Goal: Task Accomplishment & Management: Manage account settings

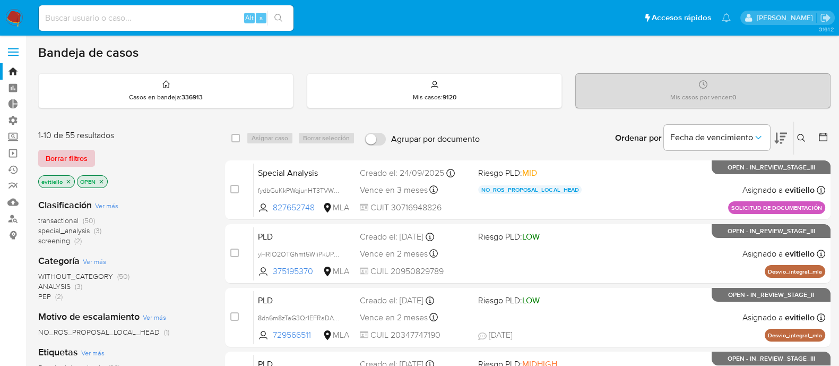
click at [58, 158] on span "Borrar filtros" at bounding box center [67, 158] width 42 height 15
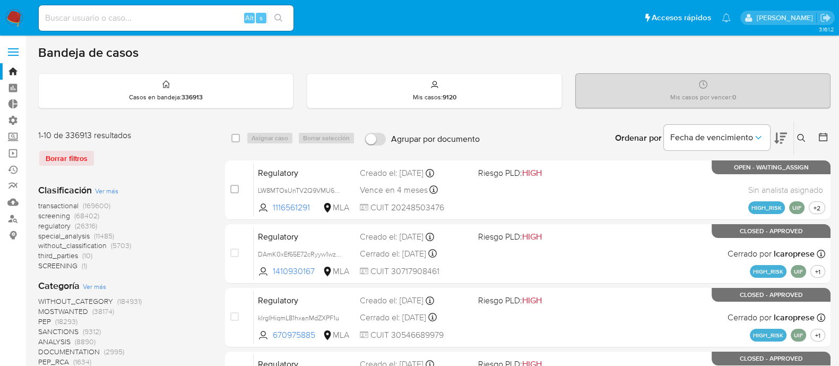
click at [798, 134] on icon at bounding box center [801, 138] width 8 height 8
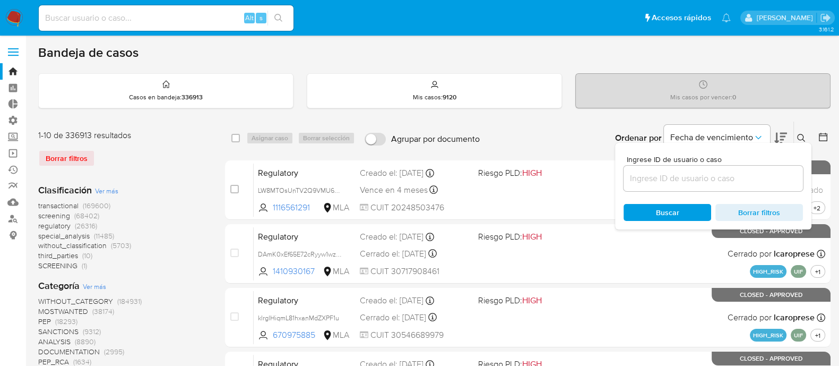
click at [737, 171] on input at bounding box center [713, 178] width 179 height 14
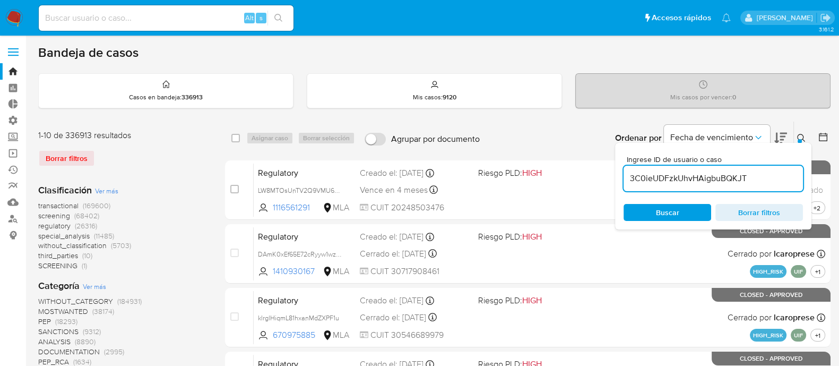
type input "3C0ieUDFzkUhvHAigbuBQKJT"
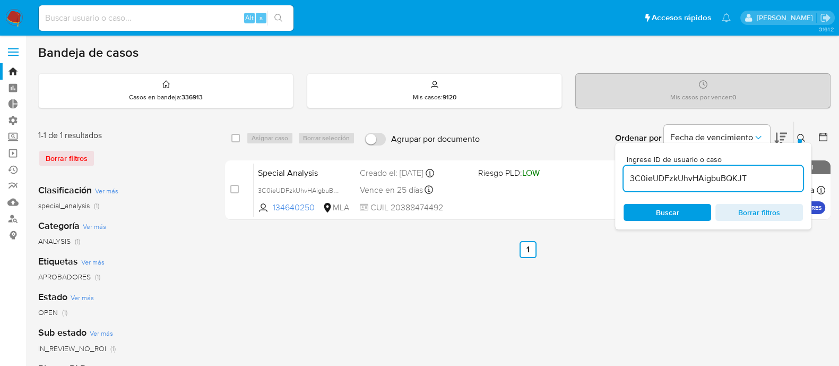
click at [801, 132] on button at bounding box center [803, 138] width 18 height 13
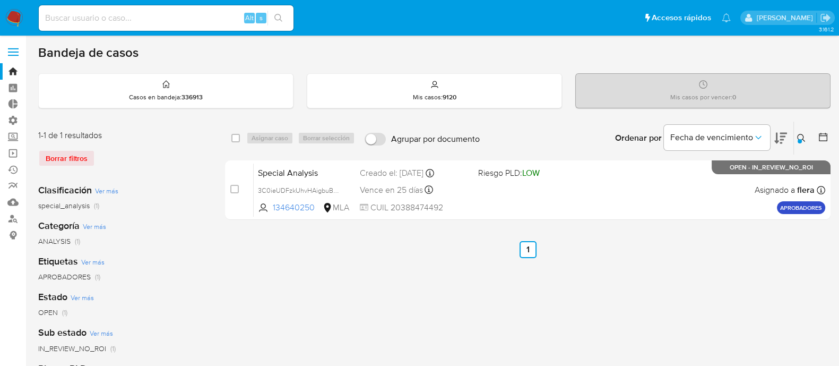
click at [240, 137] on div "select-all-cases-checkbox" at bounding box center [237, 138] width 13 height 13
click at [235, 137] on input "checkbox" at bounding box center [235, 138] width 8 height 8
checkbox input "true"
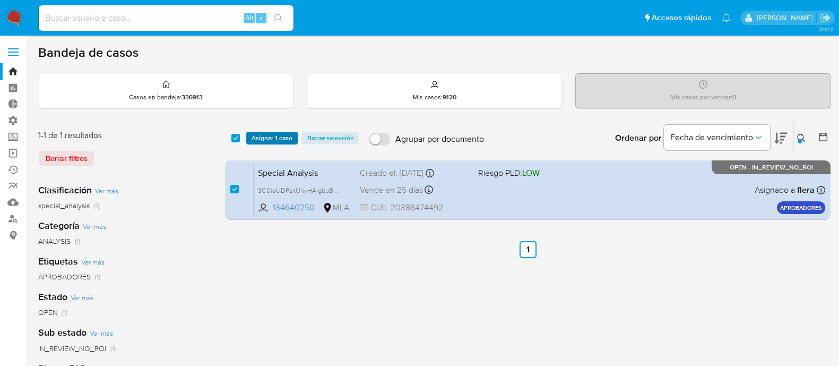
click at [263, 136] on span "Asignar 1 caso" at bounding box center [272, 138] width 41 height 11
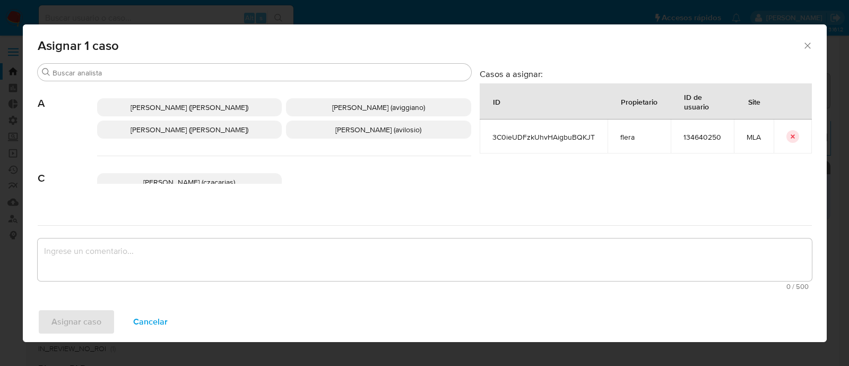
click at [162, 64] on div "Buscar" at bounding box center [255, 72] width 434 height 17
click at [164, 66] on div "Buscar" at bounding box center [255, 72] width 434 height 17
click at [165, 70] on input "Buscar" at bounding box center [260, 73] width 414 height 10
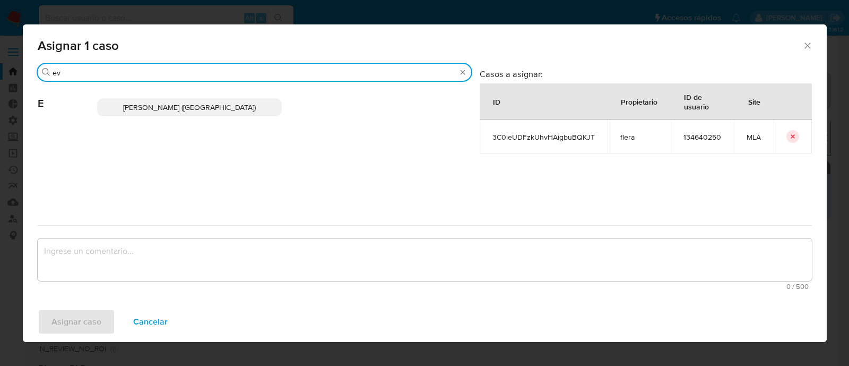
type input "ev"
click at [173, 112] on span "Emmanuel Hernan Vitiello (evitiello)" at bounding box center [189, 107] width 133 height 11
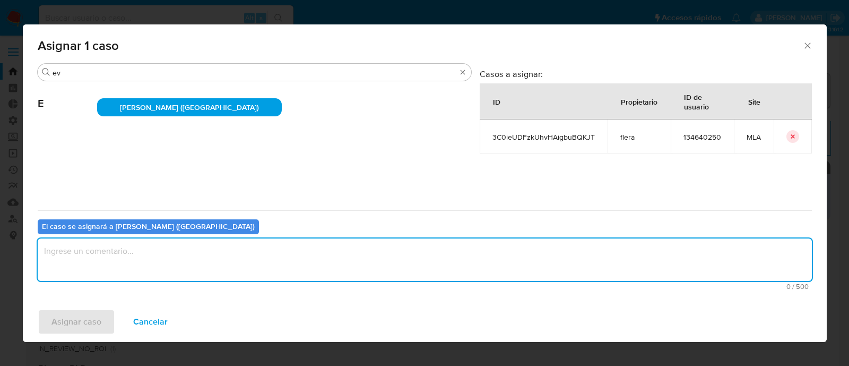
click at [119, 265] on textarea "assign-modal" at bounding box center [425, 259] width 774 height 42
click at [77, 332] on span "Asignar caso" at bounding box center [76, 321] width 50 height 23
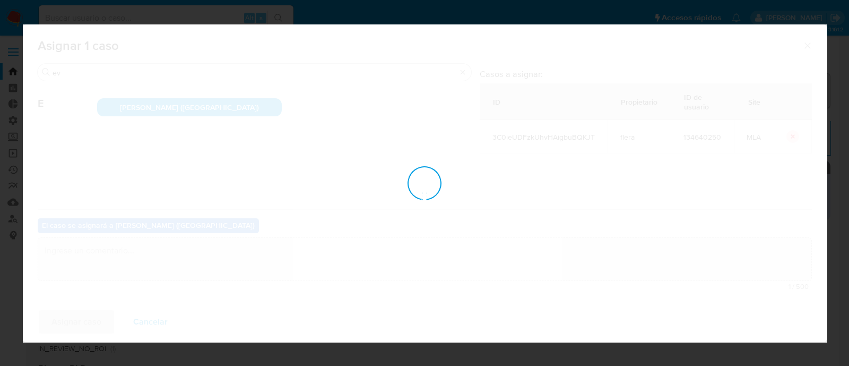
checkbox input "false"
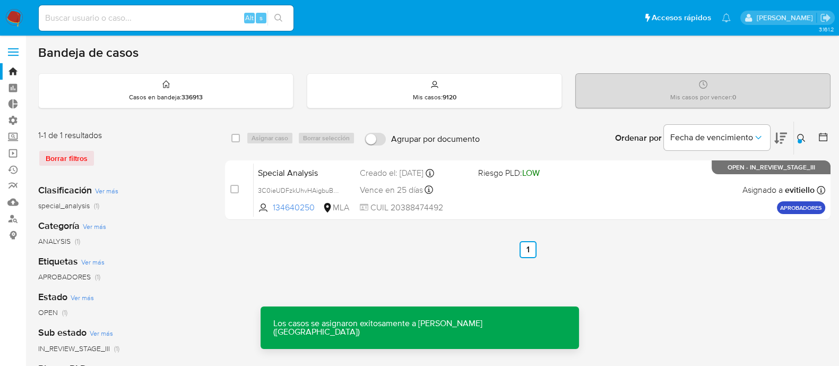
click at [574, 184] on div "Special Analysis 3C0ieUDFzkUhvHAigbuBQKJT 134640250 MLA Riesgo PLD: LOW Creado …" at bounding box center [540, 190] width 572 height 54
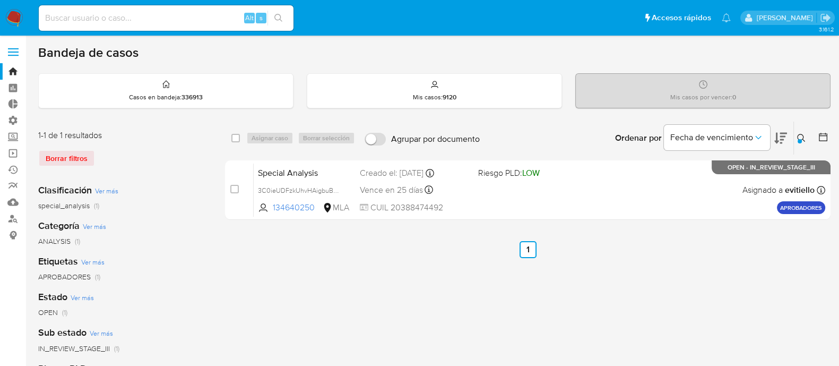
click at [802, 140] on icon at bounding box center [801, 138] width 8 height 8
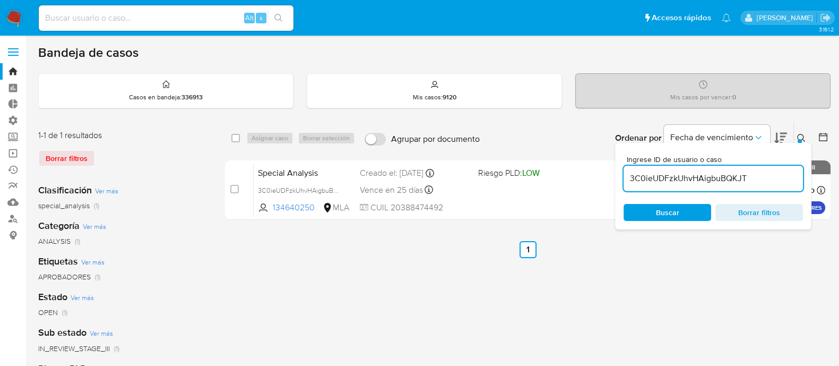
click at [748, 183] on input "3C0ieUDFzkUhvHAigbuBQKJT" at bounding box center [713, 178] width 179 height 14
type input "Cea1yPvkhExRbxOORtXdmnwl"
click at [801, 136] on icon at bounding box center [801, 138] width 8 height 8
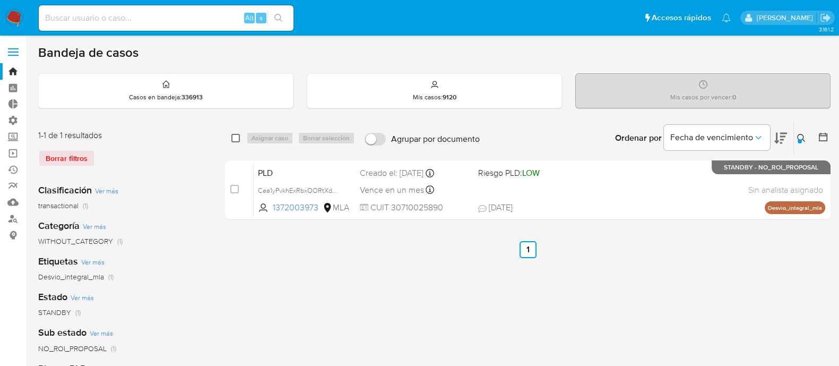
click at [233, 136] on input "checkbox" at bounding box center [235, 138] width 8 height 8
checkbox input "true"
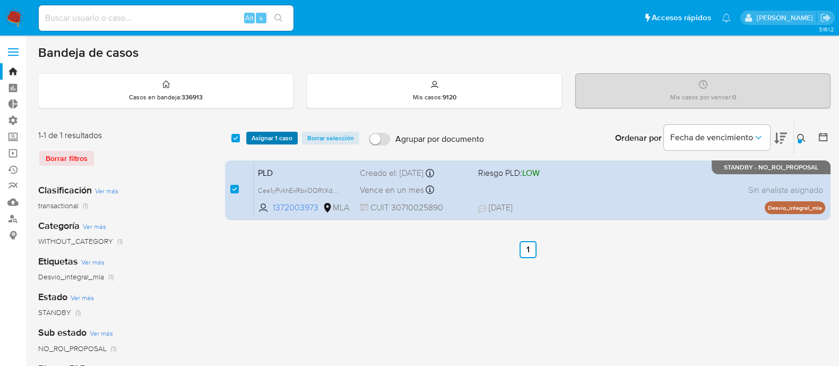
click at [283, 136] on span "Asignar 1 caso" at bounding box center [272, 138] width 41 height 11
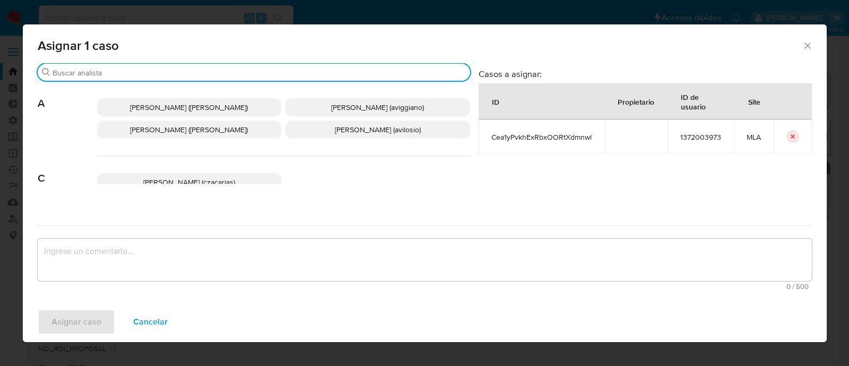
click at [168, 71] on input "Buscar" at bounding box center [259, 73] width 413 height 10
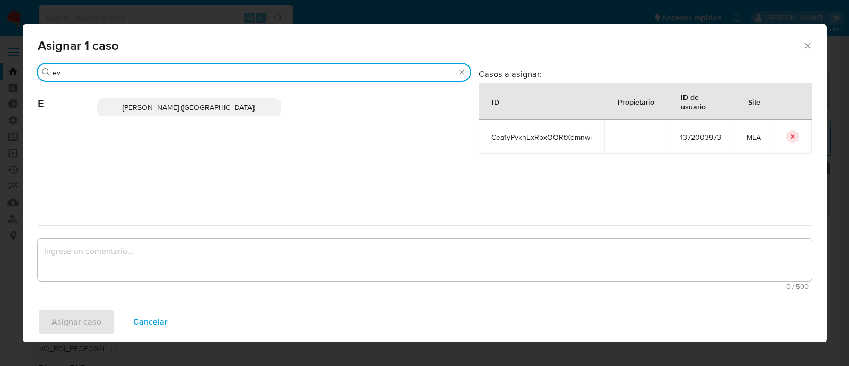
type input "ev"
click at [178, 111] on span "Emmanuel Hernan Vitiello (evitiello)" at bounding box center [189, 107] width 133 height 11
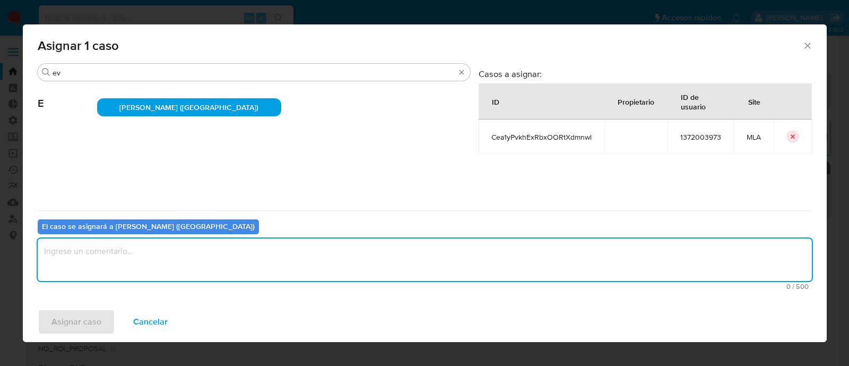
click at [113, 264] on textarea "assign-modal" at bounding box center [425, 259] width 774 height 42
click at [88, 319] on span "Asignar caso" at bounding box center [76, 321] width 50 height 23
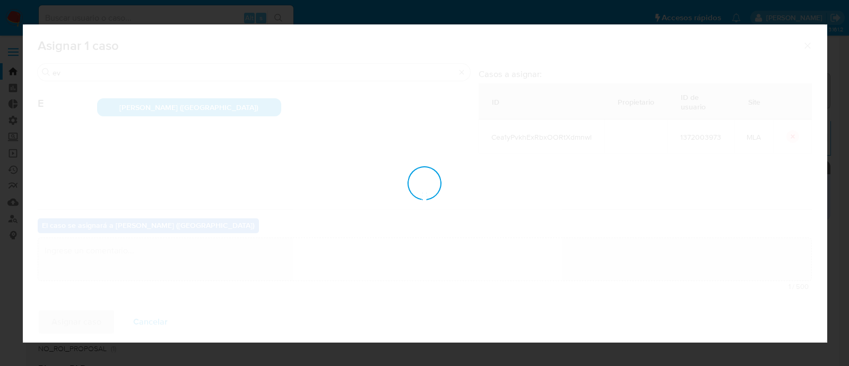
checkbox input "false"
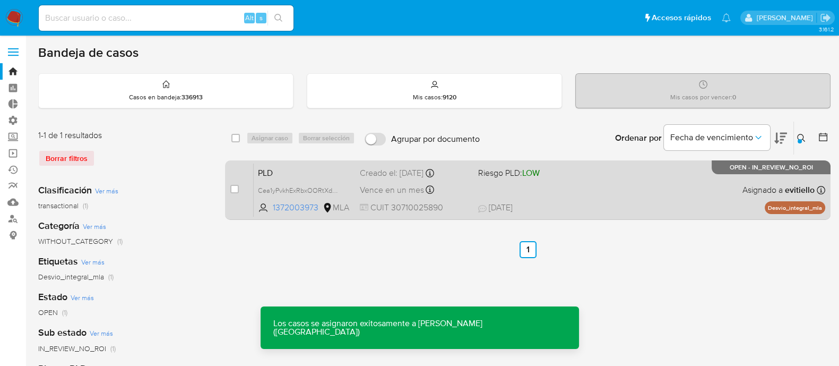
click at [547, 189] on span at bounding box center [533, 189] width 110 height 2
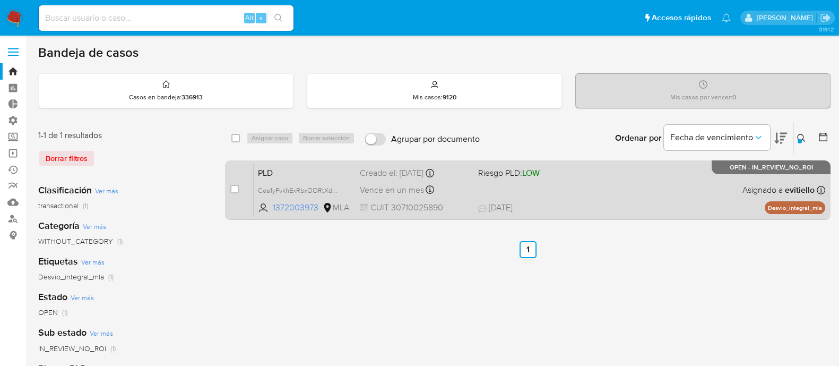
click at [601, 213] on div "PLD Cea1yPvkhExRbxOORtXdmnwl 1372003973 MLA Riesgo PLD: LOW Creado el: 12/08/20…" at bounding box center [540, 190] width 572 height 54
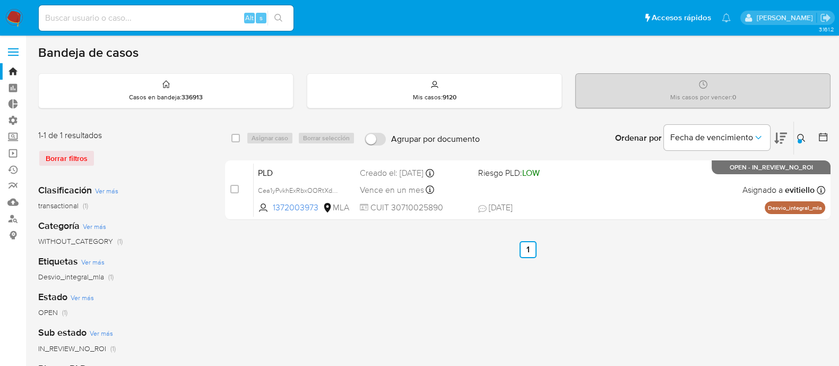
click at [801, 139] on div at bounding box center [800, 141] width 4 height 4
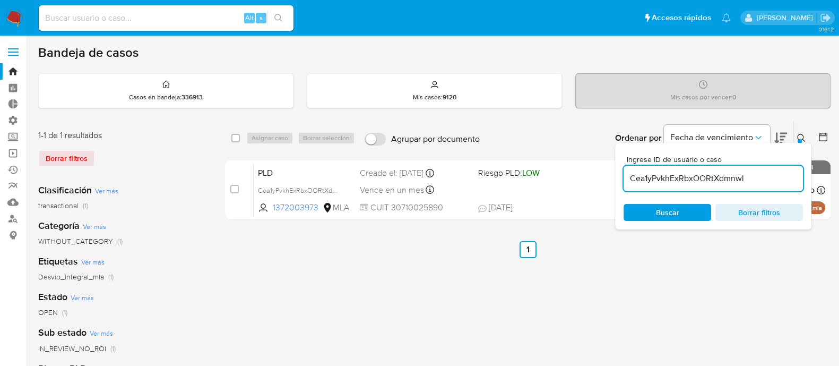
click at [737, 179] on input "Cea1yPvkhExRbxOORtXdmnwl" at bounding box center [713, 178] width 179 height 14
type input "4YEyMOWt7IOXvwgsZffr3eoh"
click at [802, 134] on icon at bounding box center [801, 138] width 8 height 8
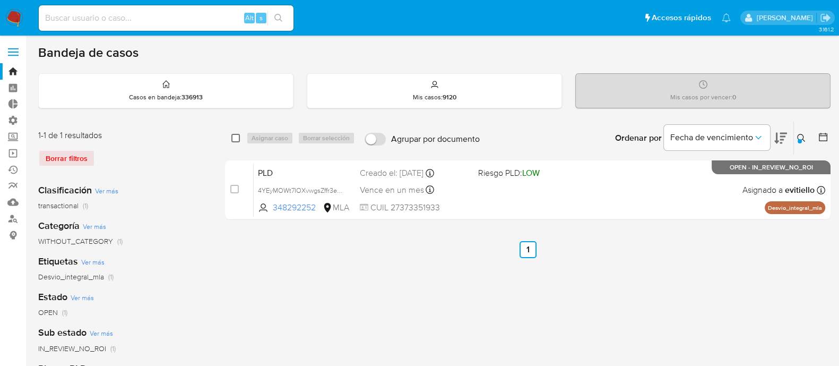
click at [234, 135] on input "checkbox" at bounding box center [235, 138] width 8 height 8
checkbox input "true"
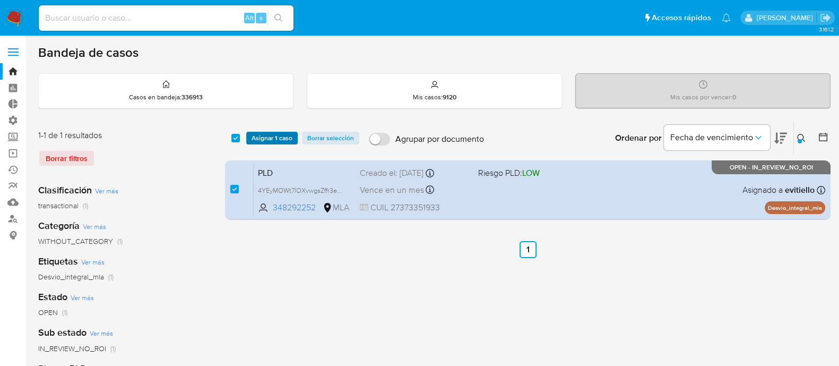
click at [257, 136] on span "Asignar 1 caso" at bounding box center [272, 138] width 41 height 11
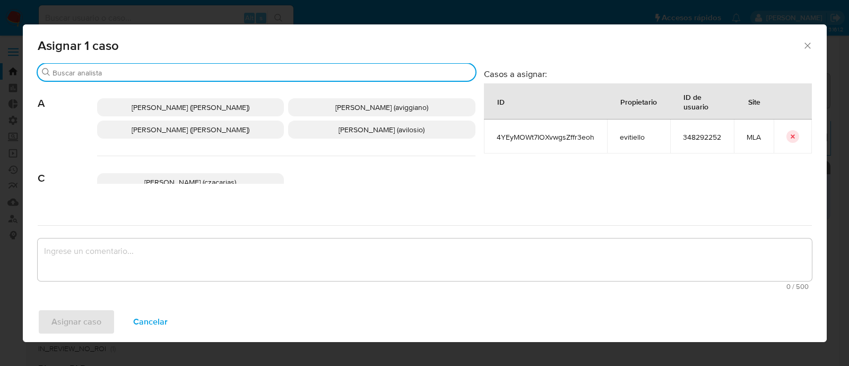
click at [170, 70] on input "Buscar" at bounding box center [262, 73] width 419 height 10
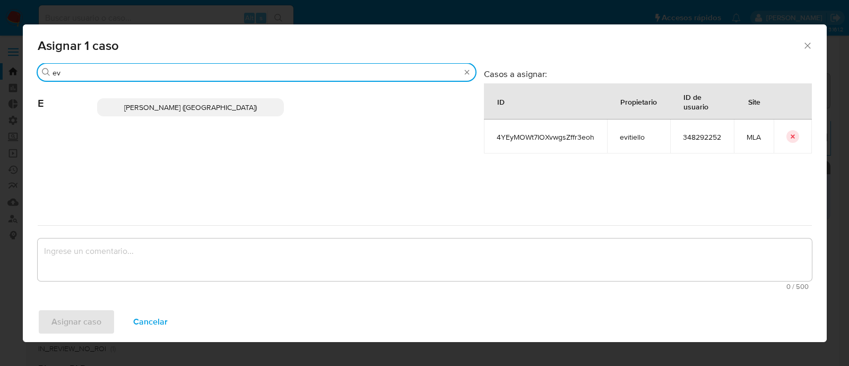
type input "ev"
click at [194, 99] on p "Emmanuel Hernan Vitiello (evitiello)" at bounding box center [190, 107] width 187 height 18
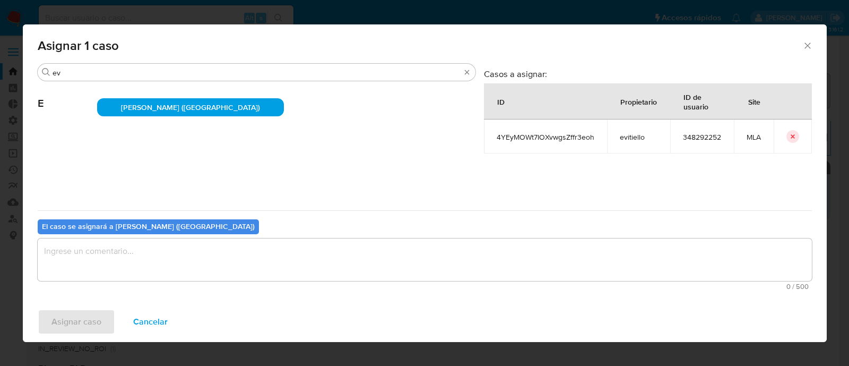
click at [199, 263] on textarea "assign-modal" at bounding box center [425, 259] width 774 height 42
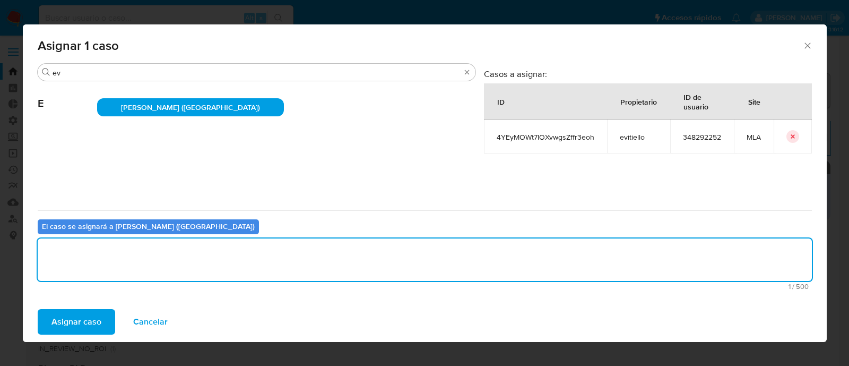
click at [82, 325] on span "Asignar caso" at bounding box center [76, 321] width 50 height 23
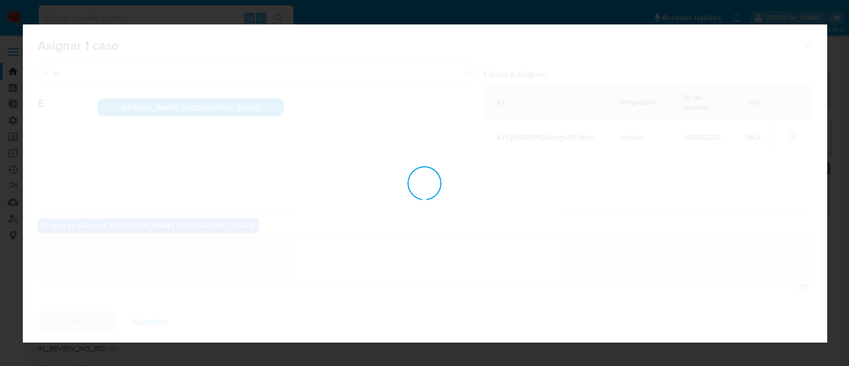
checkbox input "false"
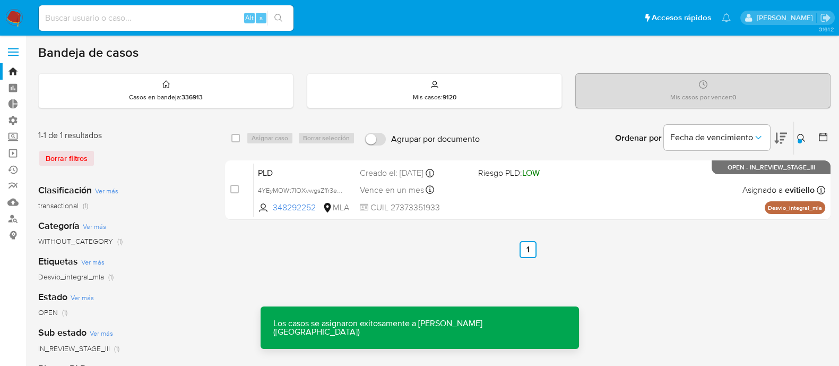
click at [495, 191] on div "PLD 4YEyMOWt7IOXvwgsZffr3eoh 348292252 MLA Riesgo PLD: LOW Creado el: 12/08/202…" at bounding box center [540, 190] width 572 height 54
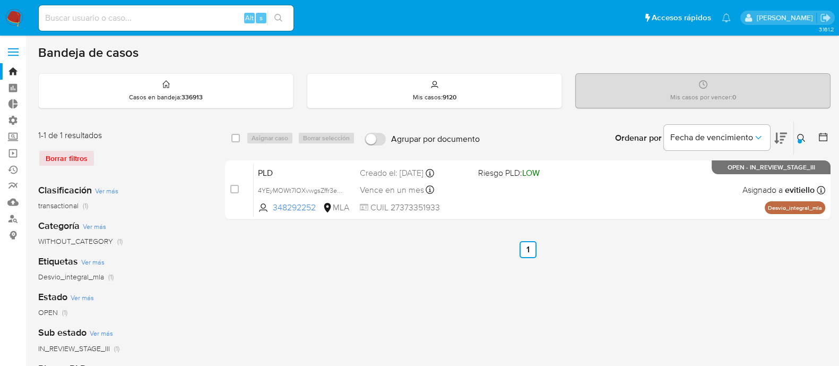
click at [803, 132] on button at bounding box center [803, 138] width 18 height 13
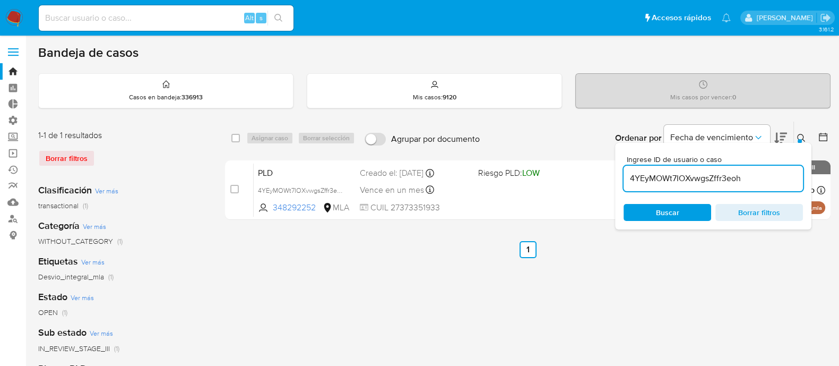
click at [748, 186] on div "4YEyMOWt7IOXvwgsZffr3eoh" at bounding box center [713, 178] width 179 height 25
click at [754, 177] on input "4YEyMOWt7IOXvwgsZffr3eoh" at bounding box center [713, 178] width 179 height 14
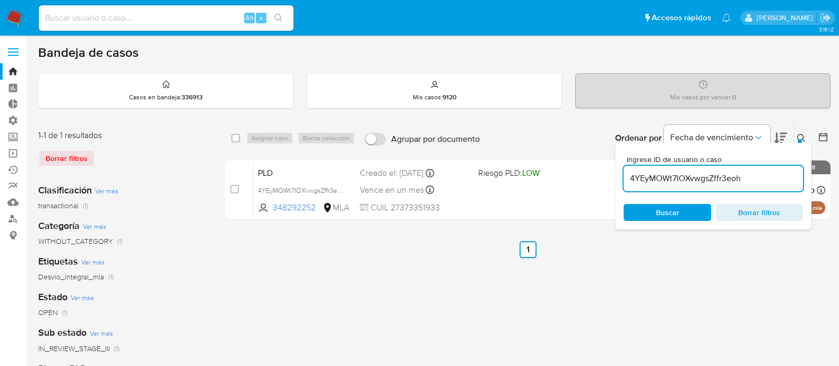
paste input "UwKfSaAdiX2kunOF6X6w3R4u"
type input "UwKfSaAdiX2kunOF6X6w3R4u"
click at [798, 137] on icon at bounding box center [801, 138] width 8 height 8
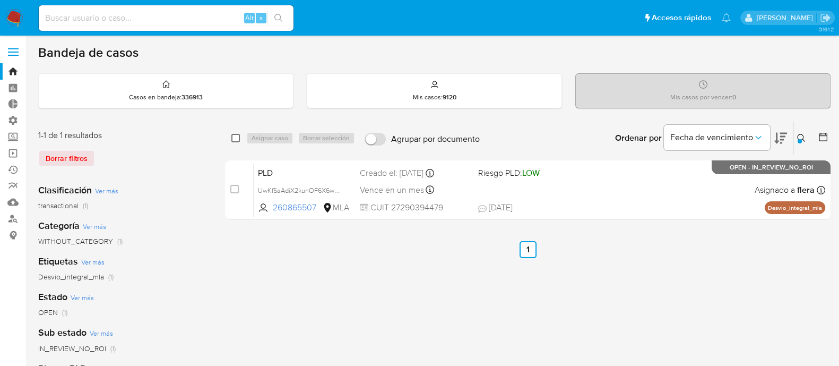
click at [237, 135] on input "checkbox" at bounding box center [235, 138] width 8 height 8
checkbox input "true"
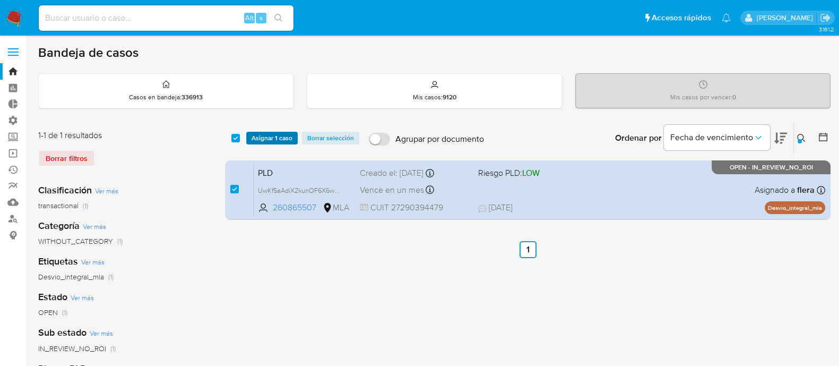
click at [259, 135] on span "Asignar 1 caso" at bounding box center [272, 138] width 41 height 11
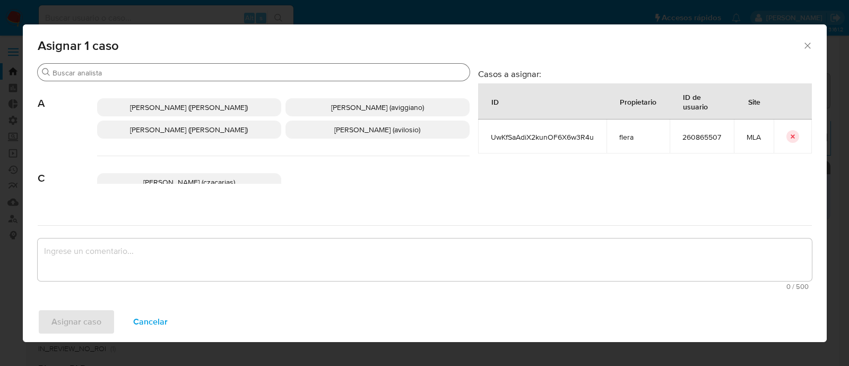
click at [192, 67] on div "Buscar" at bounding box center [254, 72] width 432 height 17
click at [188, 71] on input "Buscar" at bounding box center [259, 73] width 413 height 10
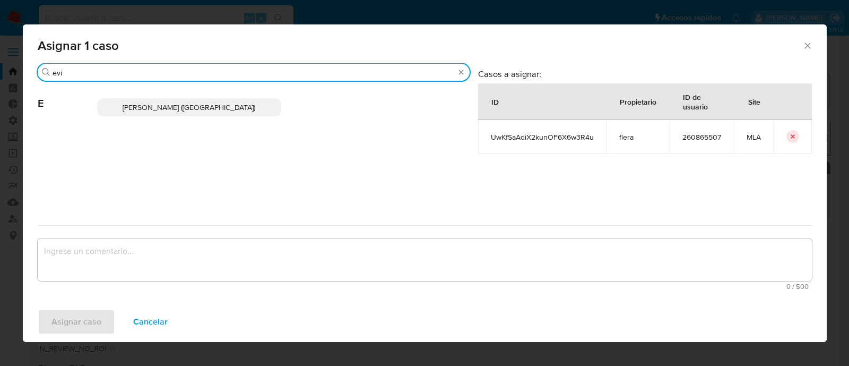
type input "evi"
click at [229, 102] on span "Emmanuel Hernan Vitiello (evitiello)" at bounding box center [189, 107] width 133 height 11
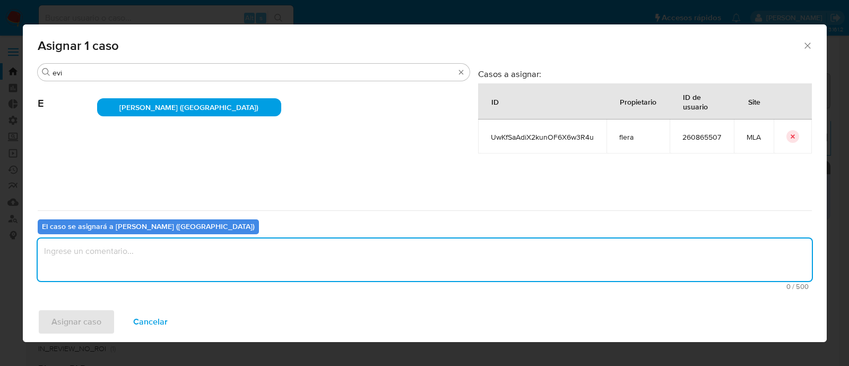
click at [172, 249] on textarea "assign-modal" at bounding box center [425, 259] width 774 height 42
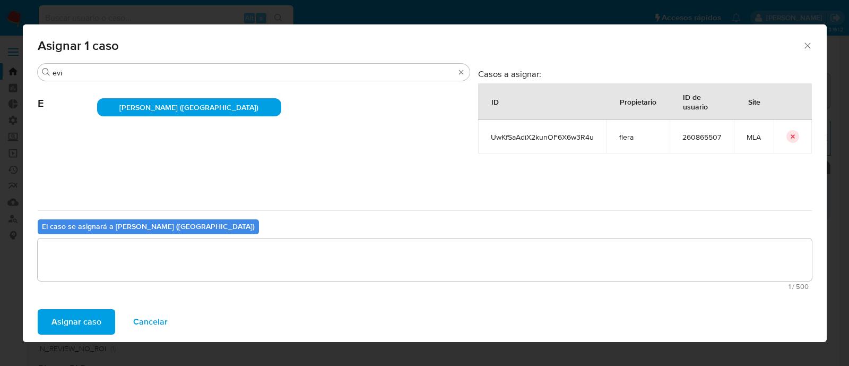
click at [84, 327] on span "Asignar caso" at bounding box center [76, 321] width 50 height 23
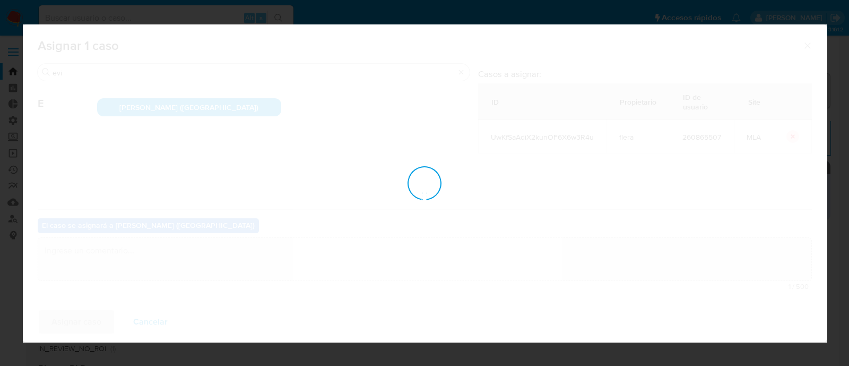
checkbox input "false"
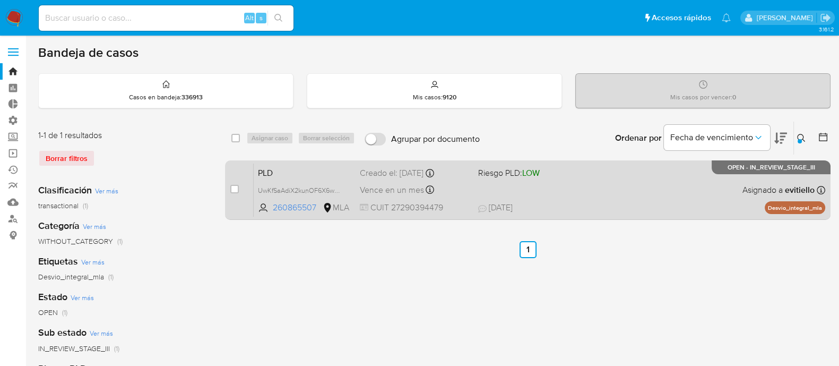
click at [592, 192] on div "PLD UwKfSaAdiX2kunOF6X6w3R4u 260865507 MLA Riesgo PLD: LOW Creado el: 12/08/202…" at bounding box center [540, 190] width 572 height 54
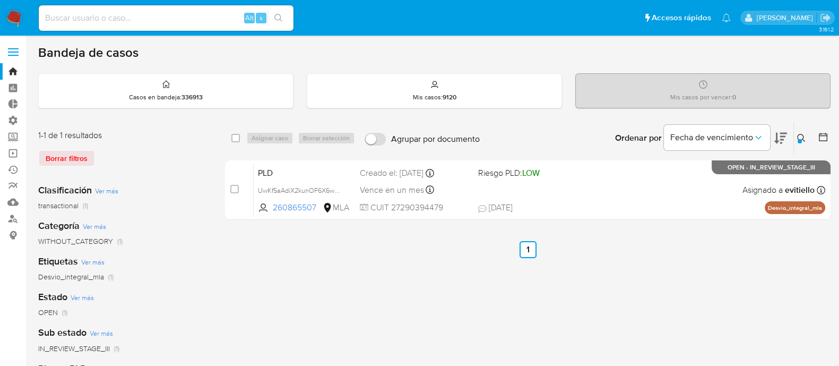
click at [800, 132] on button at bounding box center [803, 138] width 18 height 13
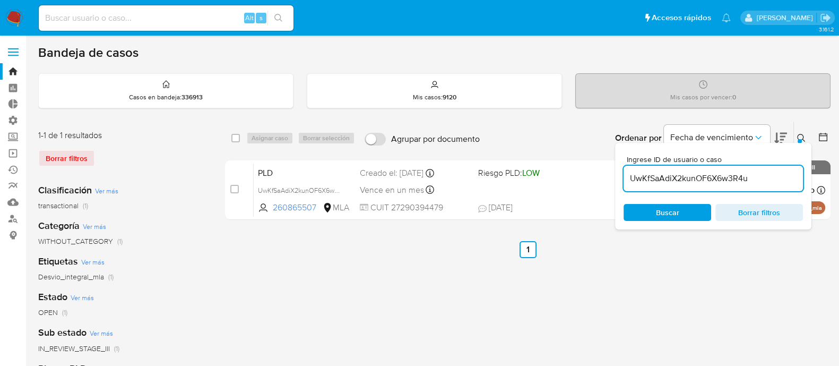
click at [742, 174] on input "UwKfSaAdiX2kunOF6X6w3R4u" at bounding box center [713, 178] width 179 height 14
type input "ycLEWRNwCHQxPVF58jS4bbva"
click at [799, 135] on icon at bounding box center [801, 138] width 8 height 8
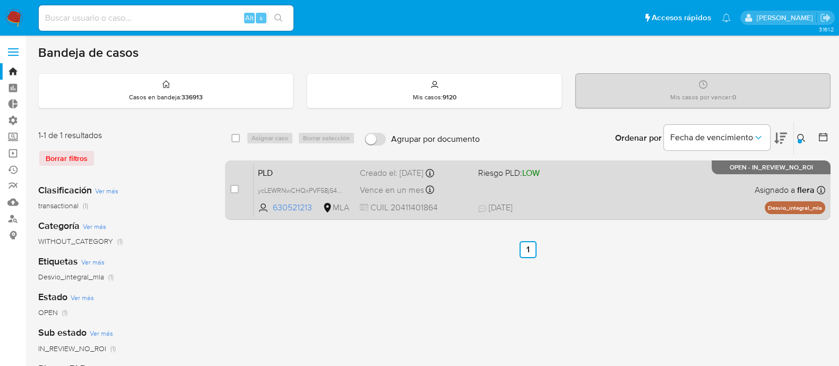
click at [589, 189] on div "PLD ycLEWRNwCHQxPVF58jS4bbva 630521213 MLA Riesgo PLD: LOW Creado el: 12/08/202…" at bounding box center [540, 190] width 572 height 54
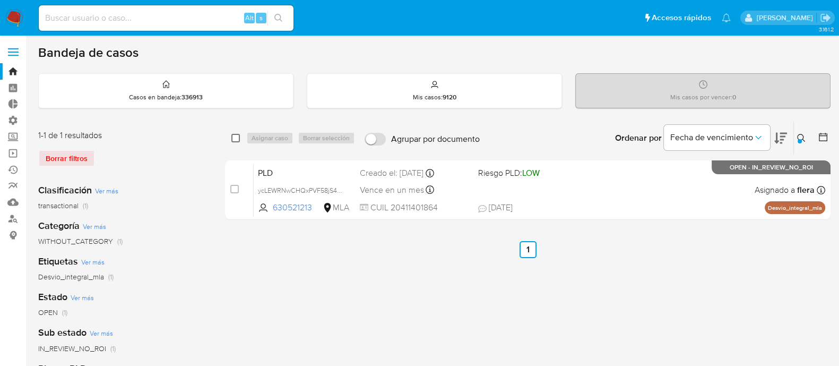
click at [234, 139] on input "checkbox" at bounding box center [235, 138] width 8 height 8
checkbox input "true"
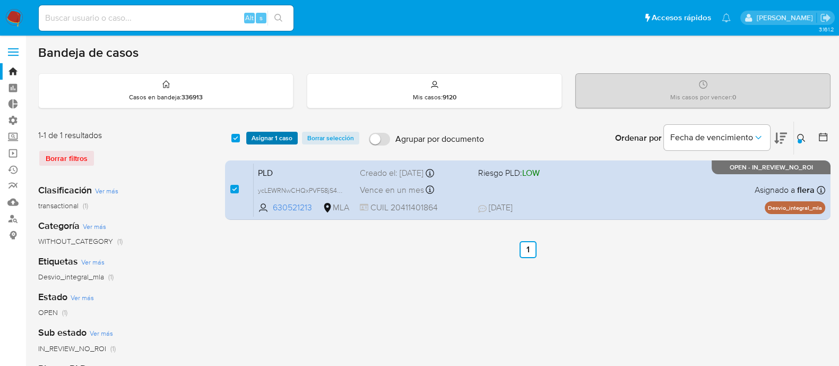
click at [261, 136] on span "Asignar 1 caso" at bounding box center [272, 138] width 41 height 11
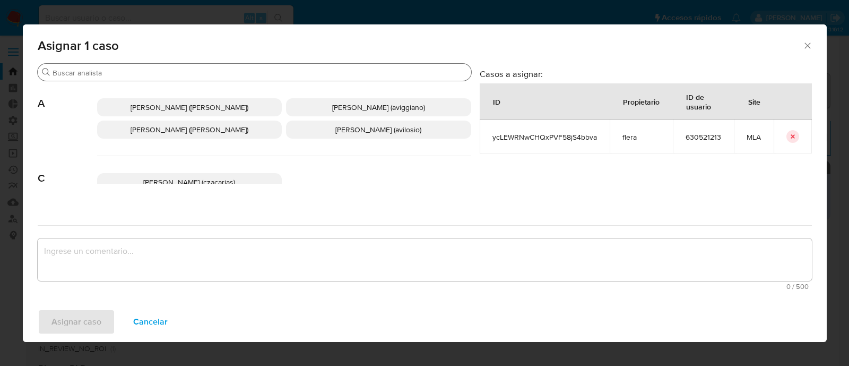
click at [134, 76] on input "Buscar" at bounding box center [260, 73] width 414 height 10
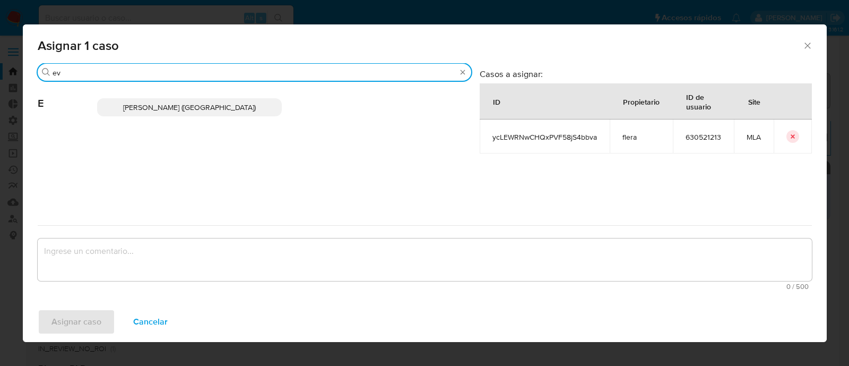
type input "ev"
click at [154, 109] on span "Emmanuel Hernan Vitiello (evitiello)" at bounding box center [189, 107] width 133 height 11
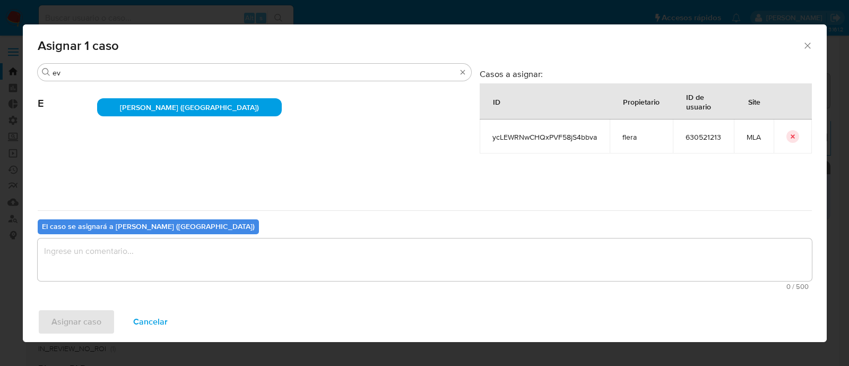
click at [127, 243] on textarea "assign-modal" at bounding box center [425, 259] width 774 height 42
click at [83, 315] on span "Asignar caso" at bounding box center [76, 321] width 50 height 23
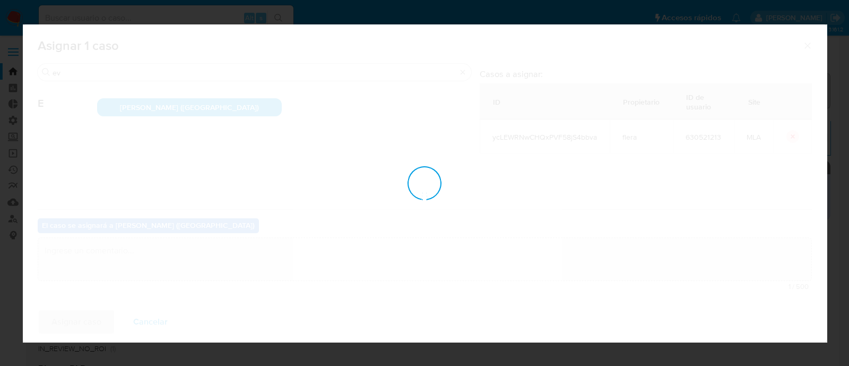
checkbox input "false"
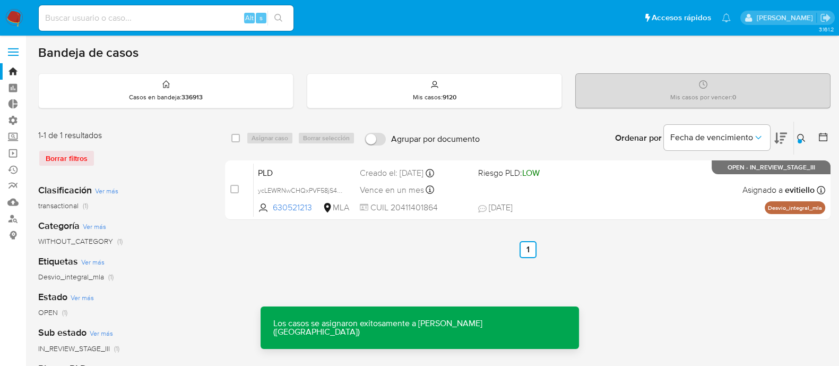
click at [519, 186] on div "PLD ycLEWRNwCHQxPVF58jS4bbva 630521213 MLA Riesgo PLD: LOW Creado el: 12/08/202…" at bounding box center [540, 190] width 572 height 54
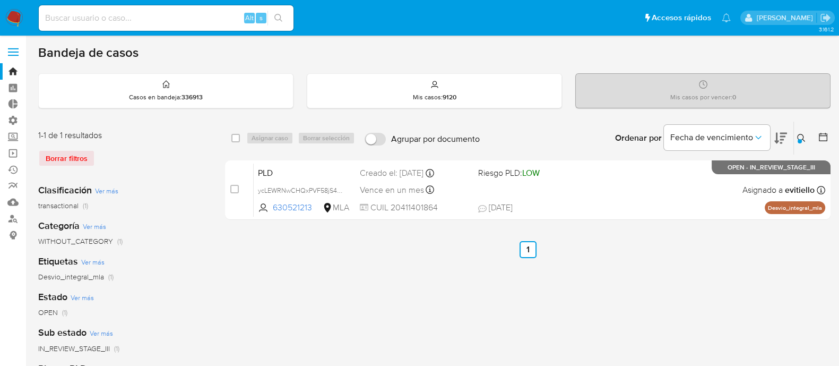
click at [801, 136] on icon at bounding box center [801, 138] width 8 height 8
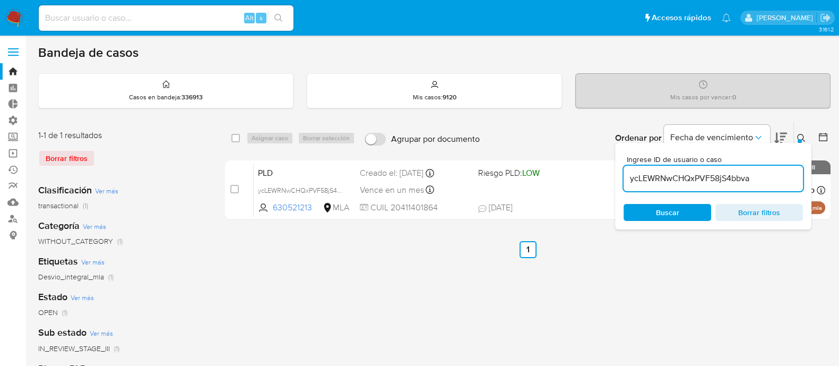
click at [758, 185] on div "ycLEWRNwCHQxPVF58jS4bbva" at bounding box center [713, 178] width 179 height 25
click at [760, 183] on input "ycLEWRNwCHQxPVF58jS4bbva" at bounding box center [713, 178] width 179 height 14
paste input "23332409654"
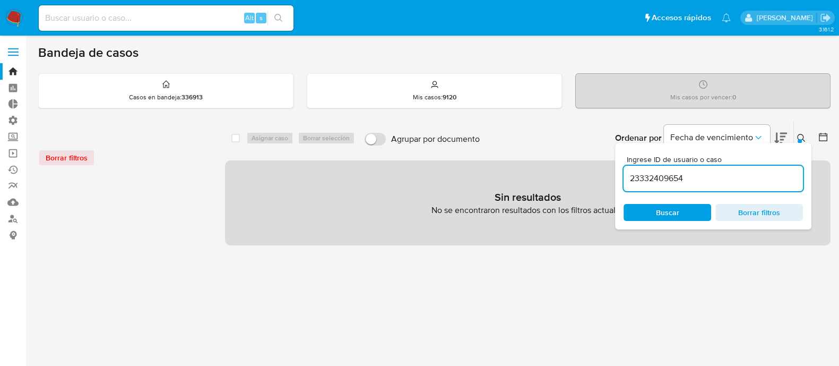
click at [663, 180] on input "23332409654" at bounding box center [713, 178] width 179 height 14
paste input "qisbEyxUCdRA2zXz9IeKUWrO"
type input "qisbEyxUCdRA2zXz9IeKUWrO"
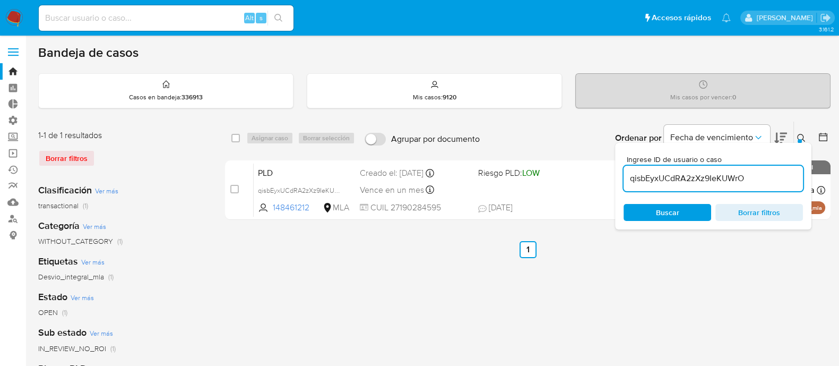
click at [590, 139] on div "Ordenar por Fecha de vencimiento No es posible ordenar los resultados mientras …" at bounding box center [657, 138] width 345 height 33
click at [807, 137] on button at bounding box center [803, 138] width 18 height 13
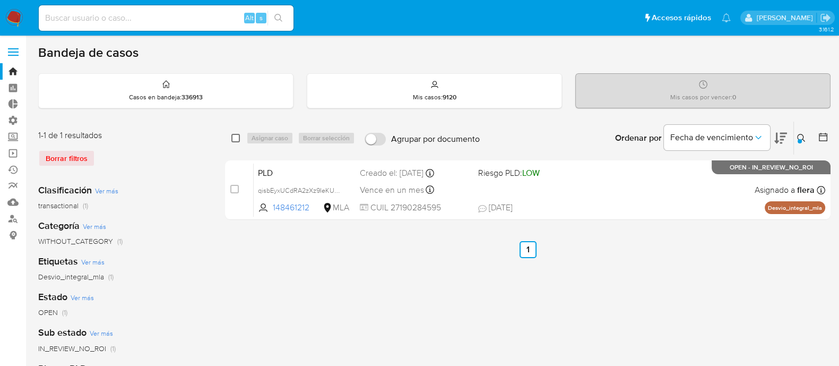
click at [235, 139] on input "checkbox" at bounding box center [235, 138] width 8 height 8
checkbox input "true"
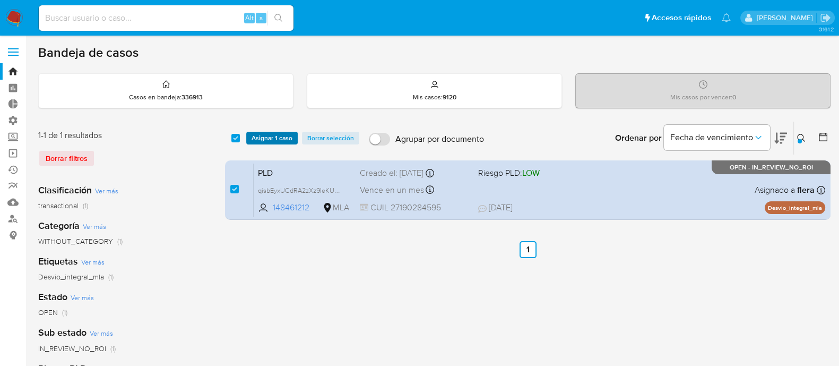
click at [258, 134] on span "Asignar 1 caso" at bounding box center [272, 138] width 41 height 11
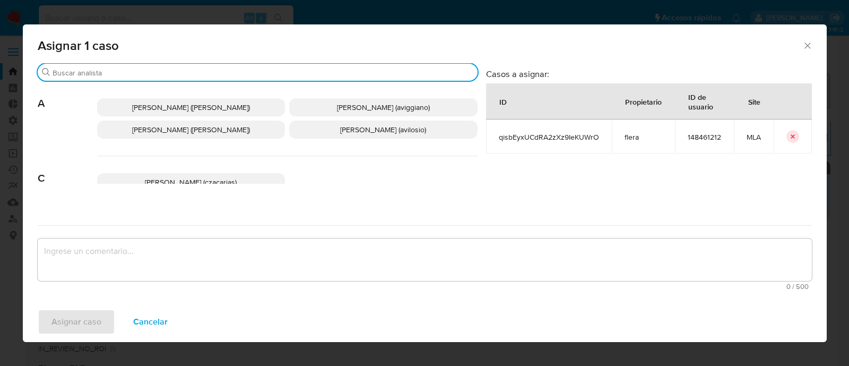
click at [159, 68] on input "Buscar" at bounding box center [263, 73] width 421 height 10
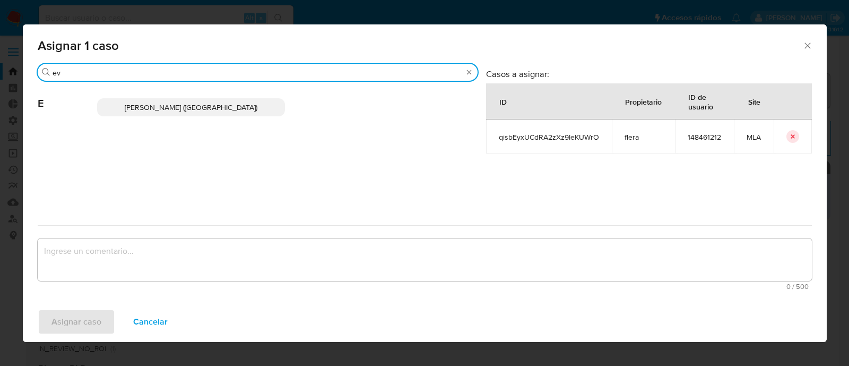
type input "ev"
click at [196, 109] on span "Emmanuel Hernan Vitiello (evitiello)" at bounding box center [191, 107] width 133 height 11
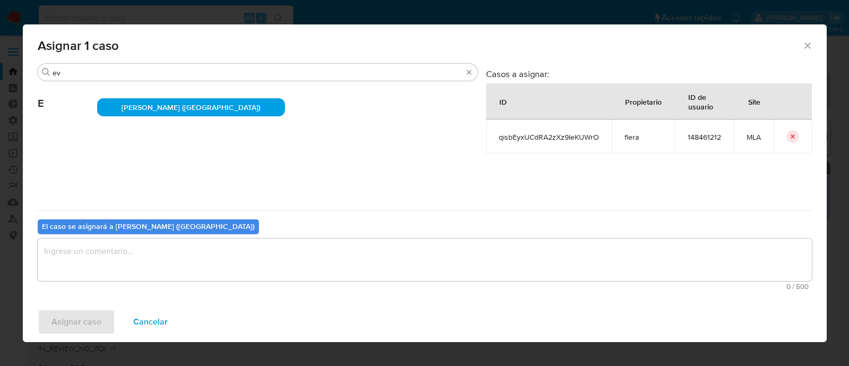
click at [88, 264] on textarea "assign-modal" at bounding box center [425, 259] width 774 height 42
click at [88, 315] on span "Asignar caso" at bounding box center [76, 321] width 50 height 23
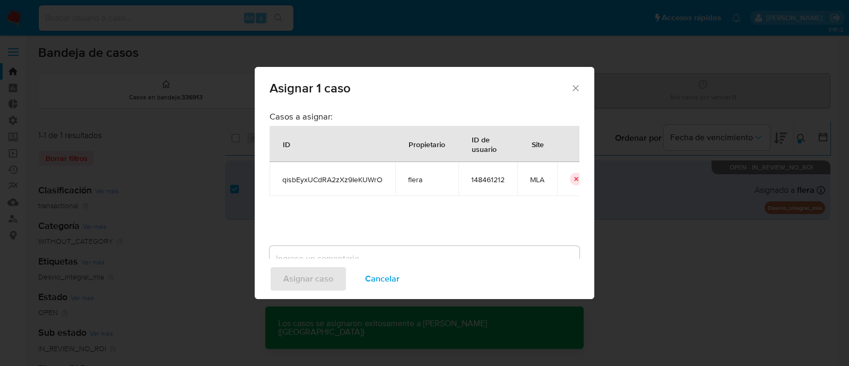
checkbox input "false"
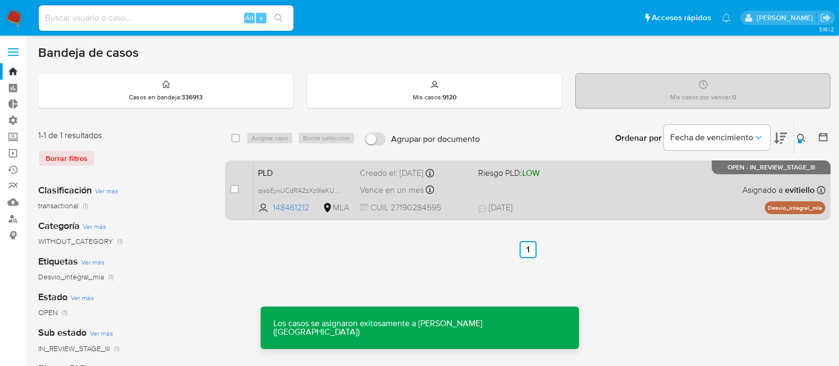
click at [563, 192] on div "PLD qisbEyxUCdRA2zXz9IeKUWrO 148461212 MLA Riesgo PLD: LOW Creado el: 12/08/202…" at bounding box center [540, 190] width 572 height 54
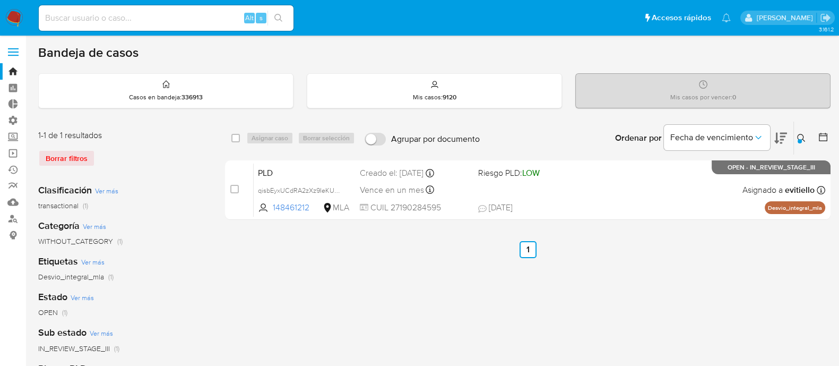
click at [798, 136] on icon at bounding box center [801, 138] width 8 height 8
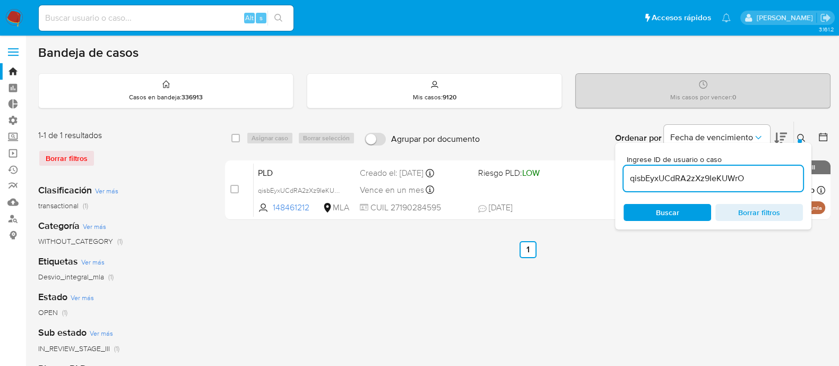
click at [722, 180] on input "qisbEyxUCdRA2zXz9IeKUWrO" at bounding box center [713, 178] width 179 height 14
type input "HImiXsKnF2ERIPJ8RIBkl8fM"
click at [801, 138] on icon at bounding box center [801, 138] width 8 height 8
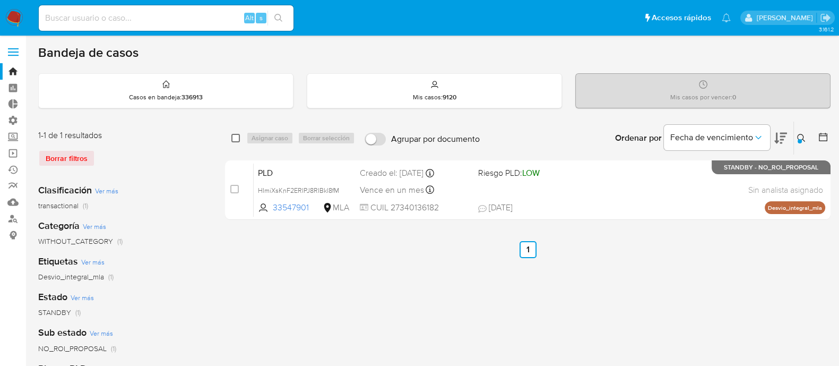
click at [236, 134] on input "checkbox" at bounding box center [235, 138] width 8 height 8
checkbox input "true"
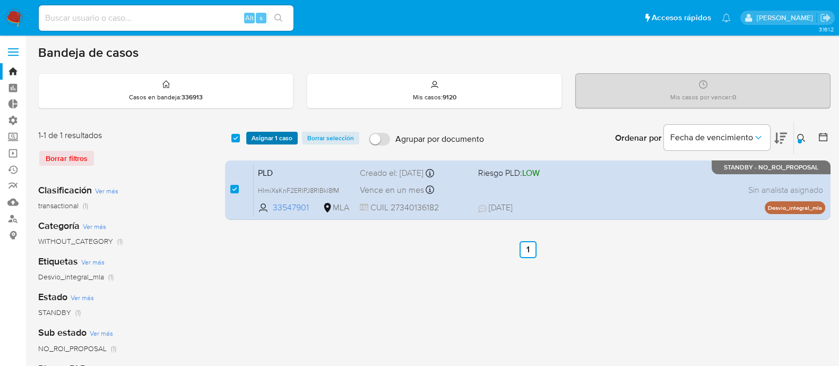
click at [260, 133] on span "Asignar 1 caso" at bounding box center [272, 138] width 41 height 11
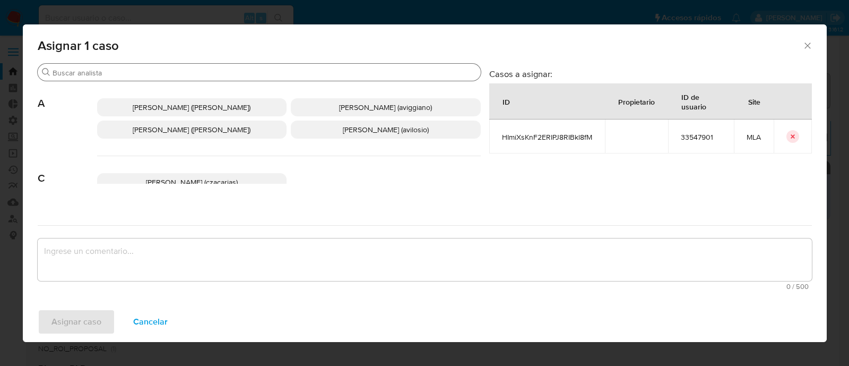
click at [146, 74] on input "Buscar" at bounding box center [265, 73] width 424 height 10
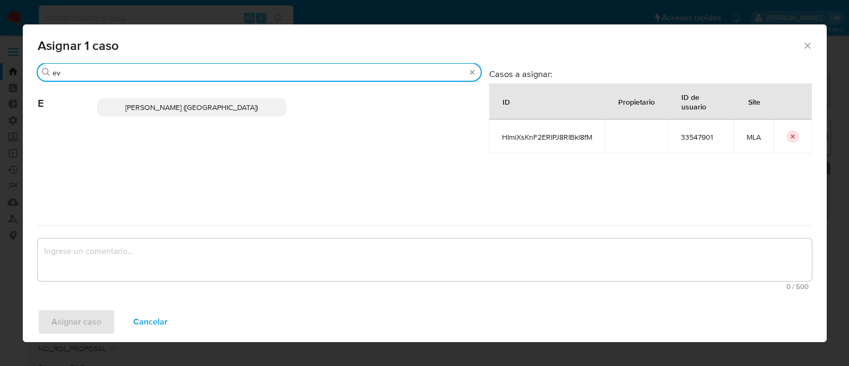
type input "ev"
click at [152, 100] on p "Emmanuel Hernan Vitiello (evitiello)" at bounding box center [192, 107] width 190 height 18
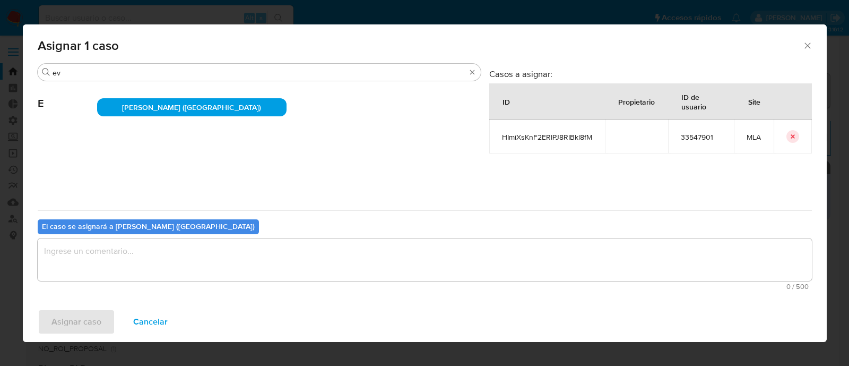
click at [133, 250] on textarea "assign-modal" at bounding box center [425, 259] width 774 height 42
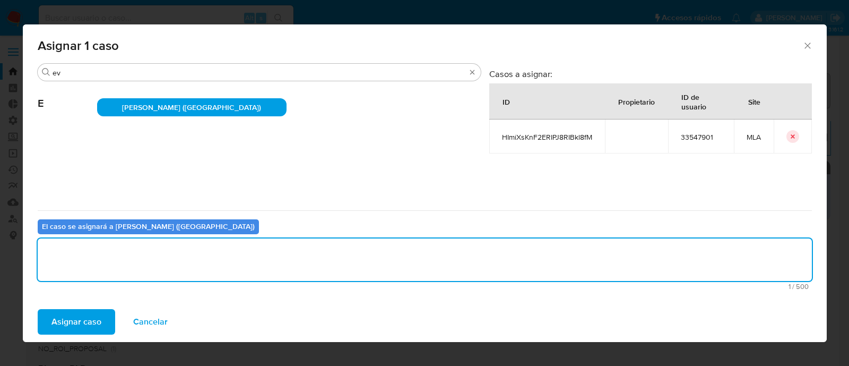
click at [92, 322] on span "Asignar caso" at bounding box center [76, 321] width 50 height 23
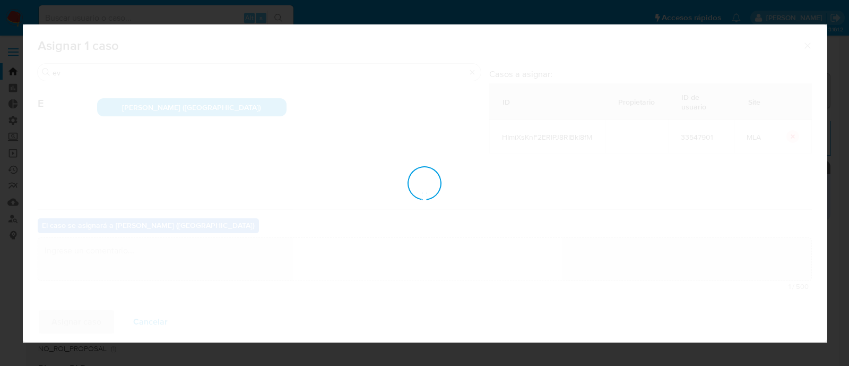
checkbox input "false"
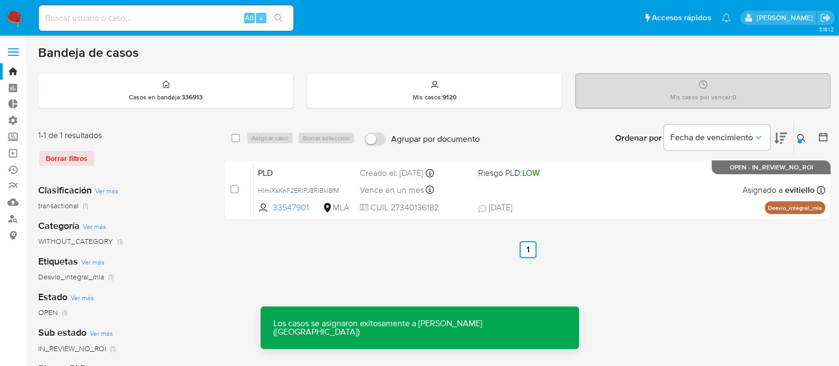
click at [592, 182] on div "PLD HImiXsKnF2ERIPJ8RIBkl8fM 33547901 MLA Riesgo PLD: LOW Creado el: 12/08/2025…" at bounding box center [540, 190] width 572 height 54
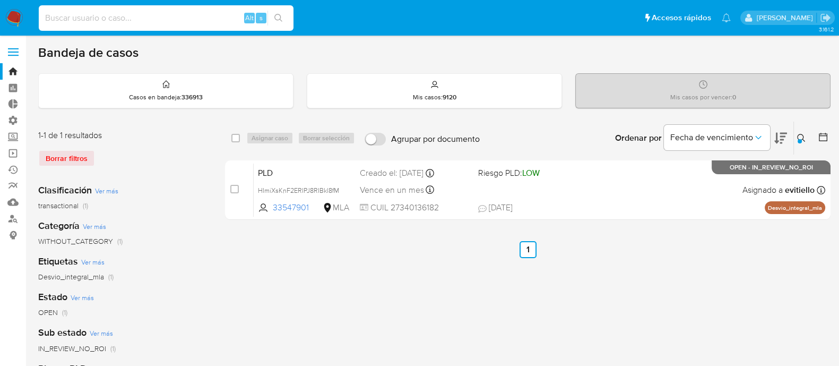
click at [193, 20] on input at bounding box center [166, 18] width 255 height 14
click at [800, 135] on icon at bounding box center [801, 138] width 8 height 8
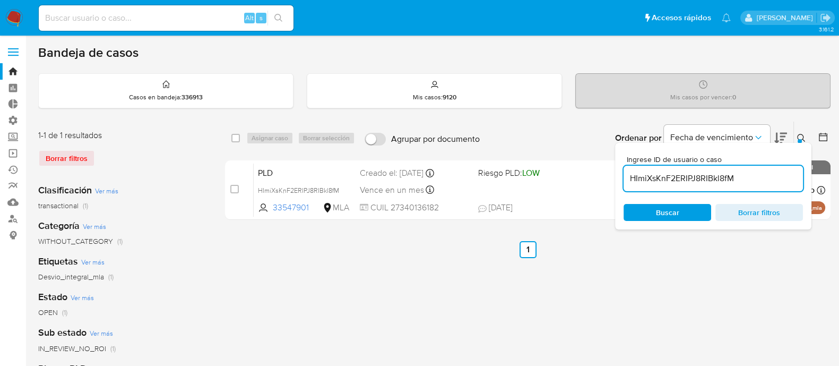
click at [740, 180] on input "HImiXsKnF2ERIPJ8RIBkl8fM" at bounding box center [713, 178] width 179 height 14
type input "FReAZvI6J7VzJf1T0E8TekKr"
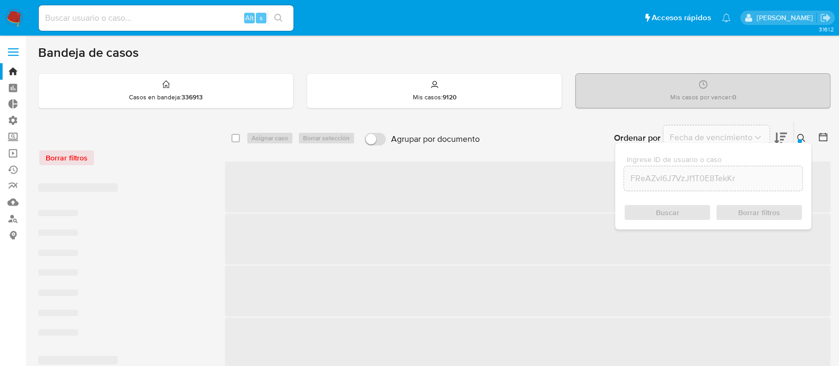
click at [796, 136] on button at bounding box center [803, 138] width 18 height 13
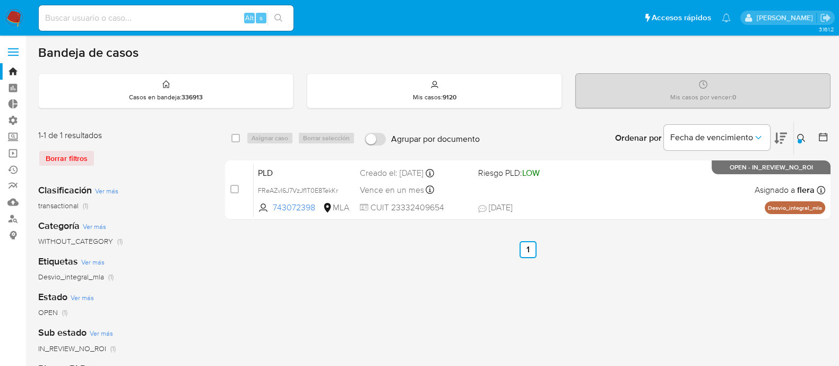
click at [241, 136] on div "select-all-cases-checkbox" at bounding box center [237, 138] width 13 height 13
click at [237, 139] on input "checkbox" at bounding box center [235, 138] width 8 height 8
checkbox input "true"
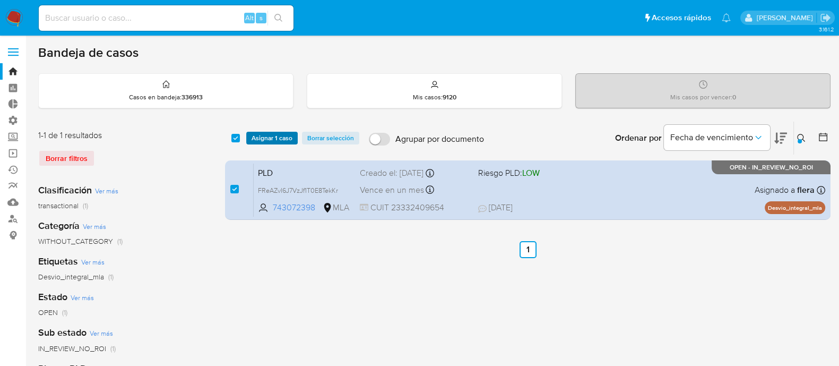
click at [265, 136] on span "Asignar 1 caso" at bounding box center [272, 138] width 41 height 11
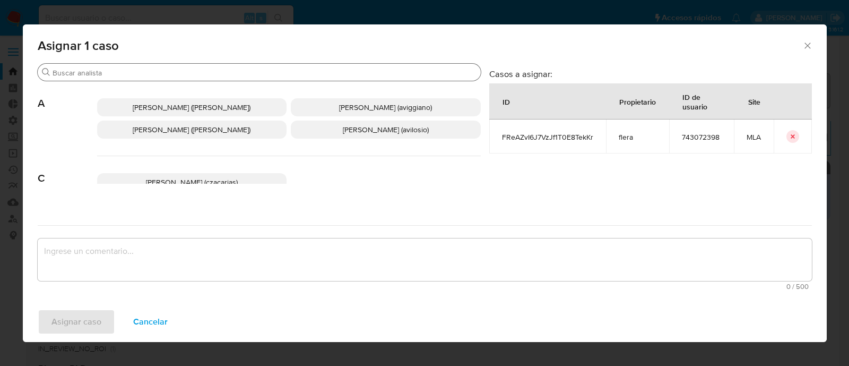
click at [137, 77] on div "Buscar" at bounding box center [259, 72] width 443 height 17
click at [138, 75] on input "Buscar" at bounding box center [265, 73] width 424 height 10
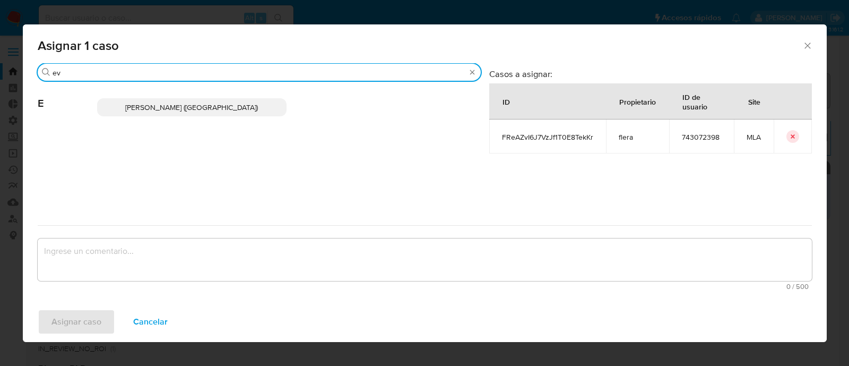
type input "ev"
drag, startPoint x: 178, startPoint y: 105, endPoint x: 174, endPoint y: 122, distance: 17.5
click at [178, 105] on span "Emmanuel Hernan Vitiello (evitiello)" at bounding box center [191, 107] width 133 height 11
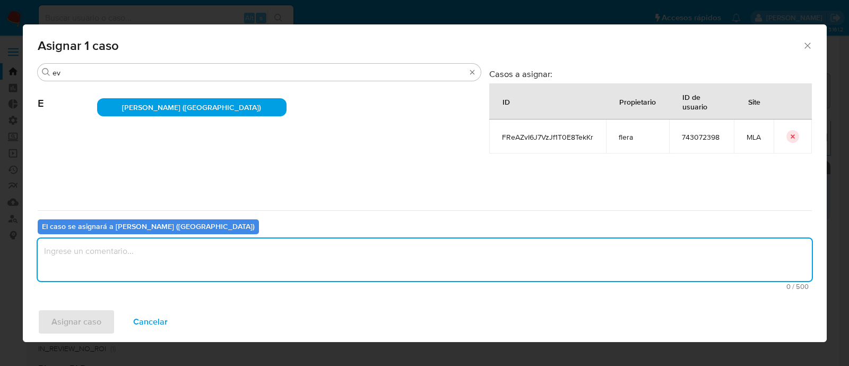
click at [142, 262] on textarea "assign-modal" at bounding box center [425, 259] width 774 height 42
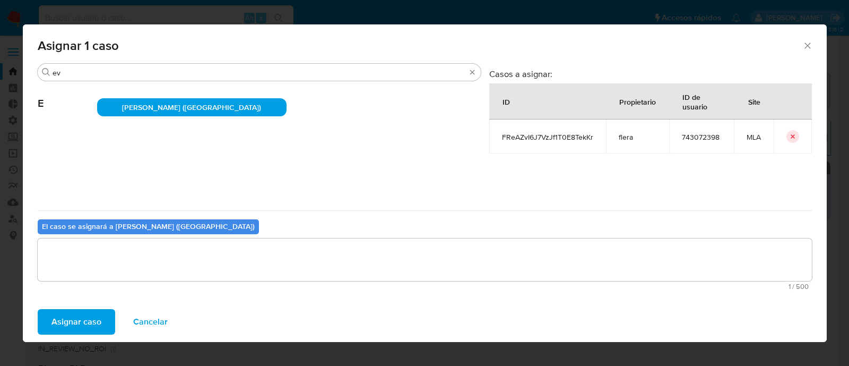
click at [92, 312] on span "Asignar caso" at bounding box center [76, 321] width 50 height 23
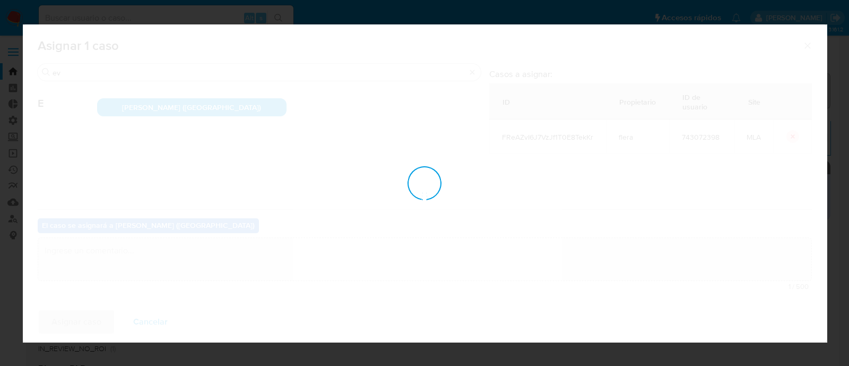
checkbox input "false"
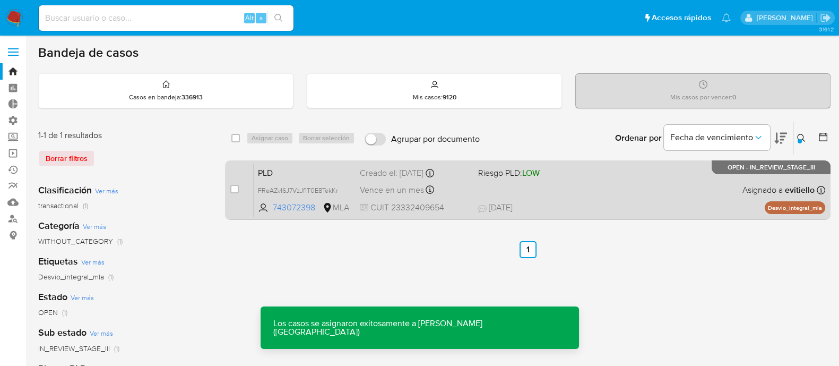
click at [613, 189] on div "PLD FReAZvI6J7VzJf1T0E8TekKr 743072398 MLA Riesgo PLD: LOW Creado el: 12/08/202…" at bounding box center [540, 190] width 572 height 54
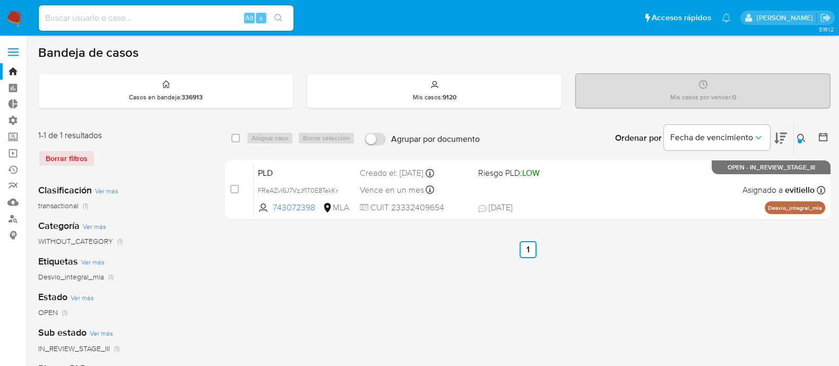
click at [798, 142] on button at bounding box center [803, 138] width 18 height 13
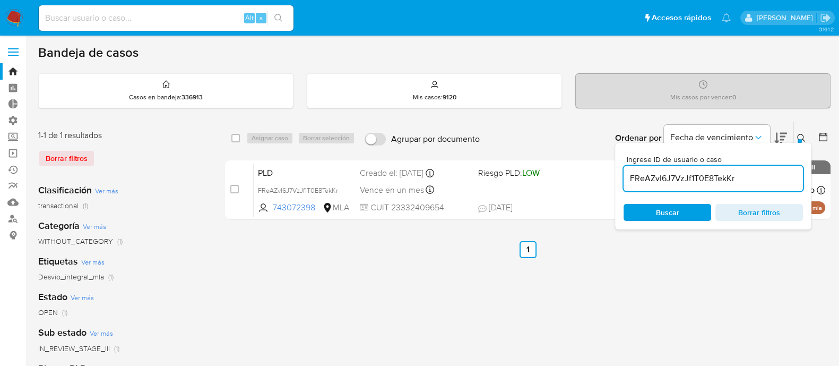
click at [734, 178] on input "FReAZvI6J7VzJf1T0E8TekKr" at bounding box center [713, 178] width 179 height 14
type input "8i8nefKWI3DBtWEORgeZbmof"
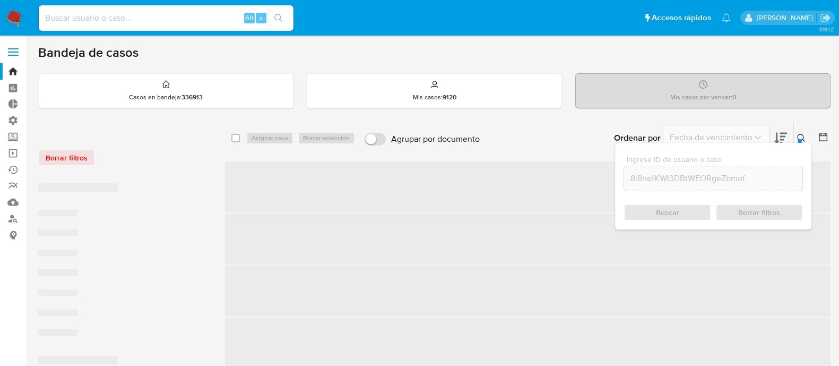
click at [806, 135] on button at bounding box center [803, 138] width 18 height 13
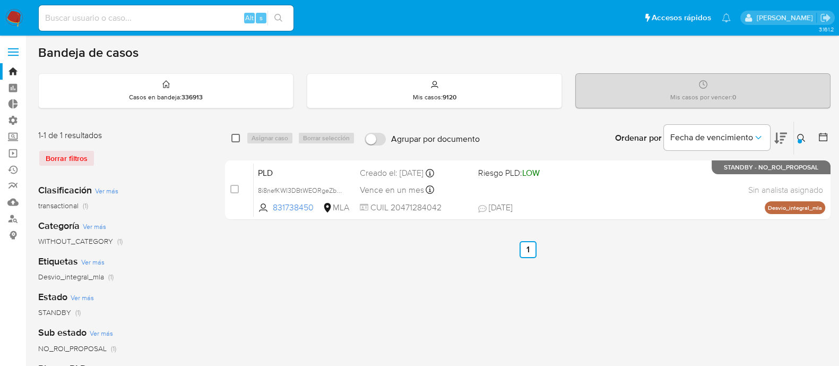
click at [233, 139] on input "checkbox" at bounding box center [235, 138] width 8 height 8
checkbox input "true"
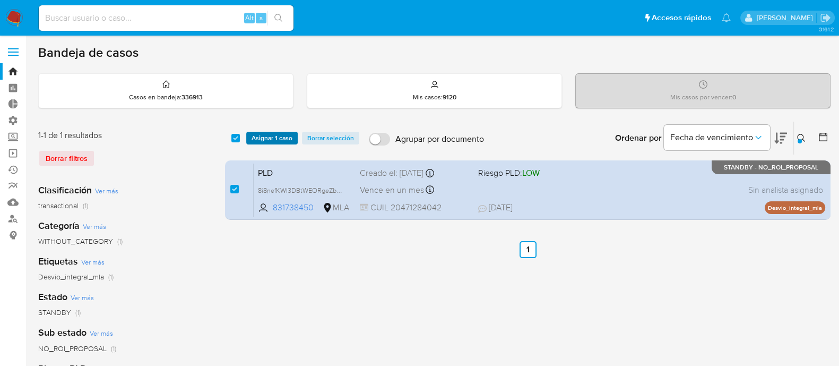
click at [257, 136] on span "Asignar 1 caso" at bounding box center [272, 138] width 41 height 11
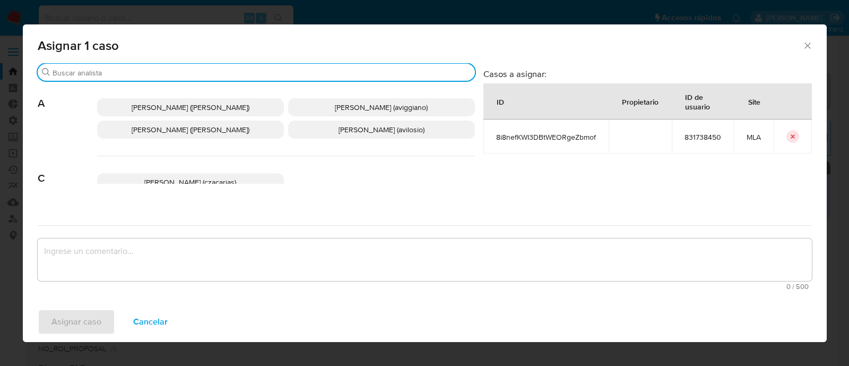
click at [158, 75] on input "Buscar" at bounding box center [262, 73] width 418 height 10
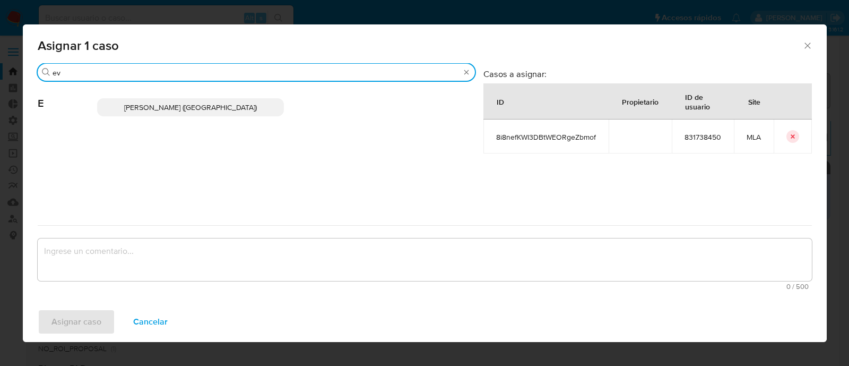
type input "ev"
click at [187, 102] on span "Emmanuel Hernan Vitiello (evitiello)" at bounding box center [190, 107] width 133 height 11
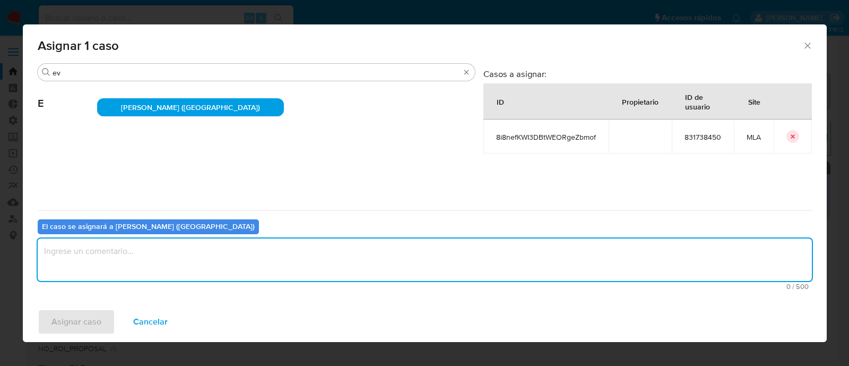
click at [143, 248] on textarea "assign-modal" at bounding box center [425, 259] width 774 height 42
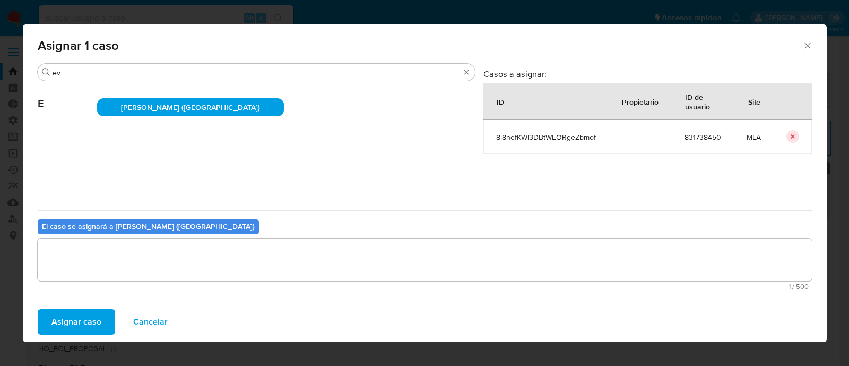
click at [96, 317] on span "Asignar caso" at bounding box center [76, 321] width 50 height 23
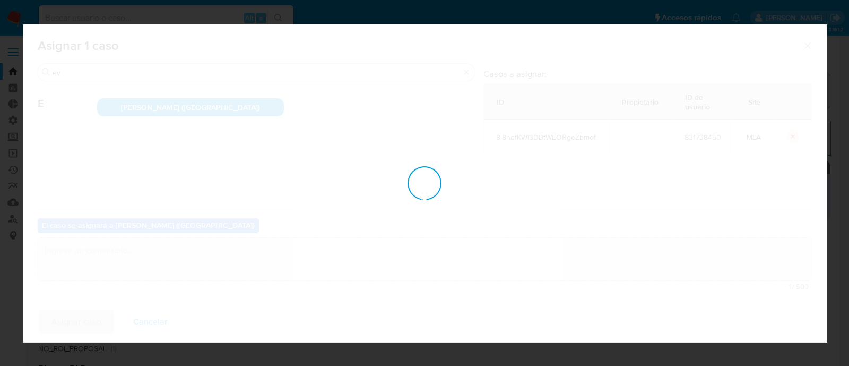
checkbox input "false"
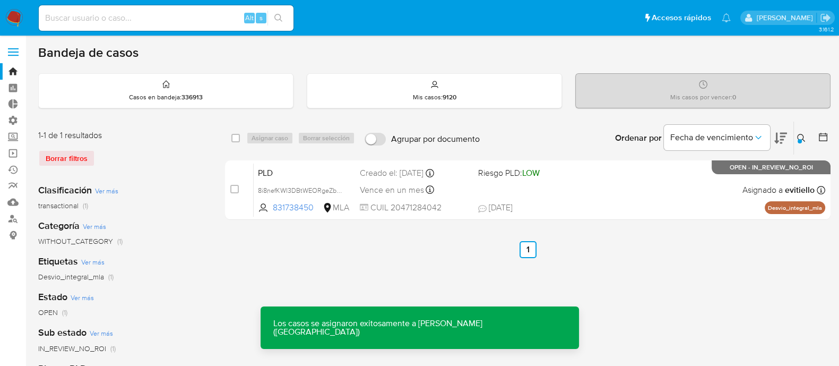
click at [525, 190] on div "PLD 8i8nefKWI3DBtWEORgeZbmof 831738450 MLA Riesgo PLD: LOW Creado el: 12/08/202…" at bounding box center [540, 190] width 572 height 54
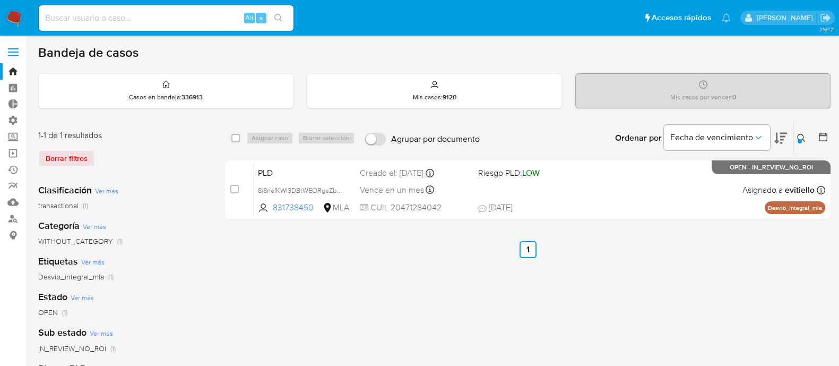
drag, startPoint x: 801, startPoint y: 138, endPoint x: 787, endPoint y: 145, distance: 15.9
click at [801, 138] on icon at bounding box center [801, 138] width 8 height 8
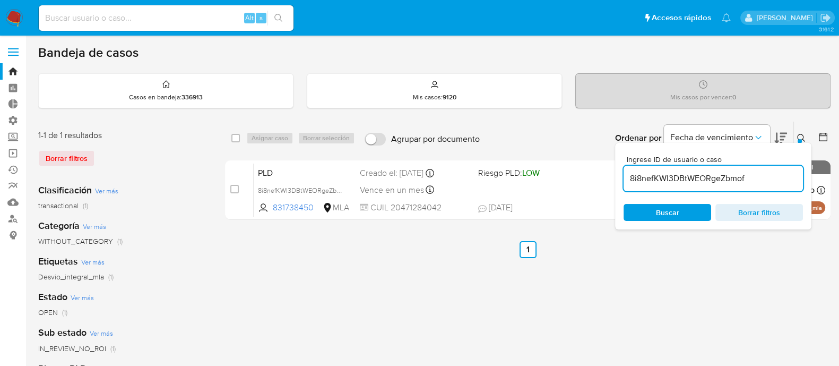
click at [740, 174] on input "8i8nefKWI3DBtWEORgeZbmof" at bounding box center [713, 178] width 179 height 14
type input "OoJ7oLLbn94UqlMAYTzf6B5U"
click at [238, 142] on div "select-all-cases-checkbox" at bounding box center [235, 138] width 8 height 11
click at [234, 136] on input "checkbox" at bounding box center [235, 138] width 8 height 8
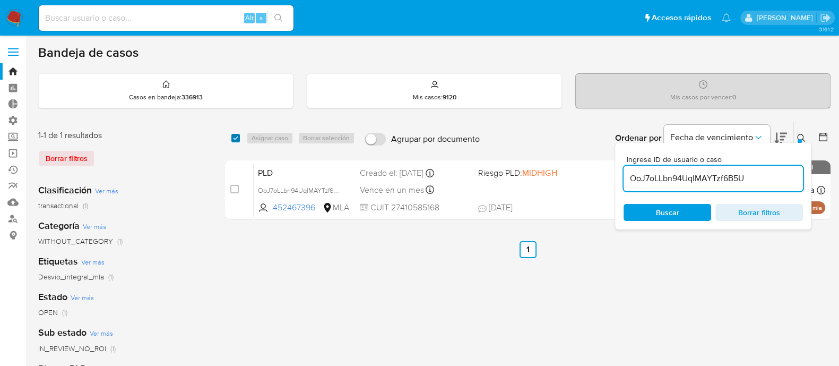
checkbox input "true"
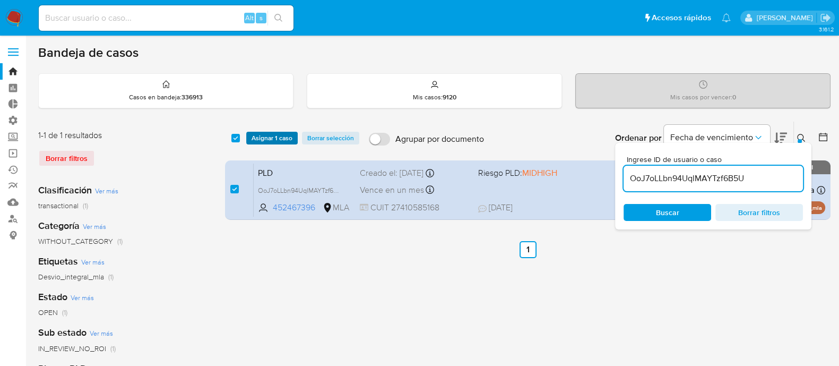
click at [258, 136] on span "Asignar 1 caso" at bounding box center [272, 138] width 41 height 11
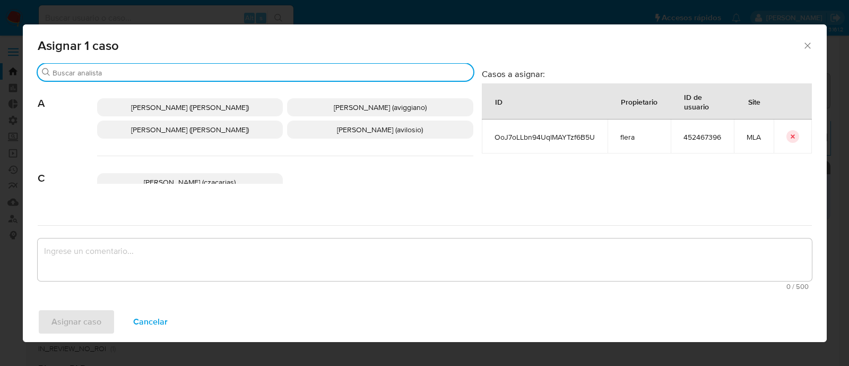
click at [121, 70] on input "Buscar" at bounding box center [261, 73] width 417 height 10
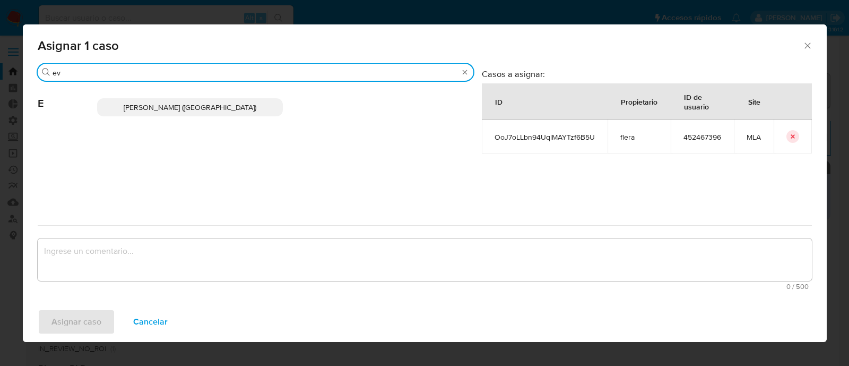
type input "ev"
click at [165, 107] on span "Emmanuel Hernan Vitiello (evitiello)" at bounding box center [190, 107] width 133 height 11
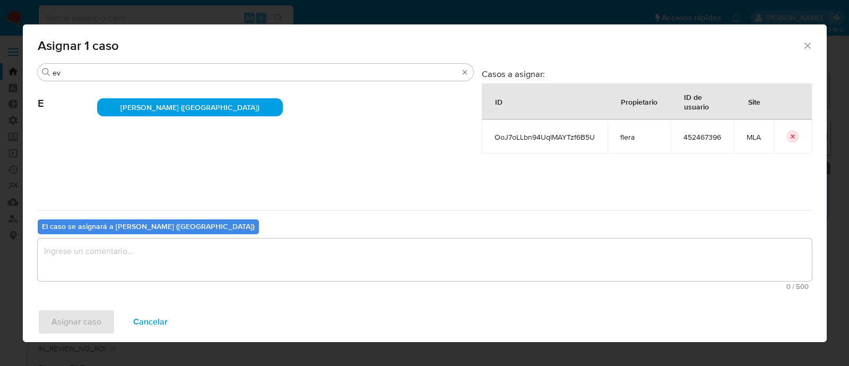
click at [100, 258] on textarea "assign-modal" at bounding box center [425, 259] width 774 height 42
click at [79, 314] on span "Asignar caso" at bounding box center [76, 321] width 50 height 23
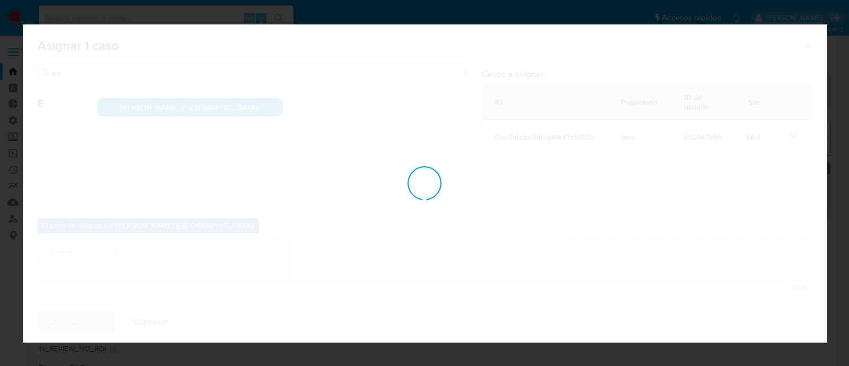
checkbox input "false"
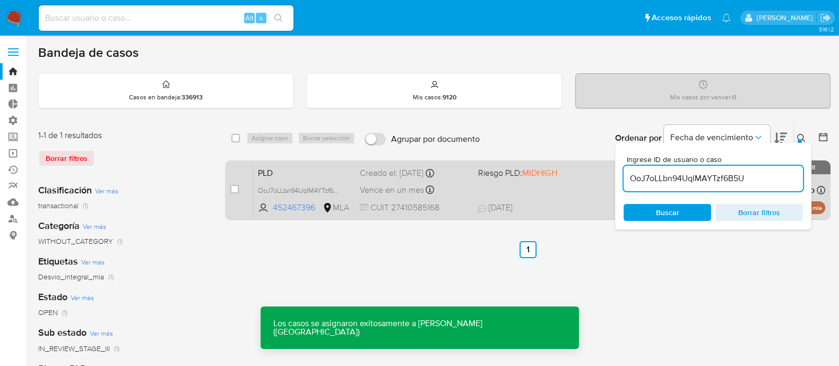
click at [449, 190] on div "Vence en un mes Vence el 29/10/2025 12:15:23" at bounding box center [415, 190] width 110 height 14
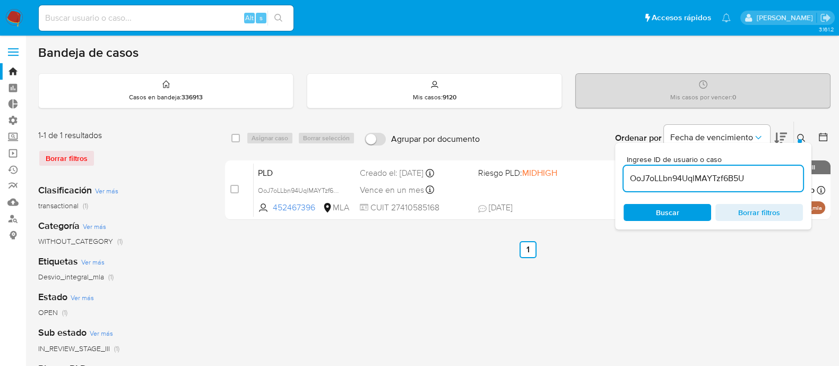
click at [803, 137] on icon at bounding box center [801, 138] width 8 height 8
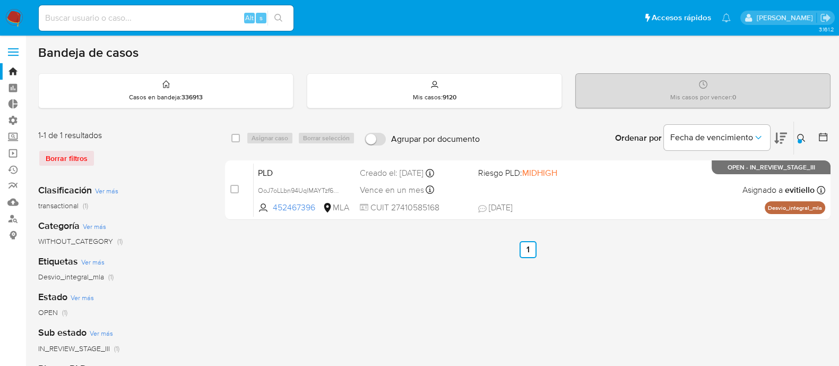
click at [801, 134] on icon at bounding box center [801, 138] width 8 height 8
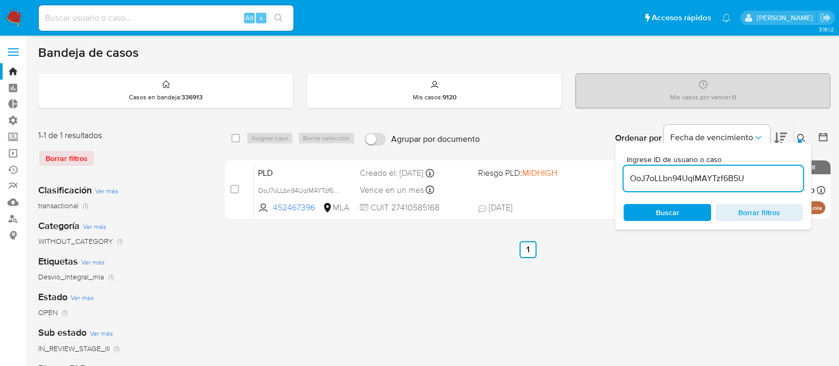
click at [753, 176] on input "OoJ7oLLbn94UqlMAYTzf6B5U" at bounding box center [713, 178] width 179 height 14
type input "N0s3h18wjUeUmm1EkKhLzwwD"
click at [799, 134] on icon at bounding box center [801, 138] width 8 height 8
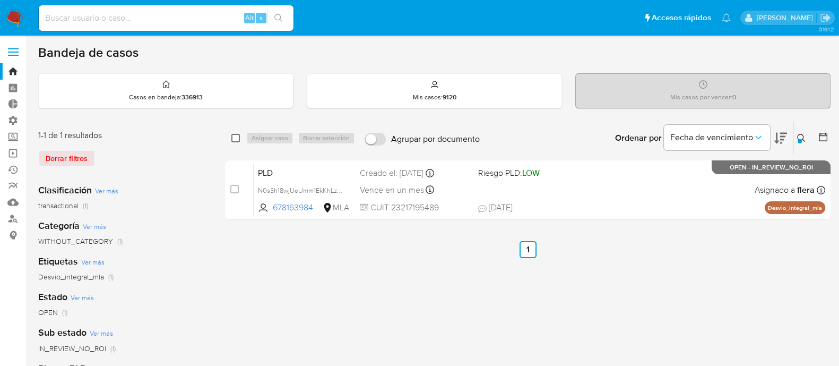
click at [232, 134] on input "checkbox" at bounding box center [235, 138] width 8 height 8
checkbox input "true"
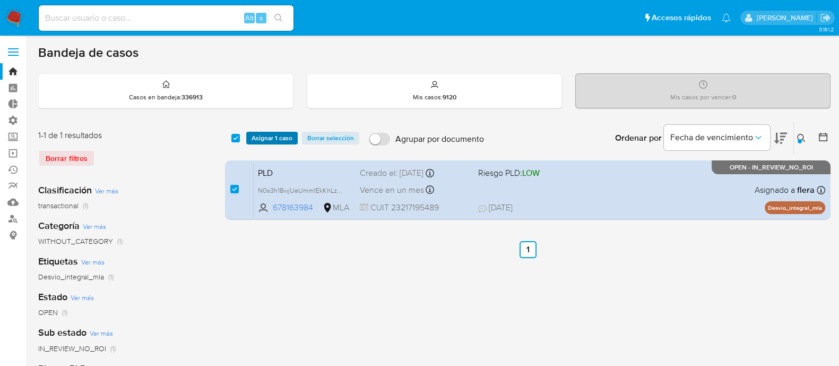
click at [261, 134] on span "Asignar 1 caso" at bounding box center [272, 138] width 41 height 11
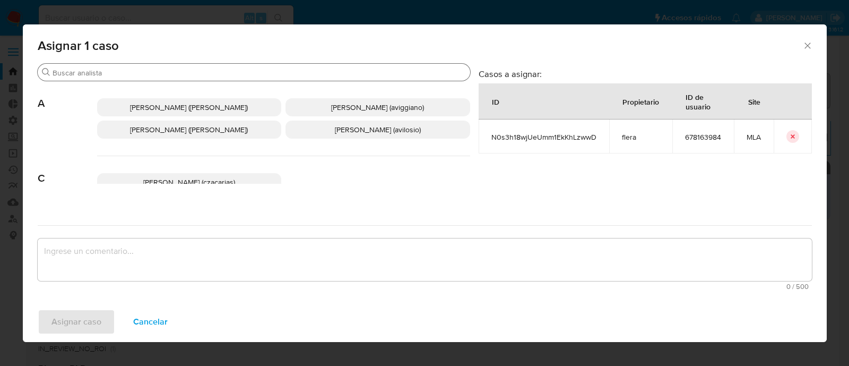
click at [115, 70] on input "Buscar" at bounding box center [259, 73] width 413 height 10
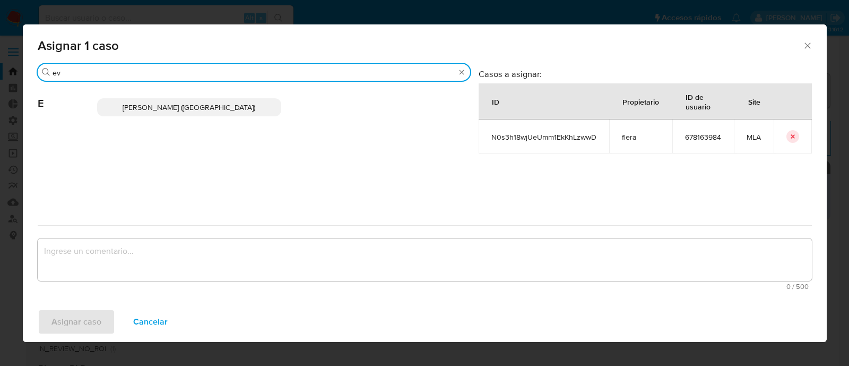
type input "ev"
click at [175, 103] on span "Emmanuel Hernan Vitiello (evitiello)" at bounding box center [189, 107] width 133 height 11
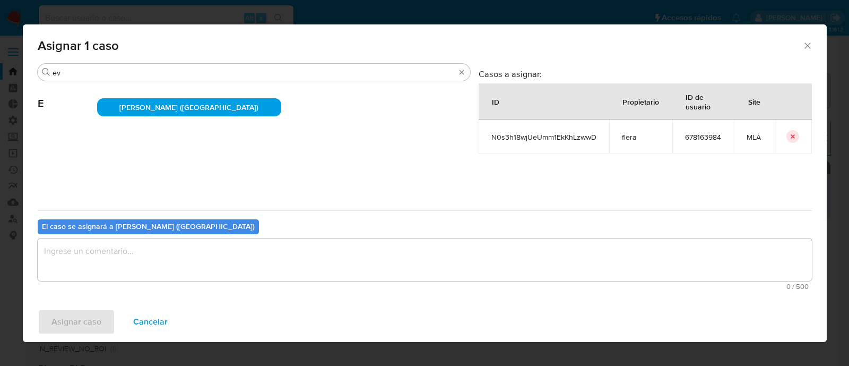
click at [132, 261] on textarea "assign-modal" at bounding box center [425, 259] width 774 height 42
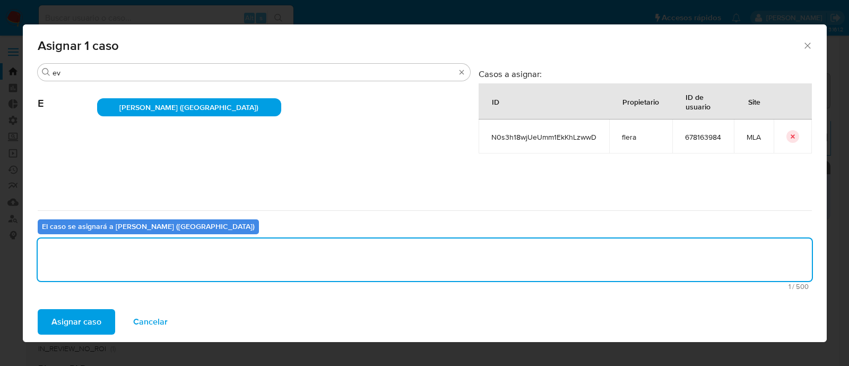
click at [82, 319] on span "Asignar caso" at bounding box center [76, 321] width 50 height 23
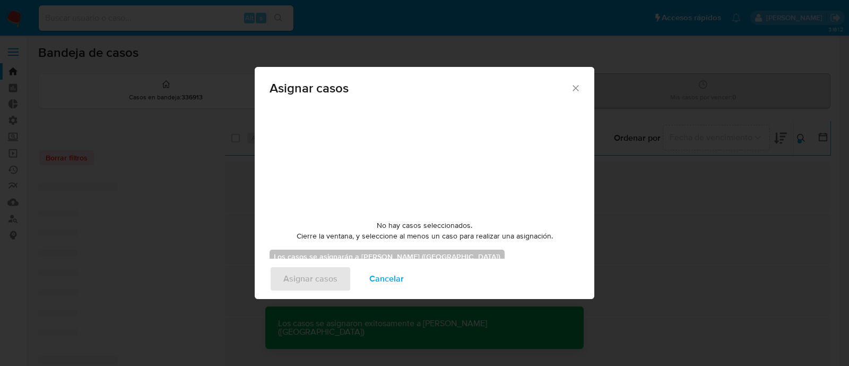
checkbox input "false"
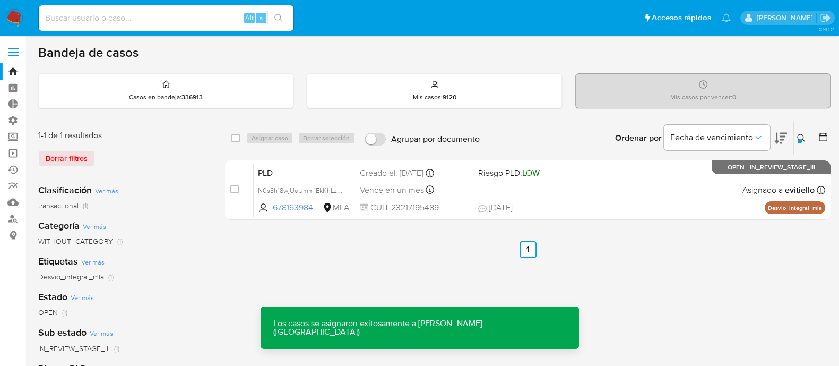
click at [547, 192] on div "PLD N0s3h18wjUeUmm1EkKhLzwwD 678163984 MLA Riesgo PLD: LOW Creado el: 12/08/202…" at bounding box center [540, 190] width 572 height 54
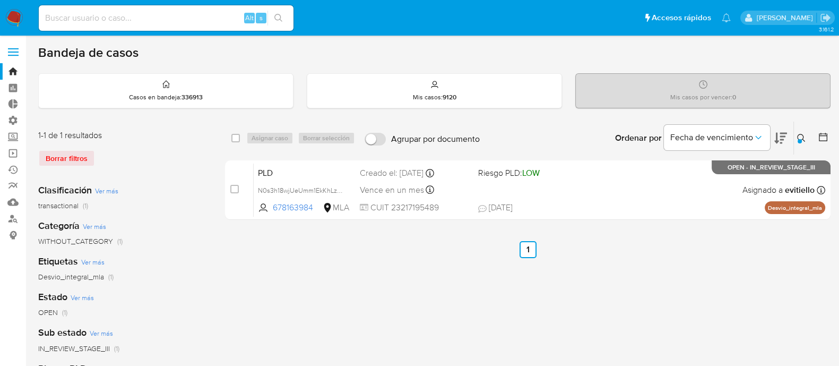
click at [801, 134] on icon at bounding box center [801, 138] width 8 height 8
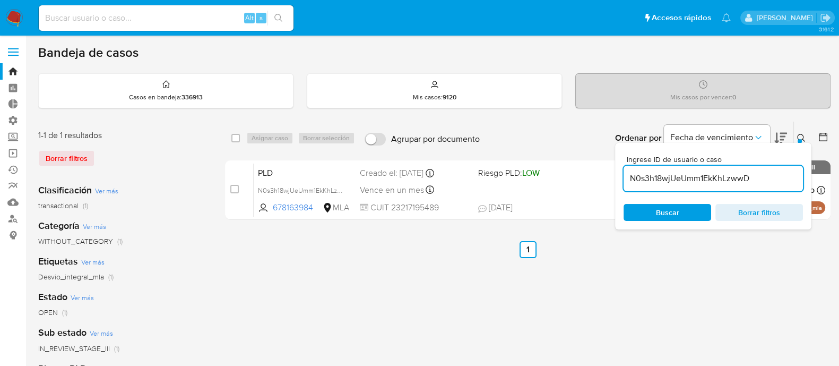
click at [715, 180] on input "N0s3h18wjUeUmm1EkKhLzwwD" at bounding box center [713, 178] width 179 height 14
type input "LhTTbZ0cmSPaPqdgto1Z0EuO"
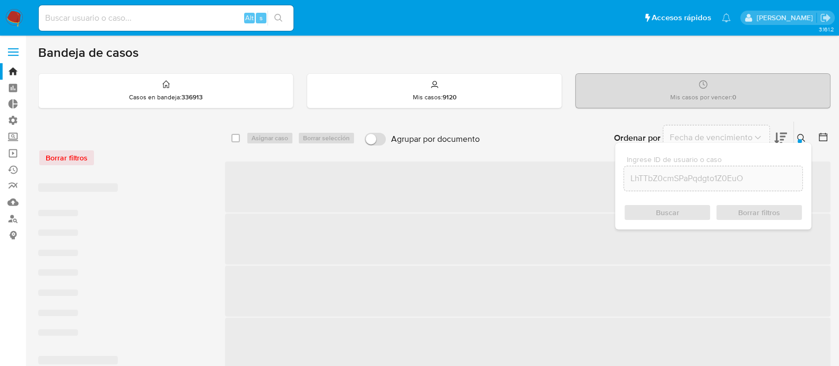
click at [801, 136] on icon at bounding box center [801, 138] width 8 height 8
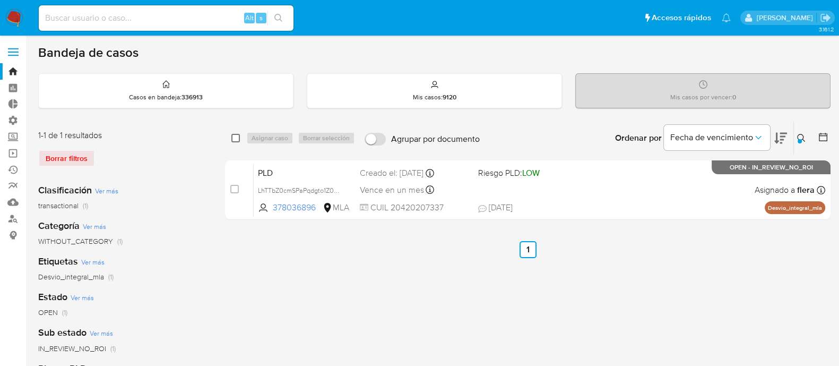
click at [234, 138] on input "checkbox" at bounding box center [235, 138] width 8 height 8
checkbox input "true"
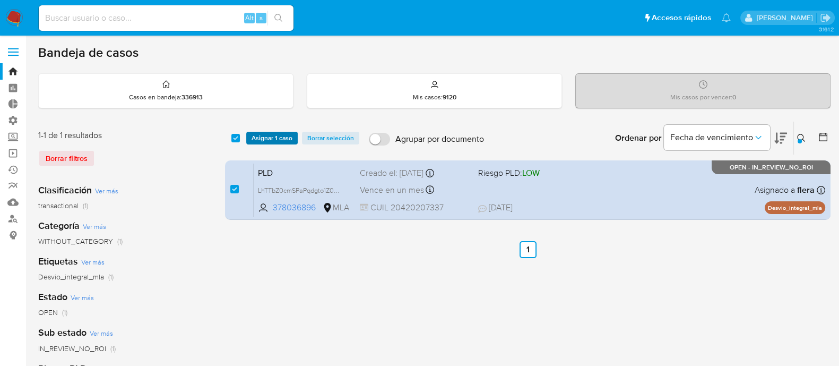
click at [247, 138] on button "Asignar 1 caso" at bounding box center [271, 138] width 51 height 13
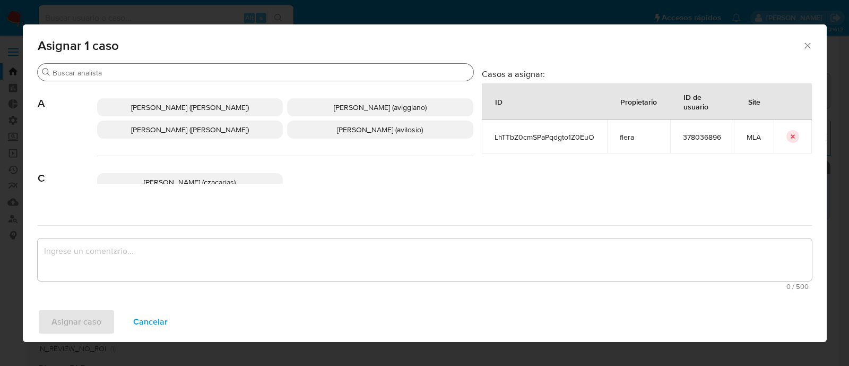
click at [130, 75] on input "Buscar" at bounding box center [261, 73] width 417 height 10
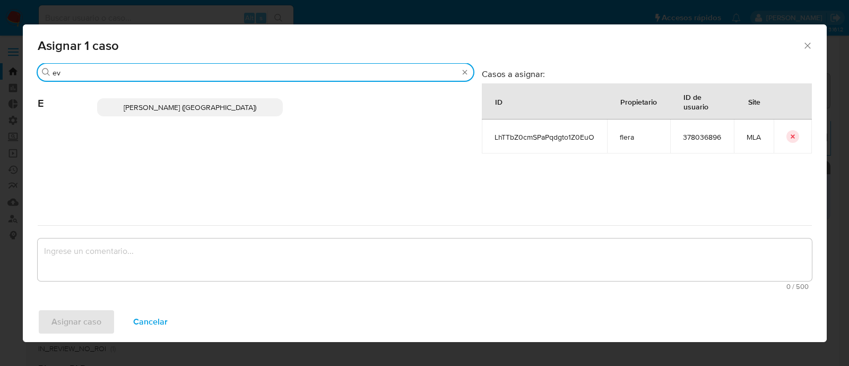
type input "ev"
click at [180, 108] on span "Emmanuel Hernan Vitiello (evitiello)" at bounding box center [190, 107] width 133 height 11
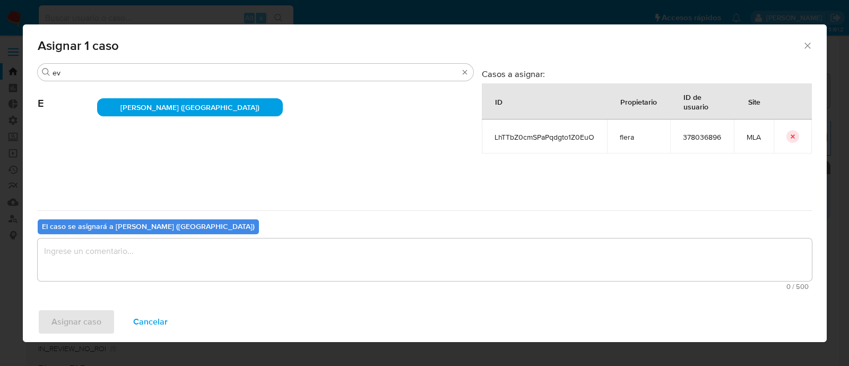
click at [101, 281] on div "0 / 500 500 caracteres restantes" at bounding box center [425, 263] width 774 height 51
click at [100, 264] on textarea "assign-modal" at bounding box center [425, 259] width 774 height 42
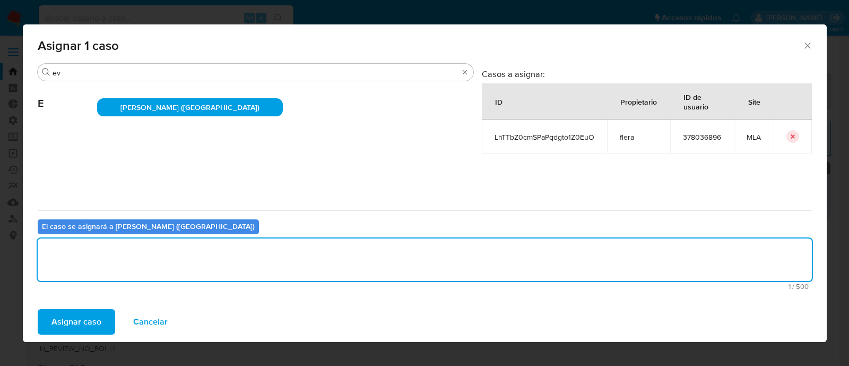
click at [90, 307] on div "Asignar caso Cancelar" at bounding box center [425, 321] width 804 height 40
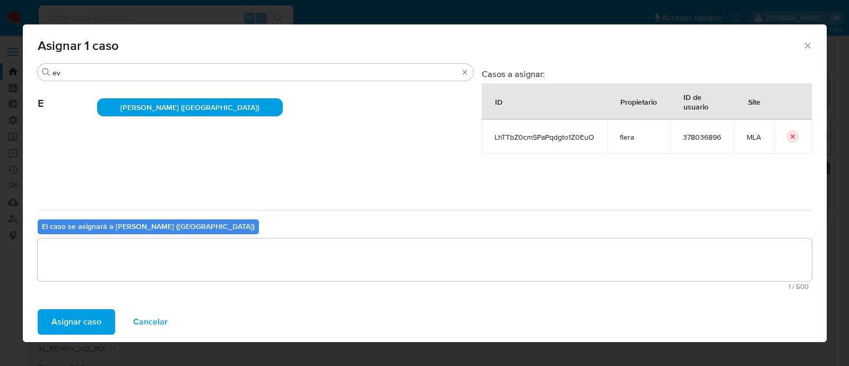
click at [88, 319] on span "Asignar caso" at bounding box center [76, 321] width 50 height 23
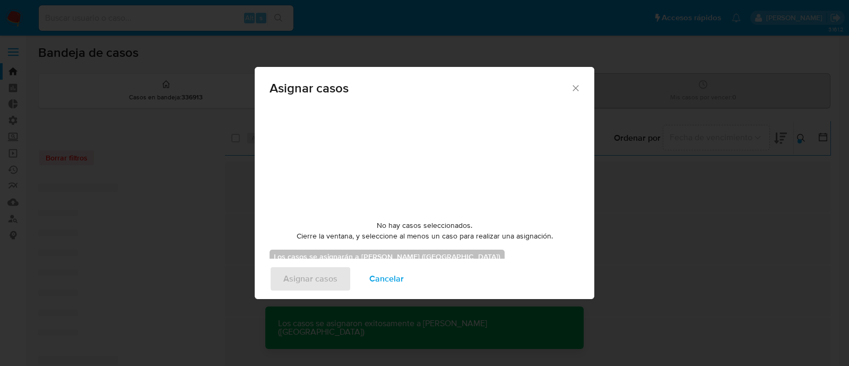
checkbox input "false"
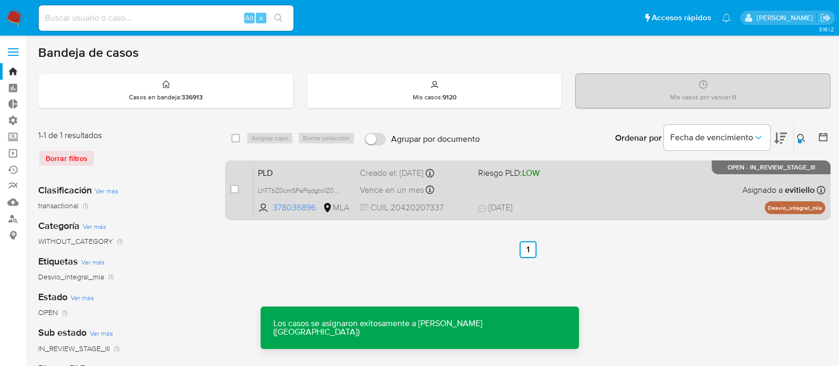
click at [705, 192] on div "PLD LhTTbZ0cmSPaPqdgto1Z0EuO 378036896 MLA Riesgo PLD: LOW Creado el: 12/08/202…" at bounding box center [540, 190] width 572 height 54
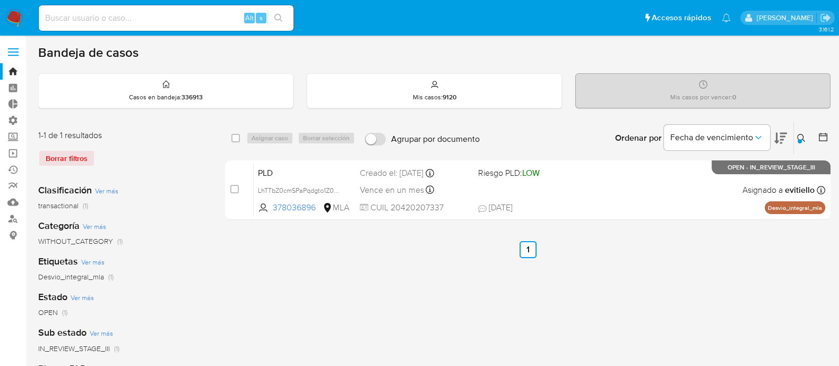
click at [806, 136] on button at bounding box center [803, 138] width 18 height 13
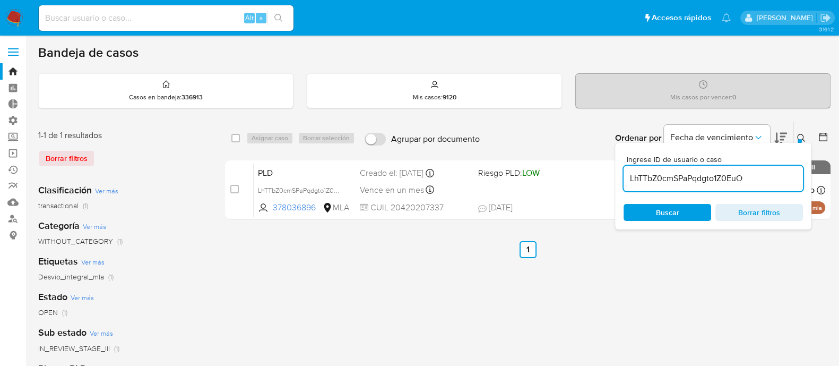
click at [708, 180] on input "LhTTbZ0cmSPaPqdgto1Z0EuO" at bounding box center [713, 178] width 179 height 14
type input "mEd68ZWVvcujuU8pgSraOIAu"
click at [803, 134] on icon at bounding box center [801, 138] width 8 height 8
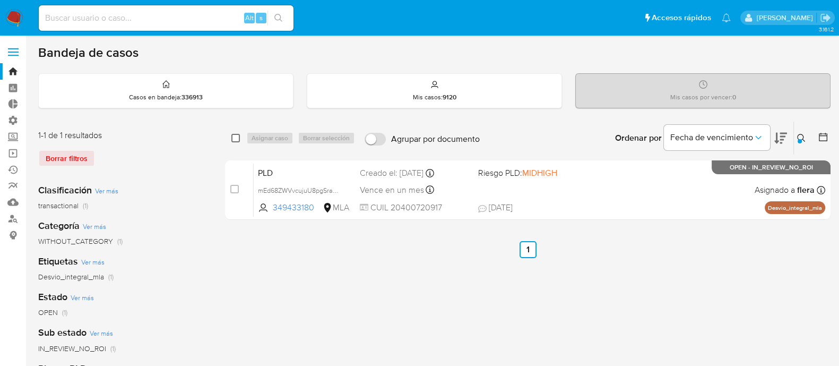
click at [239, 139] on input "checkbox" at bounding box center [235, 138] width 8 height 8
checkbox input "true"
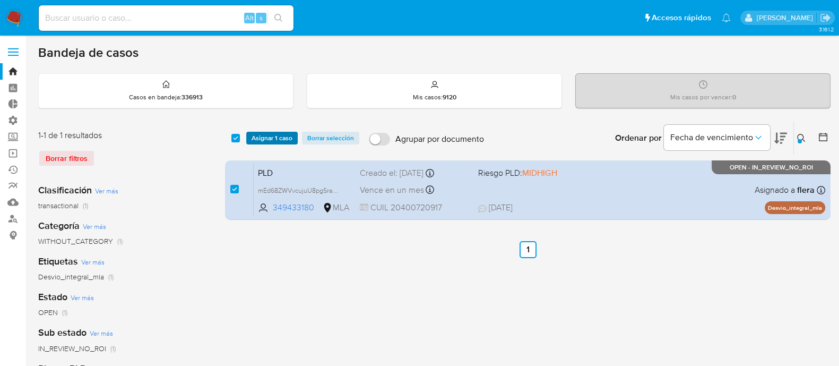
click at [264, 136] on span "Asignar 1 caso" at bounding box center [272, 138] width 41 height 11
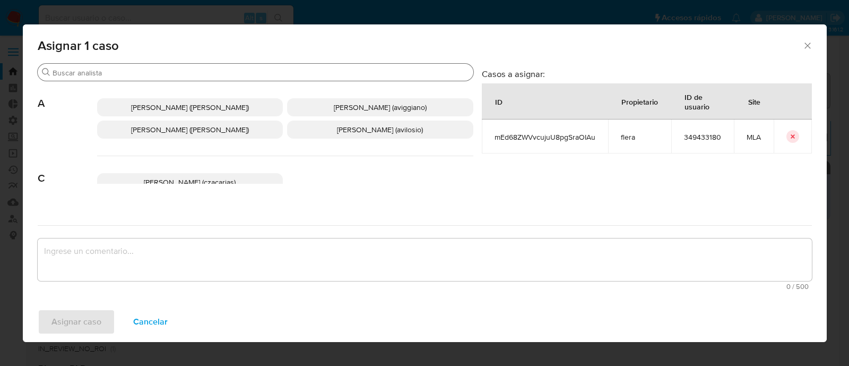
click at [141, 68] on input "Buscar" at bounding box center [261, 73] width 417 height 10
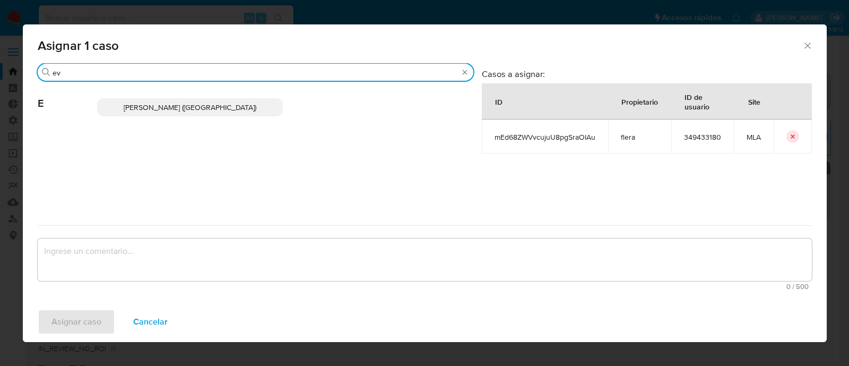
type input "ev"
click at [187, 102] on span "Emmanuel Hernan Vitiello (evitiello)" at bounding box center [190, 107] width 133 height 11
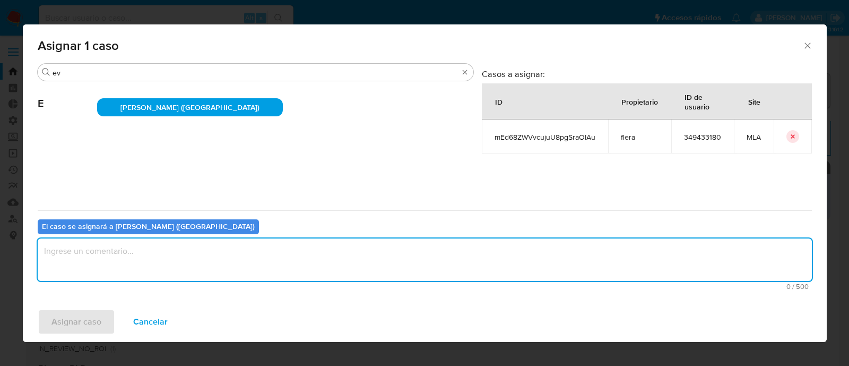
click at [134, 255] on textarea "assign-modal" at bounding box center [425, 259] width 774 height 42
click at [92, 312] on span "Asignar caso" at bounding box center [76, 321] width 50 height 23
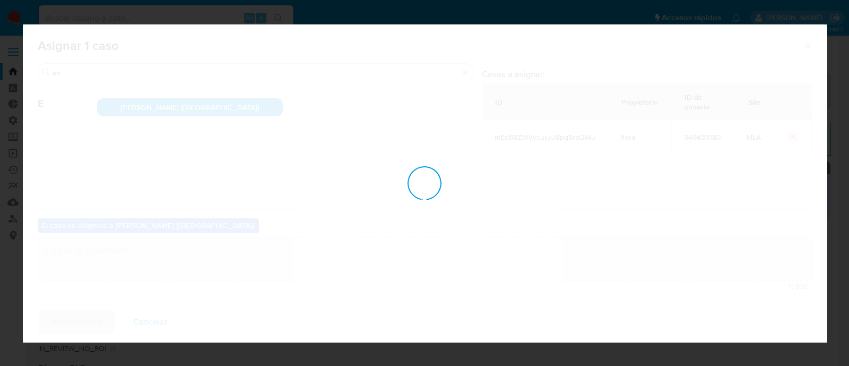
checkbox input "false"
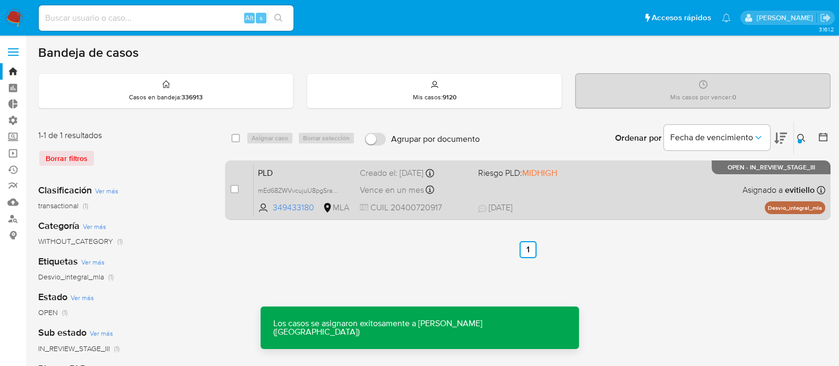
click at [597, 197] on div "PLD mEd68ZWVvcujuU8pgSraOIAu 349433180 MLA Riesgo PLD: MIDHIGH Creado el: 12/08…" at bounding box center [540, 190] width 572 height 54
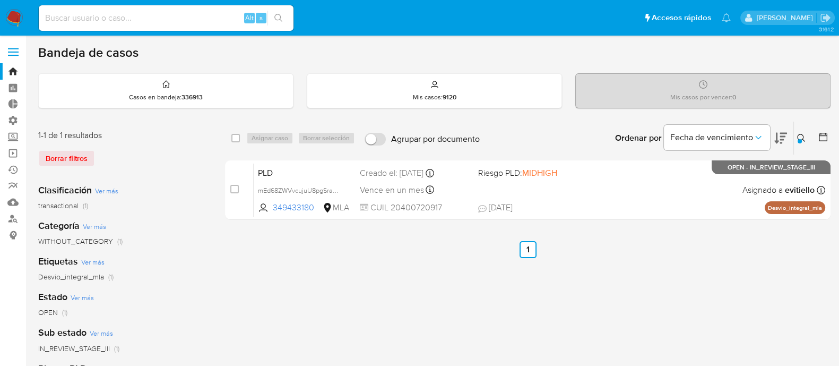
click at [802, 142] on button at bounding box center [803, 138] width 18 height 13
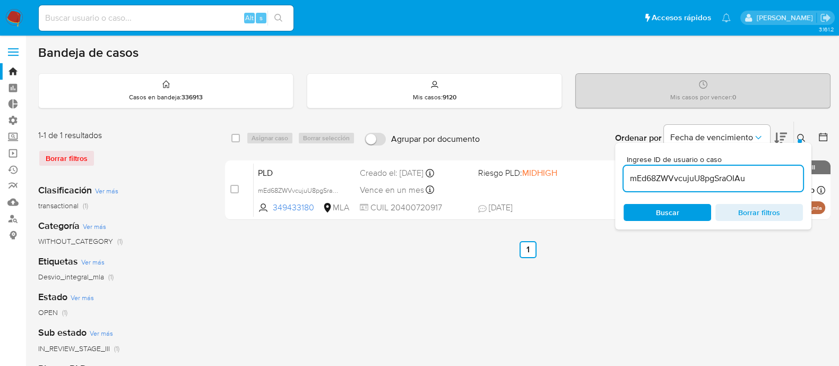
click at [759, 174] on input "mEd68ZWVvcujuU8pgSraOIAu" at bounding box center [713, 178] width 179 height 14
click at [798, 135] on icon at bounding box center [801, 138] width 8 height 8
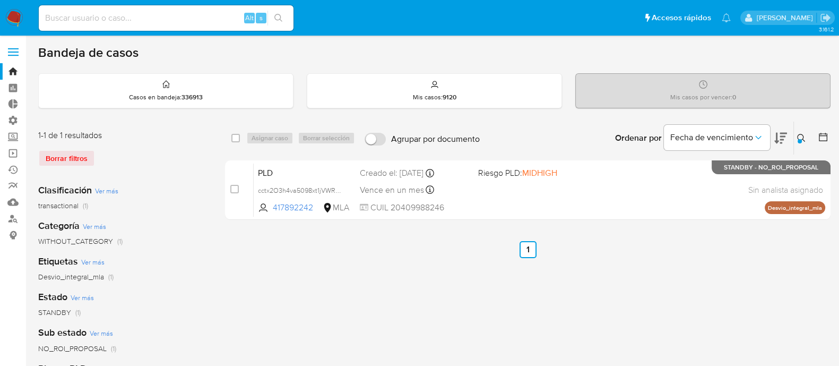
click at [800, 132] on button at bounding box center [803, 138] width 18 height 13
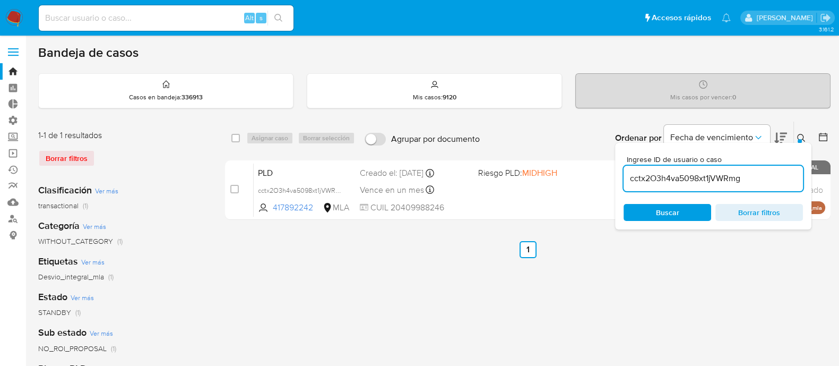
click at [738, 184] on input "cctx2O3h4va5098xt1jVWRmg" at bounding box center [713, 178] width 179 height 14
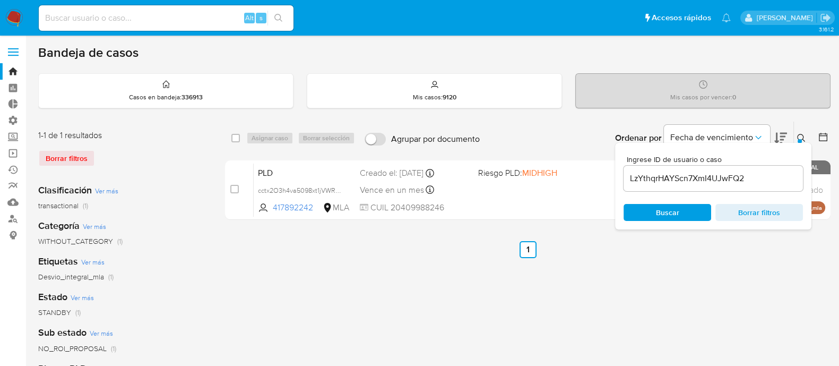
click at [797, 134] on icon at bounding box center [801, 138] width 8 height 8
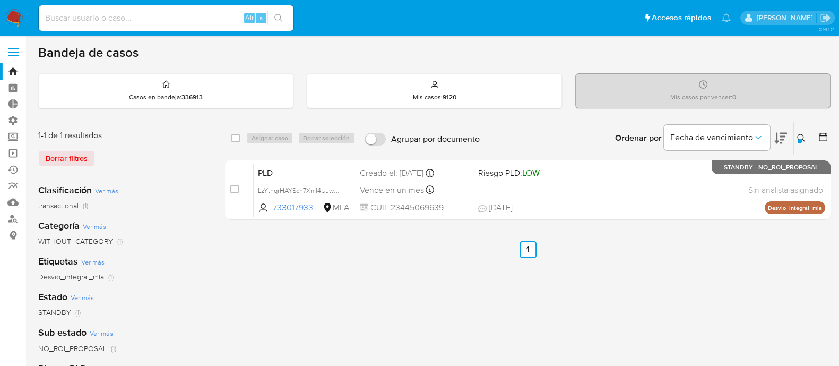
click at [799, 139] on div at bounding box center [800, 141] width 4 height 4
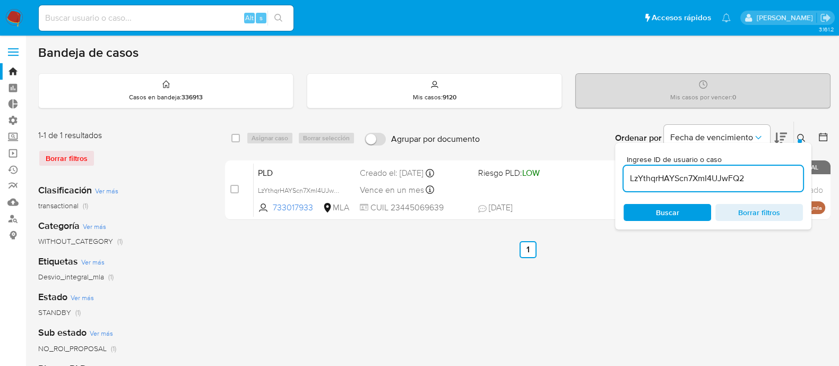
click at [720, 183] on input "LzYthqrHAYScn7XmI4UJwFQ2" at bounding box center [713, 178] width 179 height 14
click at [801, 136] on icon at bounding box center [801, 138] width 8 height 8
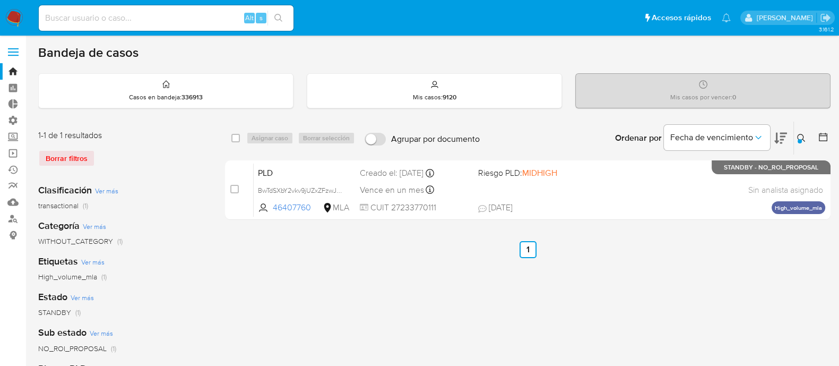
click at [801, 139] on div at bounding box center [800, 141] width 4 height 4
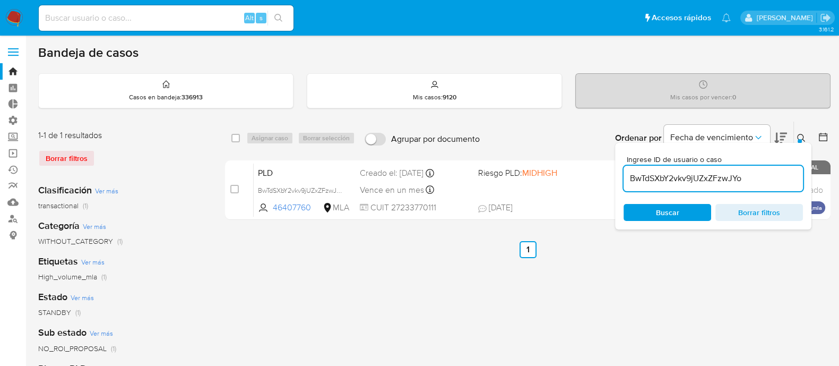
click at [750, 166] on div "BwTdSXbY2vkv9jUZxZFzwJYo" at bounding box center [713, 178] width 179 height 25
click at [749, 177] on input "BwTdSXbY2vkv9jUZxZFzwJYo" at bounding box center [713, 178] width 179 height 14
paste input "8i8nefKWI3DBtWEORgeZbmof"
type input "8i8nefKWI3DBtWEORgeZbmof"
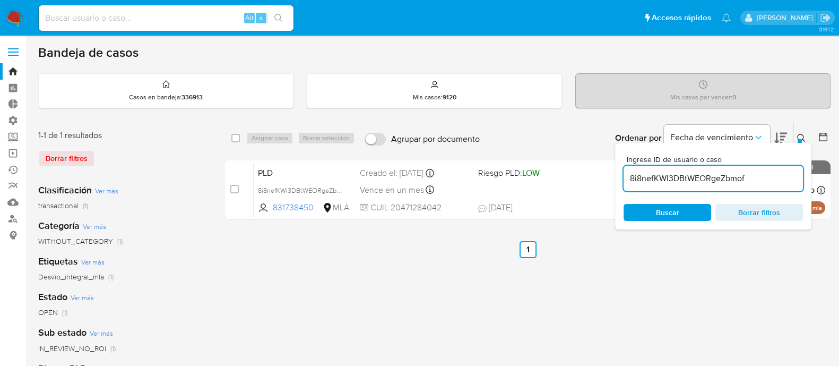
click at [798, 139] on div at bounding box center [800, 141] width 4 height 4
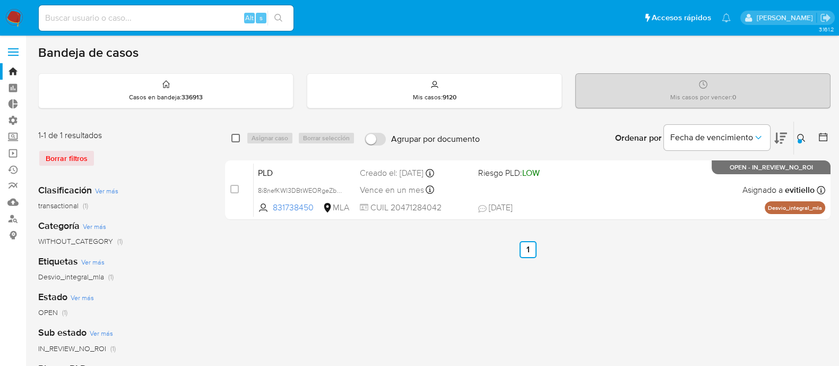
click at [235, 139] on input "checkbox" at bounding box center [235, 138] width 8 height 8
checkbox input "true"
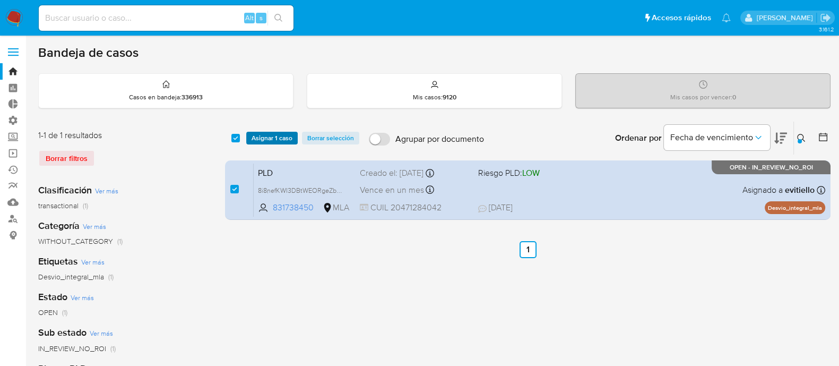
click at [265, 139] on span "Asignar 1 caso" at bounding box center [272, 138] width 41 height 11
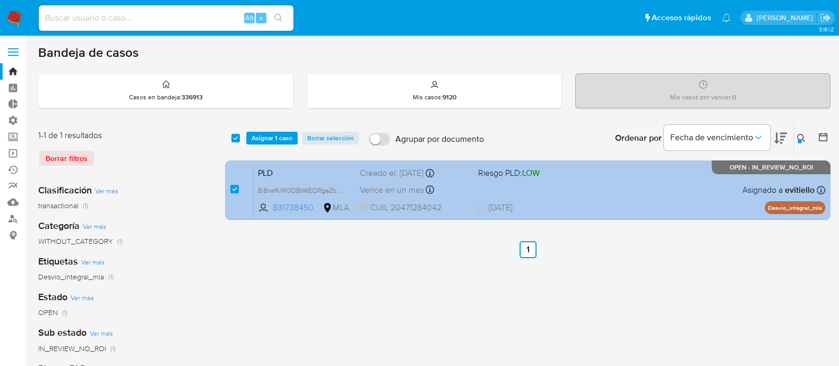
click at [558, 193] on div "PLD 8i8nefKWI3DBtWEORgeZbmof 831738450 MLA Riesgo PLD: LOW Creado el: 12/08/202…" at bounding box center [540, 190] width 572 height 54
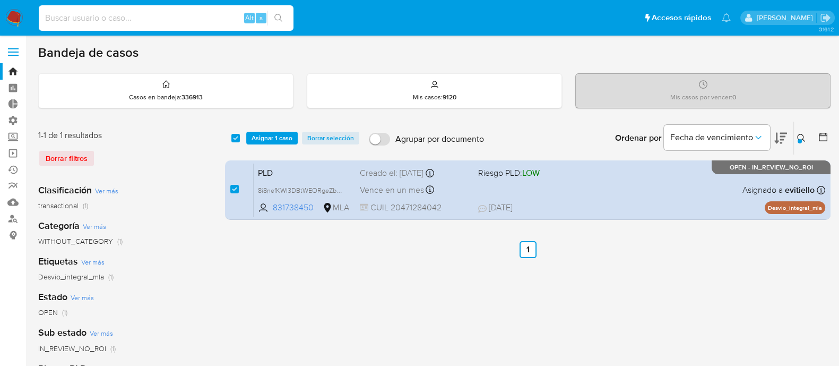
click at [222, 15] on input at bounding box center [166, 18] width 255 height 14
paste input "RdPWJrGczTPysTq73RqYtYGJ"
type input "RdPWJrGczTPysTq73RqYtYGJ"
click at [281, 16] on icon "search-icon" at bounding box center [278, 18] width 8 height 8
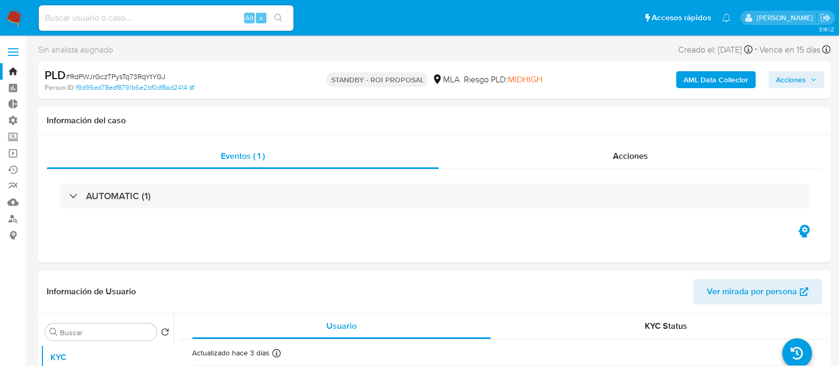
select select "10"
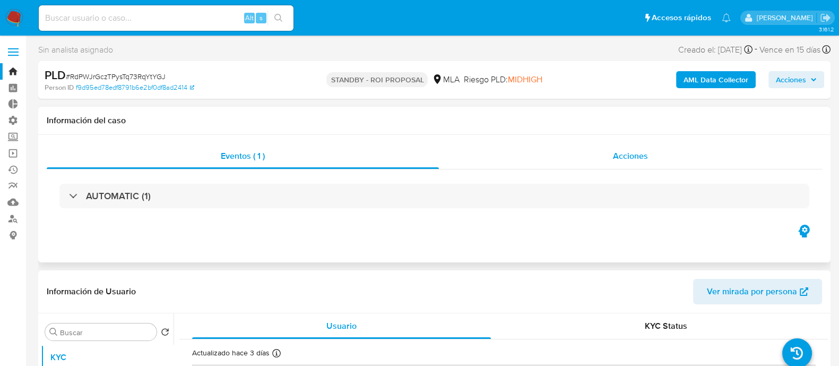
click at [651, 158] on div "Acciones" at bounding box center [630, 155] width 383 height 25
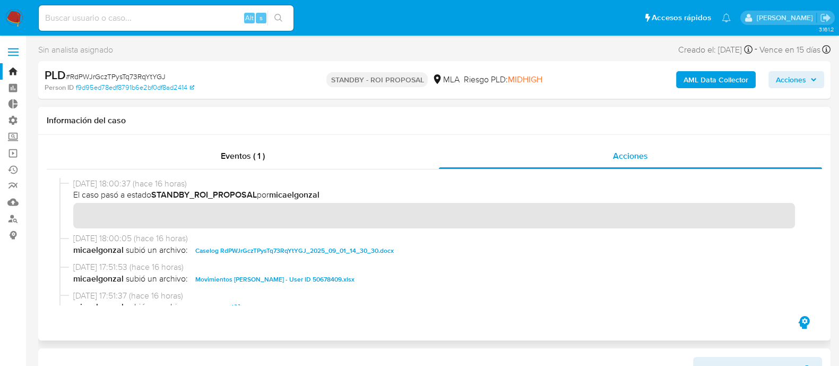
click at [295, 250] on span "Caselog RdPWJrGczTPysTq73RqYtYGJ_2025_09_01_14_30_30.docx" at bounding box center [294, 250] width 198 height 13
click at [231, 280] on span "Movimientos Ricardo Ariel Galo - User ID 50678409.xlsx" at bounding box center [274, 279] width 159 height 13
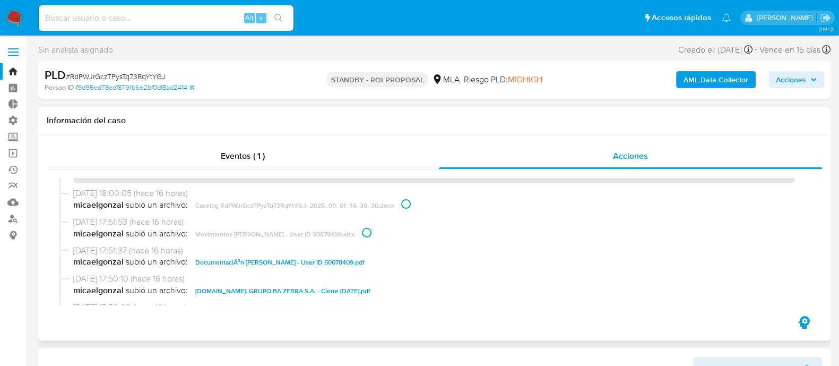
scroll to position [66, 0]
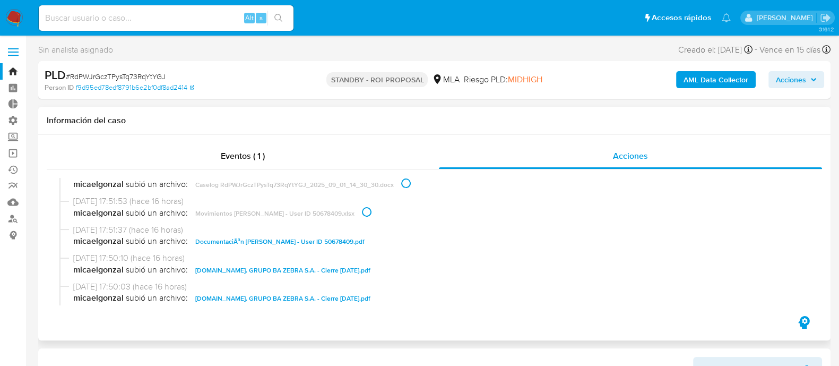
click at [286, 244] on span "DocumentaciÃ³n Ricardo Ariel Galo - User ID 50678409.pdf" at bounding box center [279, 241] width 169 height 13
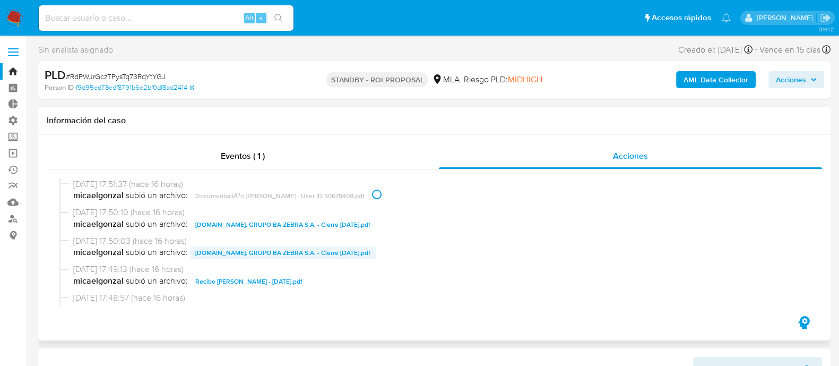
scroll to position [132, 0]
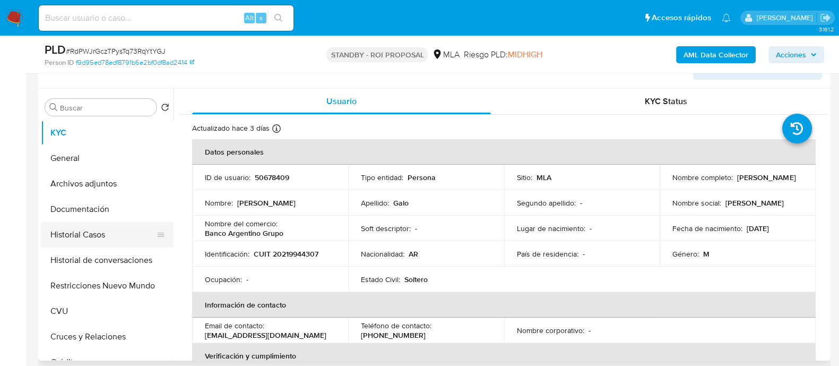
click at [126, 234] on button "Historial Casos" at bounding box center [103, 234] width 124 height 25
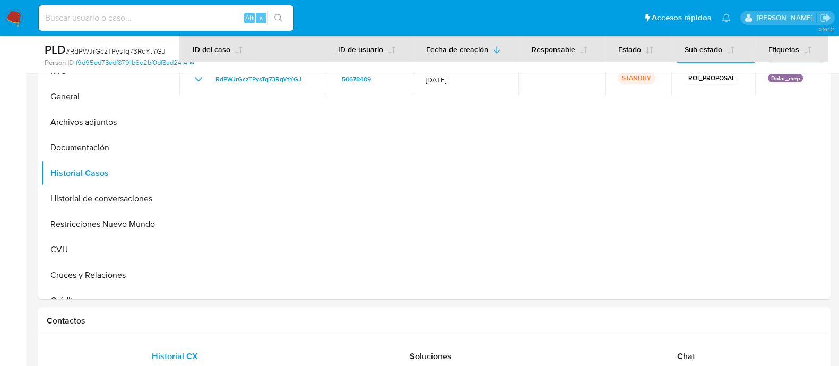
scroll to position [265, 0]
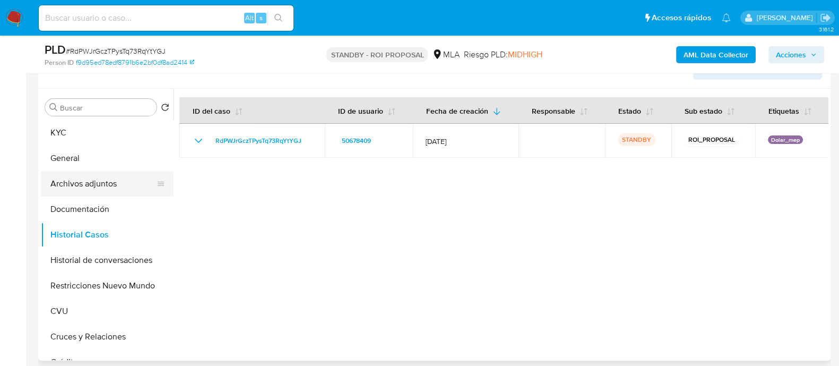
click at [124, 185] on button "Archivos adjuntos" at bounding box center [103, 183] width 124 height 25
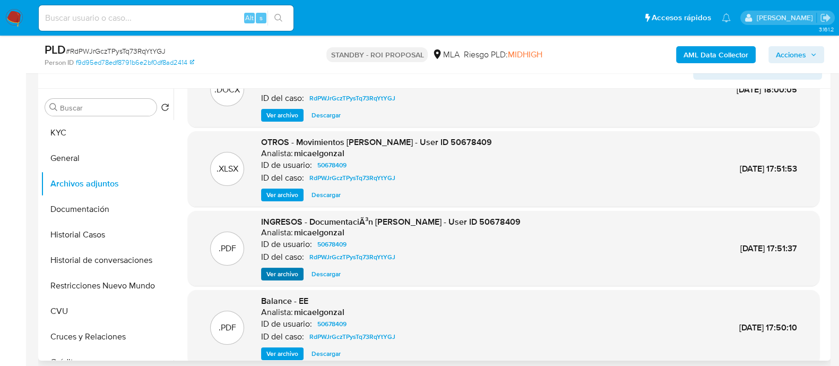
scroll to position [66, 0]
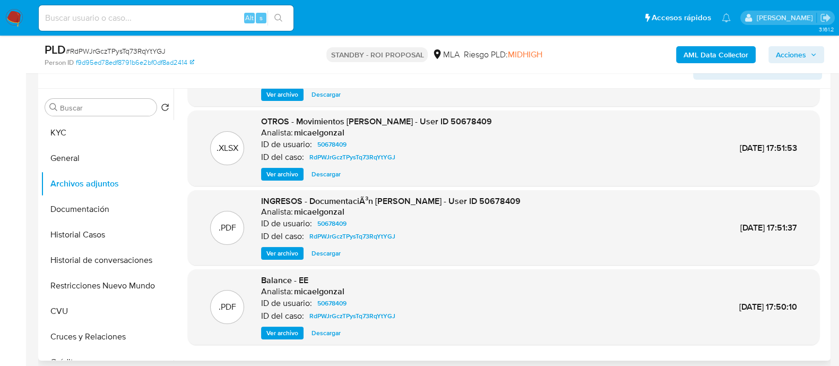
click at [274, 253] on span "Ver archivo" at bounding box center [282, 253] width 32 height 11
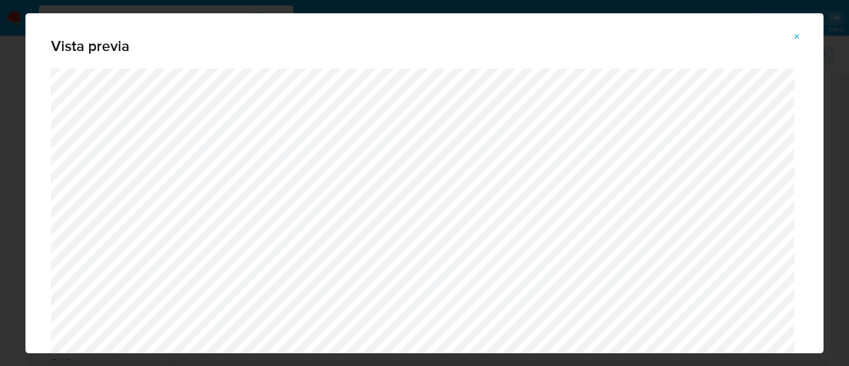
click at [796, 34] on icon "Attachment preview" at bounding box center [797, 36] width 8 height 8
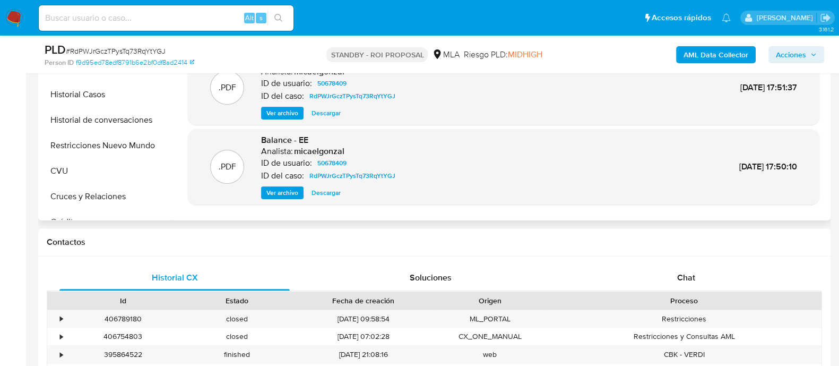
scroll to position [530, 0]
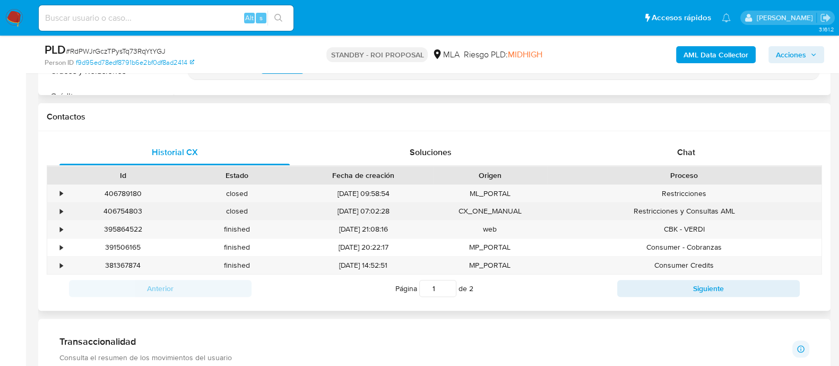
click at [62, 213] on div "•" at bounding box center [61, 211] width 3 height 10
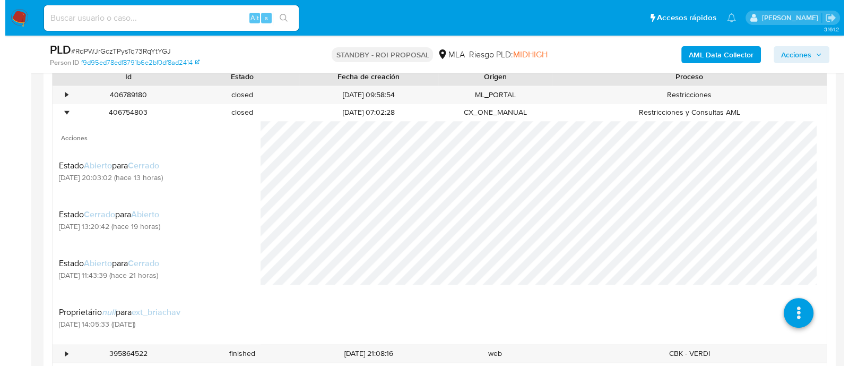
scroll to position [730, 0]
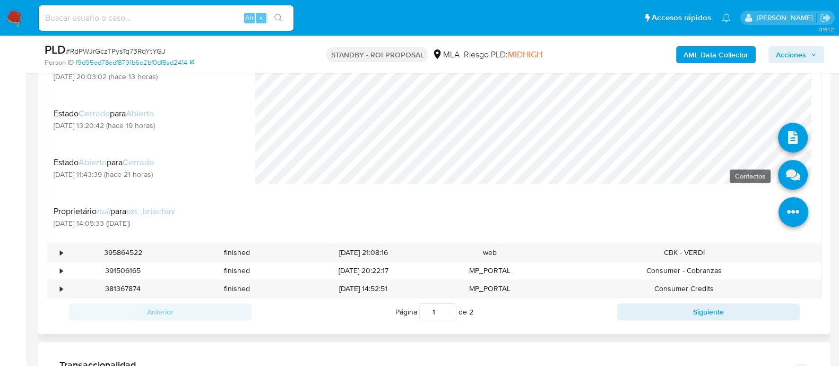
click at [779, 166] on icon at bounding box center [793, 175] width 30 height 30
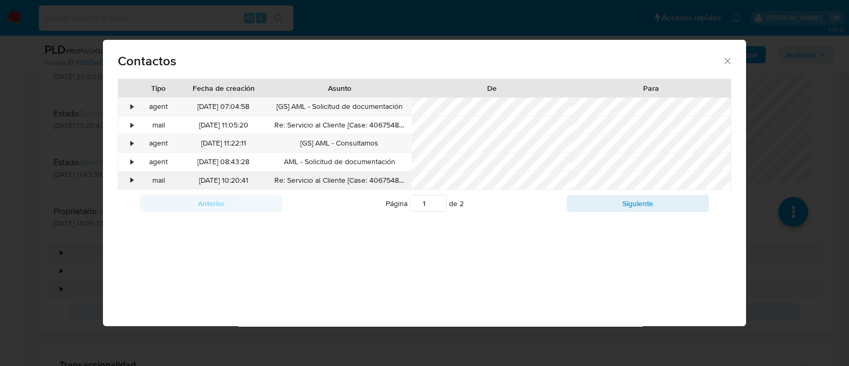
click at [133, 183] on div "•" at bounding box center [132, 180] width 3 height 11
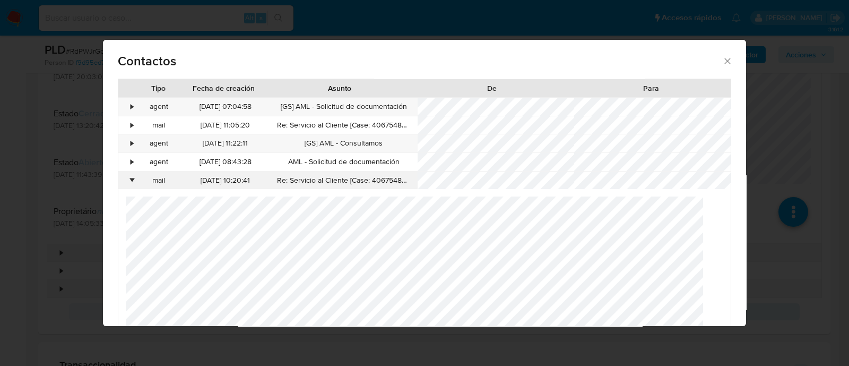
click at [133, 183] on div "•" at bounding box center [132, 180] width 3 height 11
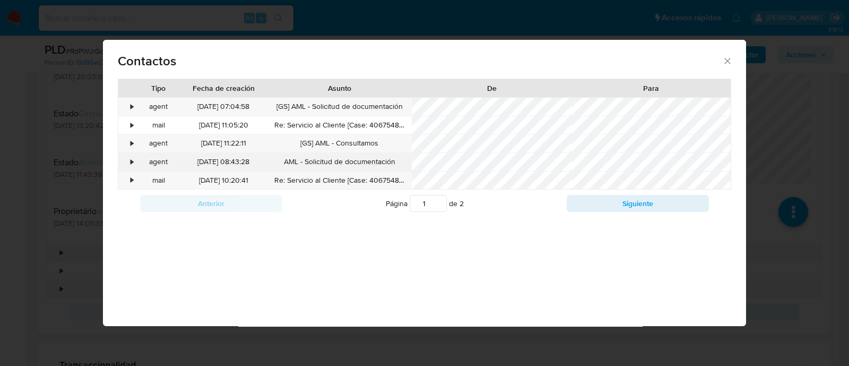
click at [133, 163] on div "•" at bounding box center [132, 162] width 3 height 11
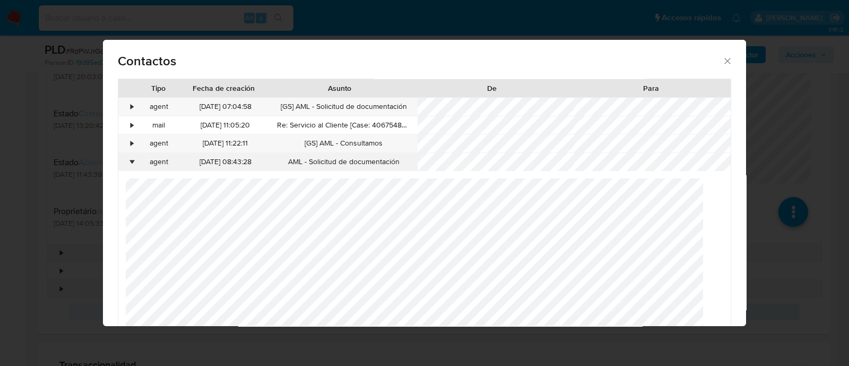
scroll to position [87, 0]
click at [133, 164] on div "•" at bounding box center [132, 162] width 3 height 11
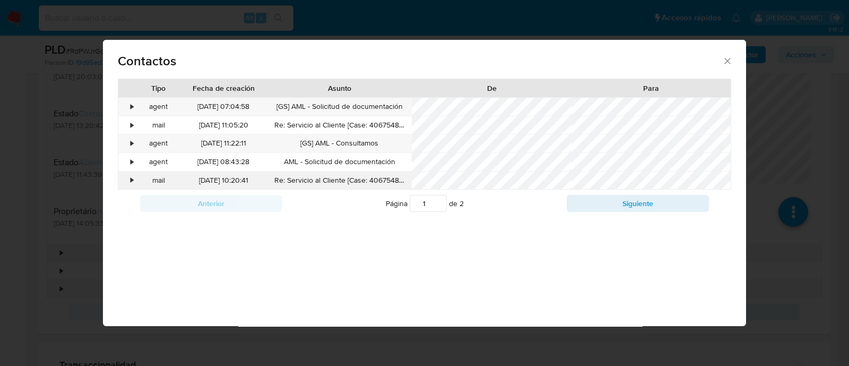
click at [133, 179] on div "•" at bounding box center [132, 180] width 3 height 11
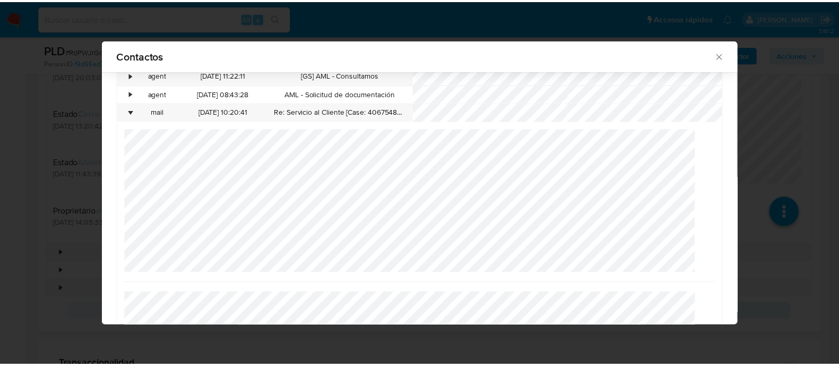
scroll to position [42, 0]
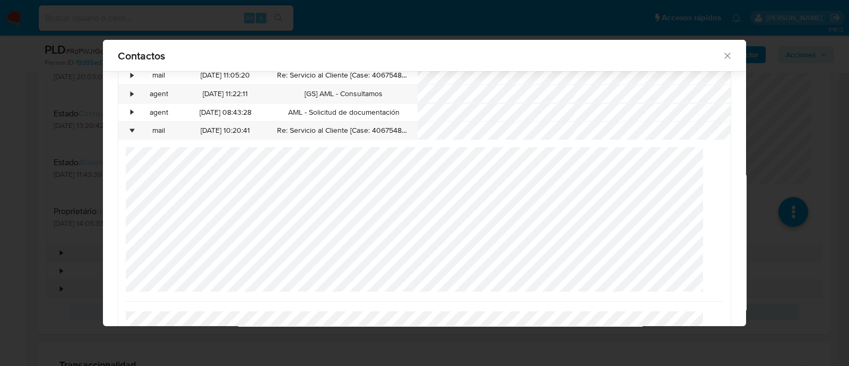
click at [758, 130] on div "Contactos Tipo Fecha de creación Asunto De Para • agent 23/09/2025 07:04:58 [GS…" at bounding box center [424, 183] width 849 height 366
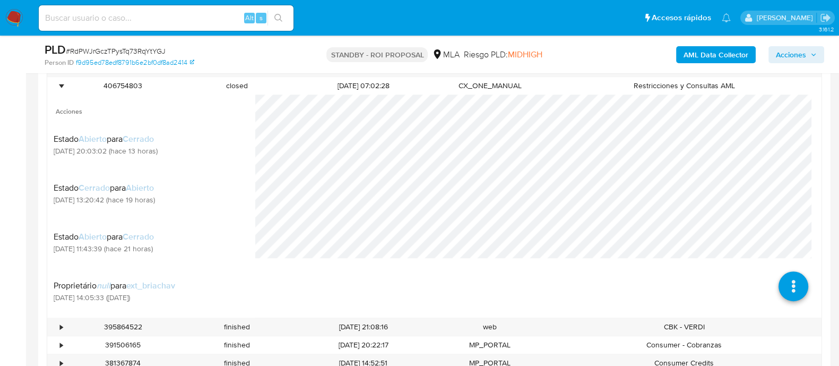
scroll to position [597, 0]
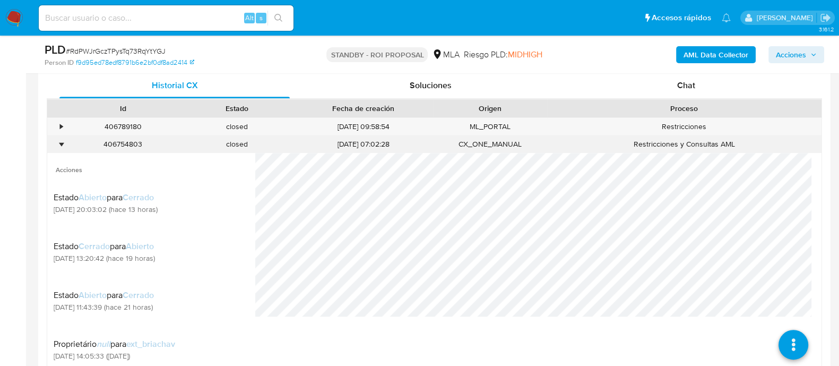
click at [62, 143] on div "•" at bounding box center [61, 144] width 3 height 10
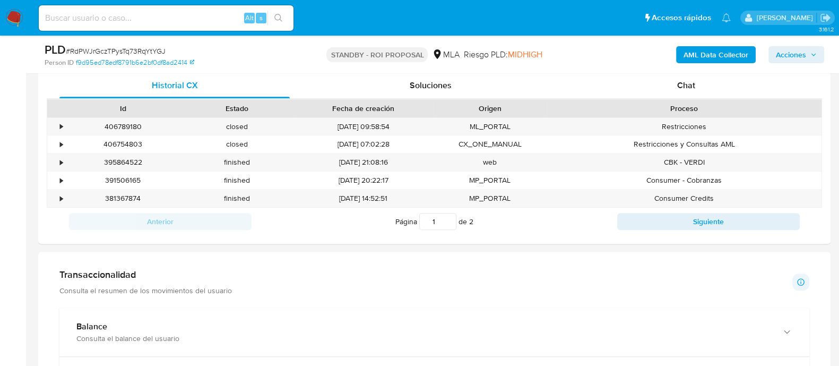
scroll to position [332, 0]
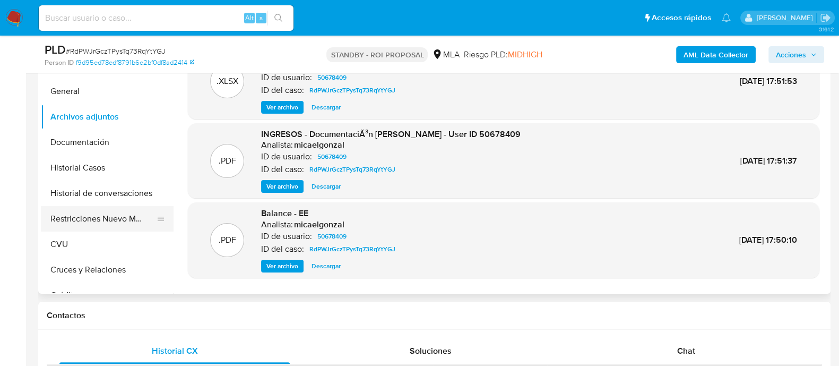
click at [104, 215] on button "Restricciones Nuevo Mundo" at bounding box center [103, 218] width 124 height 25
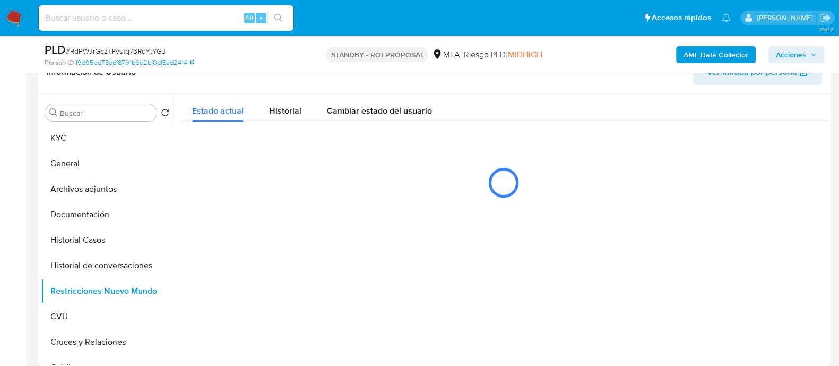
scroll to position [265, 0]
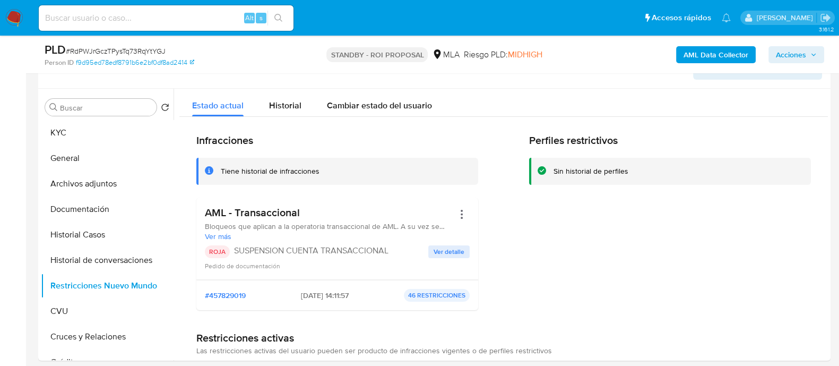
click at [177, 21] on input at bounding box center [166, 18] width 255 height 14
paste input "Ek1gFPV4TUuAX3NvcQflFmrj"
type input "Ek1gFPV4TUuAX3NvcQflFmrj"
click at [279, 13] on button "search-icon" at bounding box center [278, 18] width 22 height 15
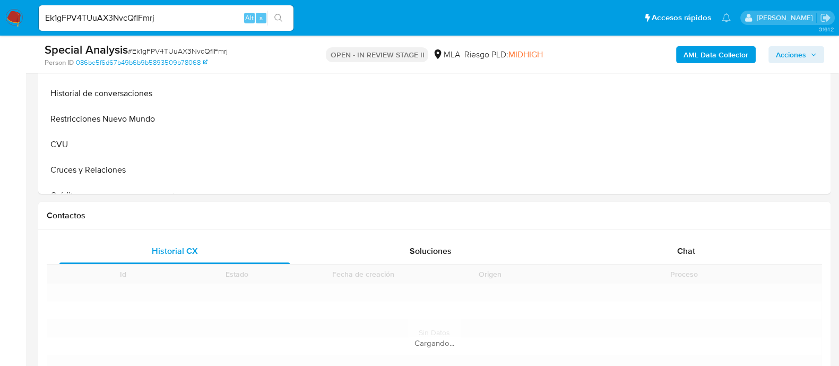
scroll to position [530, 0]
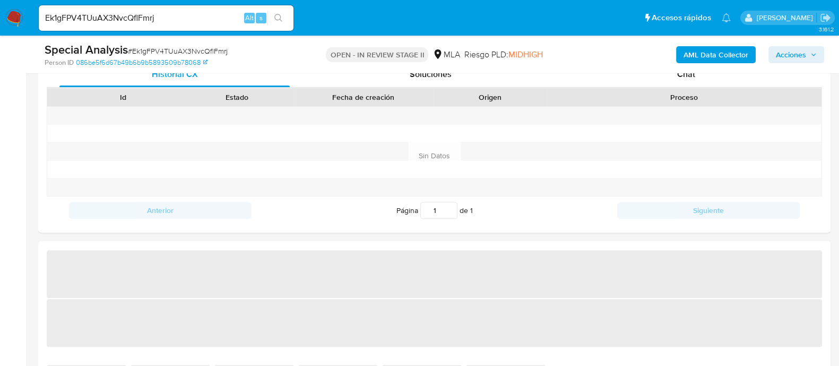
select select "10"
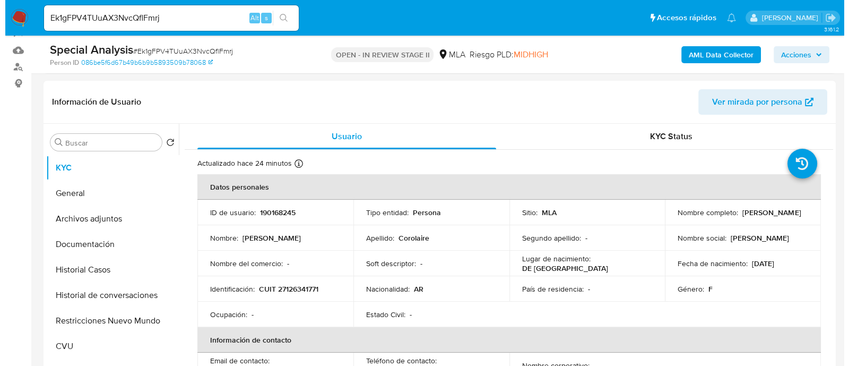
scroll to position [132, 0]
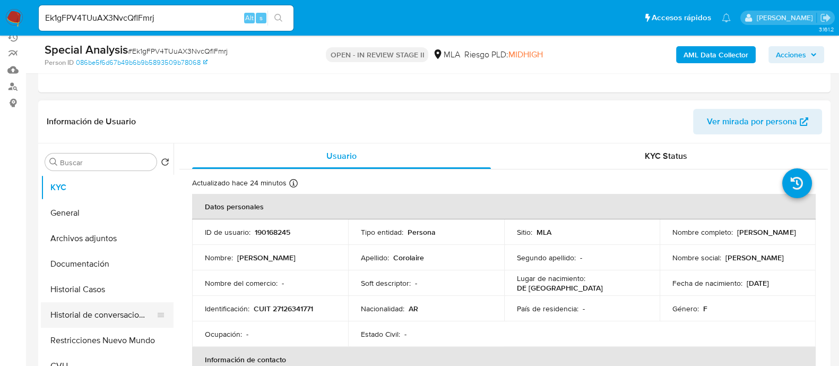
click at [74, 322] on button "Historial de conversaciones" at bounding box center [103, 314] width 124 height 25
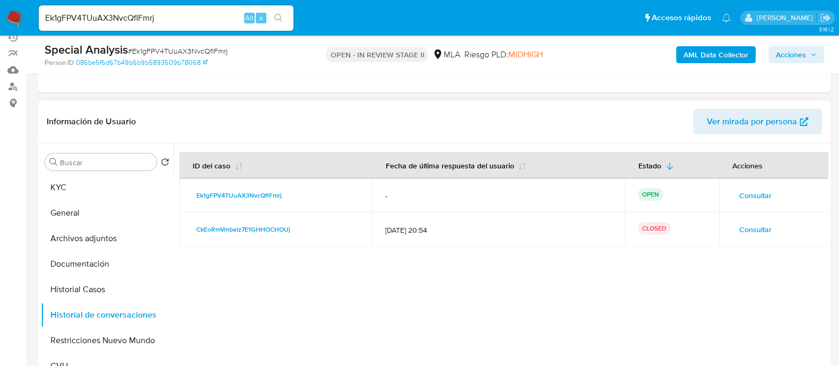
click at [739, 192] on span "Consultar" at bounding box center [755, 195] width 32 height 15
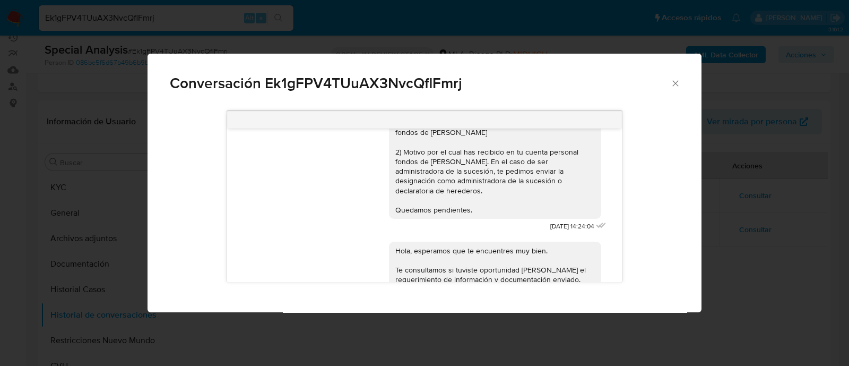
scroll to position [0, 0]
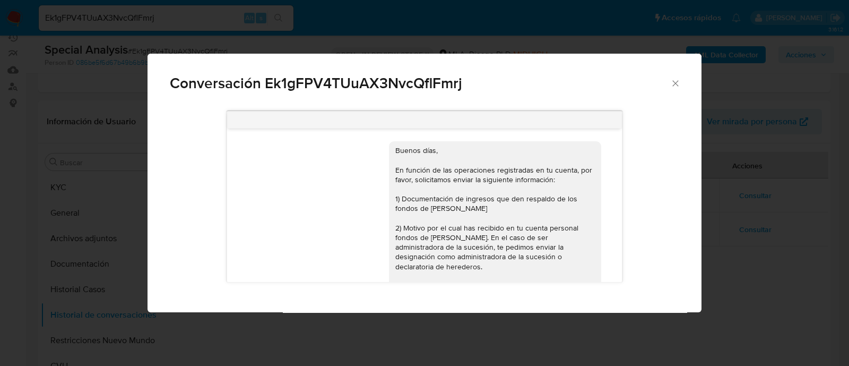
click at [710, 179] on div "Conversación Ek1gFPV4TUuAX3NvcQflFmrj Buenos días, En función de las operacione…" at bounding box center [424, 183] width 849 height 366
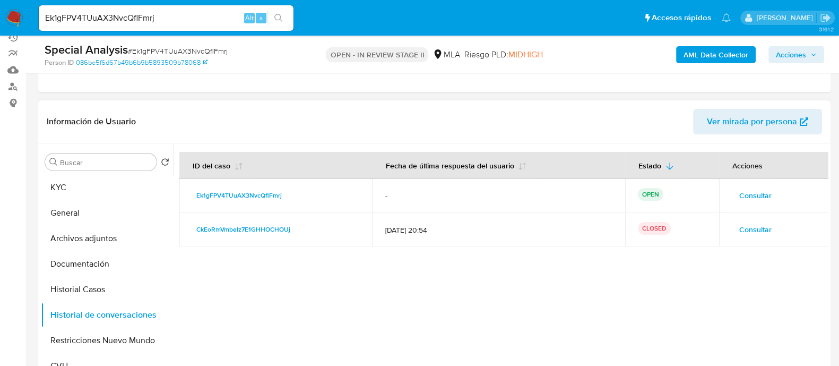
click at [746, 224] on span "Consultar" at bounding box center [755, 229] width 32 height 15
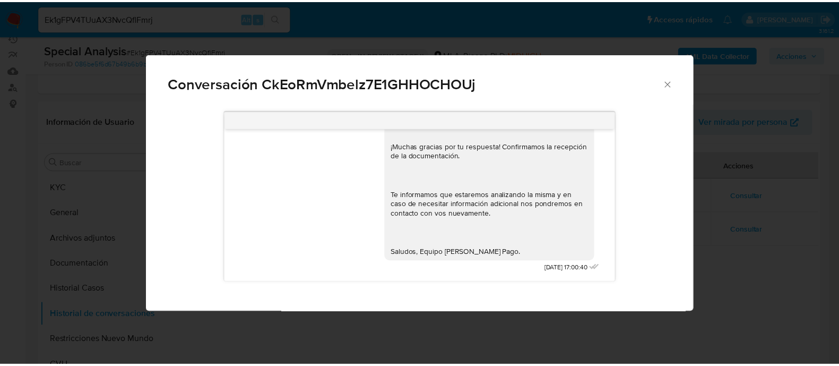
scroll to position [996, 0]
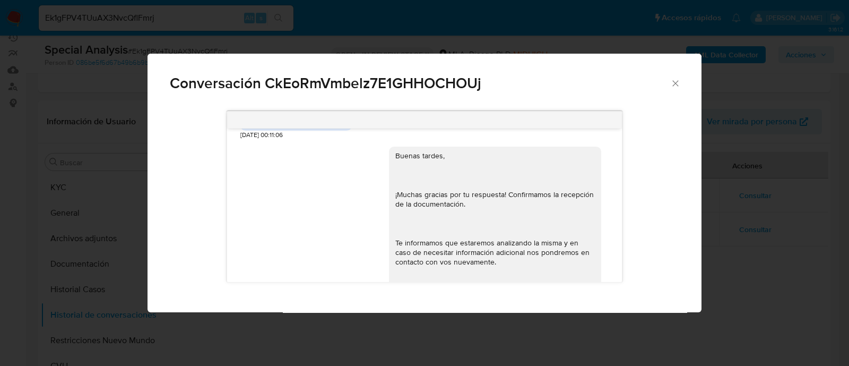
click at [813, 187] on div "Conversación CkEoRmVmbelz7E1GHHOCHOUj 17/07/2025 19:53:13 Hola, Esperamos que t…" at bounding box center [424, 183] width 849 height 366
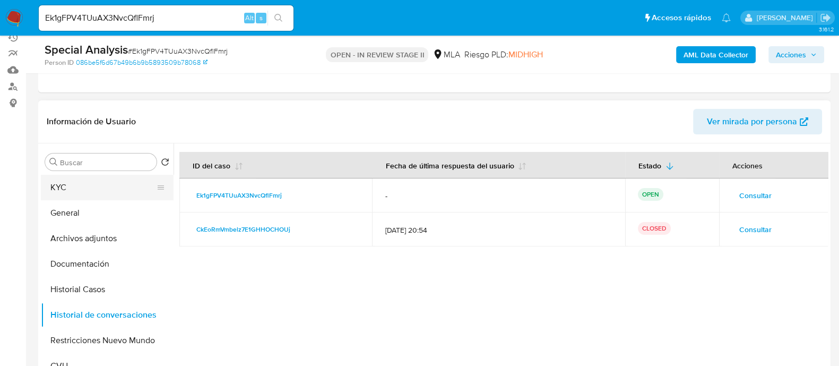
click at [109, 186] on button "KYC" at bounding box center [103, 187] width 124 height 25
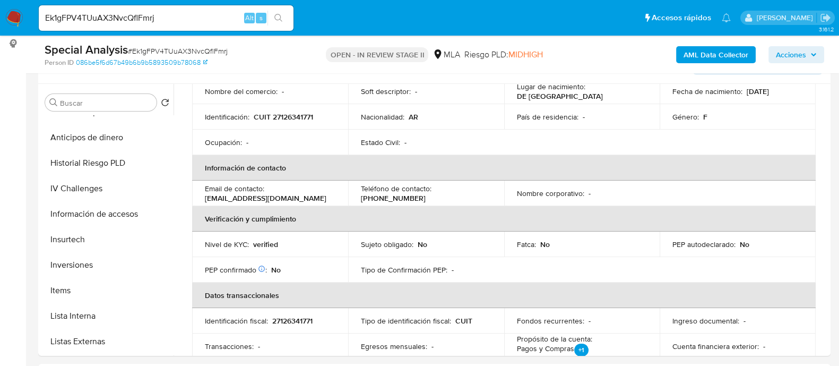
scroll to position [332, 0]
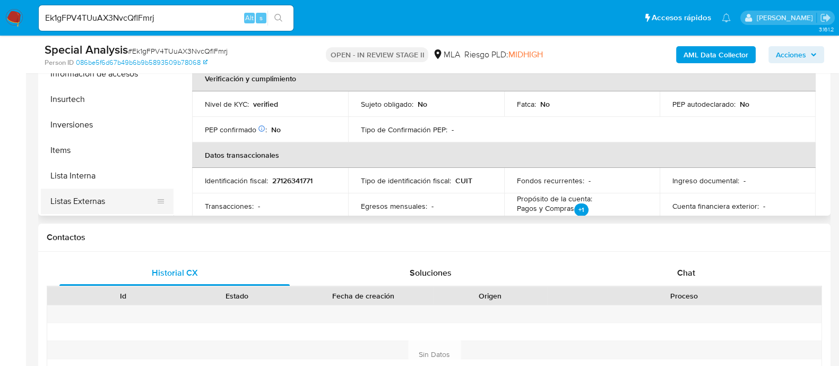
click at [107, 199] on button "Listas Externas" at bounding box center [103, 200] width 124 height 25
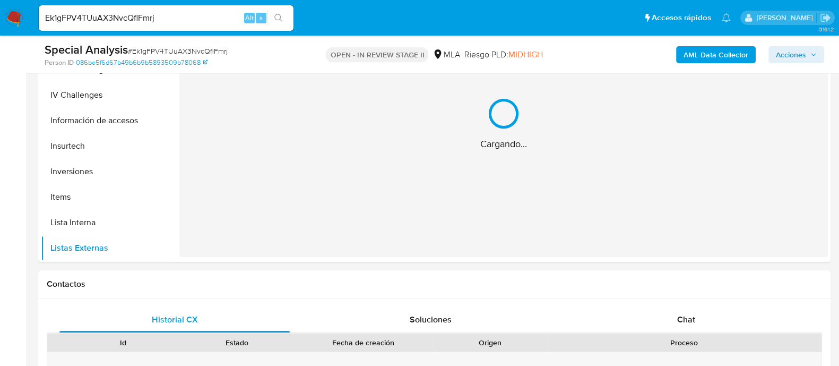
scroll to position [265, 0]
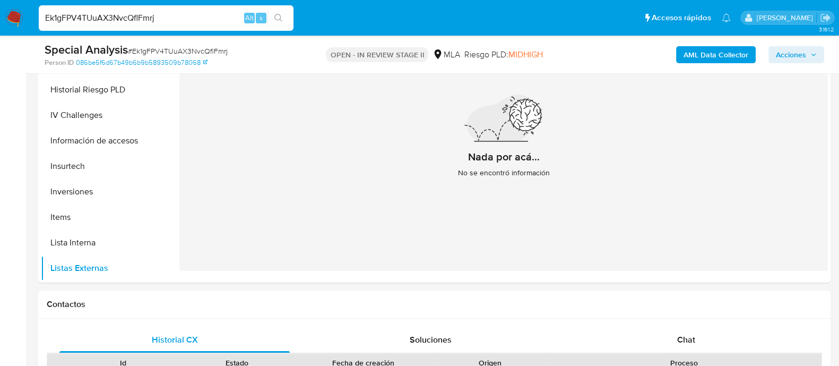
click at [159, 20] on input "Ek1gFPV4TUuAX3NvcQflFmrj" at bounding box center [166, 18] width 255 height 14
paste input "153464852"
type input "153464852"
click at [287, 13] on button "search-icon" at bounding box center [278, 18] width 22 height 15
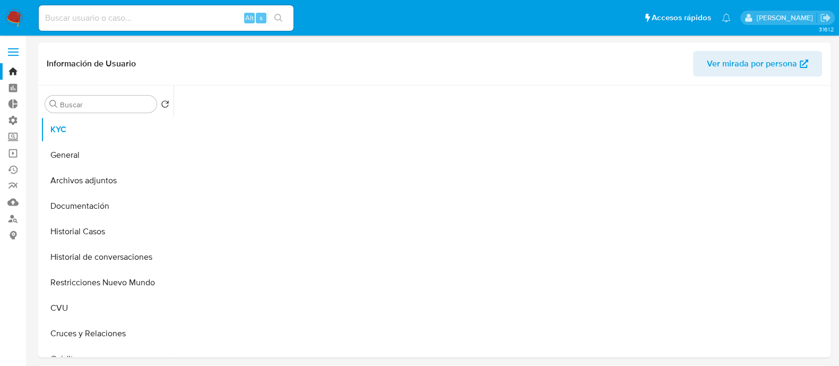
select select "10"
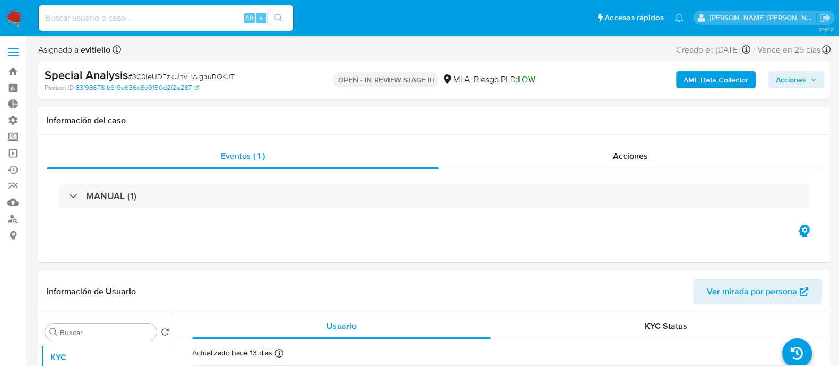
click at [793, 77] on span "Acciones" at bounding box center [791, 79] width 30 height 17
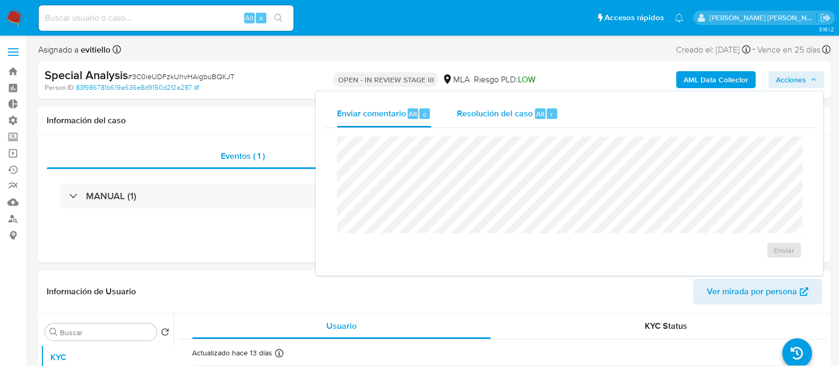
select select "10"
click at [527, 119] on div "Resolución del caso Alt r" at bounding box center [507, 114] width 101 height 28
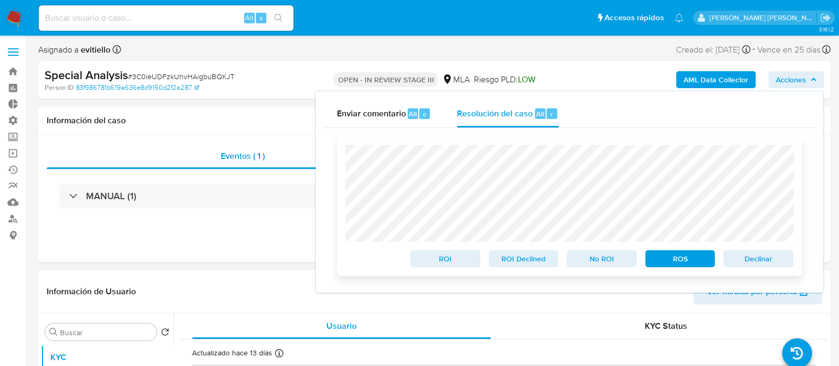
click at [599, 261] on span "No ROI" at bounding box center [601, 258] width 55 height 15
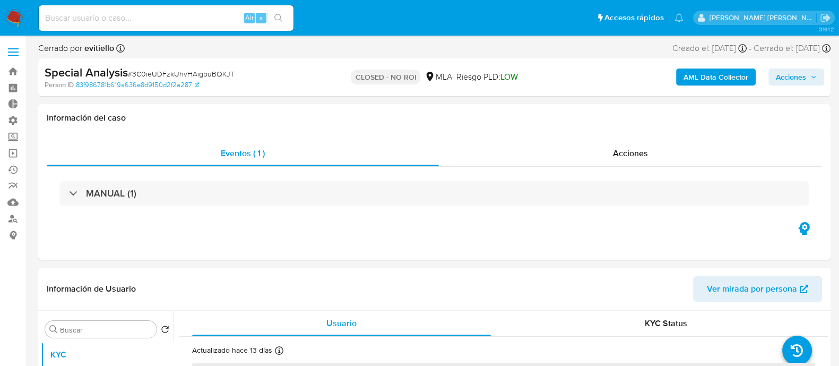
select select "10"
click at [189, 17] on input at bounding box center [166, 18] width 255 height 14
paste input "RdPWJrGczTPysTq73RqYtYGJ"
type input "RdPWJrGczTPysTq73RqYtYGJ"
click at [282, 15] on icon "search-icon" at bounding box center [278, 18] width 8 height 8
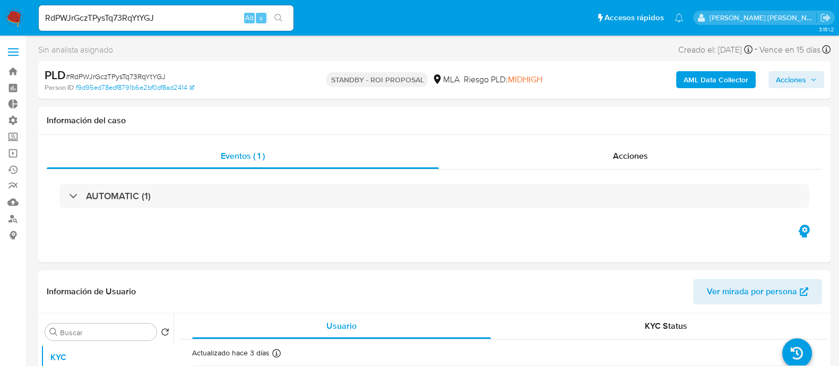
select select "10"
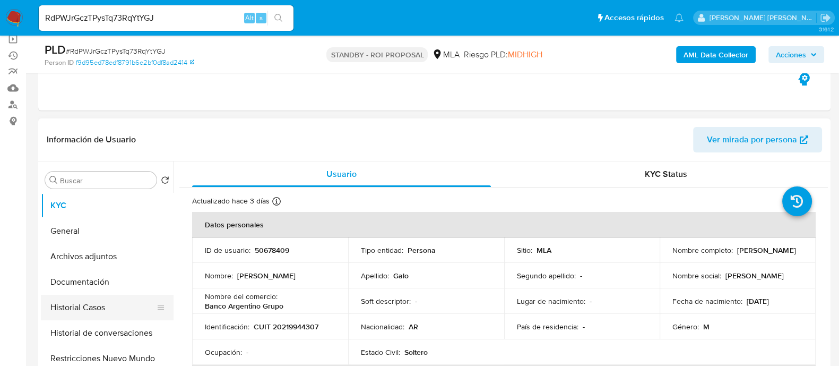
scroll to position [265, 0]
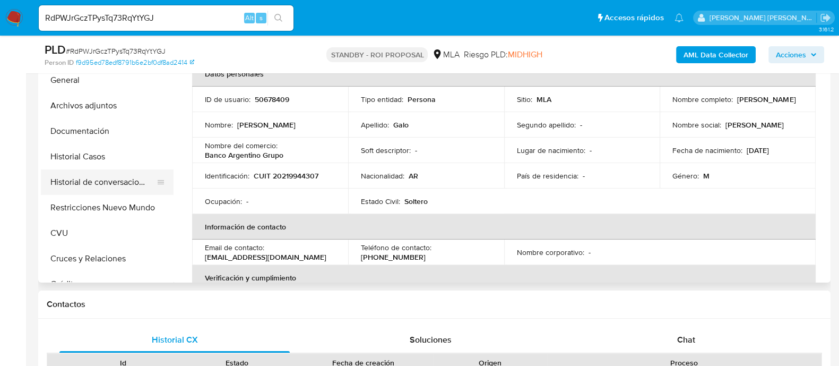
click at [120, 161] on button "Historial Casos" at bounding box center [107, 156] width 133 height 25
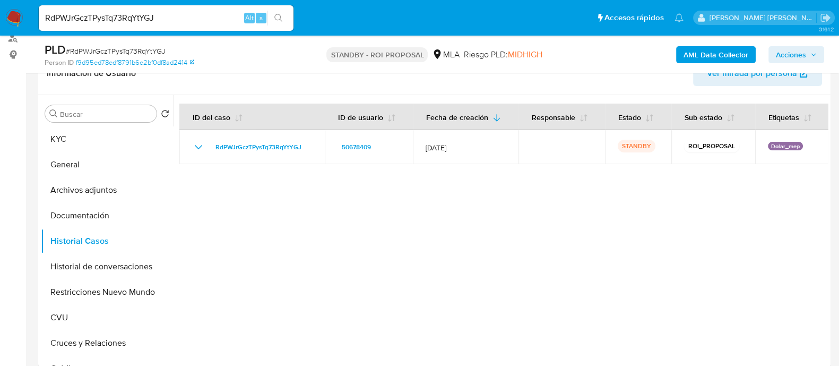
scroll to position [132, 0]
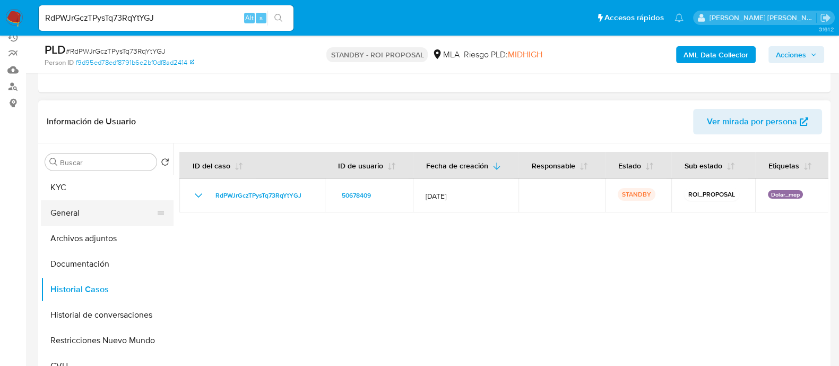
click at [109, 211] on button "General" at bounding box center [103, 212] width 124 height 25
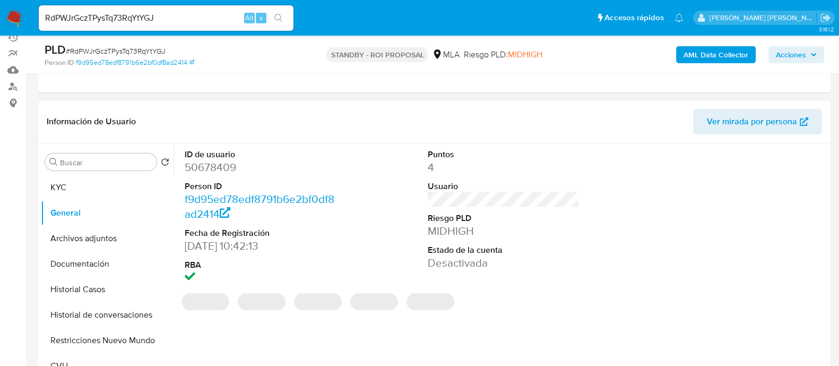
click at [226, 166] on dd "50678409" at bounding box center [261, 167] width 152 height 15
copy dd "50678409"
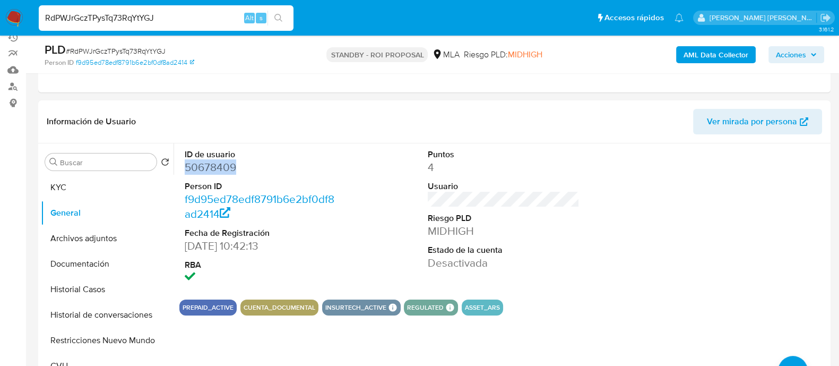
click at [213, 19] on input "RdPWJrGczTPysTq73RqYtYGJ" at bounding box center [166, 18] width 255 height 14
click at [211, 19] on input "RdPWJrGczTPysTq73RqYtYGJ" at bounding box center [166, 18] width 255 height 14
paste input "B3LR0tNpVnJTRBtuzVkH60Px"
type input "B3LR0tNpVnJTRBtuzVkH60Px"
click at [281, 13] on button "search-icon" at bounding box center [278, 18] width 22 height 15
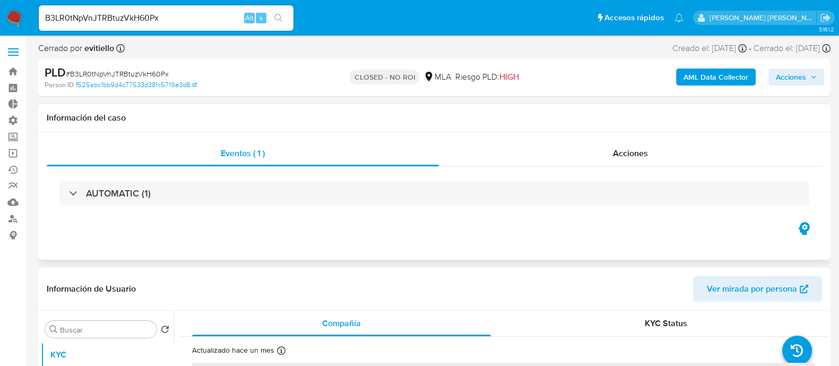
select select "10"
click at [180, 22] on input "B3LR0tNpVnJTRBtuzVkH60Px" at bounding box center [166, 18] width 255 height 14
paste input "wdA7C0edCSWL8sx20kYIB2LS"
type input "wdA7C0edCSWL8sx20kYIB2LS"
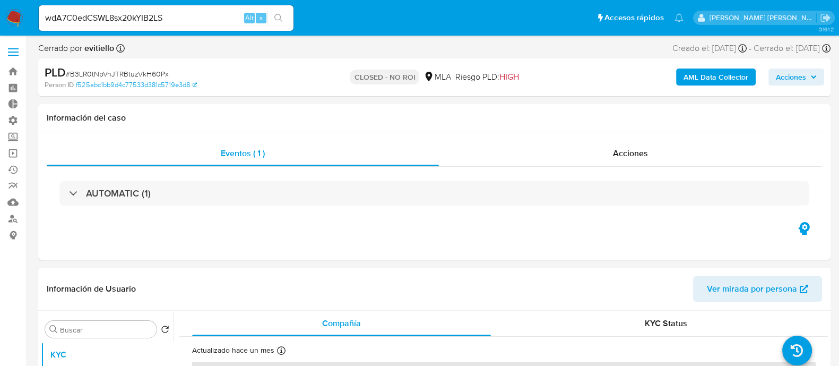
click at [282, 18] on icon "search-icon" at bounding box center [278, 18] width 8 height 8
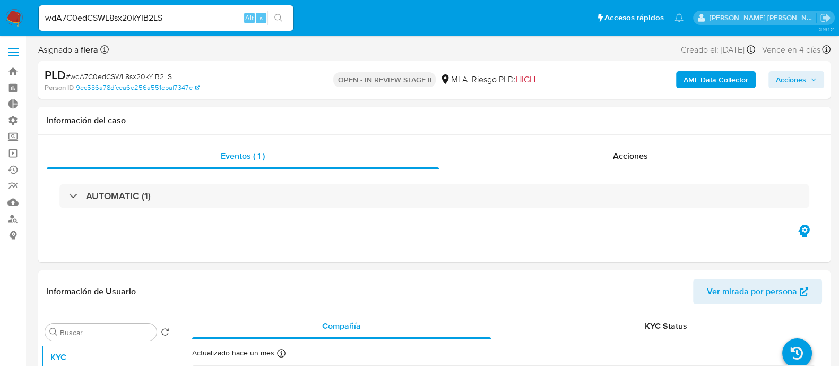
select select "10"
click at [136, 16] on input "wdA7C0edCSWL8sx20kYIB2LS" at bounding box center [166, 18] width 255 height 14
paste input "VMvv4UidPBZVSHPMPg8Rb89y"
type input "VMvv4UidPBZVSHPMPg8Rb89y"
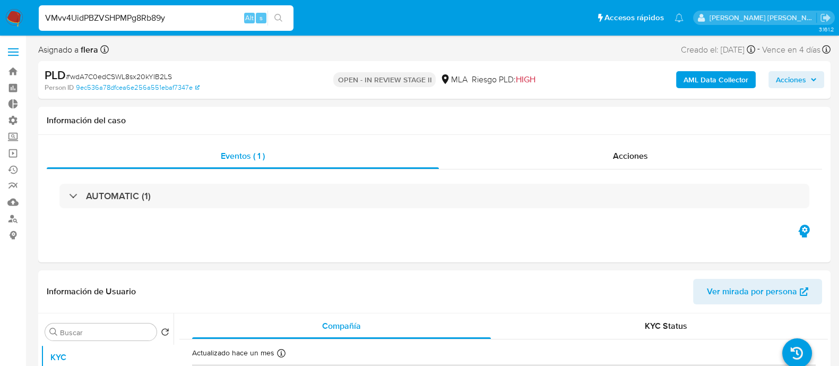
click at [279, 14] on icon "search-icon" at bounding box center [278, 18] width 8 height 8
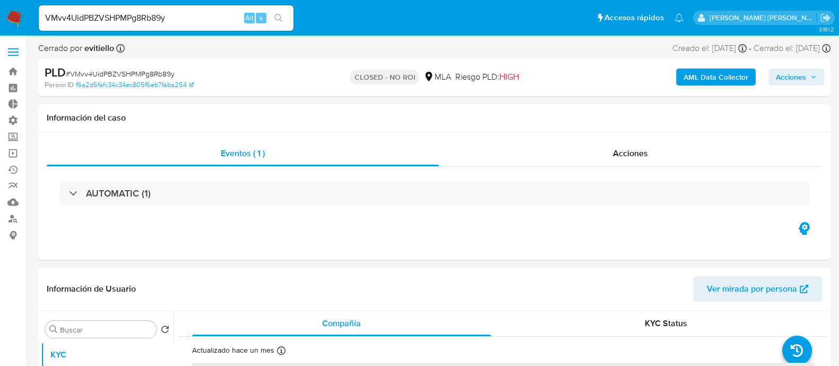
select select "10"
click at [204, 6] on div "VMvv4UidPBZVSHPMPg8Rb89y Alt s" at bounding box center [166, 17] width 255 height 25
click at [196, 12] on input "VMvv4UidPBZVSHPMPg8Rb89y" at bounding box center [166, 18] width 255 height 14
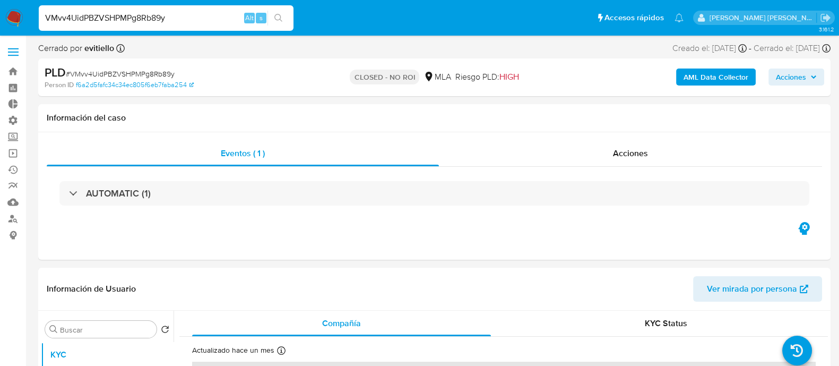
click at [194, 12] on input "VMvv4UidPBZVSHPMPg8Rb89y" at bounding box center [166, 18] width 255 height 14
paste input "yiiLR0DNfYo4vQwczdXSeyMU"
type input "yiiLR0DNfYo4vQwczdXSeyMU"
click at [281, 15] on icon "search-icon" at bounding box center [278, 18] width 8 height 8
select select "10"
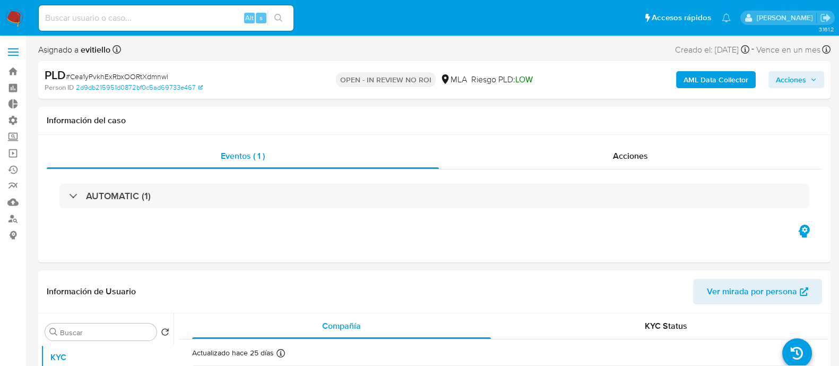
select select "10"
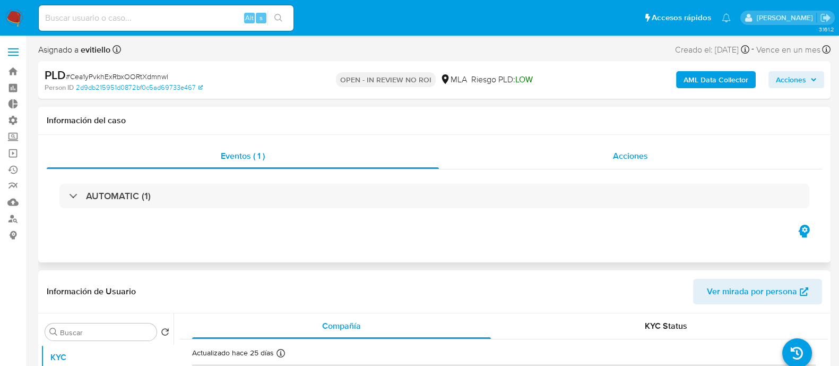
click at [590, 165] on div "Acciones" at bounding box center [630, 155] width 383 height 25
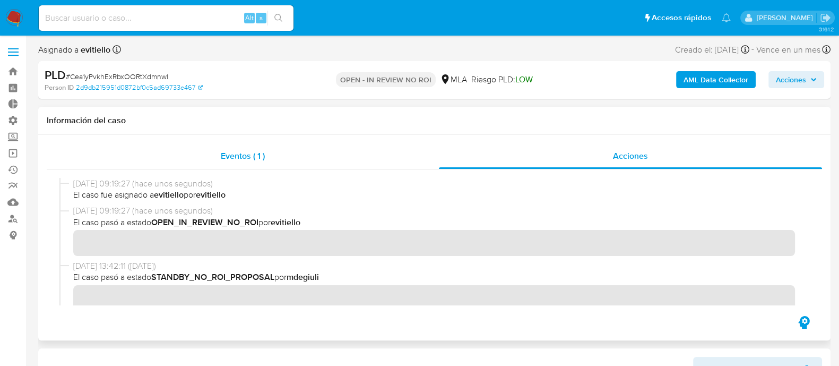
click at [331, 162] on div "Eventos ( 1 )" at bounding box center [243, 155] width 392 height 25
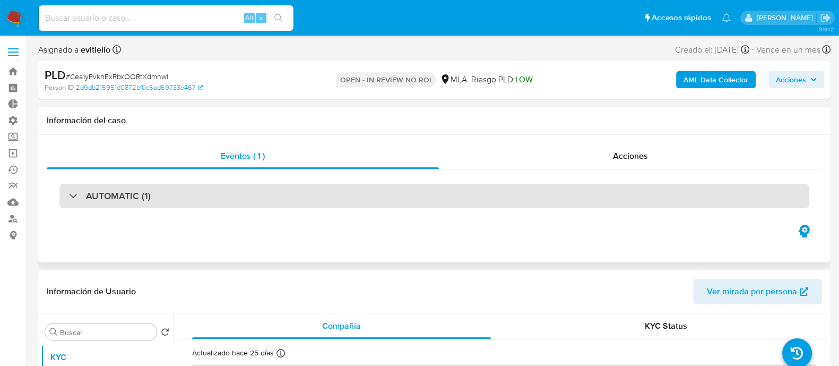
click at [320, 197] on div "AUTOMATIC (1)" at bounding box center [434, 196] width 750 height 24
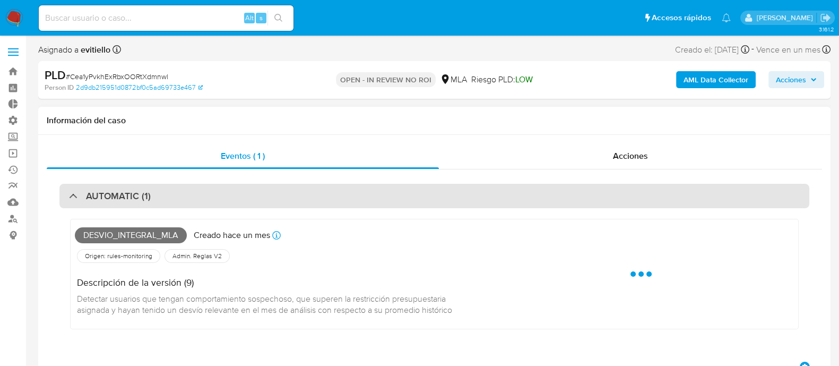
click at [320, 197] on div "AUTOMATIC (1)" at bounding box center [434, 196] width 750 height 24
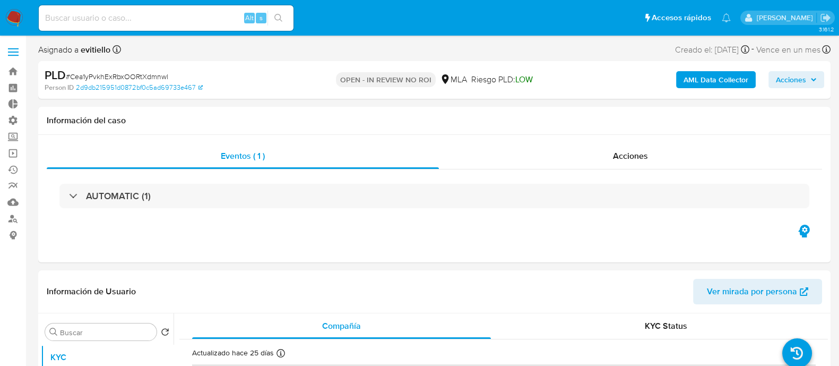
click at [806, 75] on span "Acciones" at bounding box center [791, 79] width 30 height 17
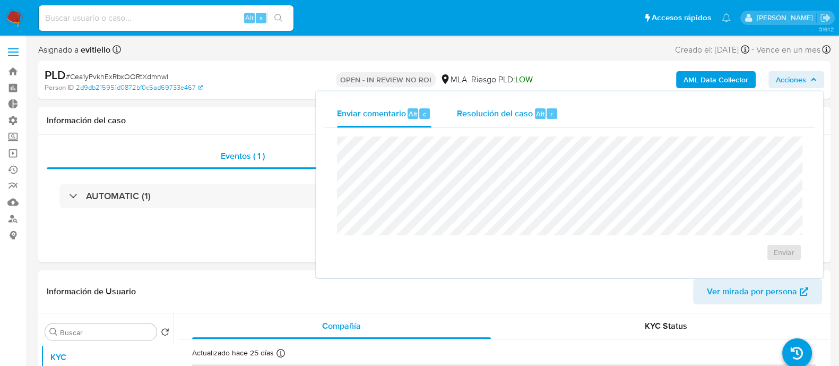
click at [537, 123] on div "Resolución del caso Alt r" at bounding box center [507, 114] width 101 height 28
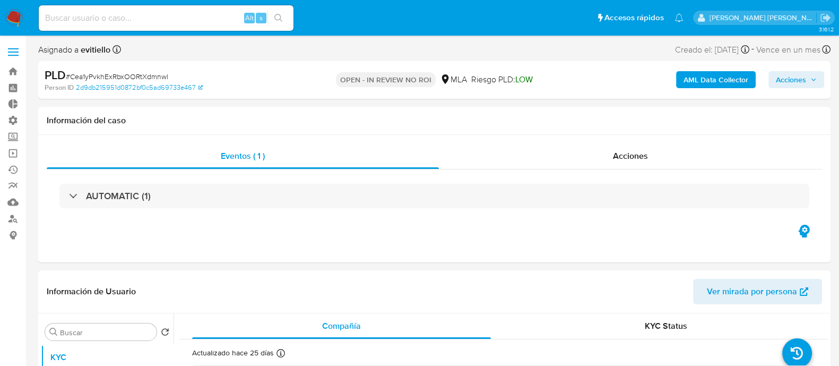
drag, startPoint x: 789, startPoint y: 78, endPoint x: 762, endPoint y: 85, distance: 27.9
click at [790, 78] on span "Acciones" at bounding box center [791, 79] width 30 height 17
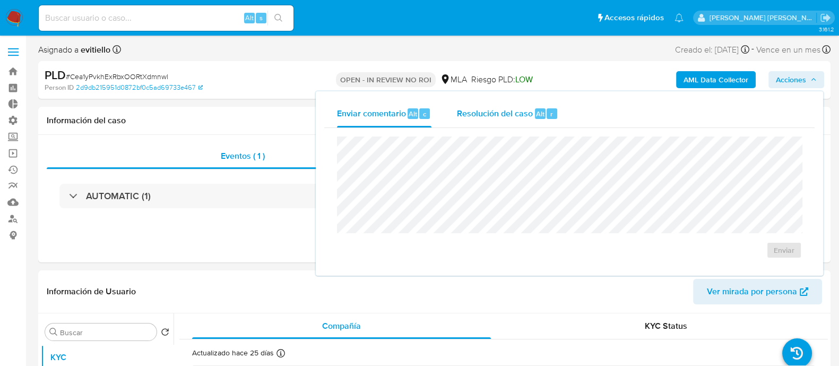
select select "10"
click at [520, 114] on span "Resolución del caso" at bounding box center [495, 113] width 76 height 12
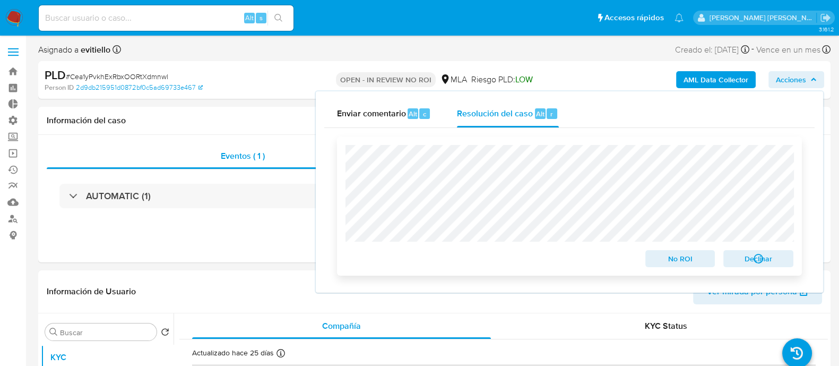
click at [669, 263] on span "No ROI" at bounding box center [680, 258] width 55 height 15
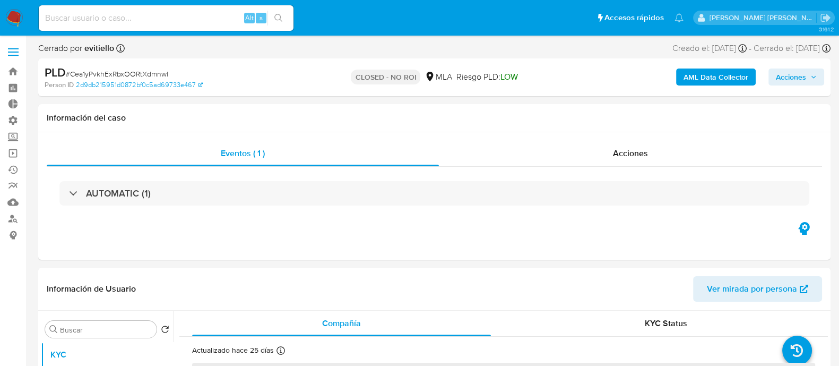
select select "10"
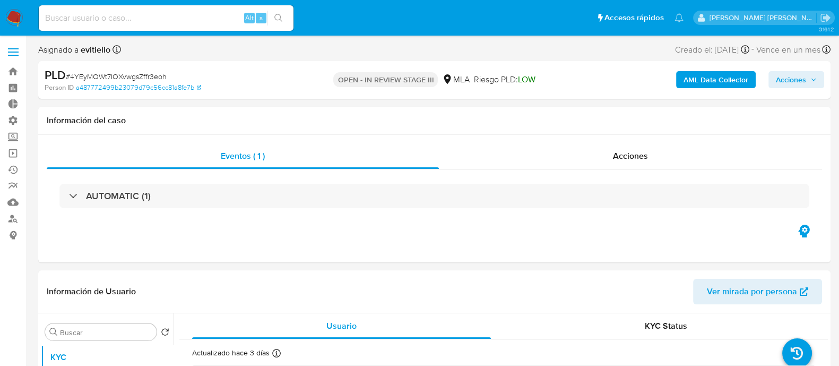
click at [782, 81] on span "Acciones" at bounding box center [791, 79] width 30 height 17
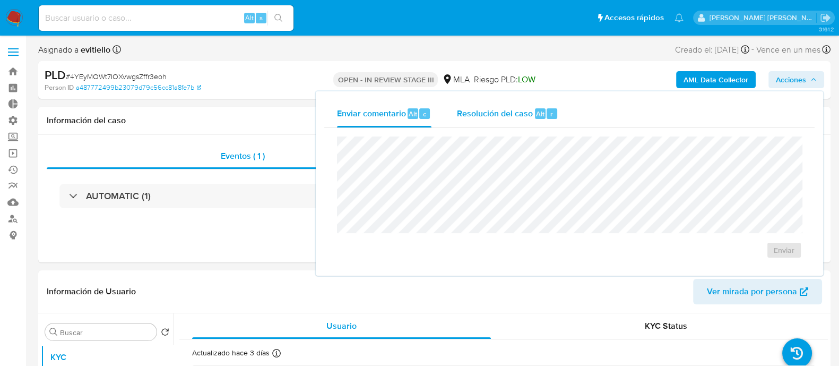
click at [543, 122] on div "Resolución del caso Alt r" at bounding box center [507, 114] width 101 height 28
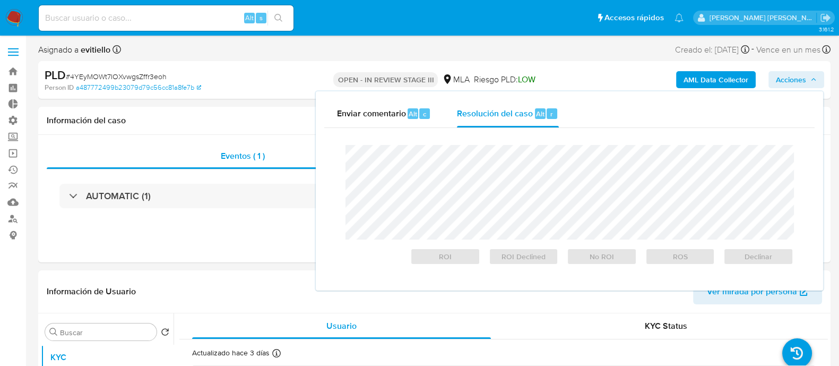
select select "10"
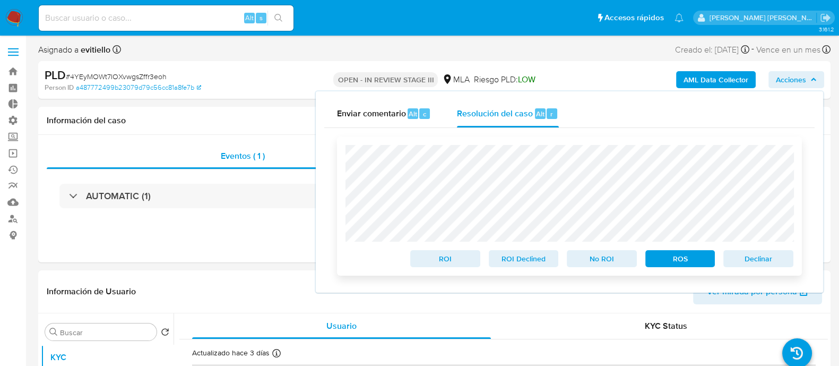
click at [601, 258] on span "No ROI" at bounding box center [601, 258] width 55 height 15
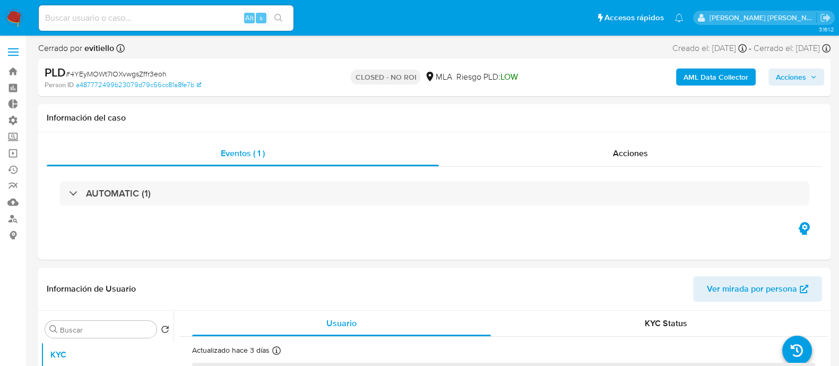
select select "10"
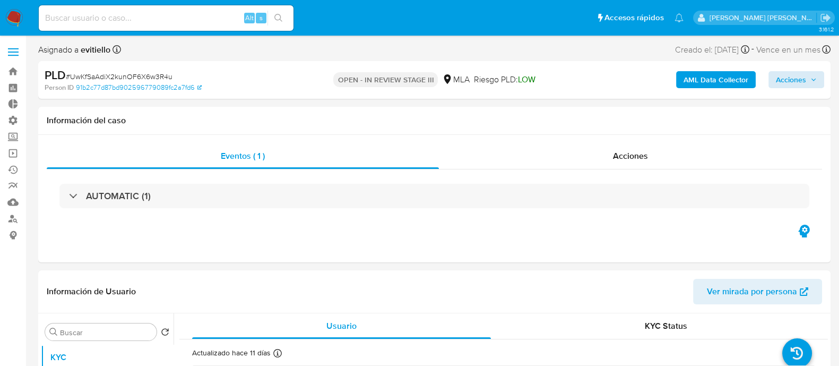
select select "10"
click at [679, 81] on icon "button" at bounding box center [813, 79] width 6 height 6
click at [679, 75] on span "Acciones" at bounding box center [791, 79] width 30 height 17
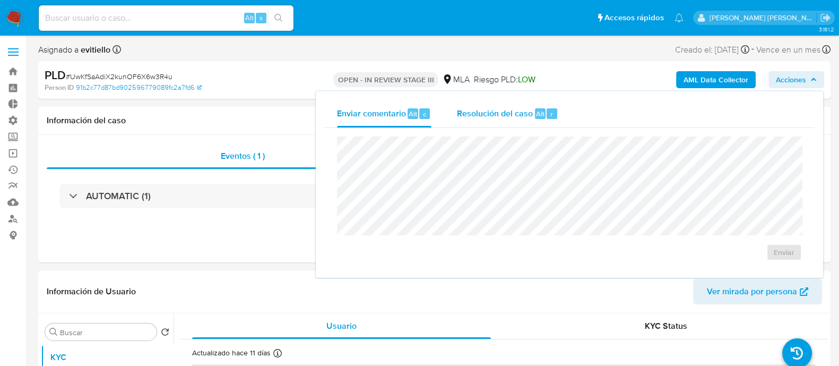
click at [535, 113] on div "Alt" at bounding box center [540, 113] width 11 height 11
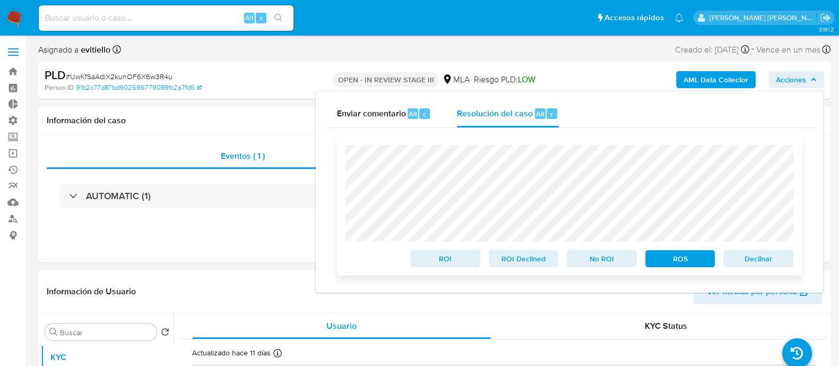
click at [604, 260] on span "No ROI" at bounding box center [601, 258] width 55 height 15
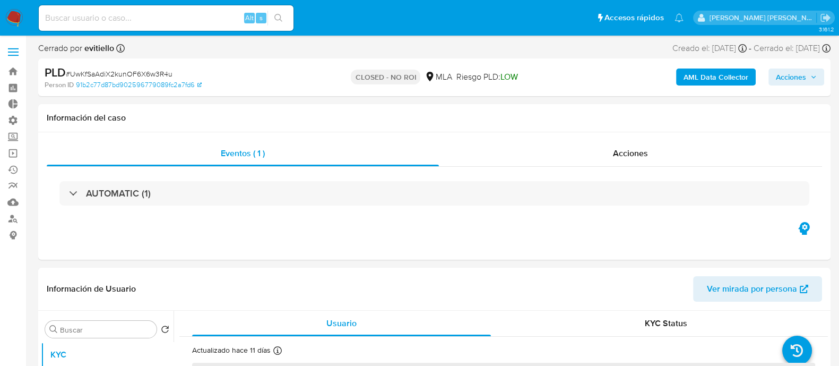
select select "10"
click at [800, 76] on span "Acciones" at bounding box center [791, 76] width 30 height 17
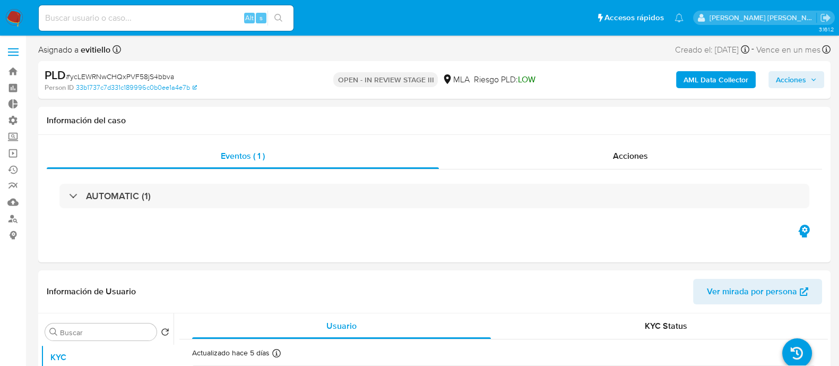
drag, startPoint x: 791, startPoint y: 79, endPoint x: 782, endPoint y: 85, distance: 10.7
click at [791, 78] on span "Acciones" at bounding box center [791, 79] width 30 height 17
select select "10"
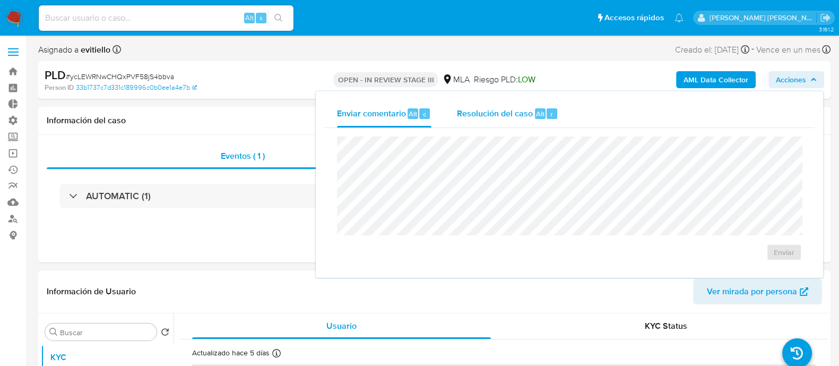
click at [537, 118] on span "Alt" at bounding box center [540, 114] width 8 height 10
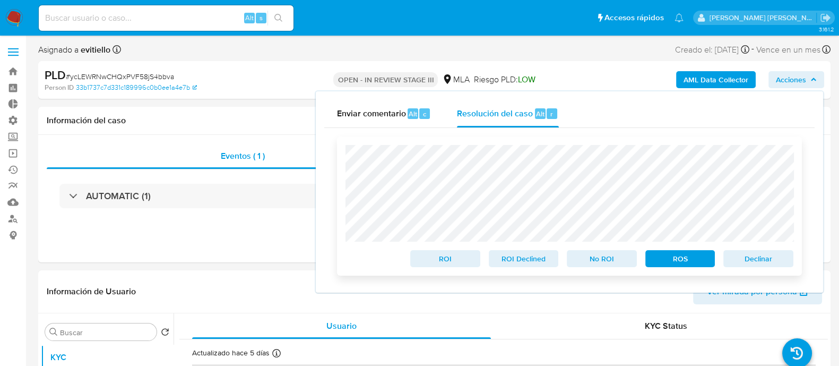
click at [610, 264] on span "No ROI" at bounding box center [601, 258] width 55 height 15
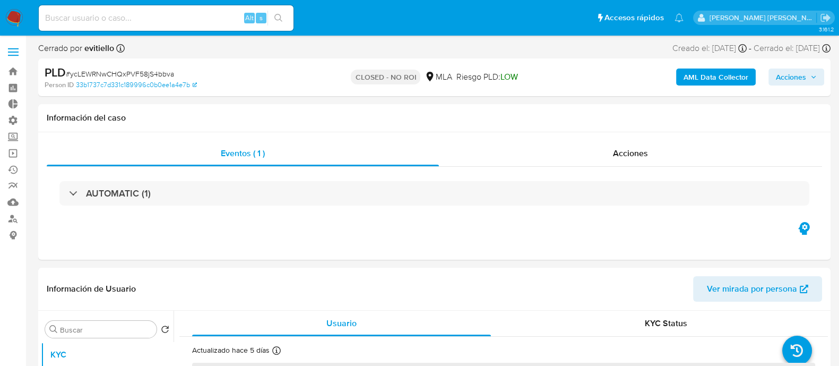
select select "10"
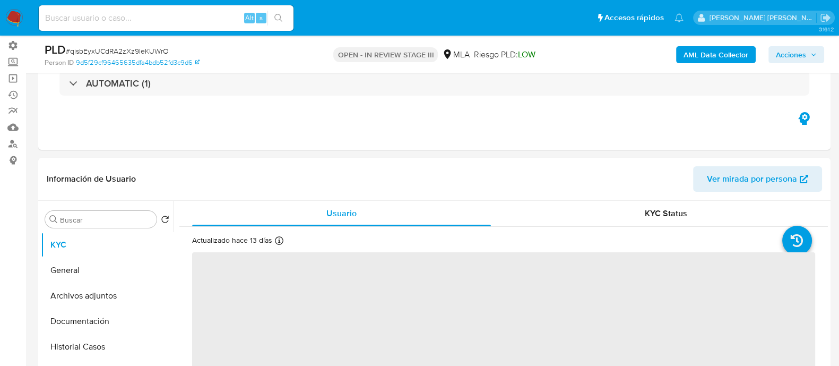
scroll to position [132, 0]
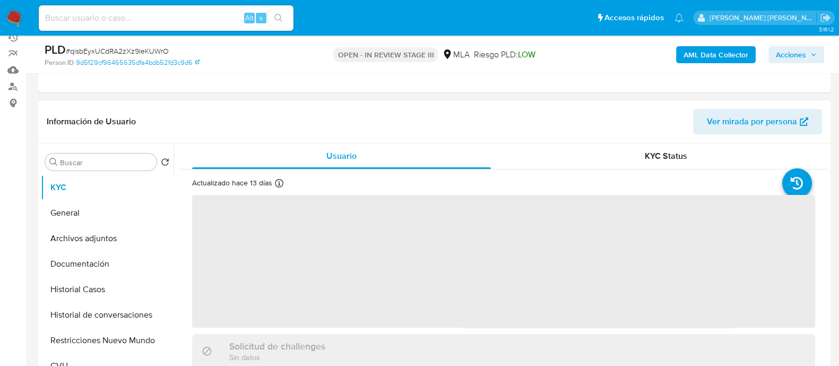
click at [109, 239] on button "Archivos adjuntos" at bounding box center [107, 238] width 133 height 25
select select "10"
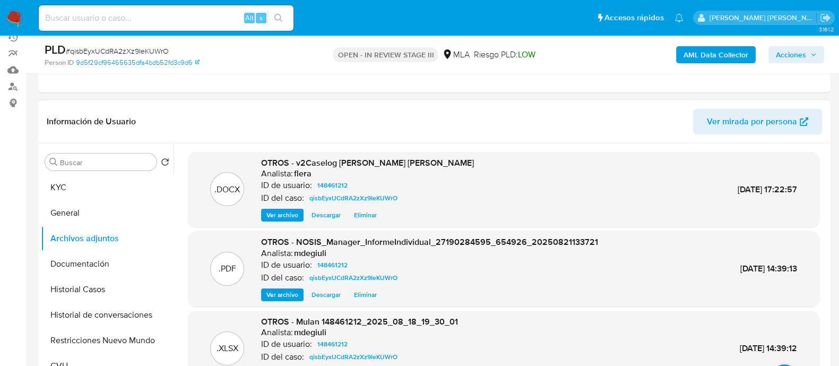
click at [496, 126] on header "Información de Usuario Ver mirada por persona" at bounding box center [434, 121] width 775 height 25
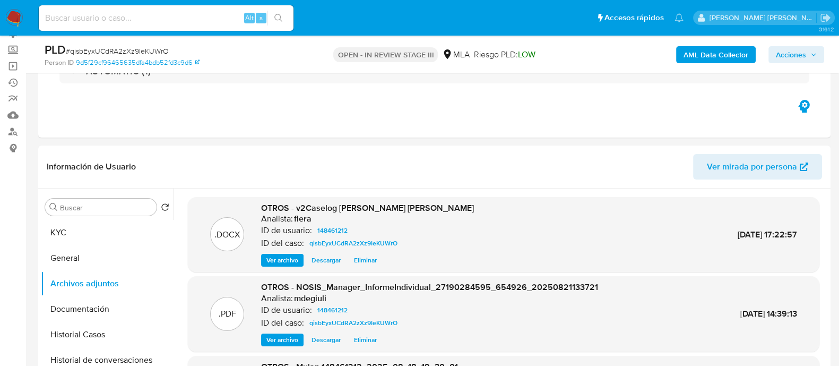
scroll to position [66, 0]
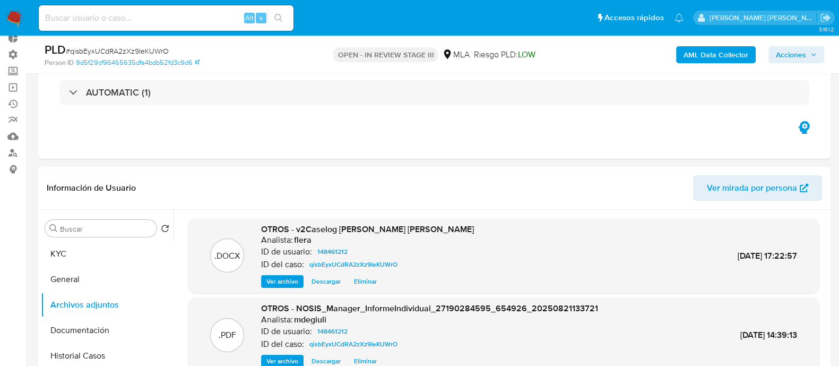
click at [804, 54] on span "Acciones" at bounding box center [791, 54] width 30 height 17
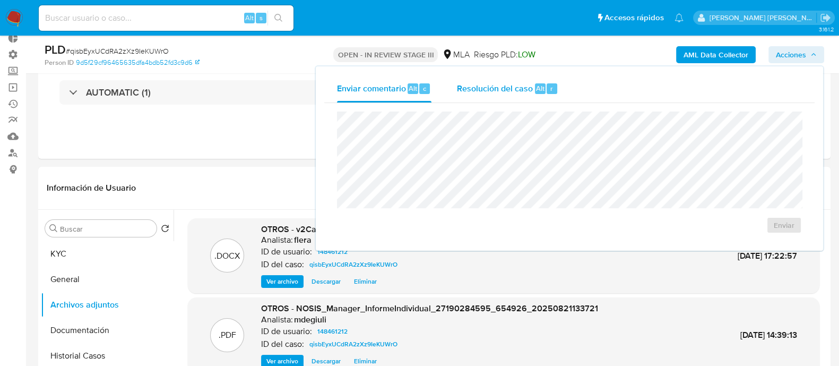
click at [530, 94] on div "Resolución del caso Alt r" at bounding box center [507, 89] width 101 height 28
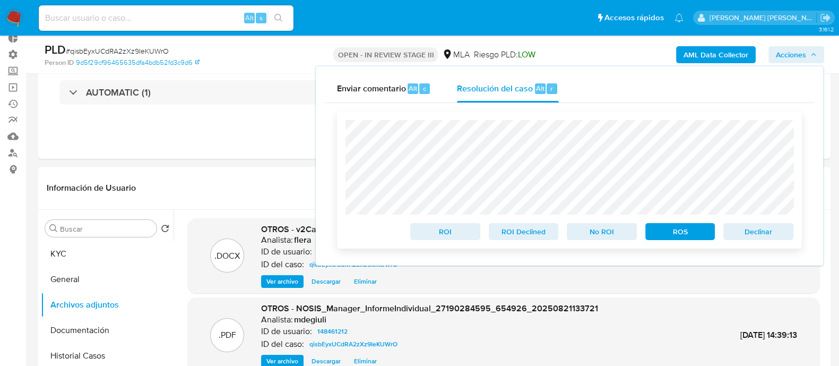
click at [621, 236] on span "No ROI" at bounding box center [601, 231] width 55 height 15
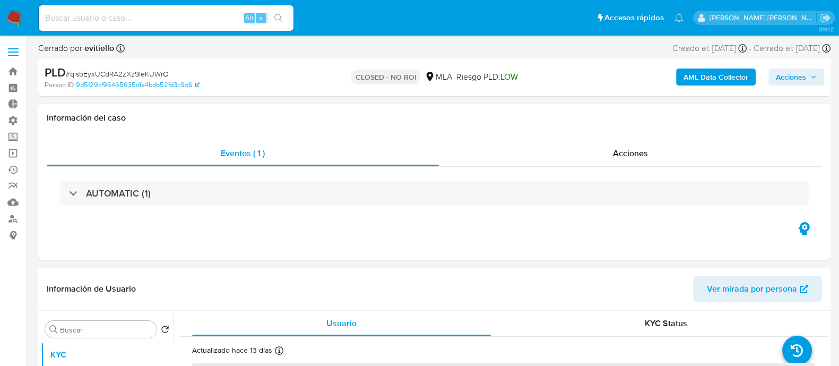
select select "10"
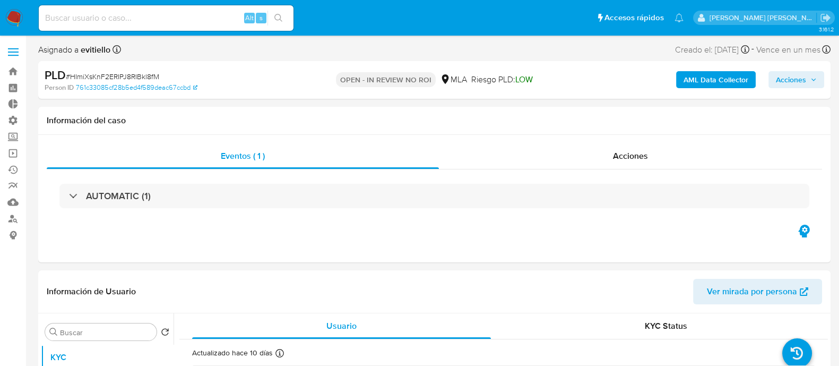
click at [787, 74] on span "Acciones" at bounding box center [791, 79] width 30 height 17
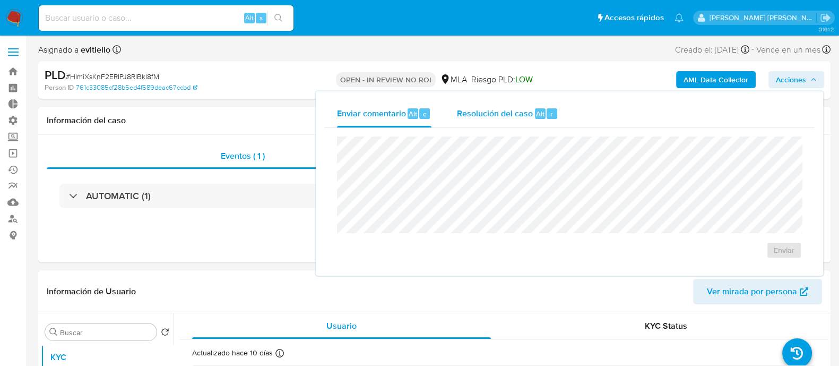
click at [541, 111] on span "Alt" at bounding box center [540, 114] width 8 height 10
select select "10"
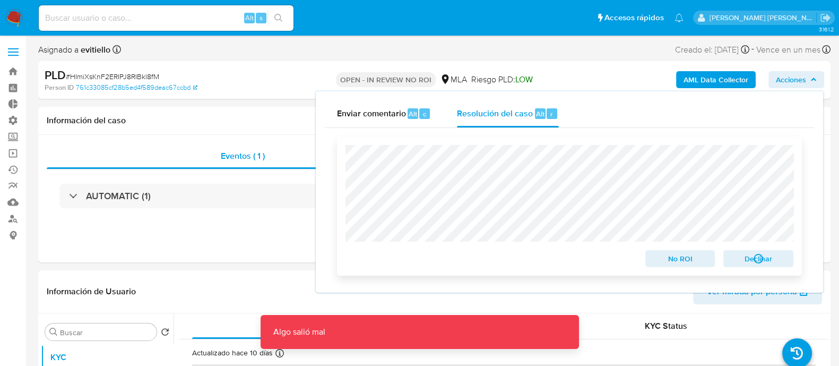
click at [670, 258] on span "No ROI" at bounding box center [680, 258] width 55 height 15
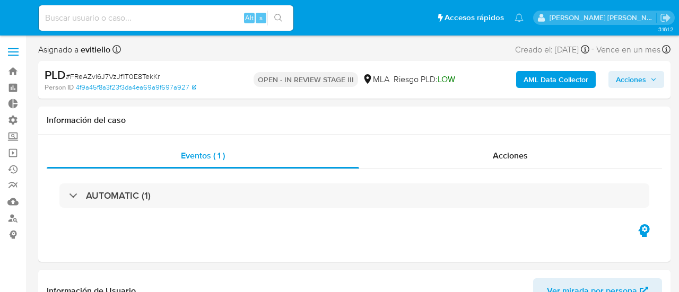
select select "10"
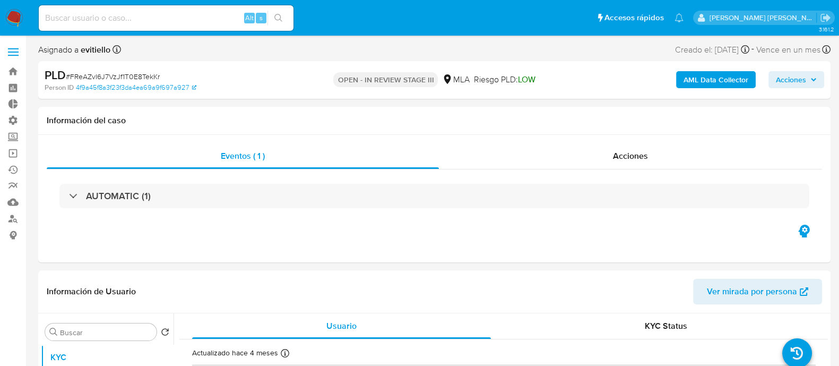
click at [679, 72] on span "Acciones" at bounding box center [791, 79] width 30 height 17
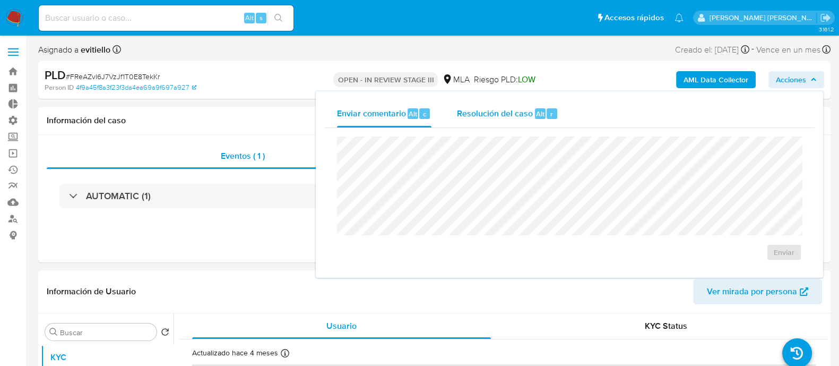
click at [523, 120] on div "Resolución del caso Alt r" at bounding box center [507, 114] width 101 height 28
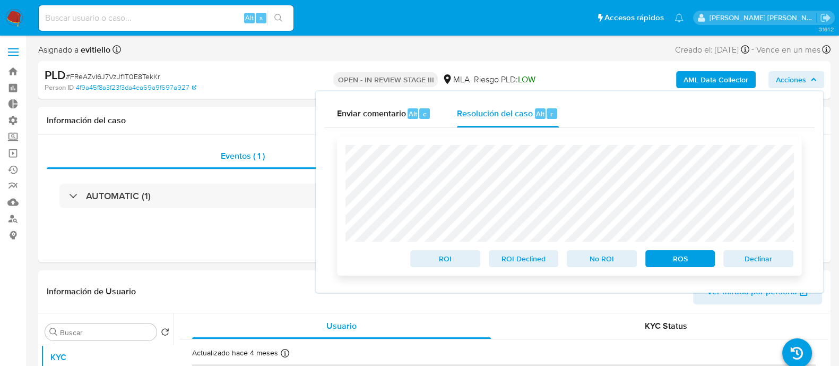
click at [612, 258] on span "No ROI" at bounding box center [601, 258] width 55 height 15
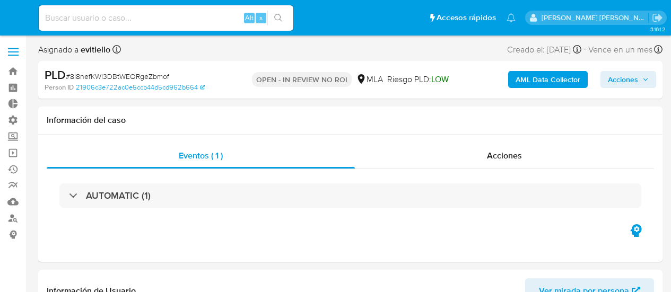
select select "10"
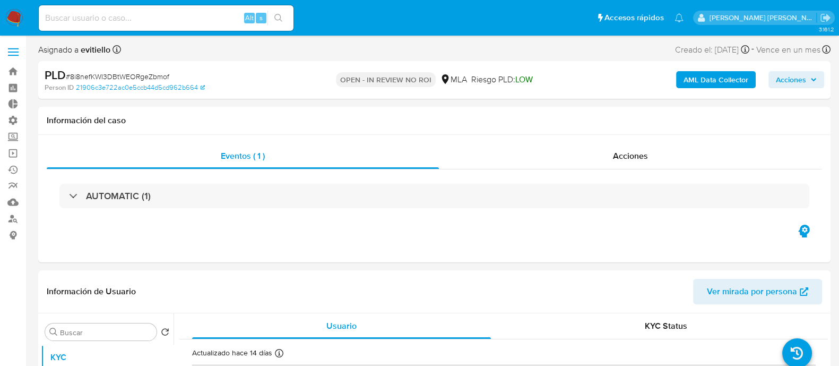
click at [671, 78] on span "Acciones" at bounding box center [796, 79] width 41 height 15
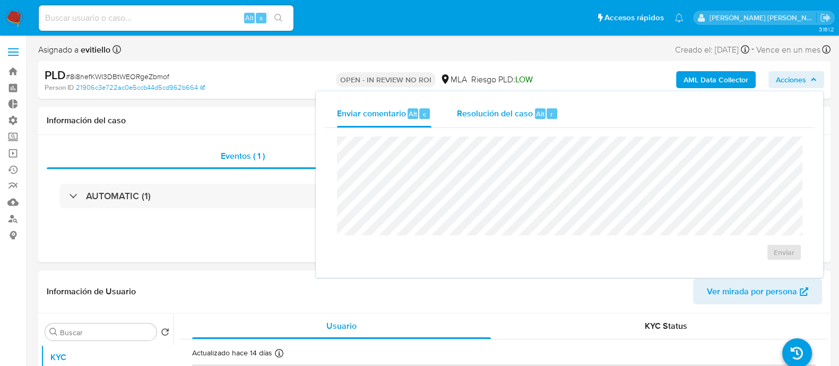
click at [539, 109] on span "Alt" at bounding box center [540, 114] width 8 height 10
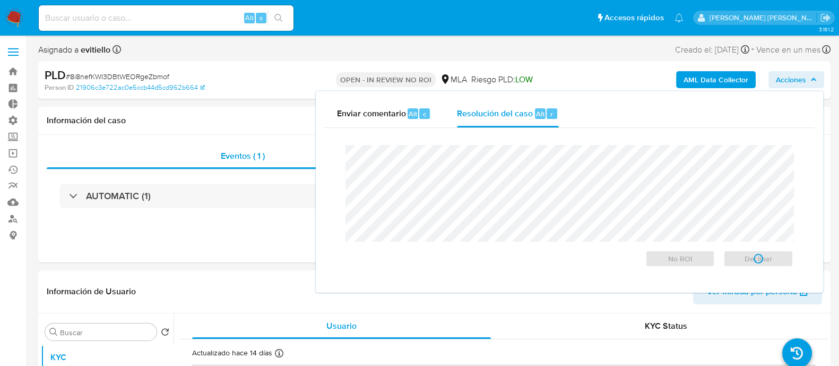
click at [119, 77] on span "# 8i8nefKWI3DBtWEORgeZbmof" at bounding box center [117, 76] width 103 height 11
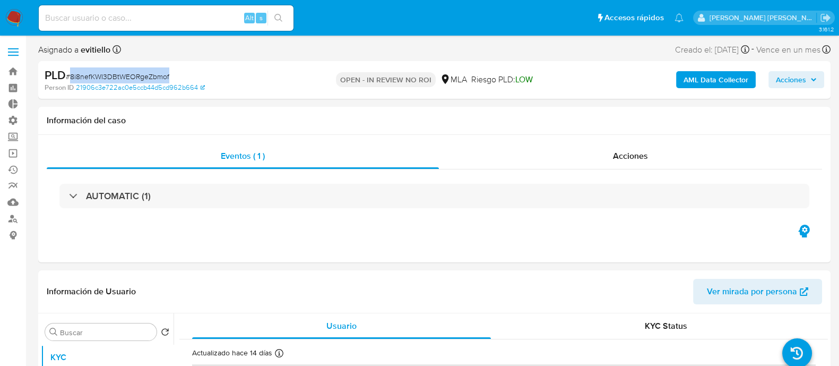
click at [119, 77] on span "# 8i8nefKWI3DBtWEORgeZbmof" at bounding box center [117, 76] width 103 height 11
copy span "8i8nefKWI3DBtWEORgeZbmof"
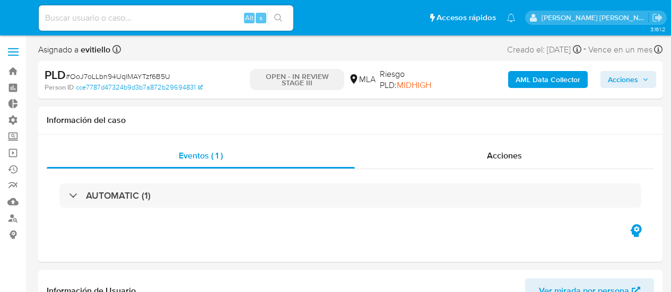
select select "10"
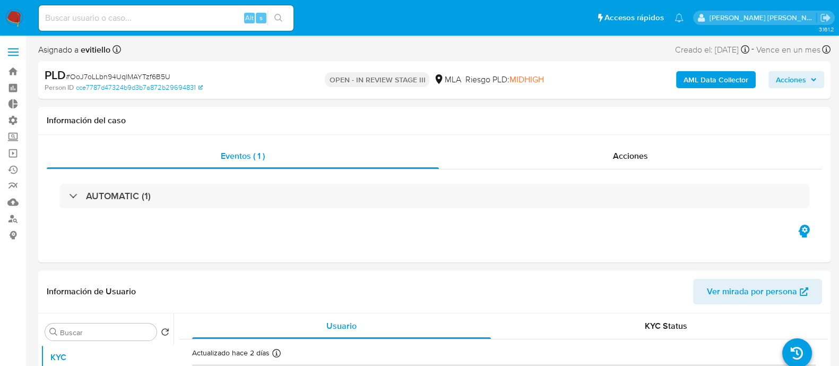
click at [671, 81] on span "Acciones" at bounding box center [791, 79] width 30 height 17
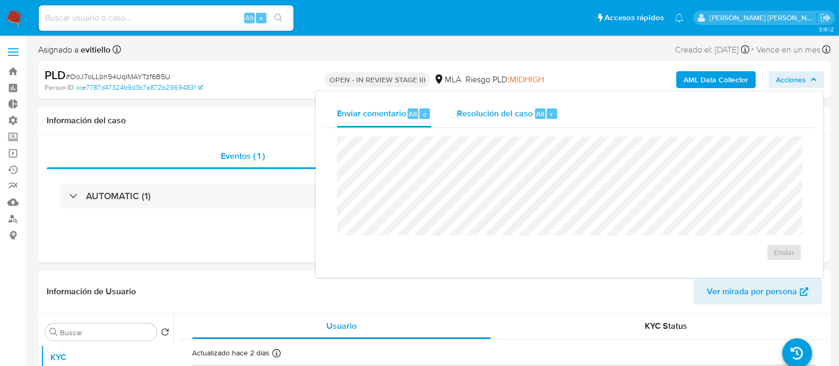
click at [547, 113] on div "r" at bounding box center [552, 113] width 11 height 11
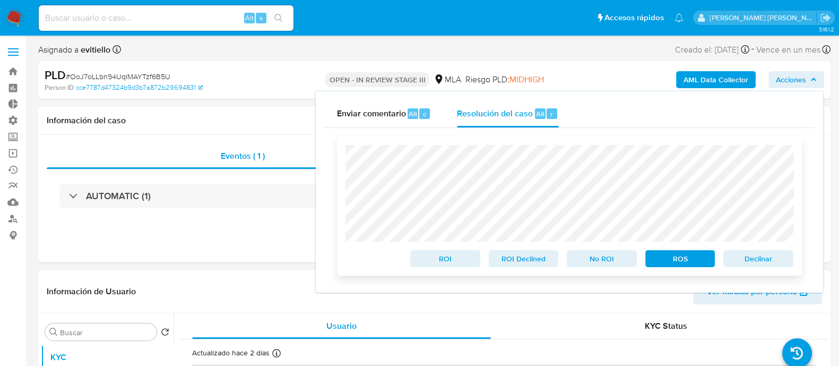
click at [597, 262] on span "No ROI" at bounding box center [601, 258] width 55 height 15
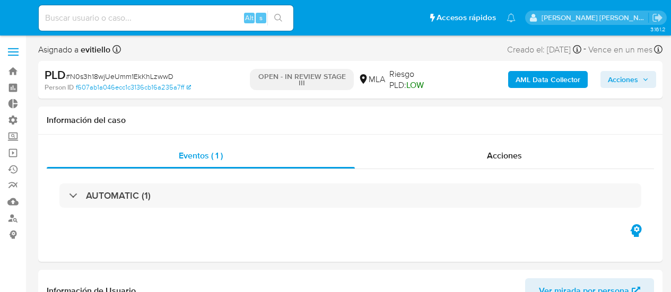
select select "10"
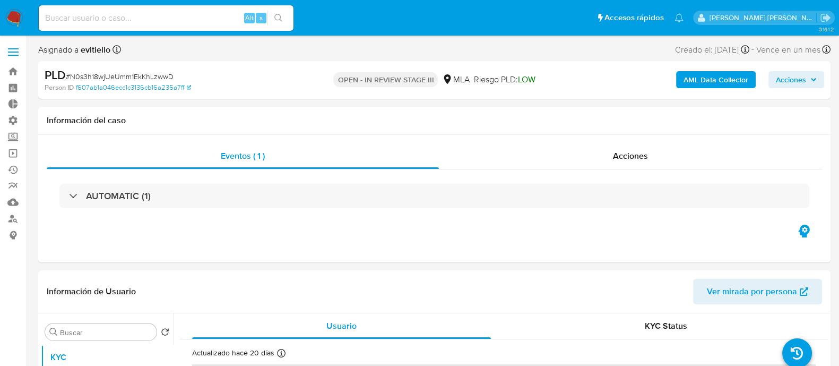
click at [671, 82] on span "Acciones" at bounding box center [796, 79] width 41 height 15
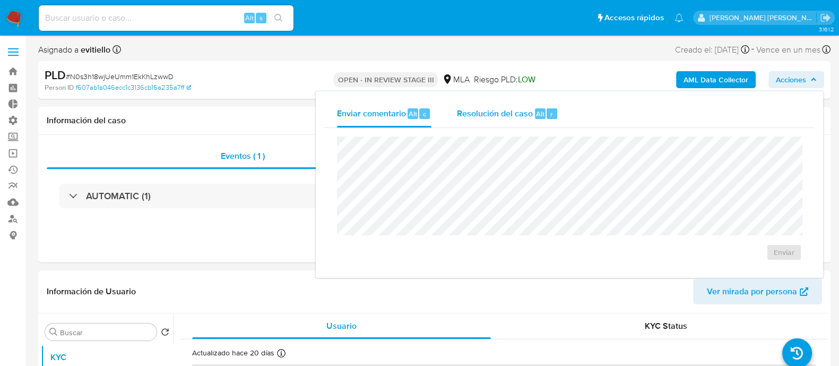
click at [563, 112] on button "Resolución del caso Alt r" at bounding box center [507, 114] width 127 height 28
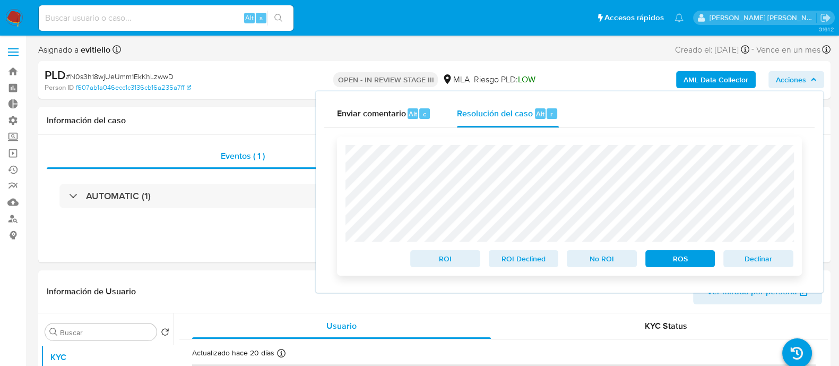
click at [603, 261] on span "No ROI" at bounding box center [601, 258] width 55 height 15
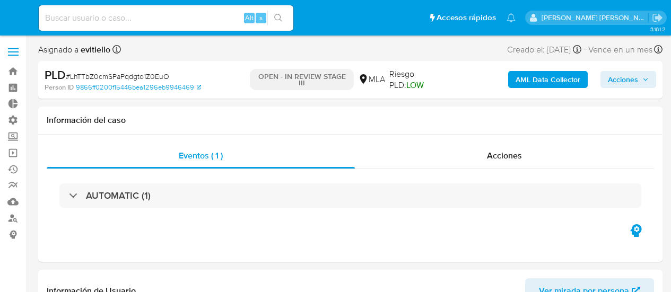
select select "10"
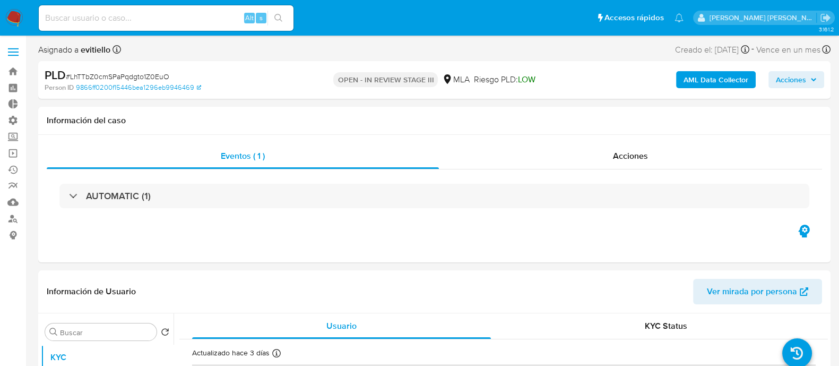
click at [671, 73] on span "Acciones" at bounding box center [791, 79] width 30 height 17
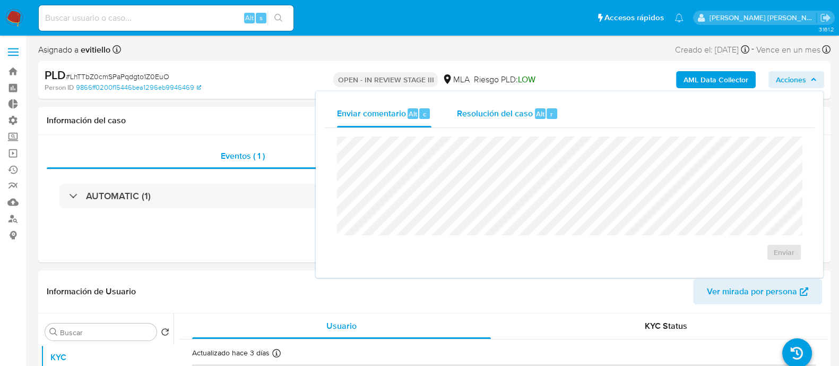
click at [524, 117] on span "Resolución del caso" at bounding box center [495, 113] width 76 height 12
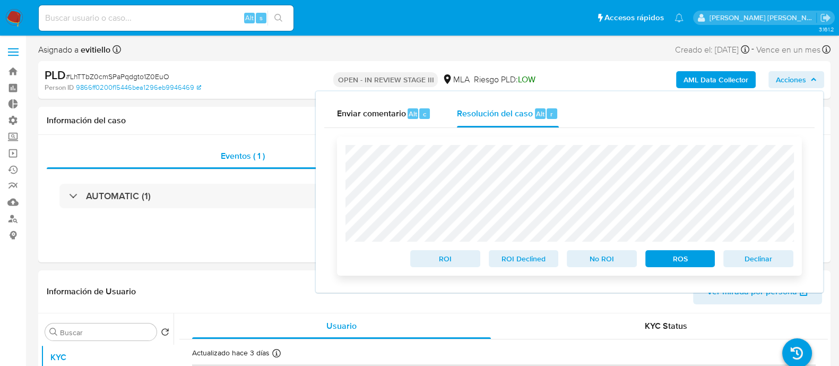
click at [627, 256] on span "No ROI" at bounding box center [601, 258] width 55 height 15
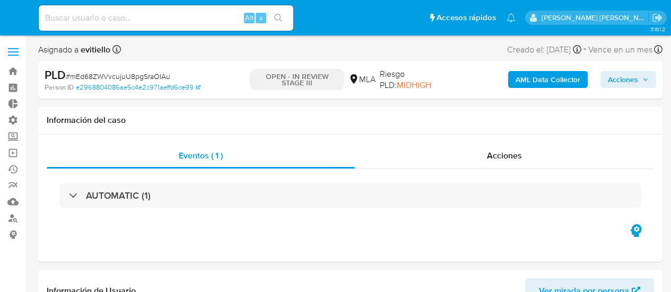
select select "10"
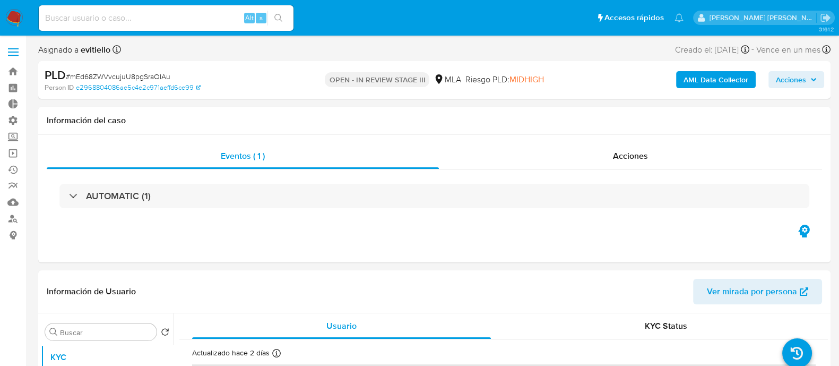
click at [671, 78] on span "Acciones" at bounding box center [791, 79] width 30 height 17
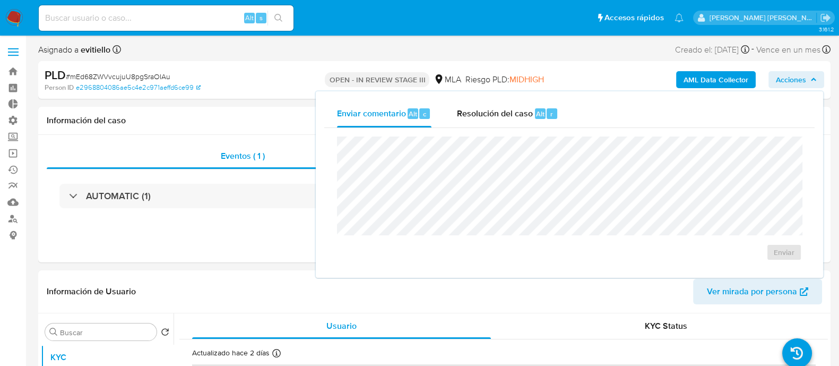
click at [512, 128] on div "Enviar" at bounding box center [569, 198] width 490 height 141
click at [527, 115] on span "Resolución del caso" at bounding box center [495, 113] width 76 height 12
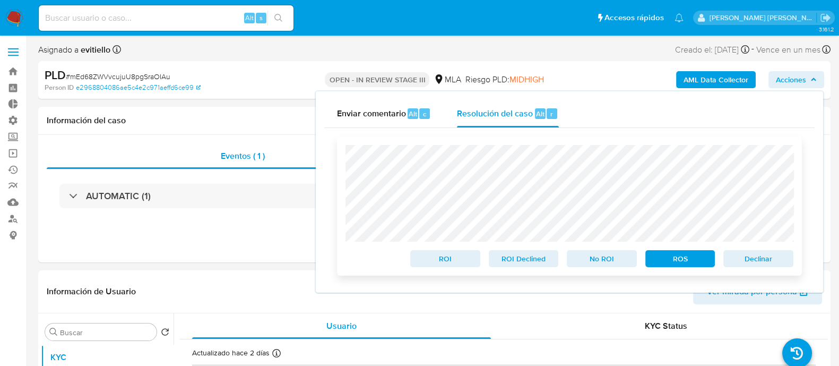
click at [609, 265] on span "No ROI" at bounding box center [601, 258] width 55 height 15
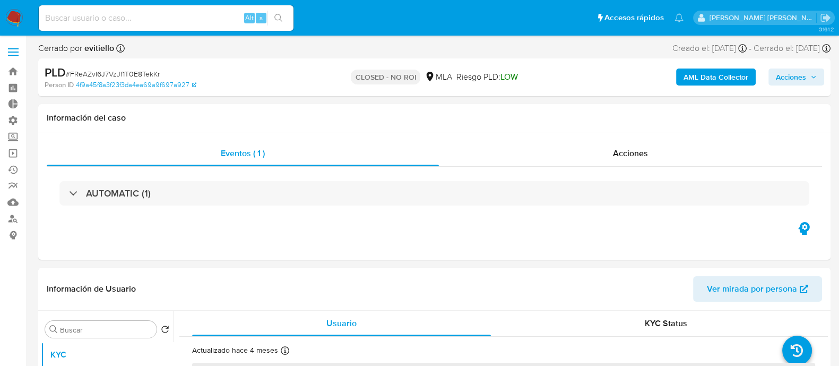
select select "10"
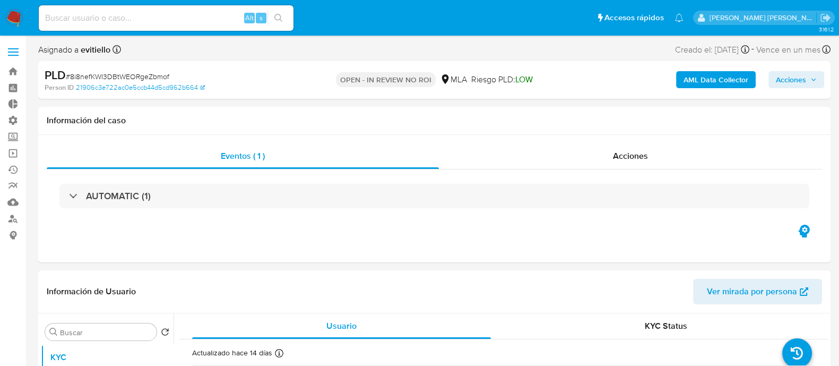
click at [799, 82] on span "Acciones" at bounding box center [791, 79] width 30 height 17
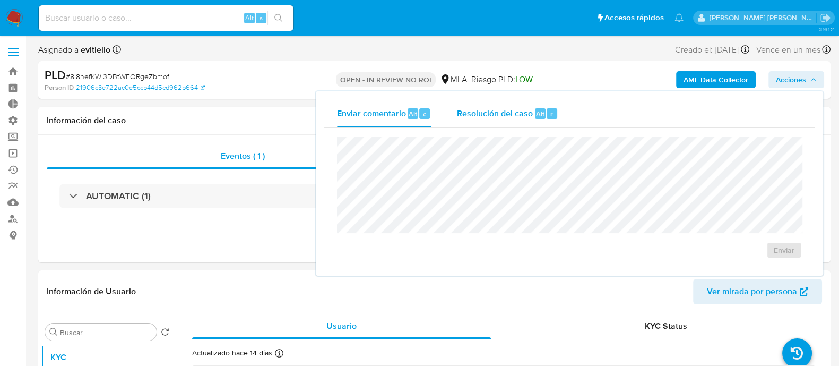
click at [508, 107] on span "Resolución del caso" at bounding box center [495, 113] width 76 height 12
select select "10"
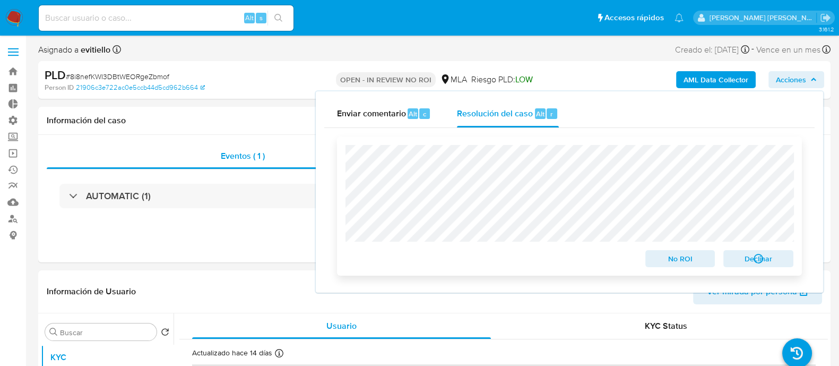
click at [675, 257] on span "No ROI" at bounding box center [680, 258] width 55 height 15
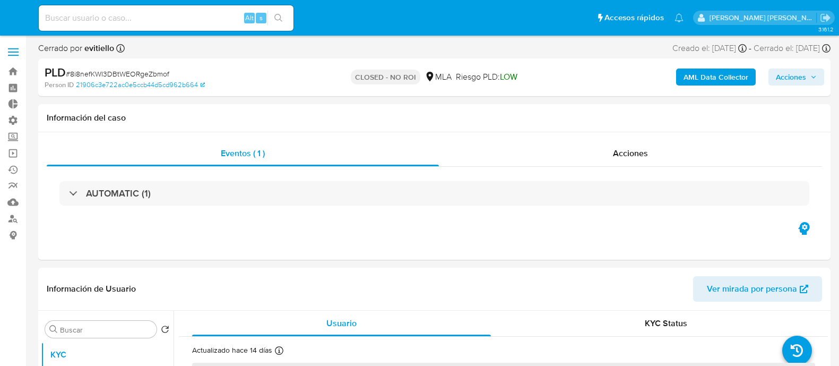
select select "10"
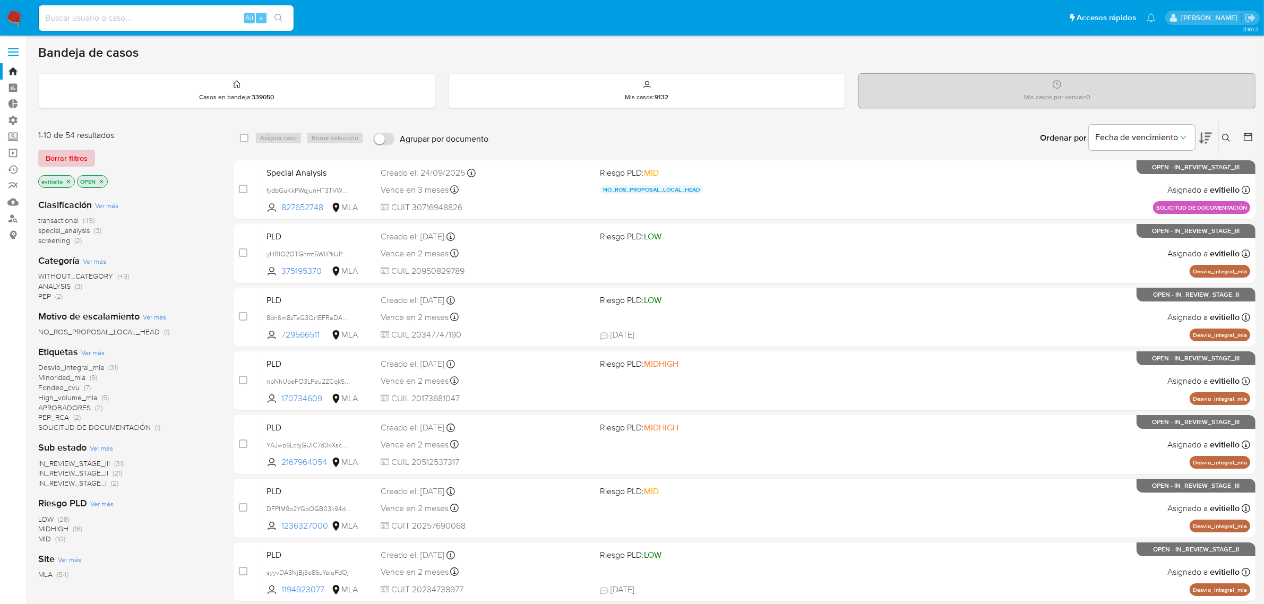
click at [83, 153] on span "Borrar filtros" at bounding box center [67, 158] width 42 height 15
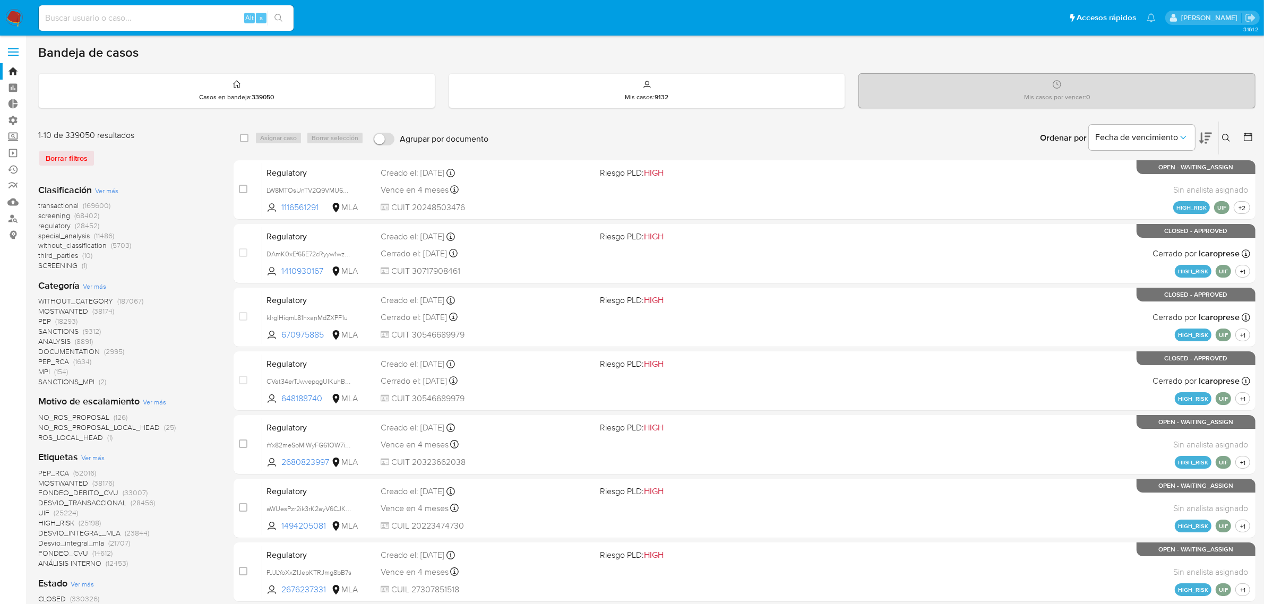
click at [1219, 133] on button at bounding box center [1228, 138] width 18 height 13
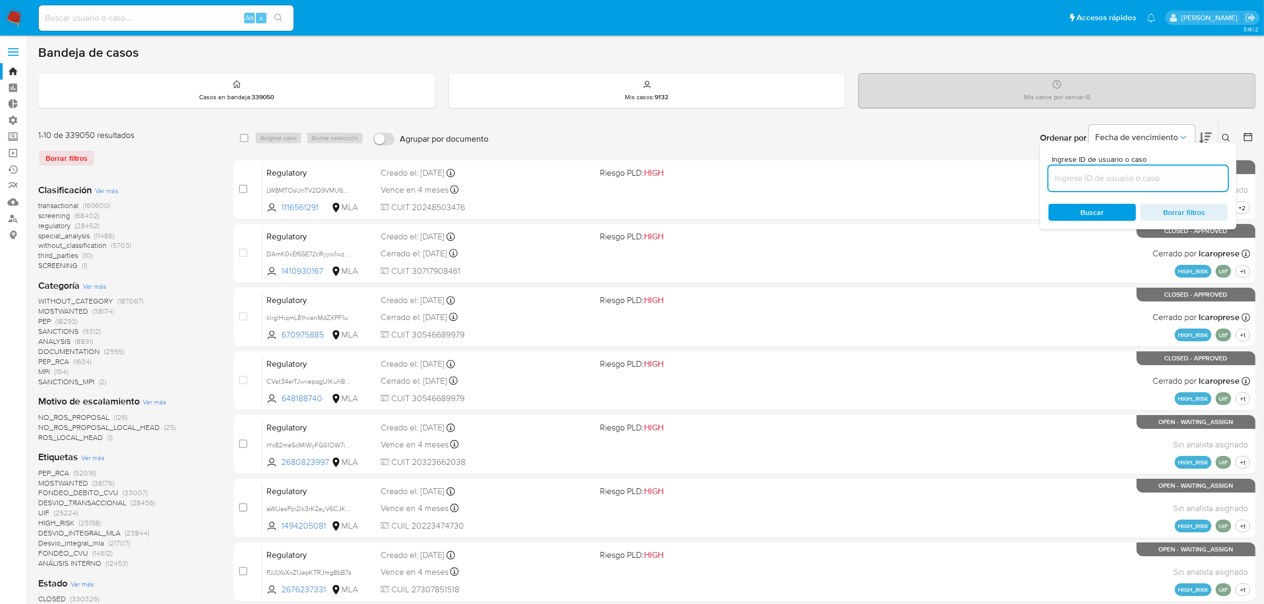
click at [1163, 179] on input at bounding box center [1137, 178] width 179 height 14
type input "Ek1gFPV4TUuAX3NvcQflFmrj"
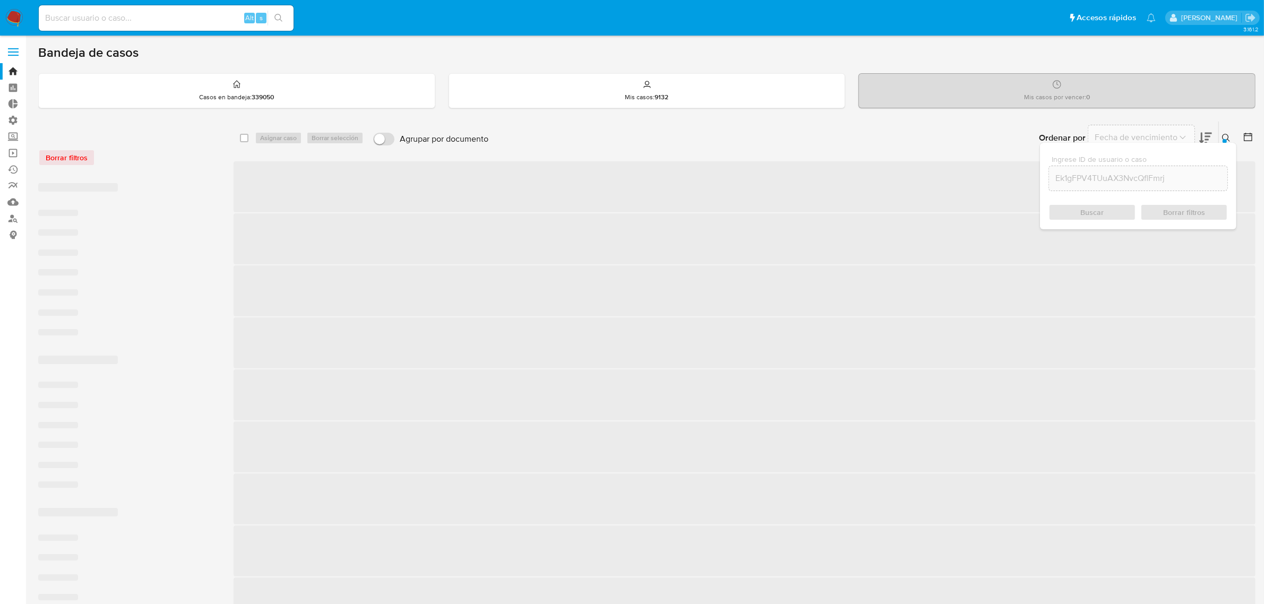
click at [1224, 136] on icon at bounding box center [1226, 138] width 8 height 8
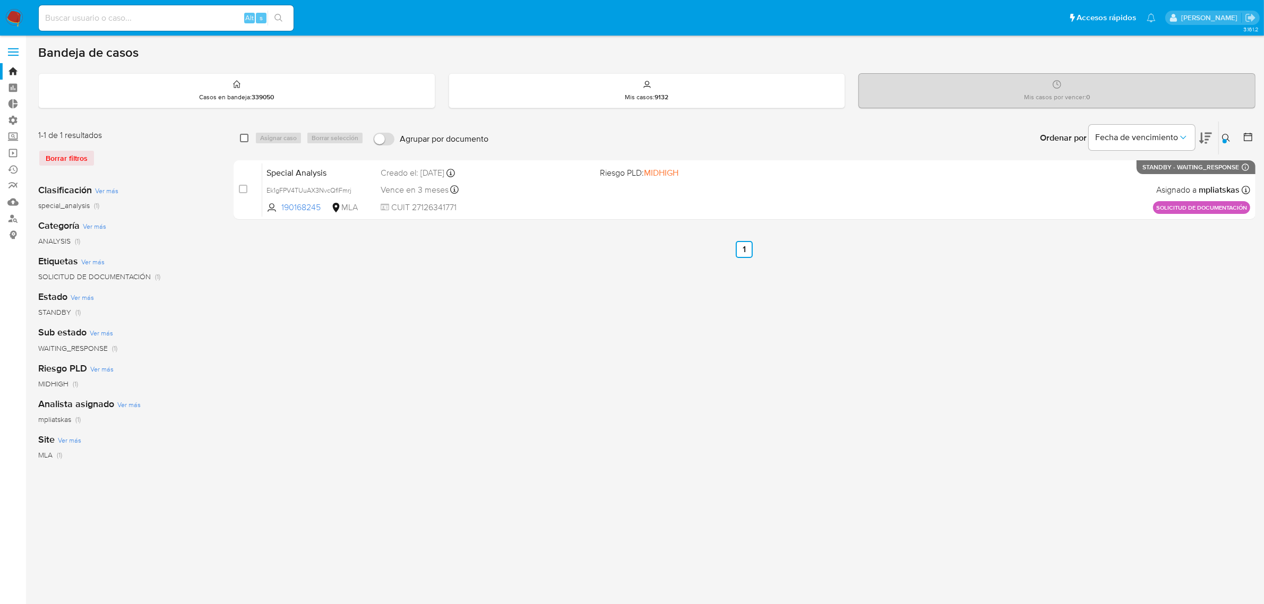
click at [247, 140] on input "checkbox" at bounding box center [244, 138] width 8 height 8
checkbox input "true"
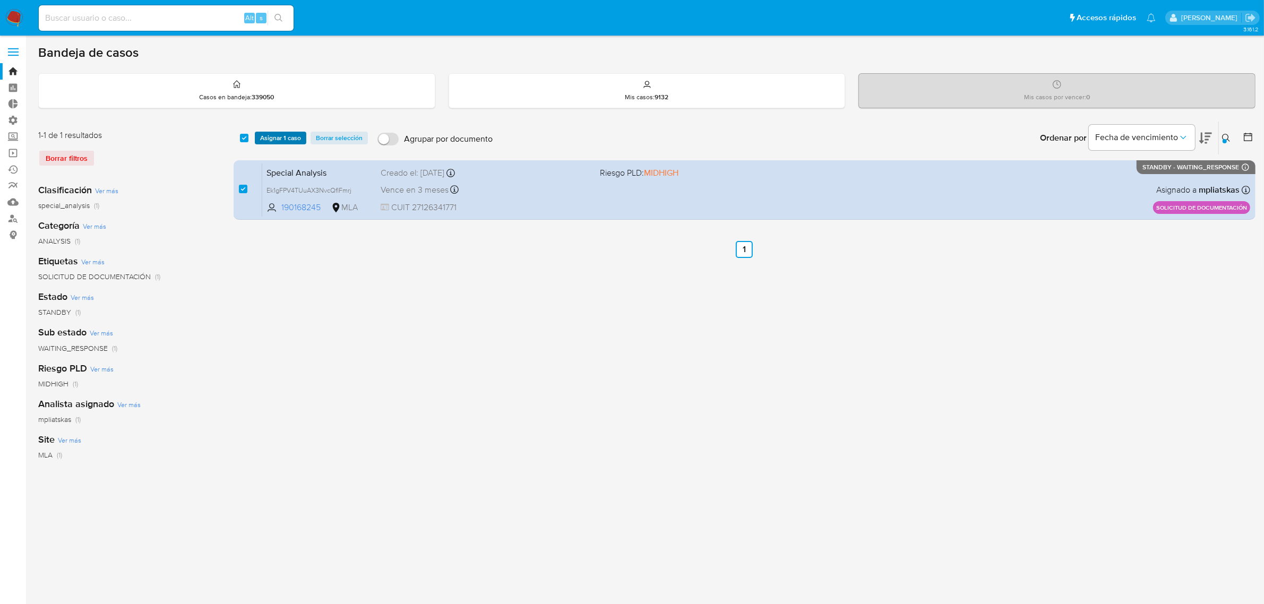
click at [284, 139] on span "Asignar 1 caso" at bounding box center [280, 138] width 41 height 11
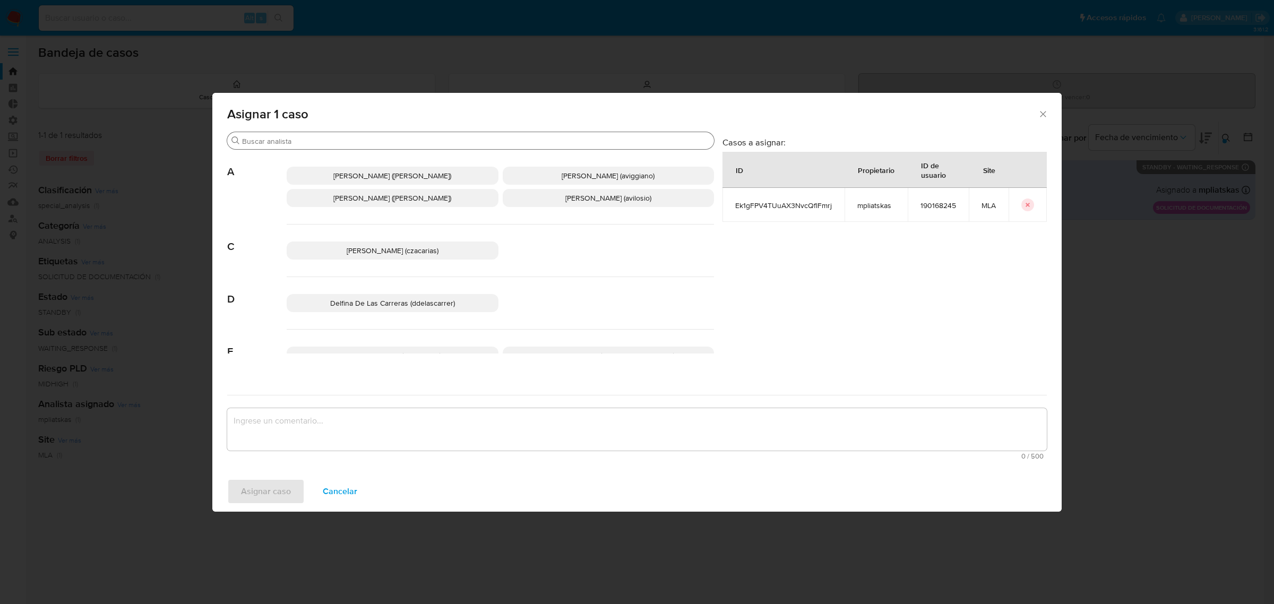
click at [291, 135] on div "Buscar" at bounding box center [470, 140] width 487 height 17
click at [292, 143] on input "Buscar" at bounding box center [476, 141] width 468 height 10
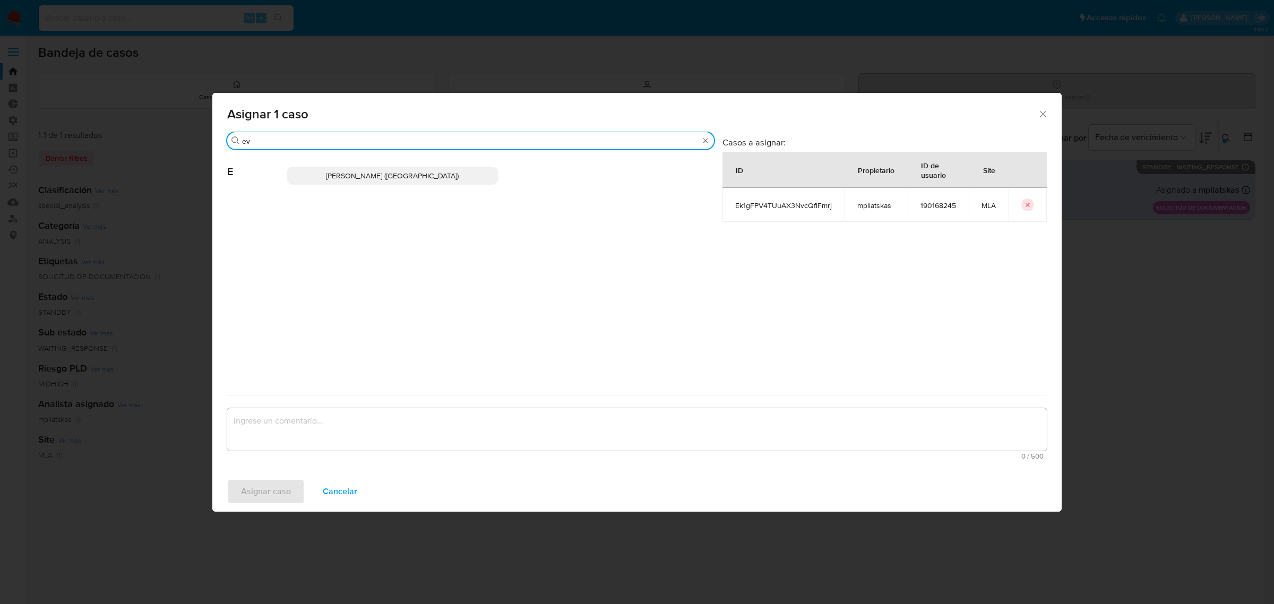
type input "ev"
click at [408, 179] on span "Emmanuel Hernan Vitiello (evitiello)" at bounding box center [392, 175] width 133 height 11
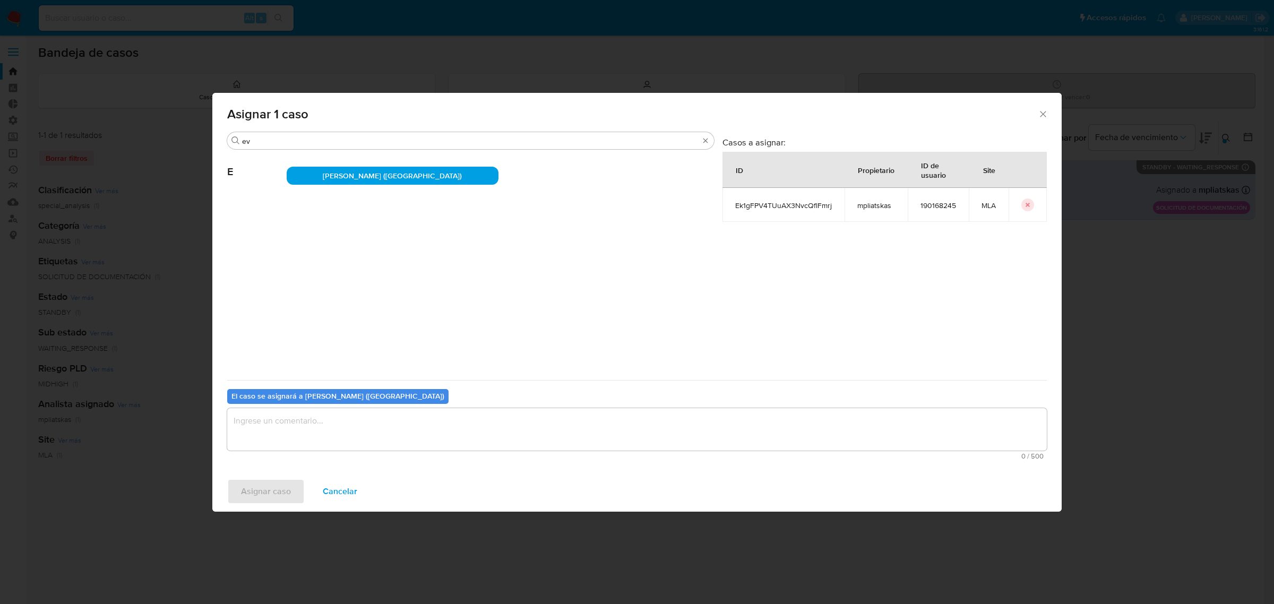
click at [300, 417] on textarea "assign-modal" at bounding box center [636, 429] width 819 height 42
click at [277, 490] on span "Asignar caso" at bounding box center [266, 491] width 50 height 23
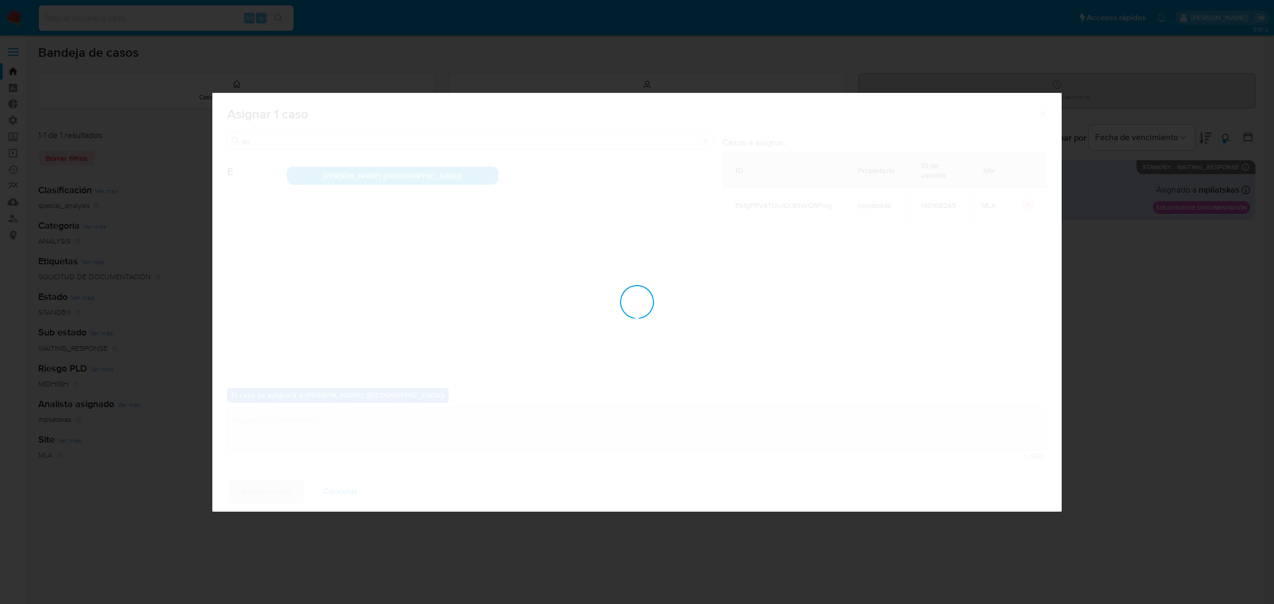
checkbox input "false"
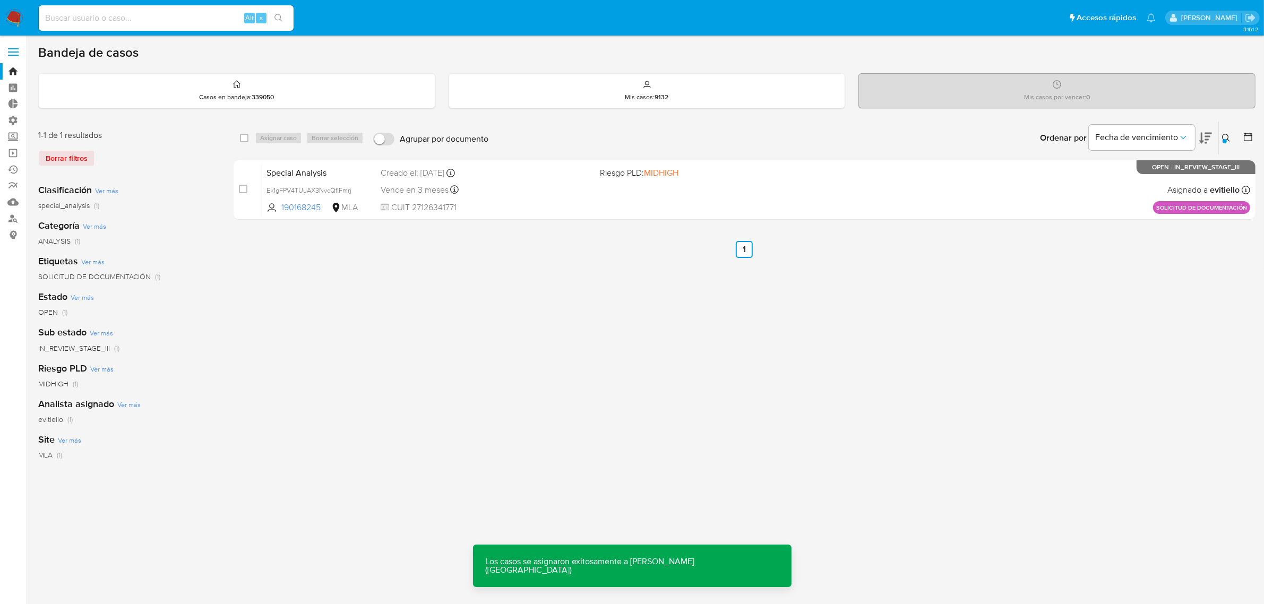
click at [633, 192] on div "Special Analysis Ek1gFPV4TUuAX3NvcQflFmrj 190168245 MLA Riesgo PLD: MIDHIGH Cre…" at bounding box center [756, 190] width 988 height 54
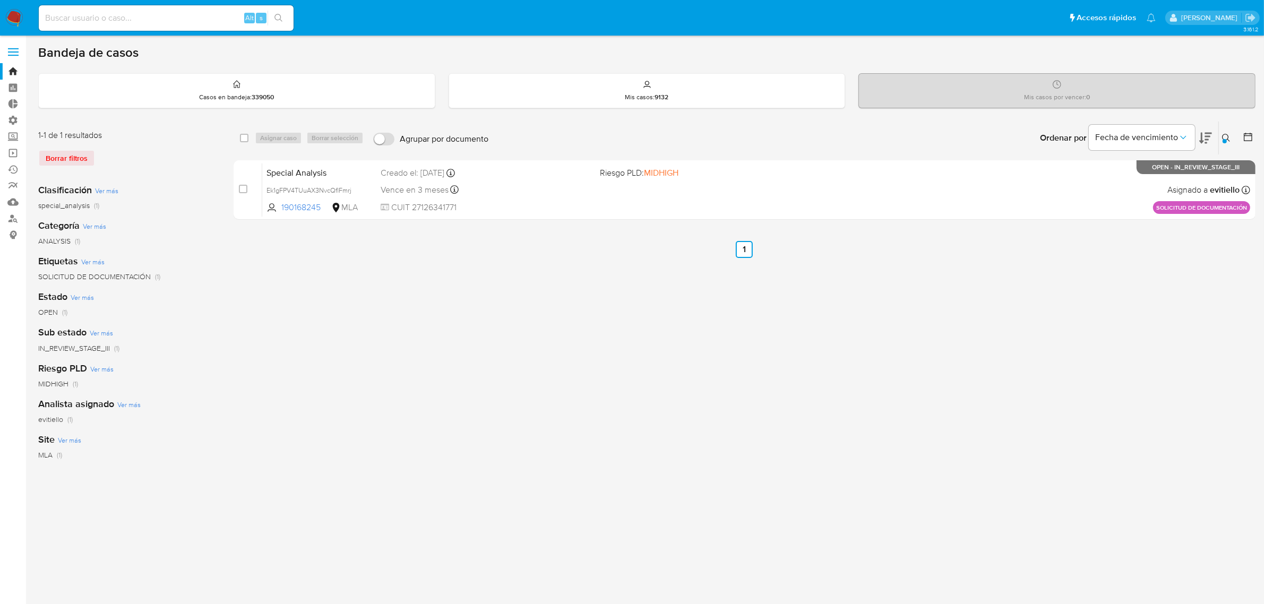
click at [224, 19] on input at bounding box center [166, 18] width 255 height 14
paste input "wdA7C0edCSWL8sx20kYIB2LS"
type input "wdA7C0edCSWL8sx20kYIB2LS"
click at [279, 19] on icon "search-icon" at bounding box center [278, 18] width 8 height 8
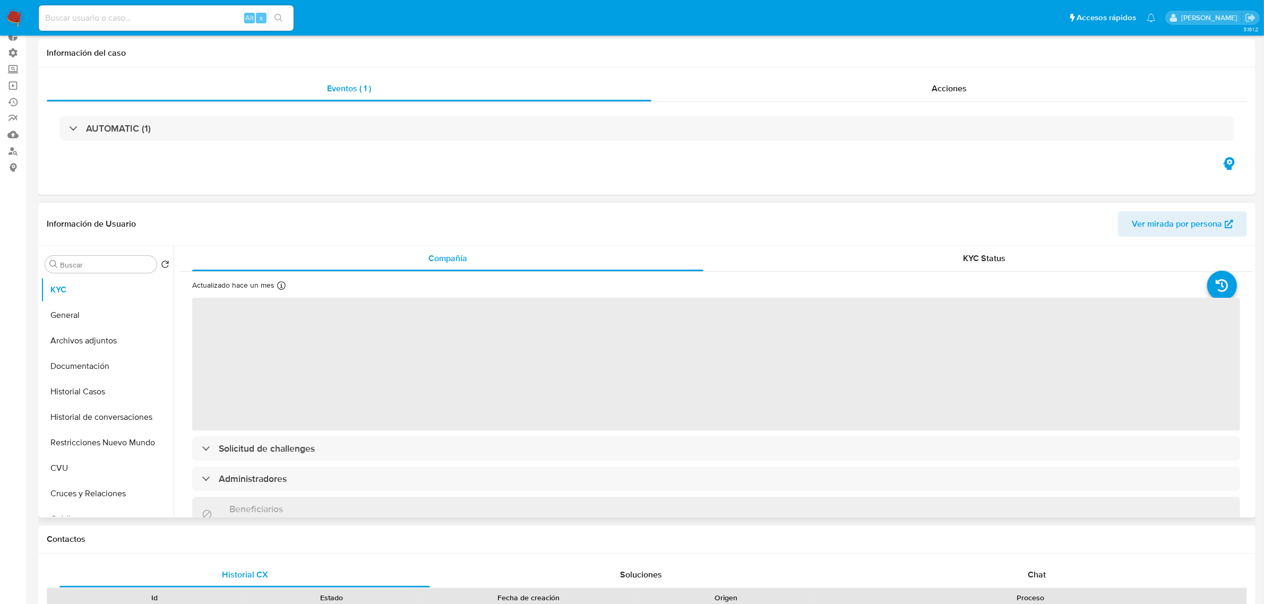
scroll to position [133, 0]
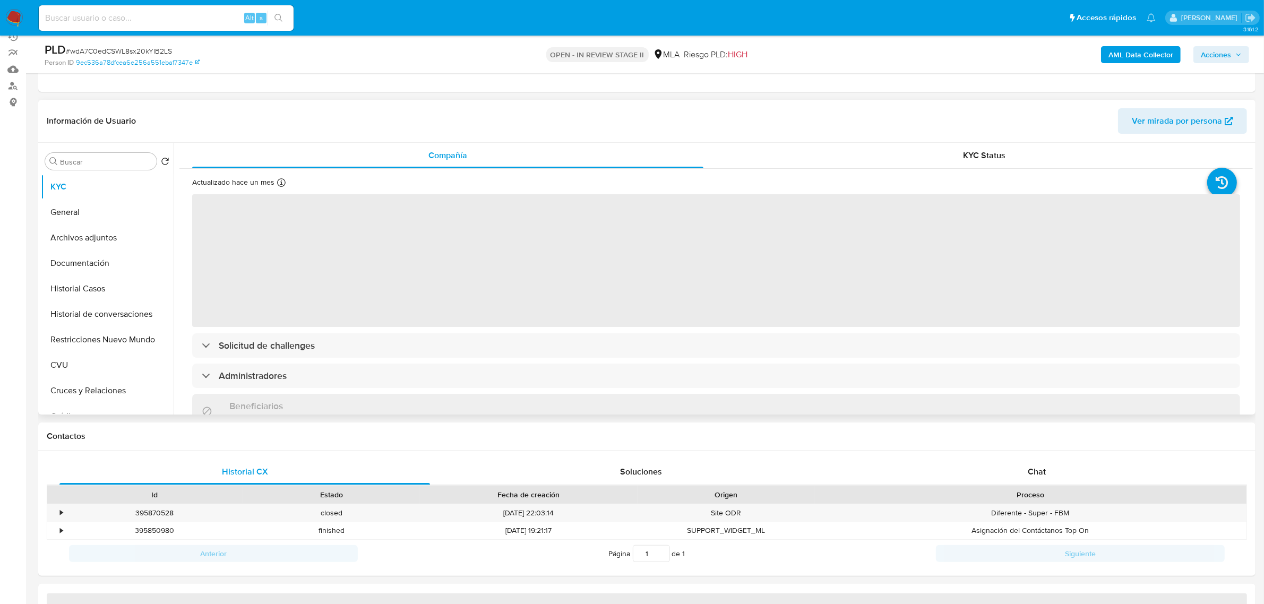
select select "10"
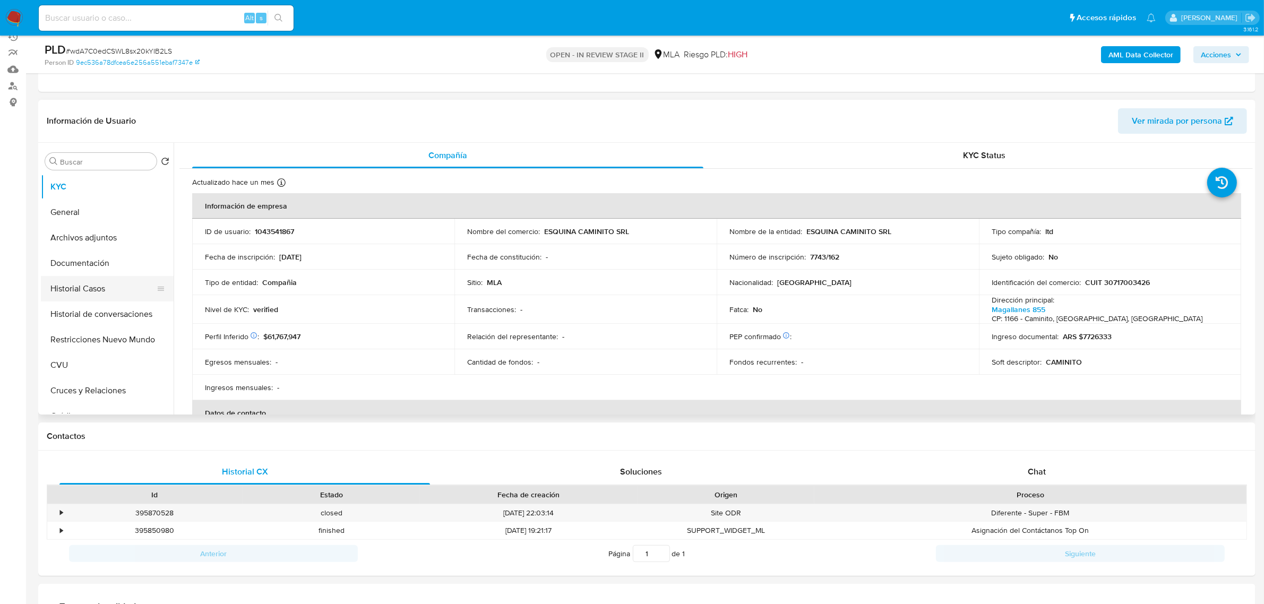
click at [115, 293] on button "Historial Casos" at bounding box center [103, 288] width 124 height 25
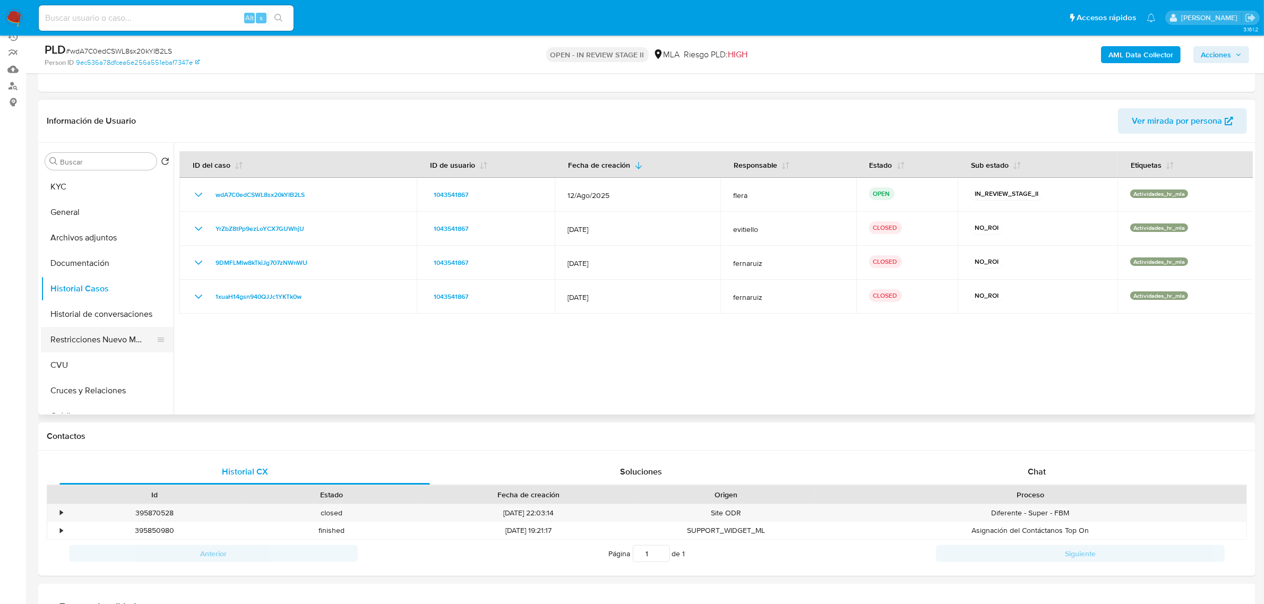
click at [121, 343] on button "Restricciones Nuevo Mundo" at bounding box center [103, 339] width 124 height 25
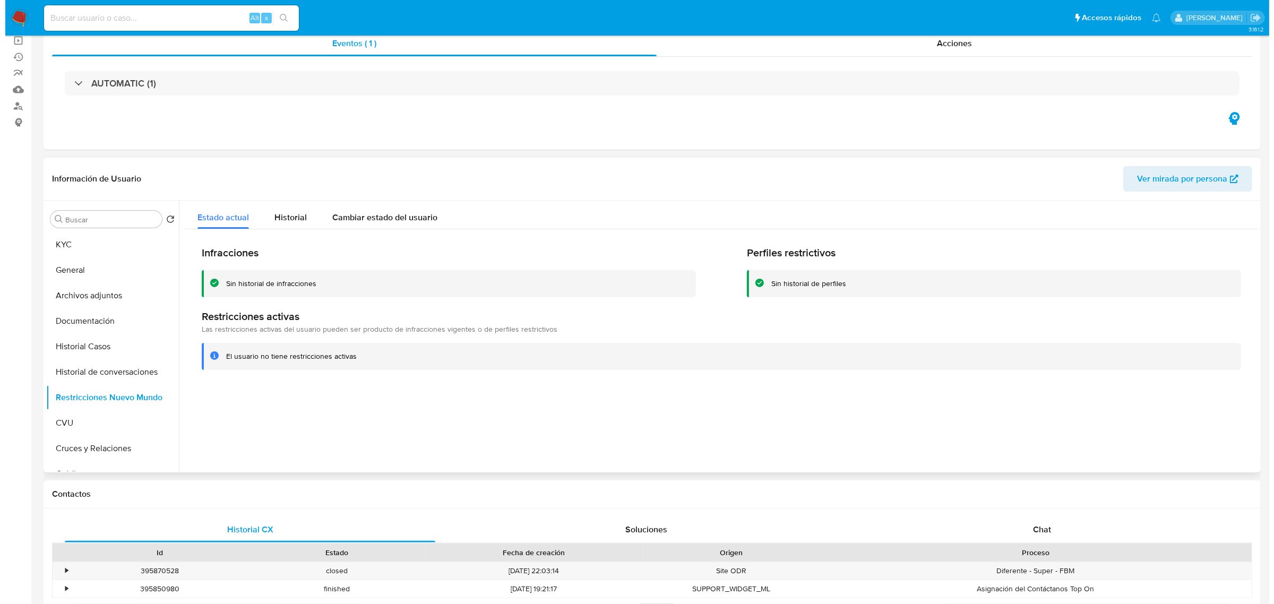
scroll to position [0, 0]
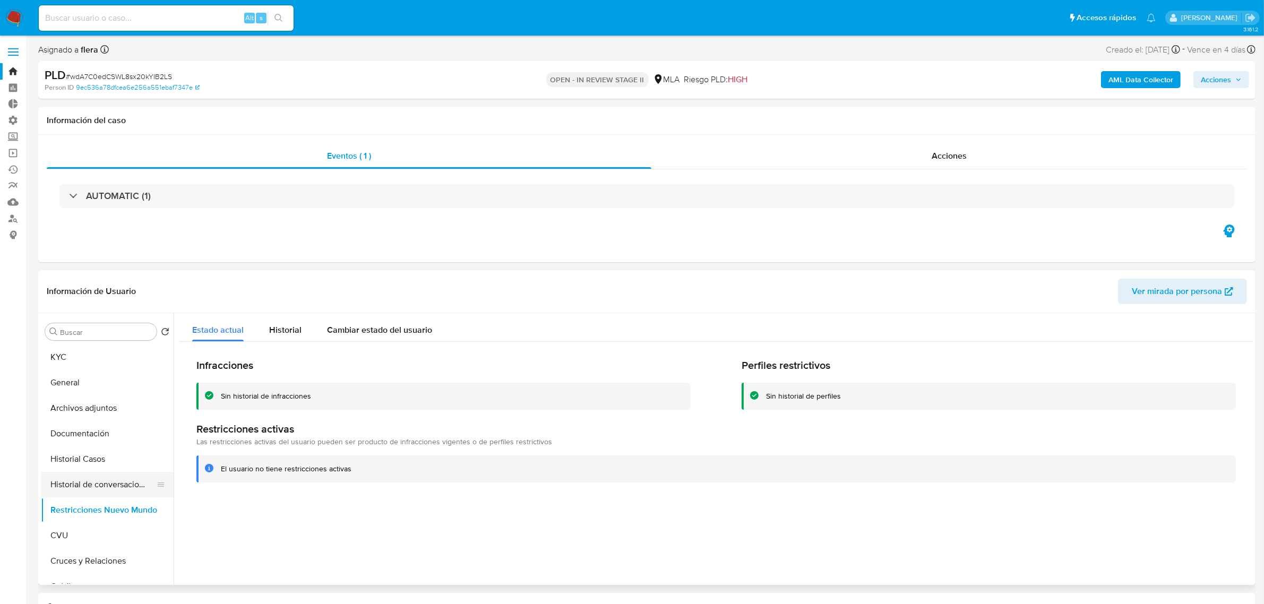
click at [137, 486] on button "Historial de conversaciones" at bounding box center [103, 484] width 124 height 25
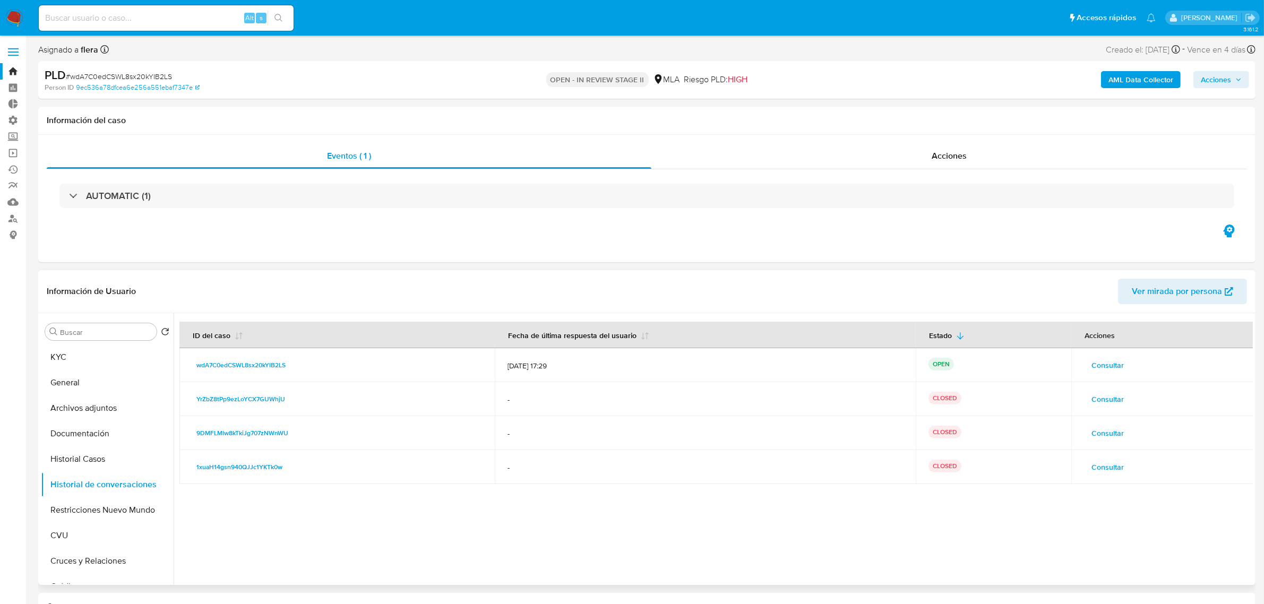
click at [1096, 362] on span "Consultar" at bounding box center [1107, 365] width 32 height 15
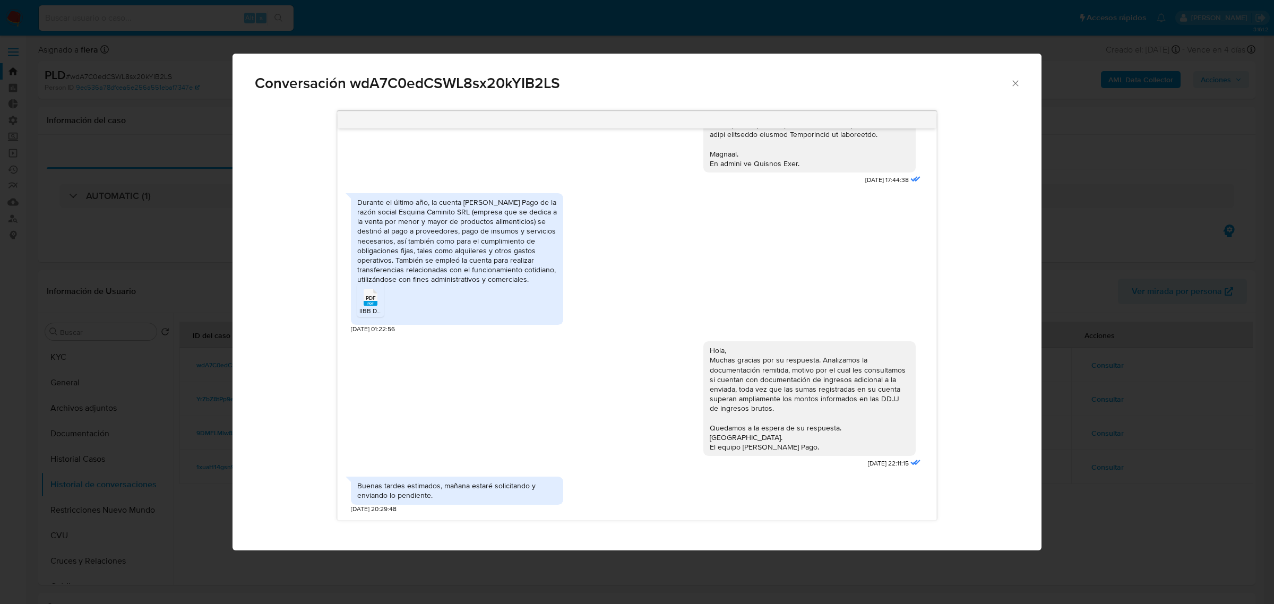
scroll to position [503, 0]
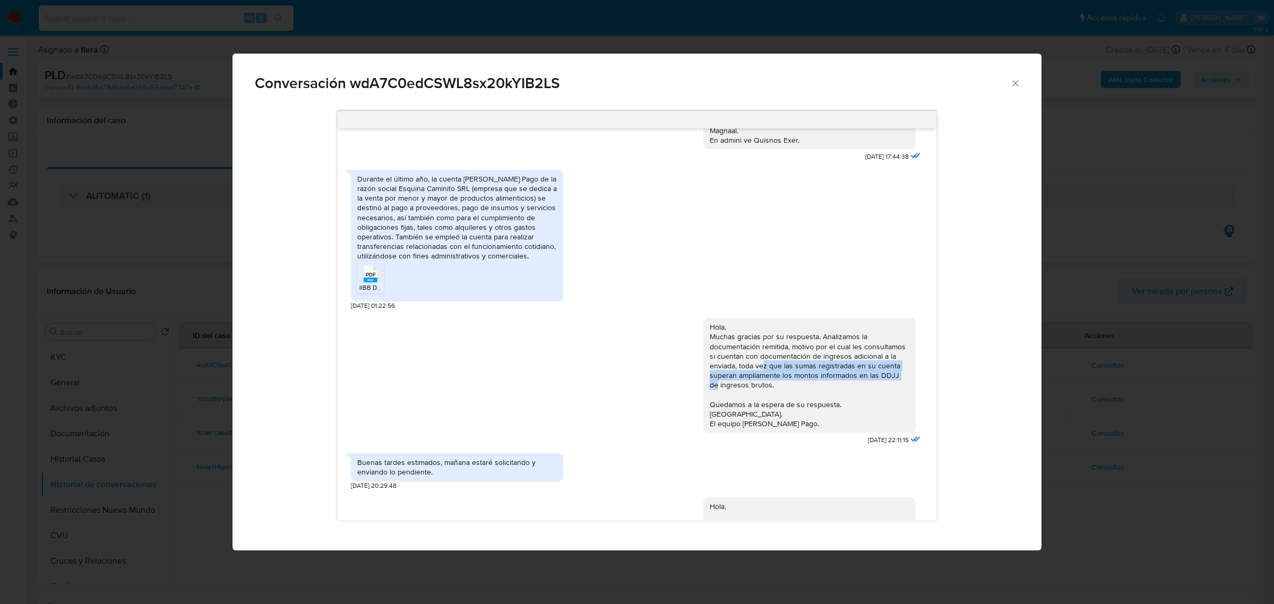
drag, startPoint x: 751, startPoint y: 378, endPoint x: 911, endPoint y: 383, distance: 159.8
click at [911, 383] on div "Hola, Muchas gracias por su respuesta. Analizamos la documentación remitida, mo…" at bounding box center [813, 378] width 220 height 137
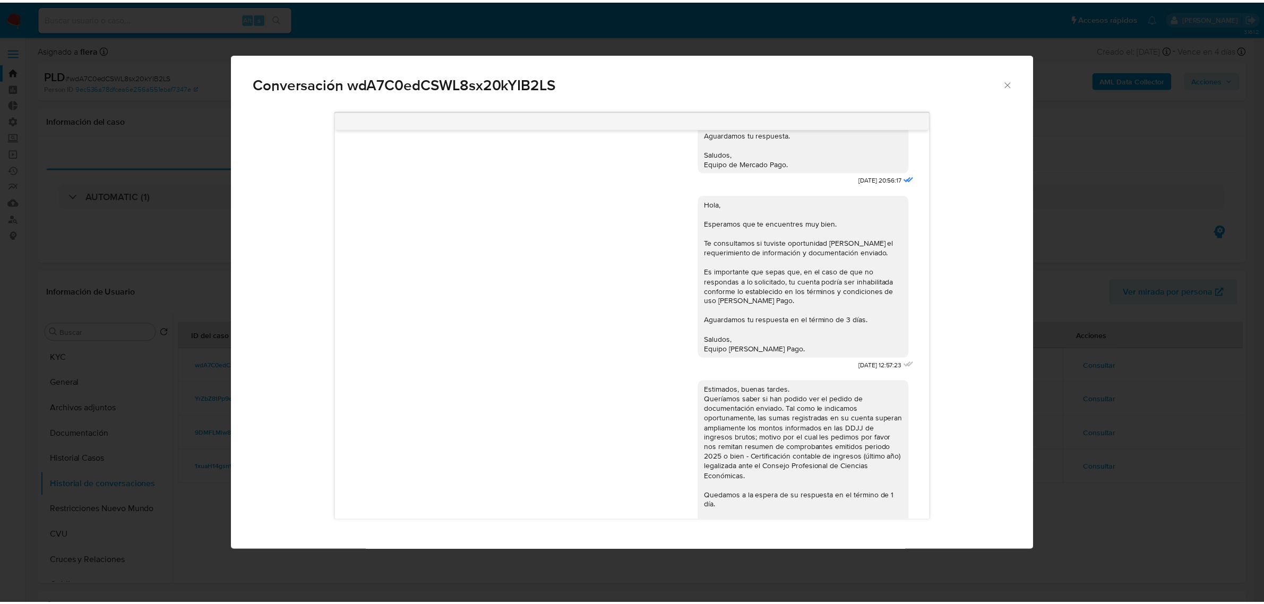
scroll to position [1033, 0]
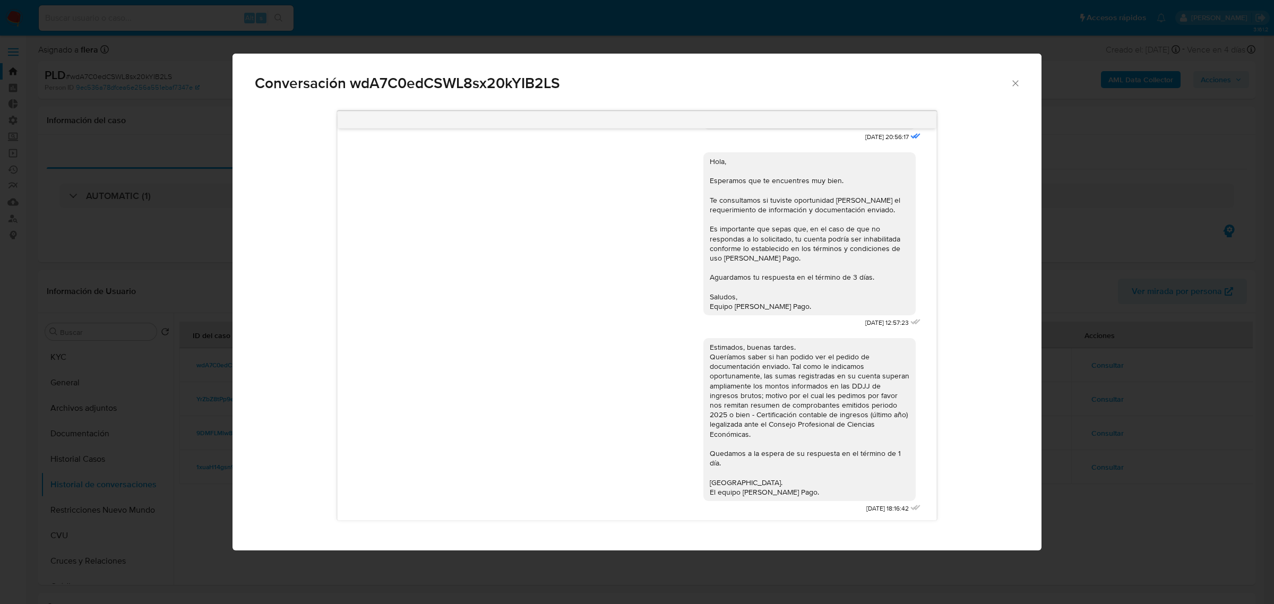
click at [1027, 333] on div "18/08/2025 17:44:38 Durante el último año, la cuenta de Mercado Pago de la razó…" at bounding box center [636, 326] width 809 height 447
click at [1161, 330] on div "Conversación wdA7C0edCSWL8sx20kYIB2LS 18/08/2025 17:44:38 Durante el último año…" at bounding box center [637, 302] width 1274 height 604
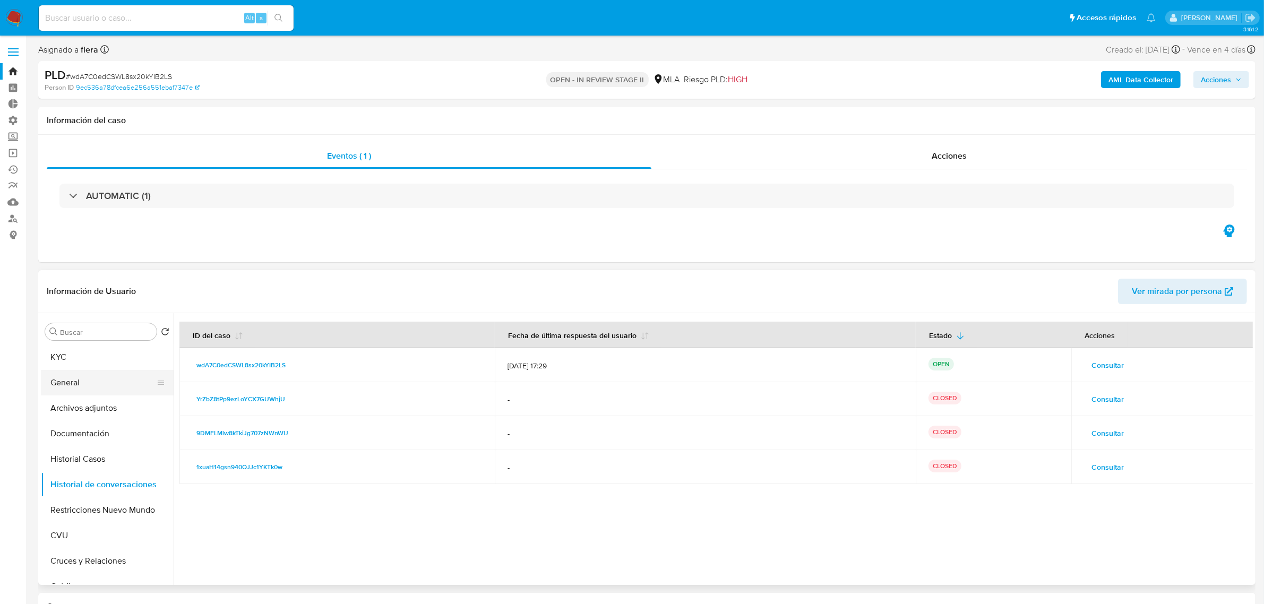
click at [111, 385] on button "General" at bounding box center [103, 382] width 124 height 25
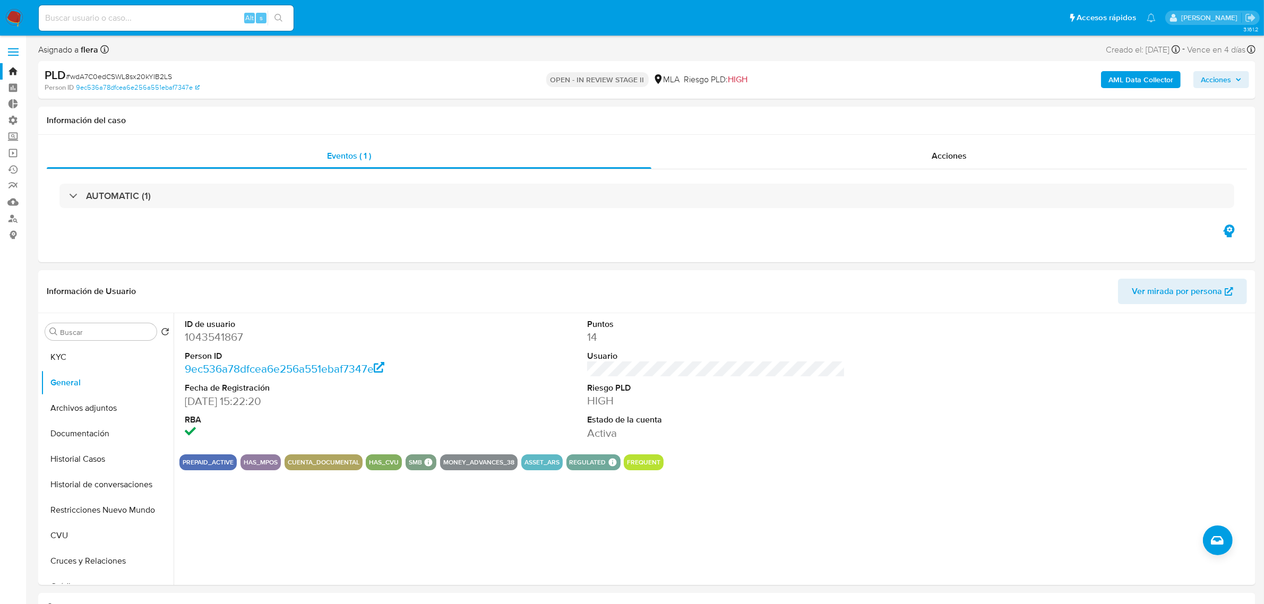
click at [165, 24] on input at bounding box center [166, 18] width 255 height 14
paste input "153464852"
type input "153464852"
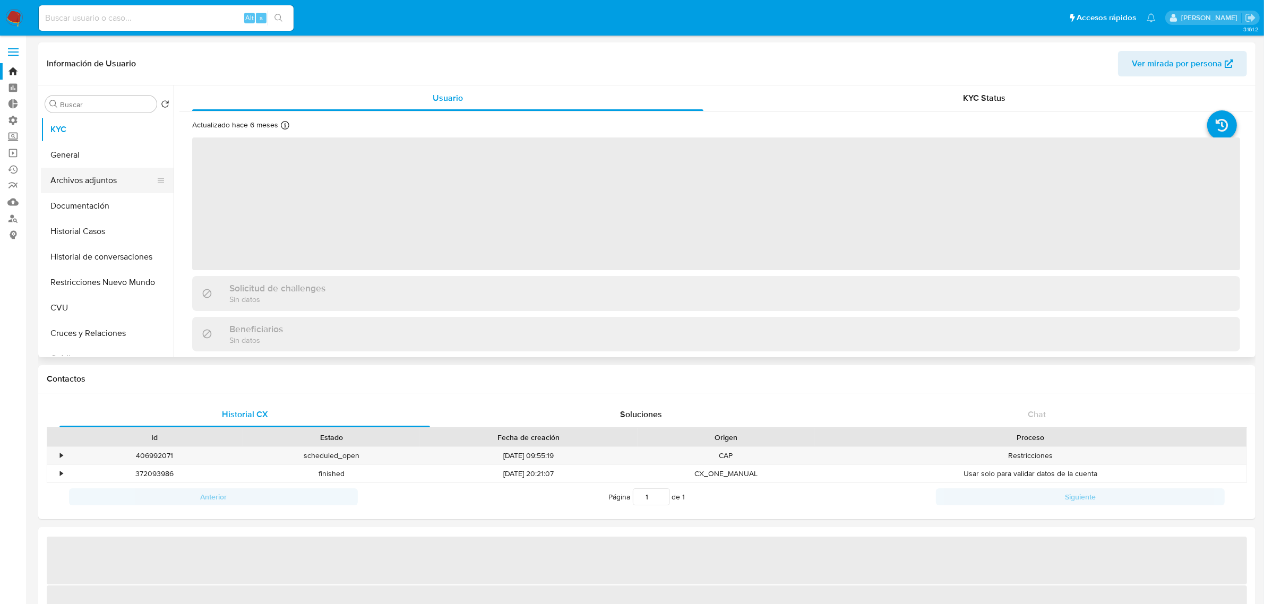
select select "10"
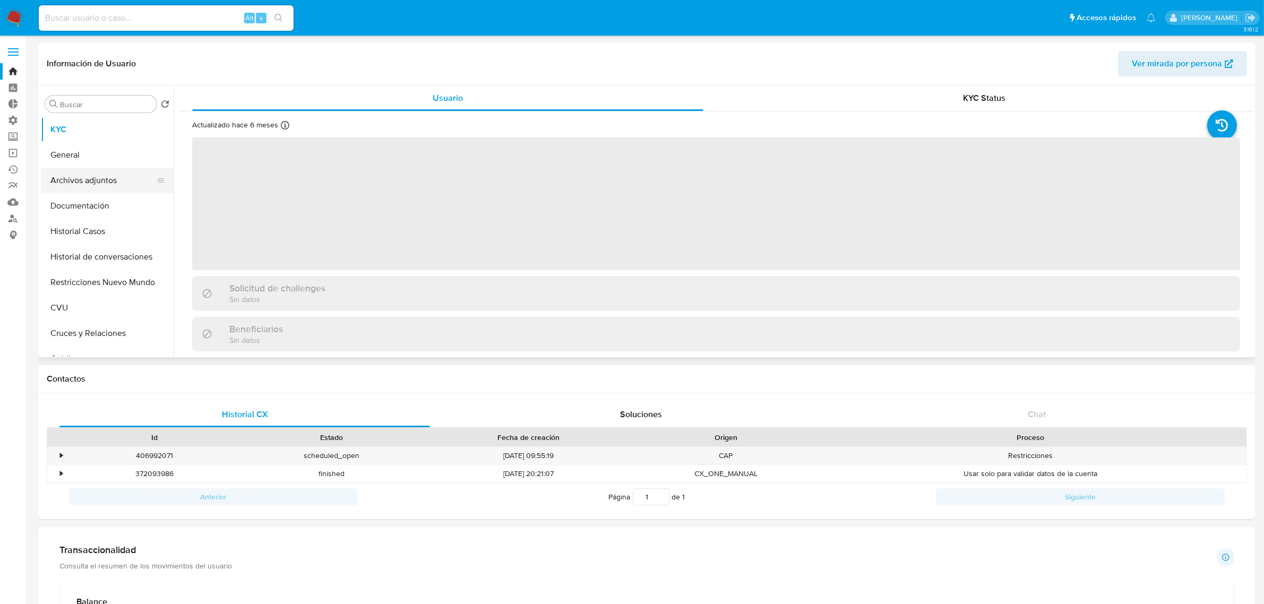
click at [129, 174] on button "Archivos adjuntos" at bounding box center [103, 180] width 124 height 25
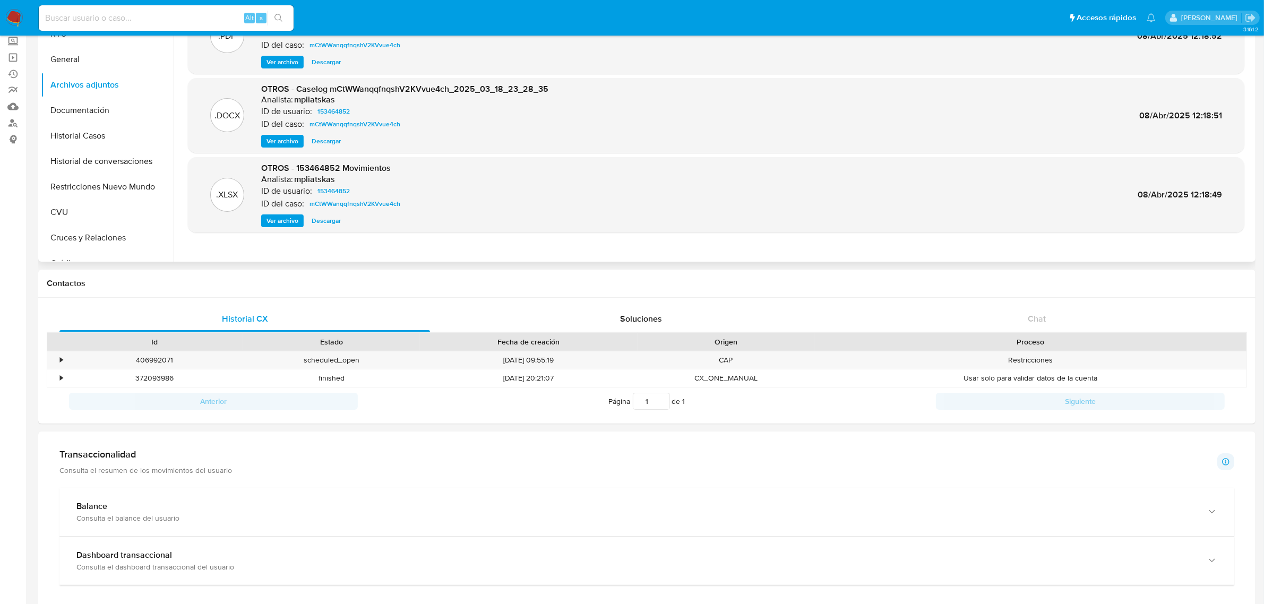
scroll to position [133, 0]
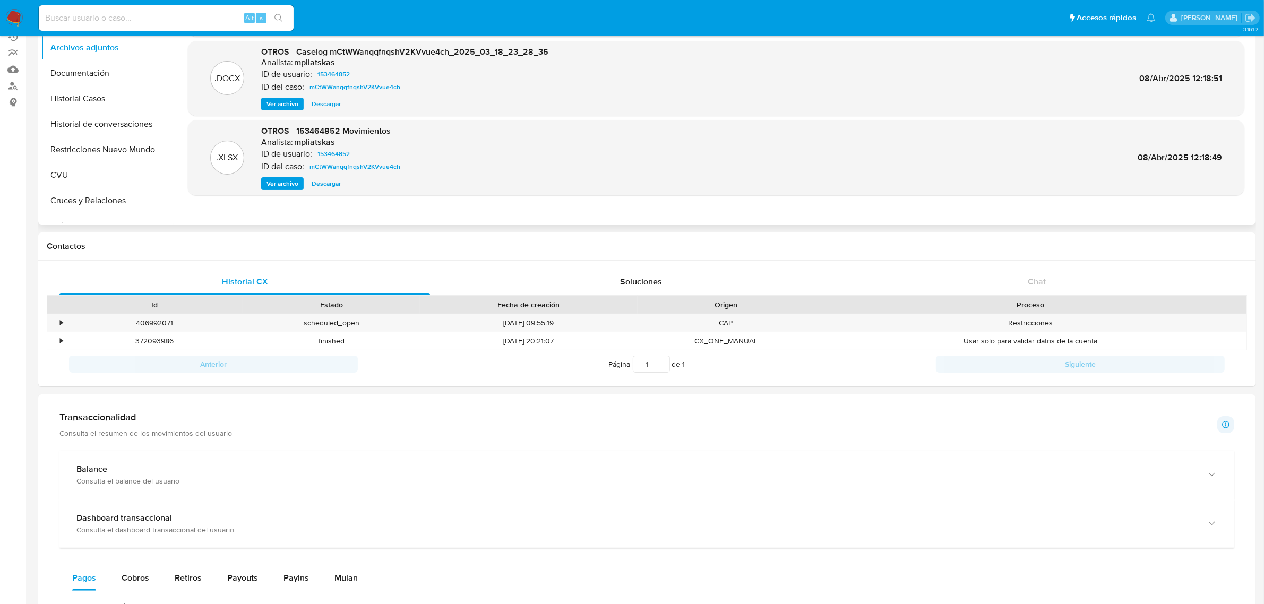
click at [280, 104] on span "Ver archivo" at bounding box center [282, 104] width 32 height 11
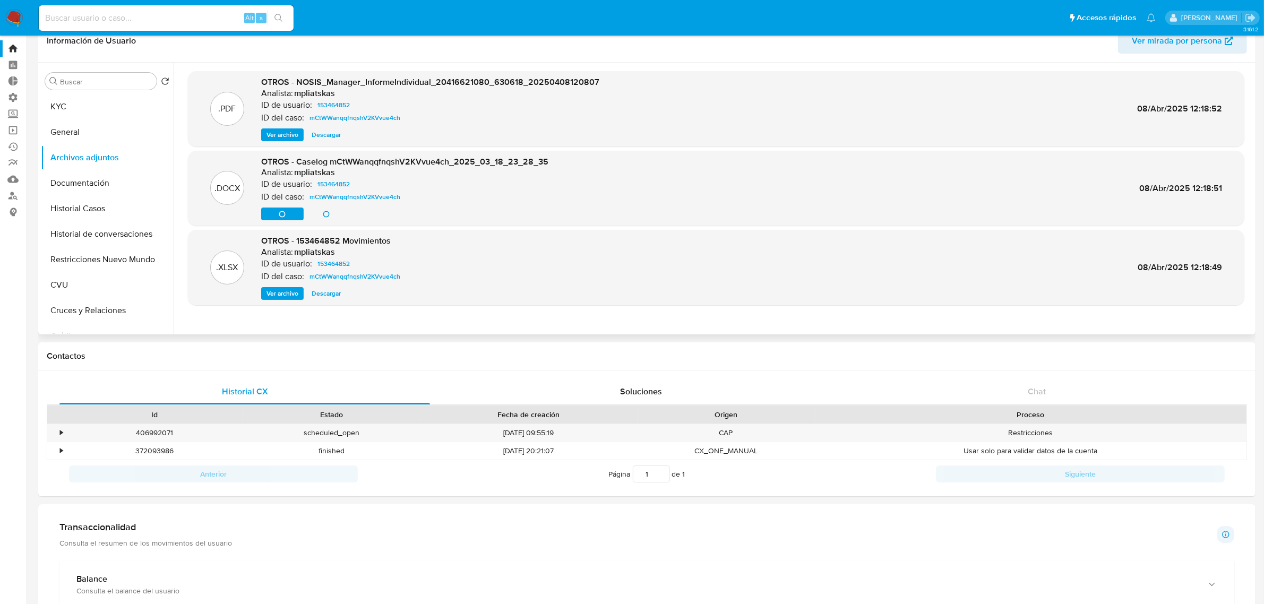
scroll to position [0, 0]
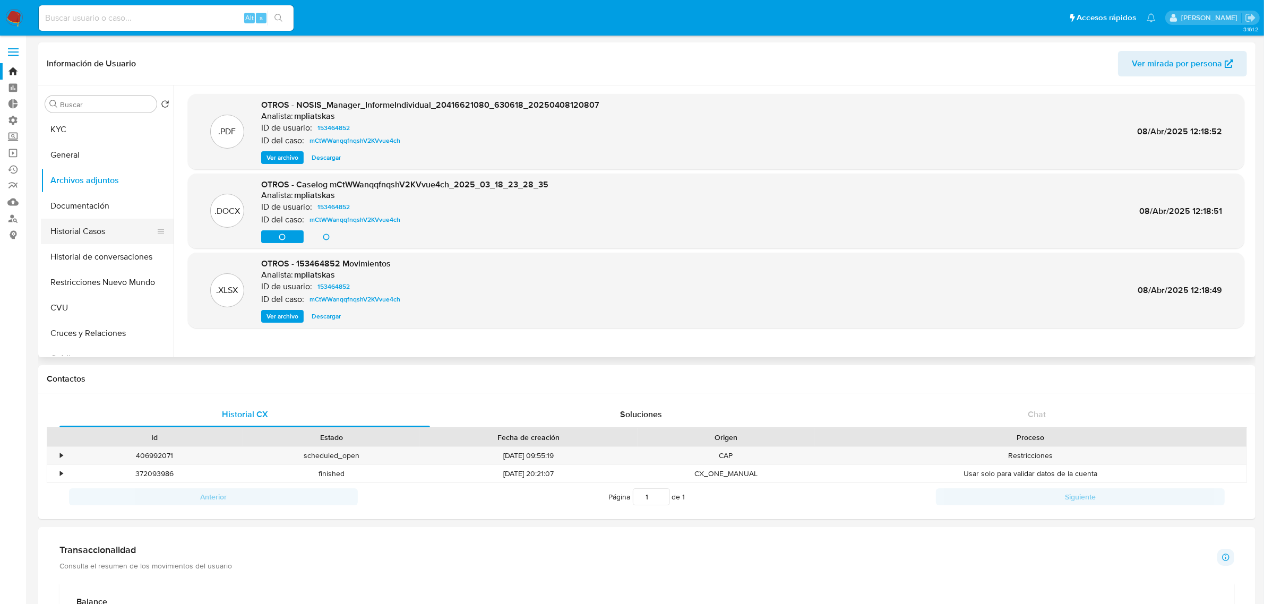
click at [117, 231] on button "Historial Casos" at bounding box center [103, 231] width 124 height 25
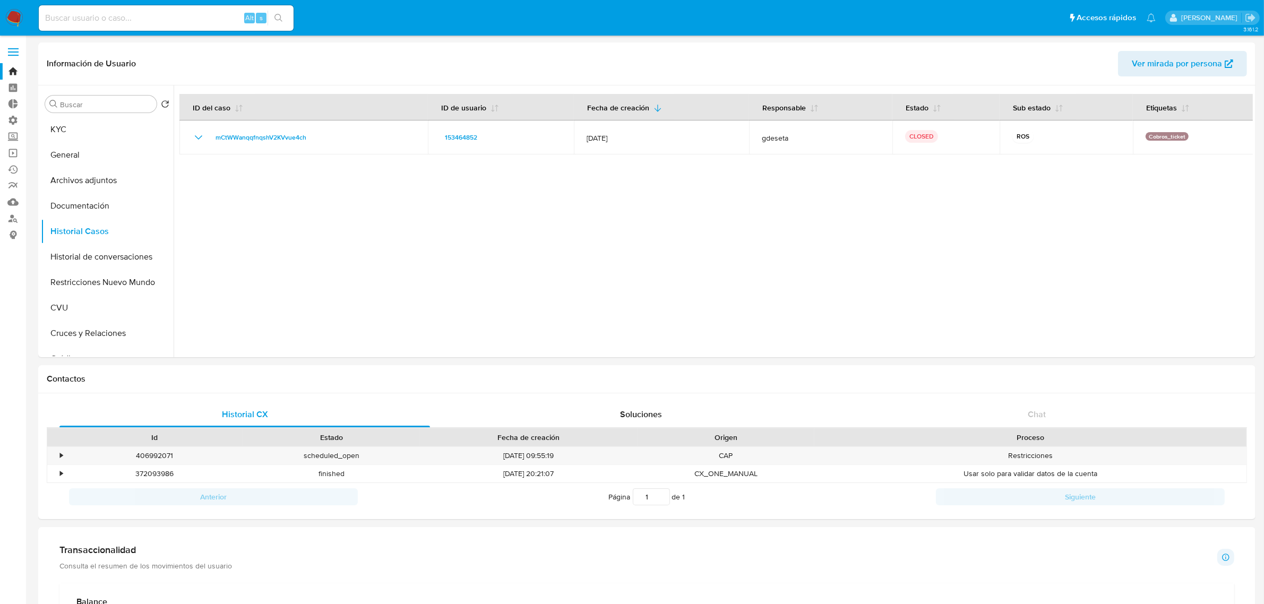
click at [279, 135] on span "mCtWWanqqfnqshV2KVvue4ch" at bounding box center [260, 137] width 91 height 13
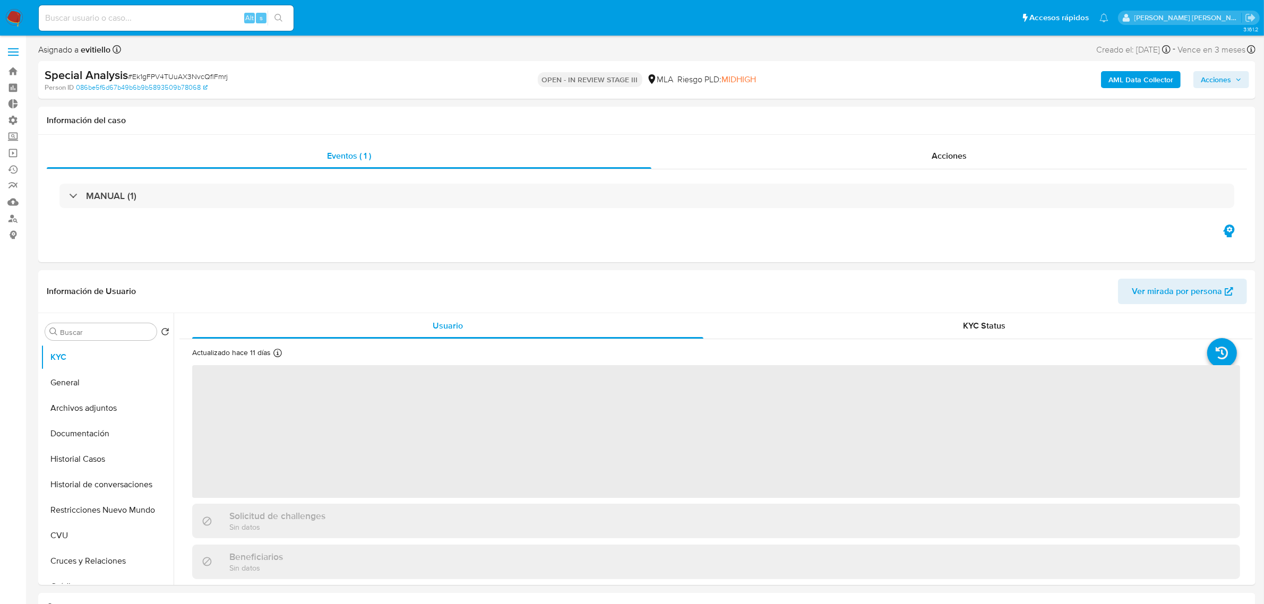
click at [1227, 74] on span "Acciones" at bounding box center [1215, 79] width 30 height 17
click at [952, 113] on span "Resolución del caso" at bounding box center [920, 113] width 76 height 12
select select "10"
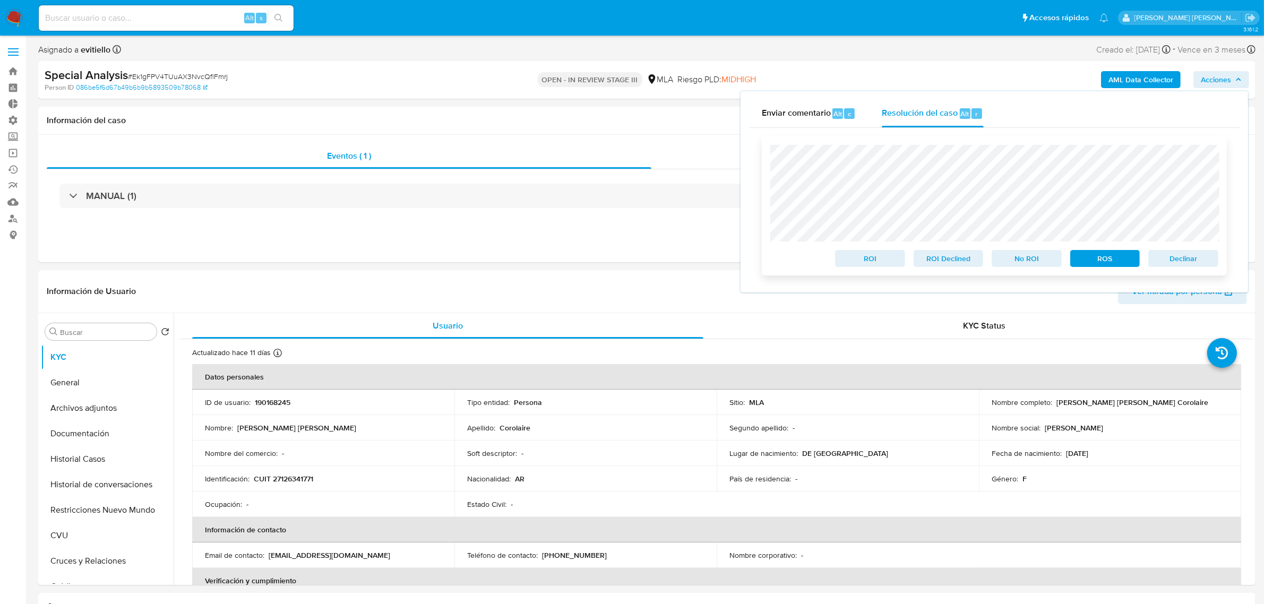
click at [1189, 263] on span "Declinar" at bounding box center [1182, 258] width 55 height 15
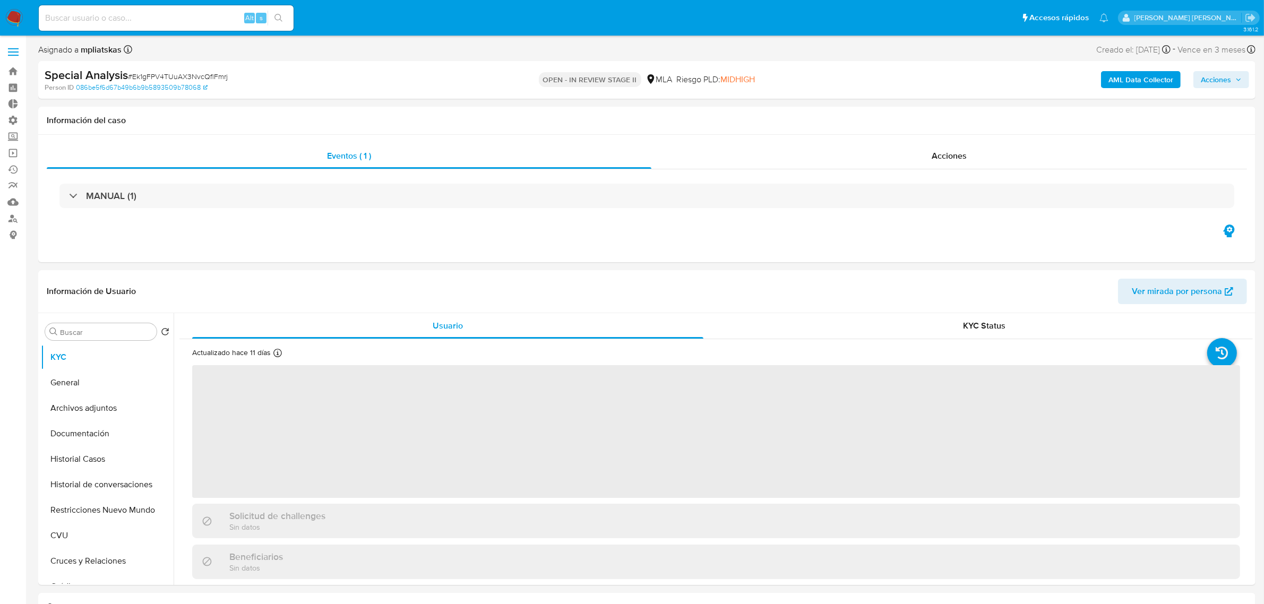
select select "10"
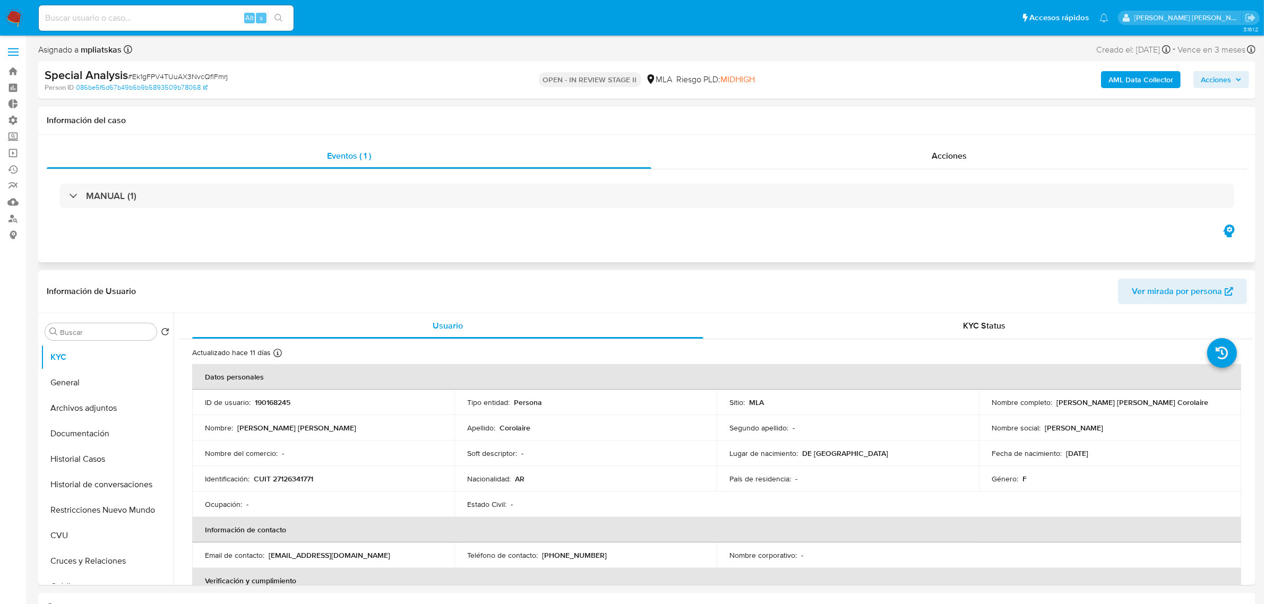
click at [814, 141] on div "Eventos ( 1 ) Acciones MANUAL (1)" at bounding box center [646, 198] width 1217 height 127
click at [808, 155] on div "Acciones" at bounding box center [948, 155] width 595 height 25
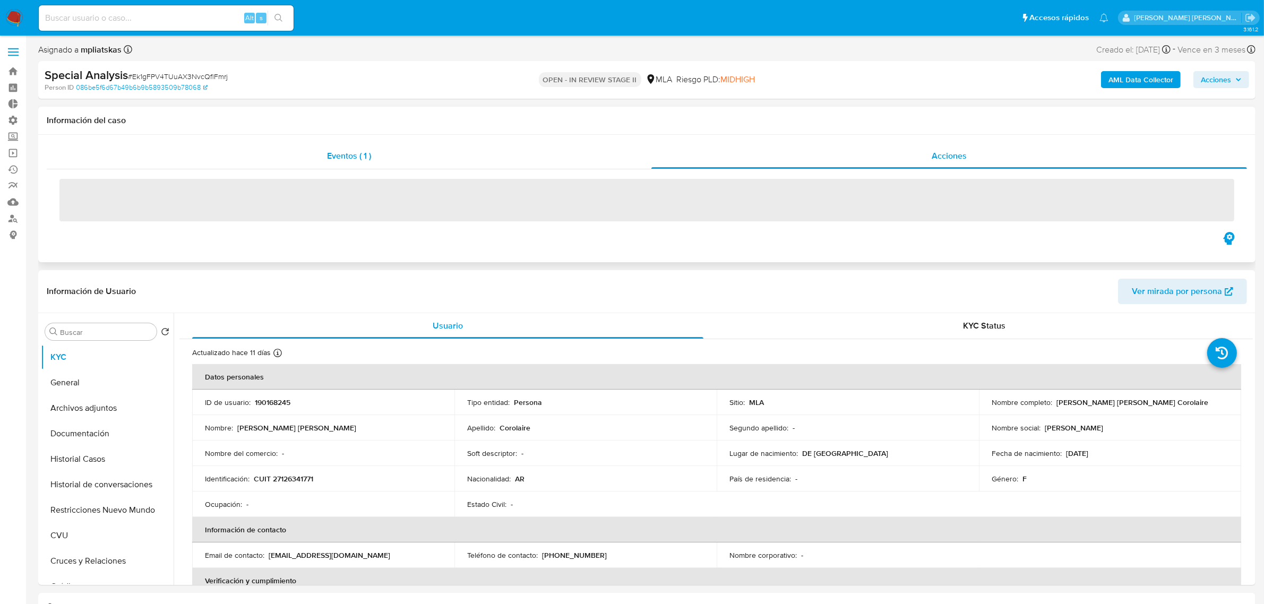
click at [516, 154] on div "Eventos ( 1 )" at bounding box center [349, 155] width 604 height 25
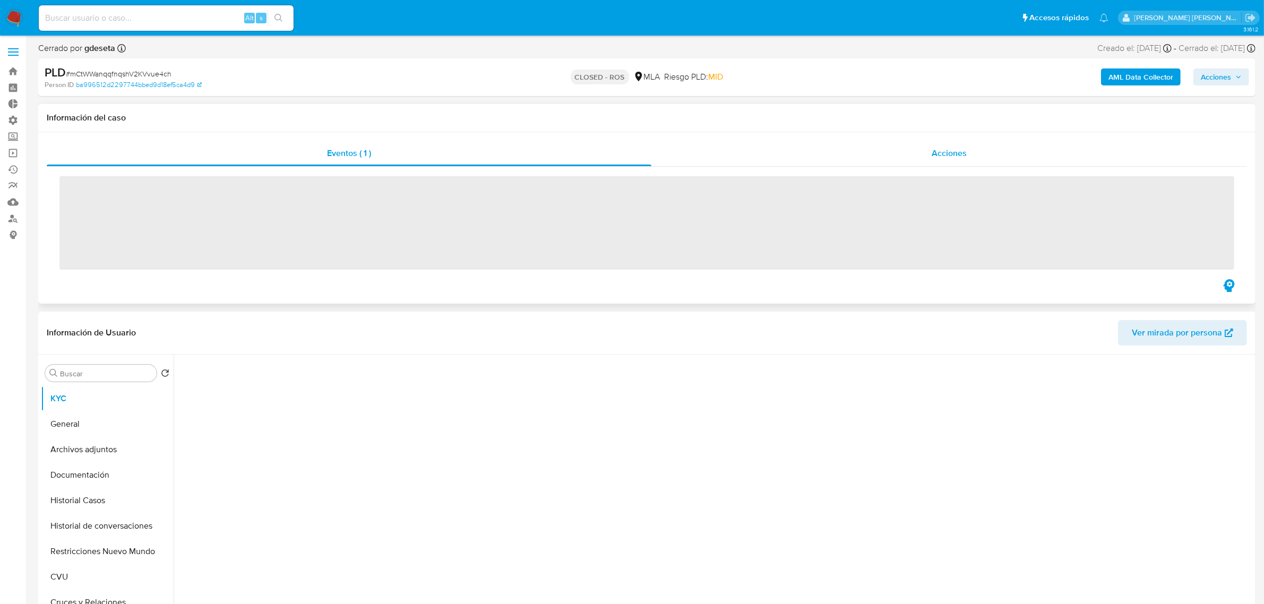
click at [961, 150] on span "Acciones" at bounding box center [948, 153] width 35 height 12
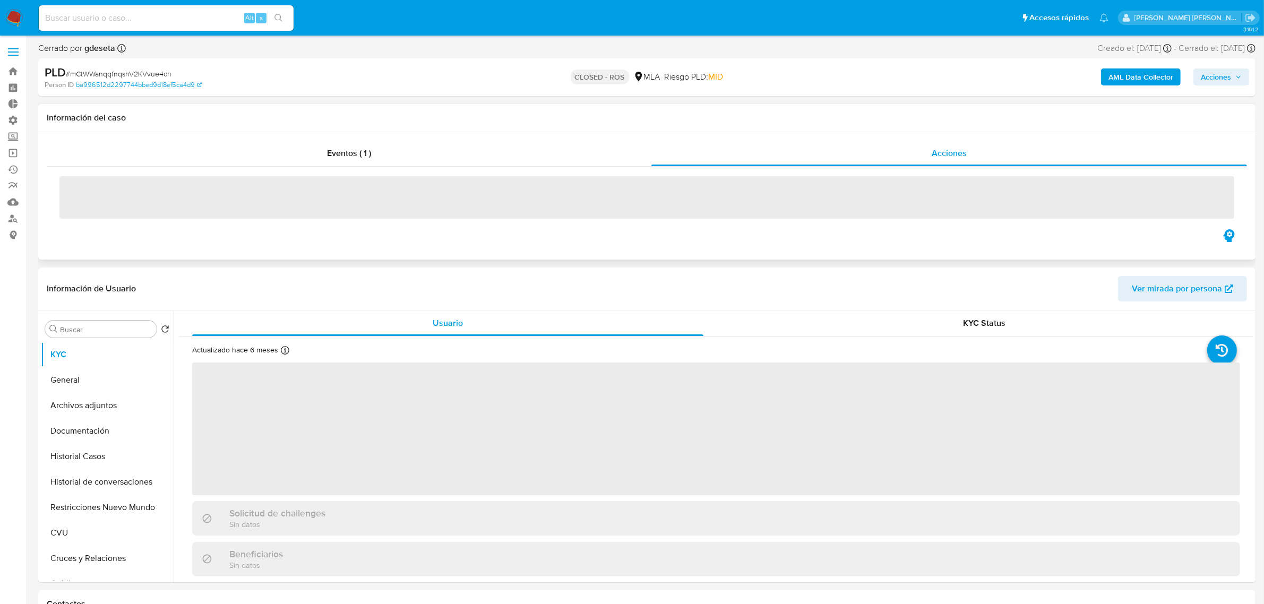
select select "10"
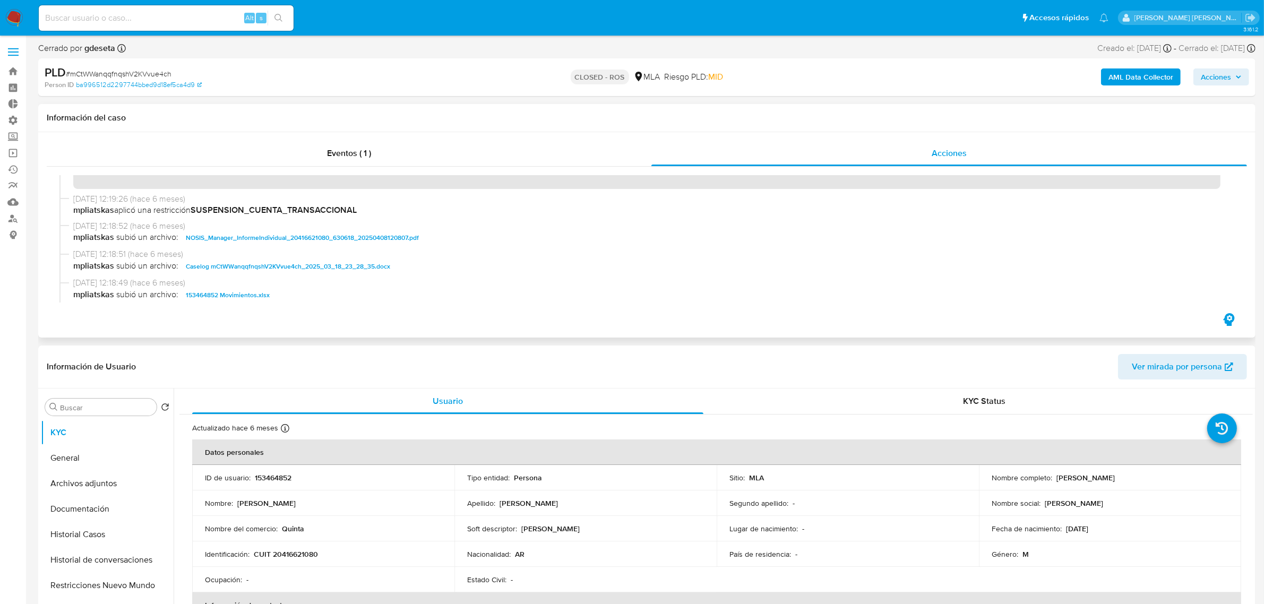
scroll to position [531, 0]
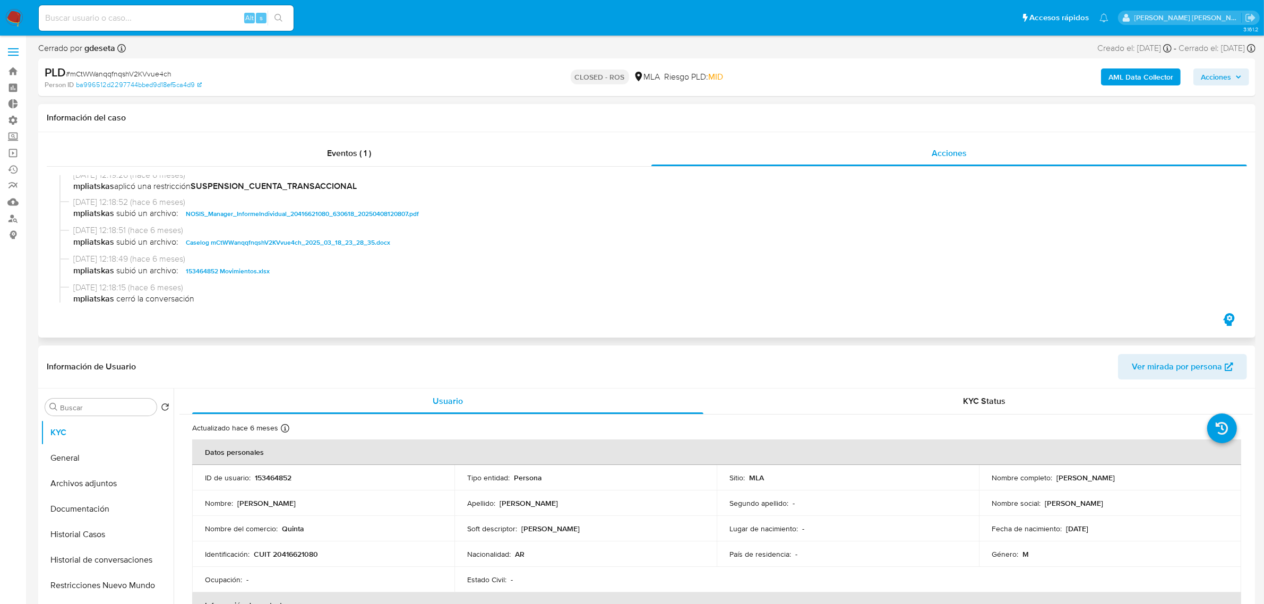
click at [259, 240] on span "Caselog mCtWWanqqfnqshV2KVvue4ch_2025_03_18_23_28_35.docx" at bounding box center [288, 242] width 204 height 13
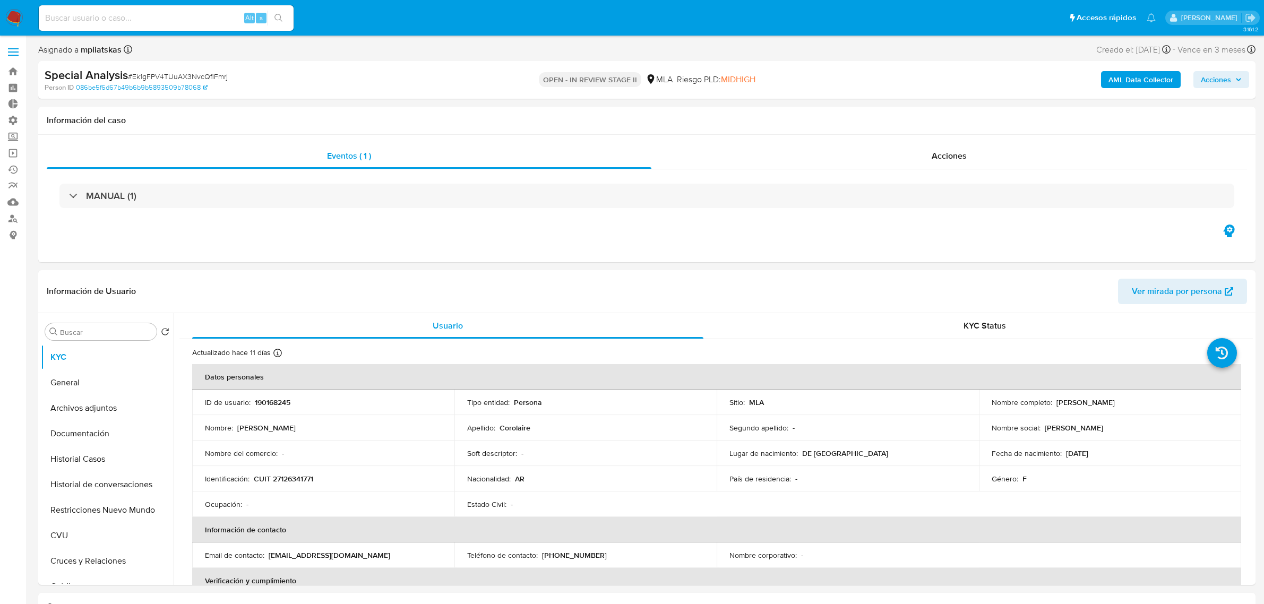
select select "10"
click at [78, 487] on button "Historial de conversaciones" at bounding box center [103, 484] width 124 height 25
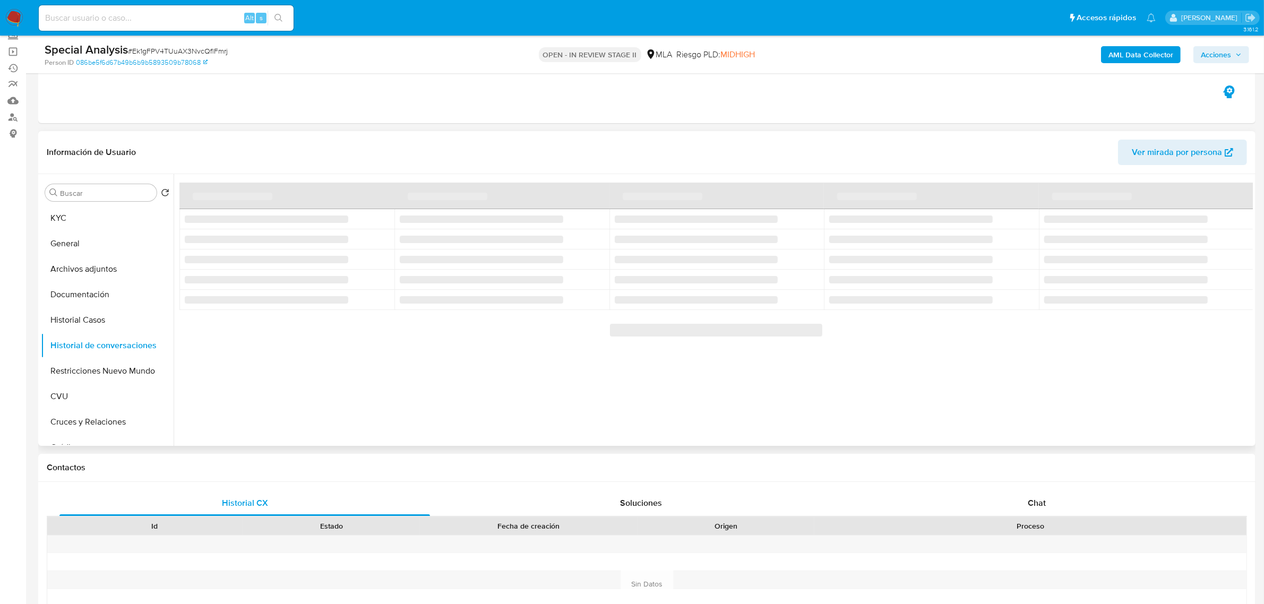
scroll to position [66, 0]
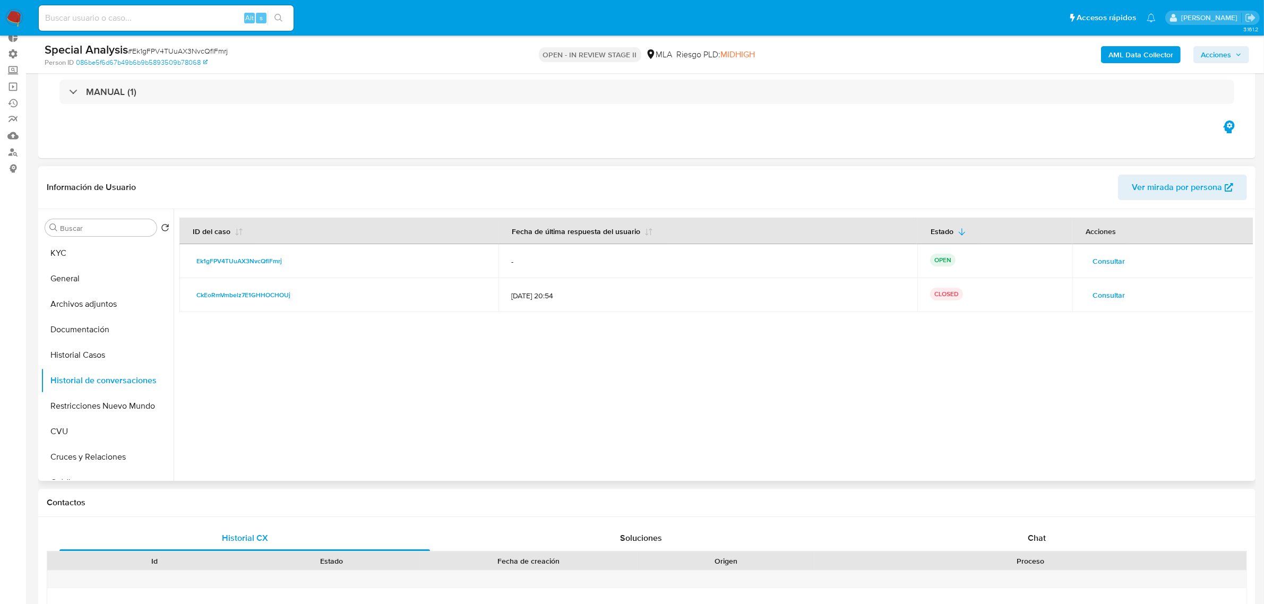
click at [1118, 259] on span "Consultar" at bounding box center [1108, 261] width 32 height 15
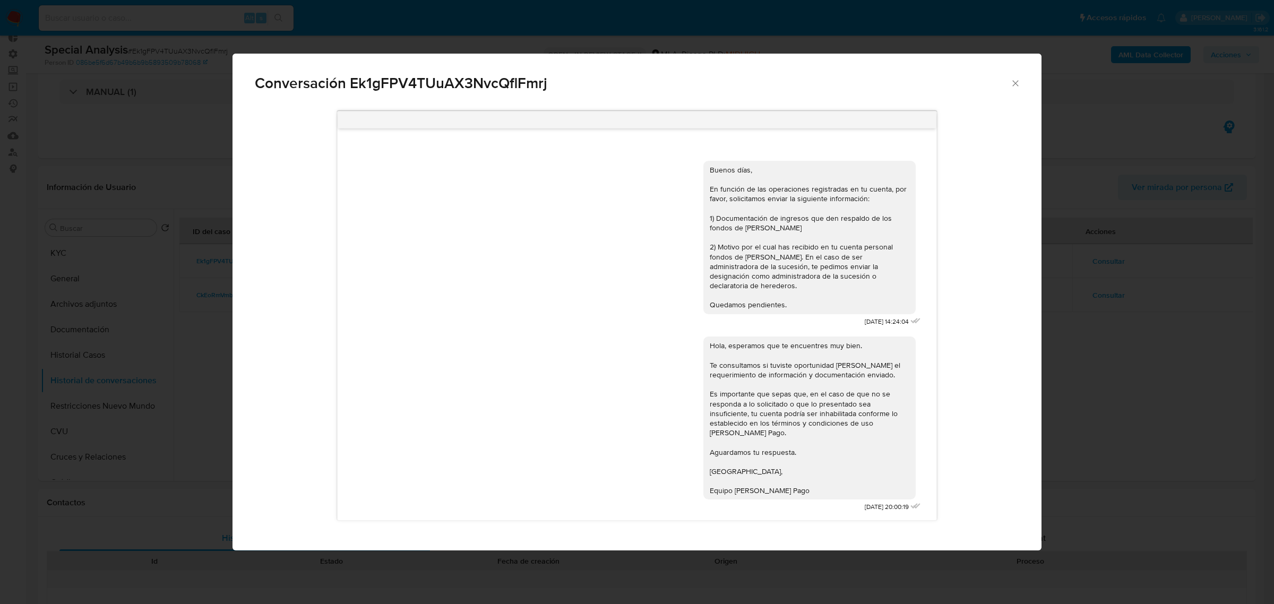
click at [1181, 292] on div "Conversación Ek1gFPV4TUuAX3NvcQflFmrj Buenos días, En función de las operacione…" at bounding box center [637, 302] width 1274 height 604
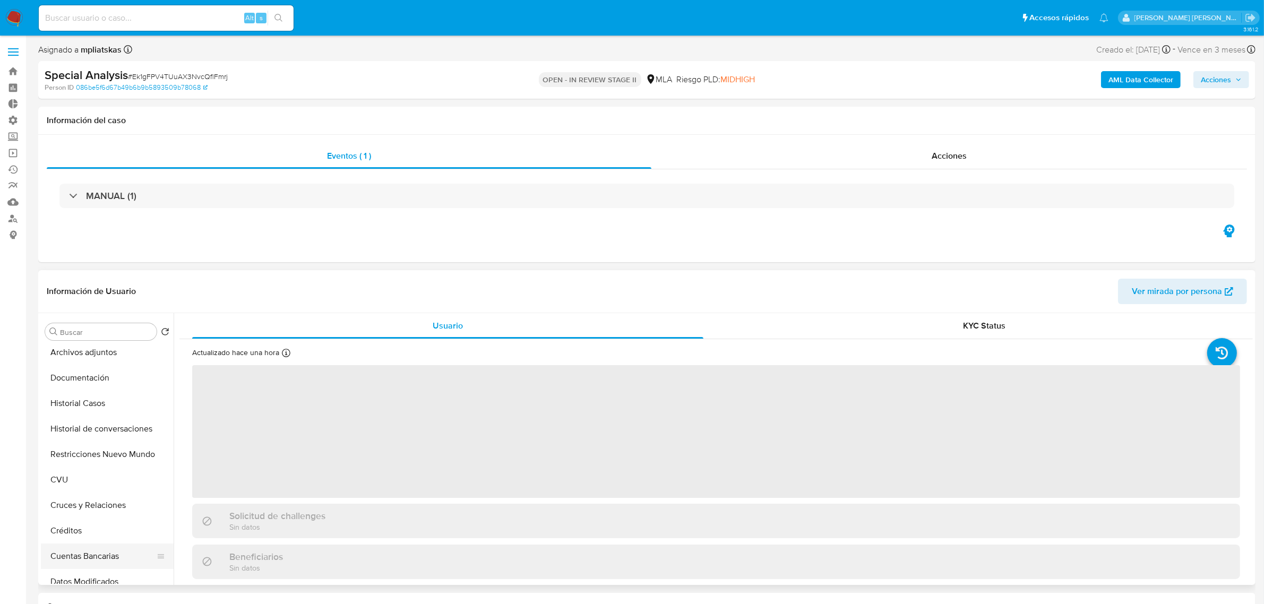
scroll to position [133, 0]
click at [109, 383] on button "Restricciones Nuevo Mundo" at bounding box center [107, 377] width 133 height 25
select select "10"
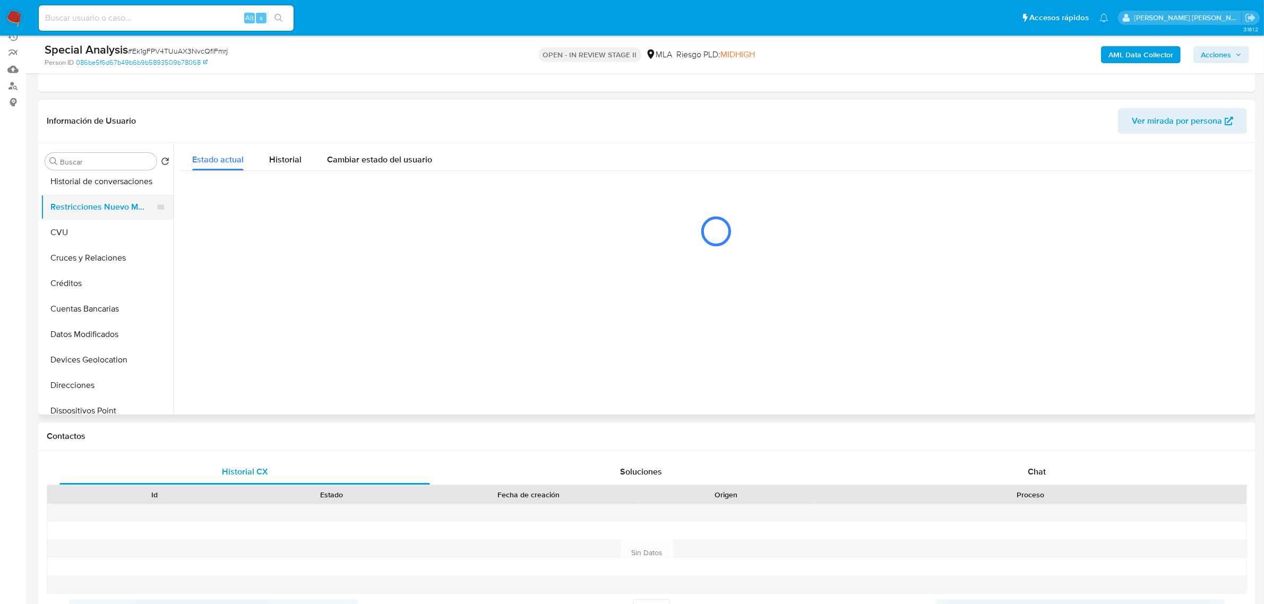
scroll to position [66, 0]
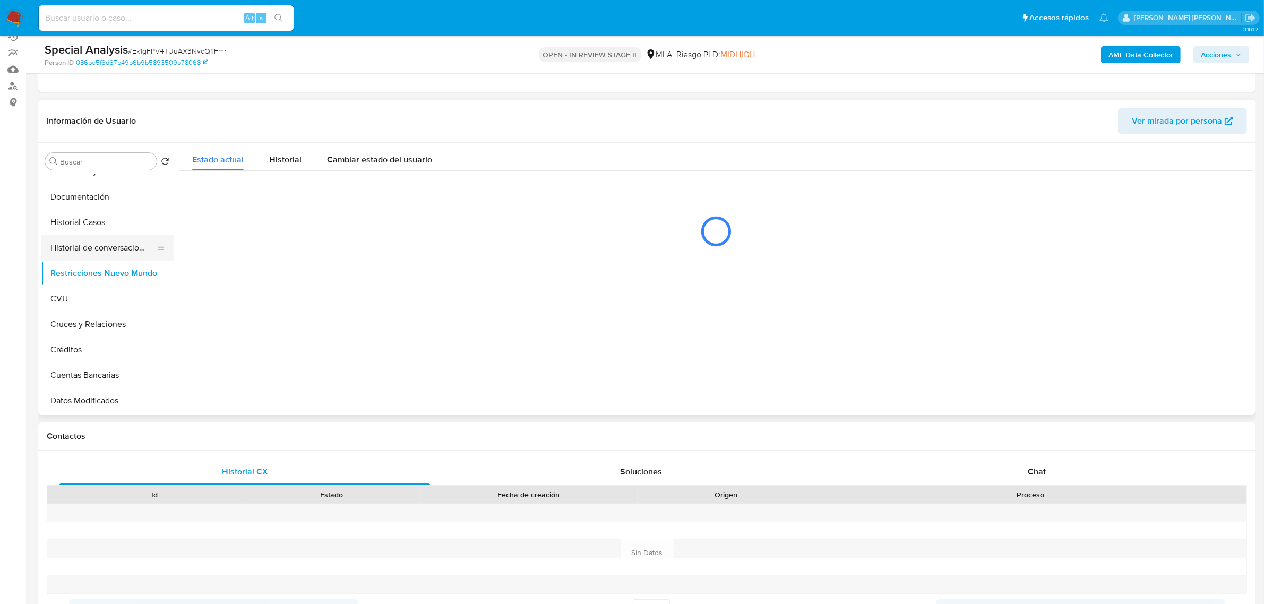
click at [106, 239] on button "Historial de conversaciones" at bounding box center [103, 247] width 124 height 25
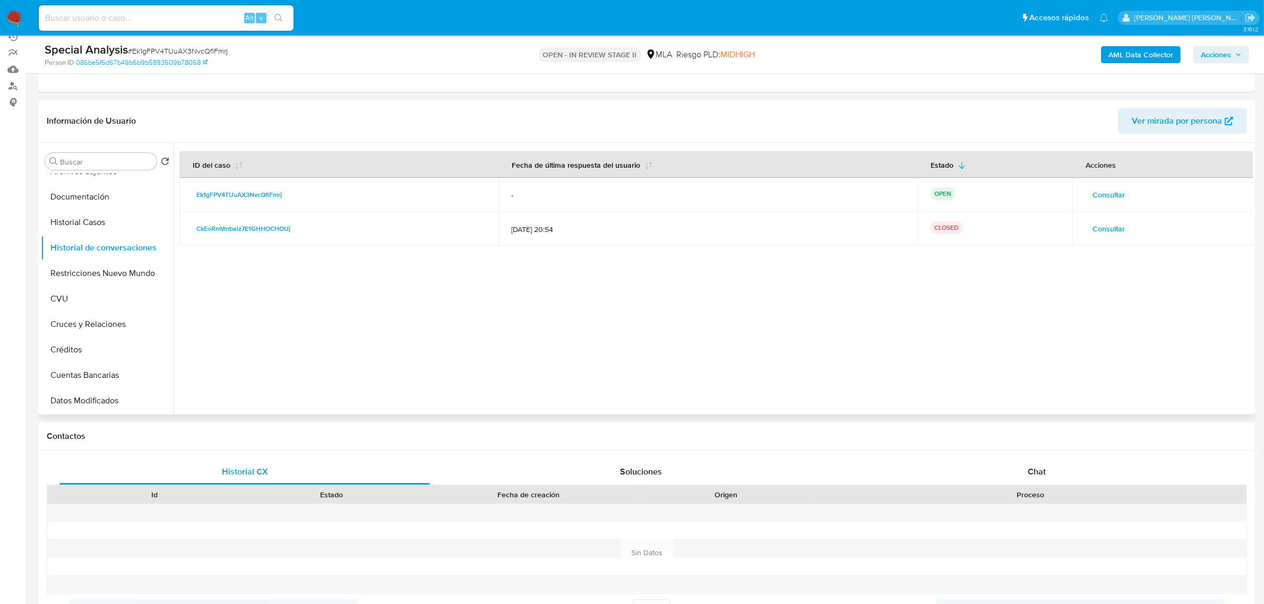
click at [1103, 194] on span "Consultar" at bounding box center [1108, 194] width 32 height 15
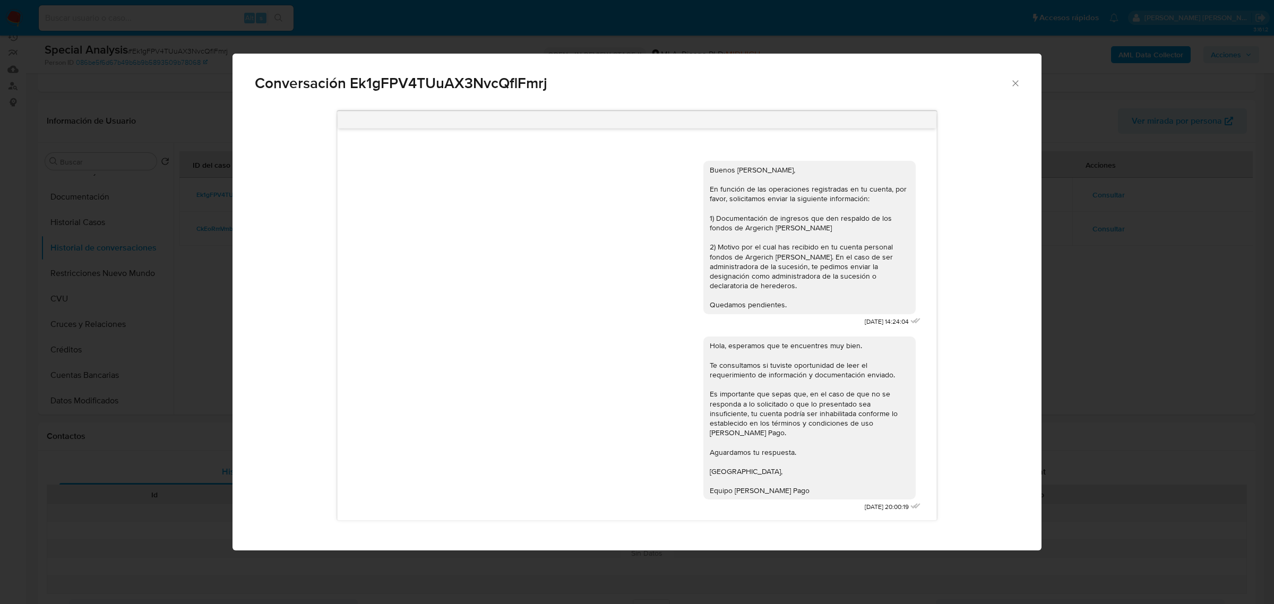
click at [1084, 281] on div "Conversación Ek1gFPV4TUuAX3NvcQflFmrj Buenos días, En función de las operacione…" at bounding box center [637, 302] width 1274 height 604
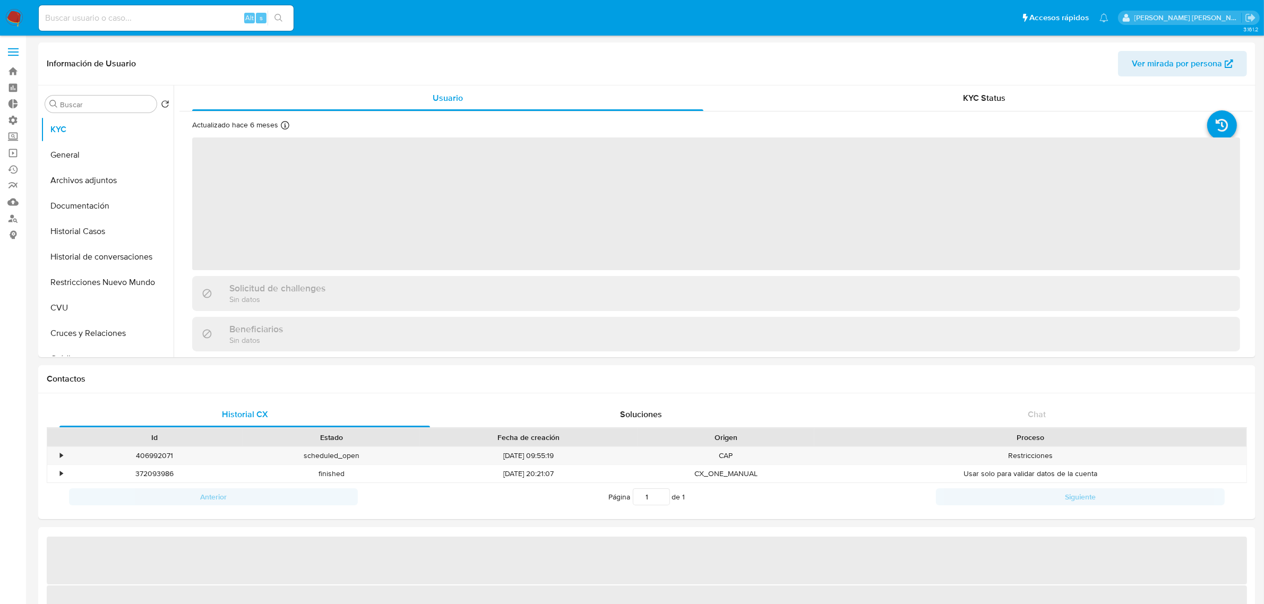
select select "10"
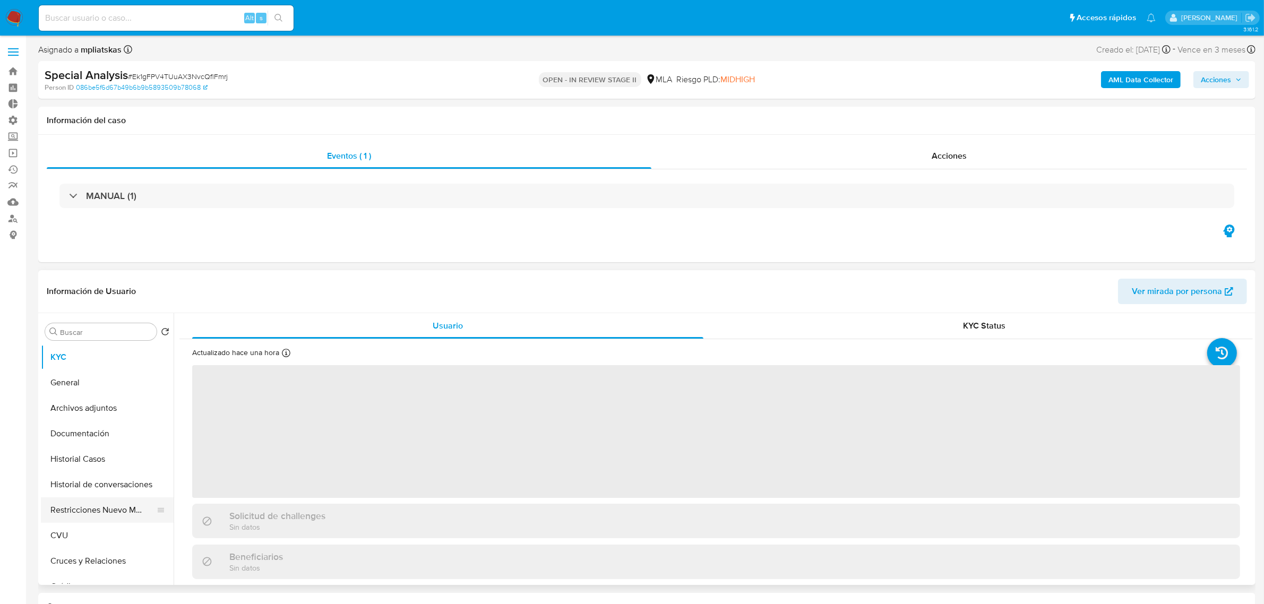
select select "10"
click at [102, 487] on button "Historial de conversaciones" at bounding box center [103, 484] width 124 height 25
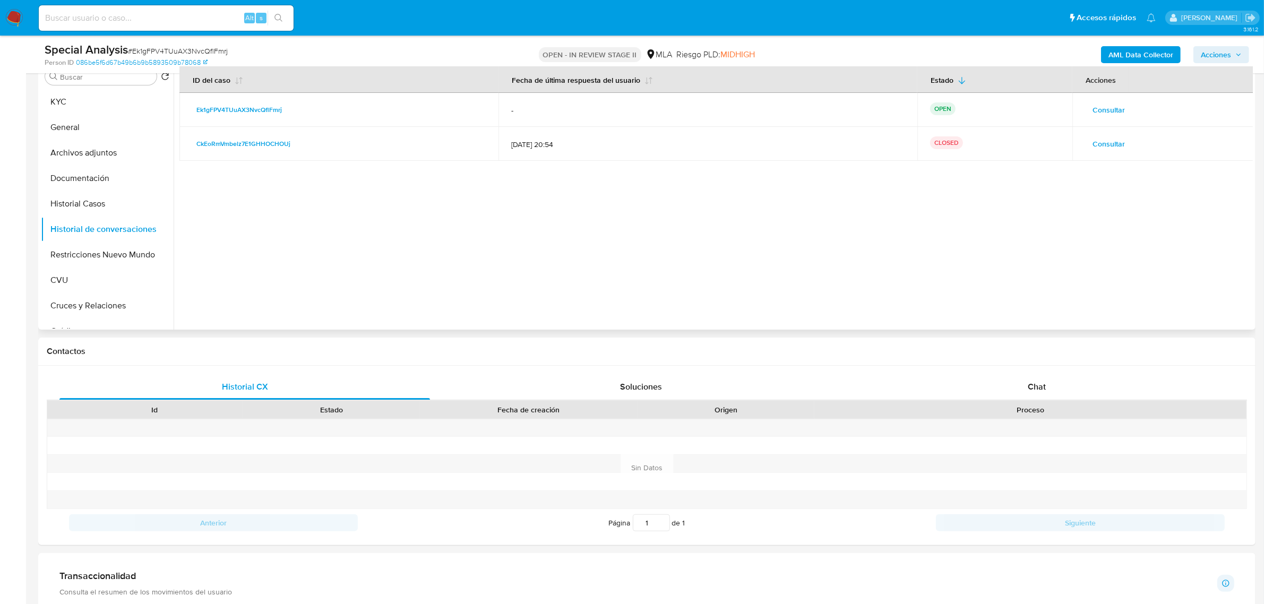
scroll to position [199, 0]
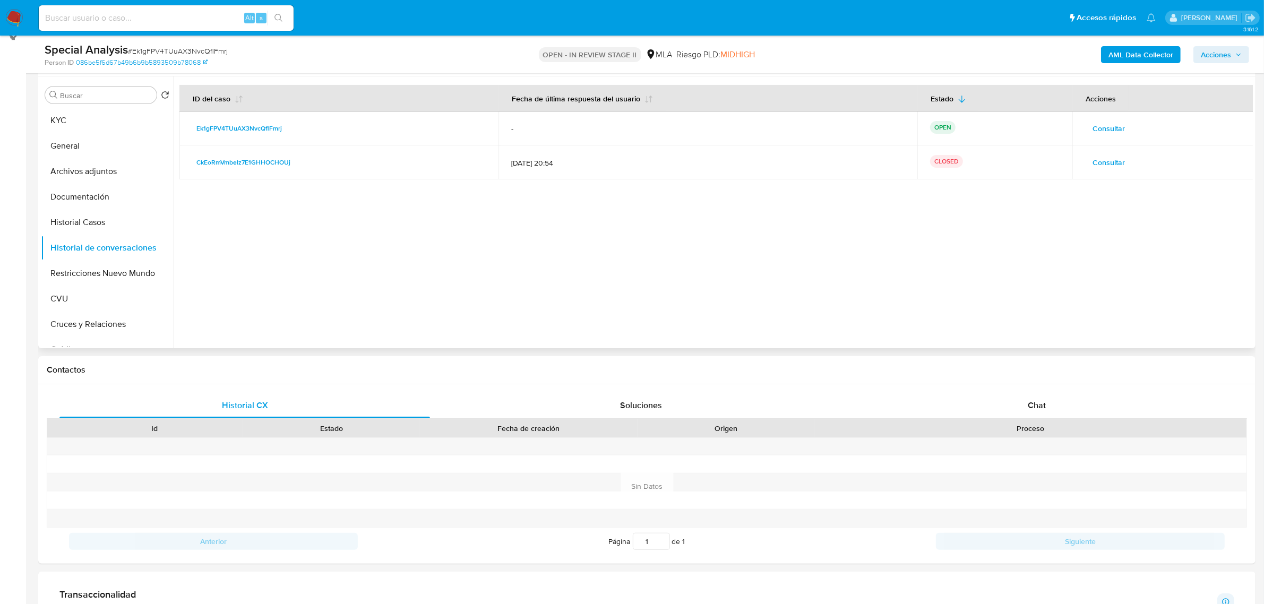
click at [1120, 124] on span "Consultar" at bounding box center [1108, 128] width 32 height 15
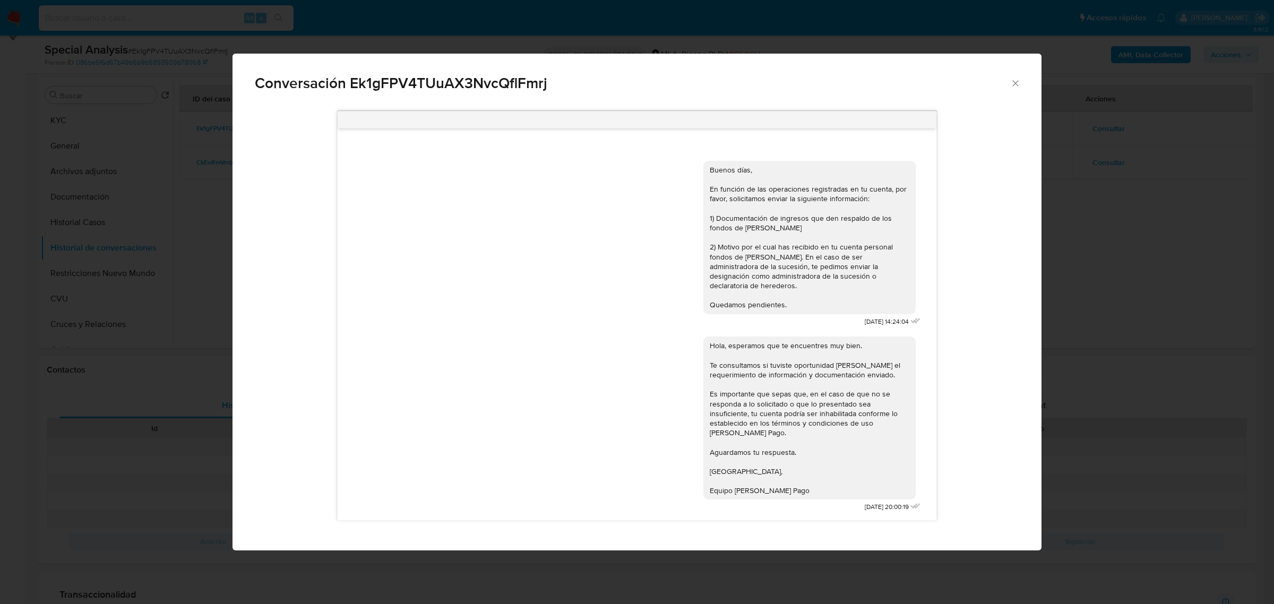
click at [1118, 237] on div "Conversación Ek1gFPV4TUuAX3NvcQflFmrj Buenos días, En función de las operacione…" at bounding box center [637, 302] width 1274 height 604
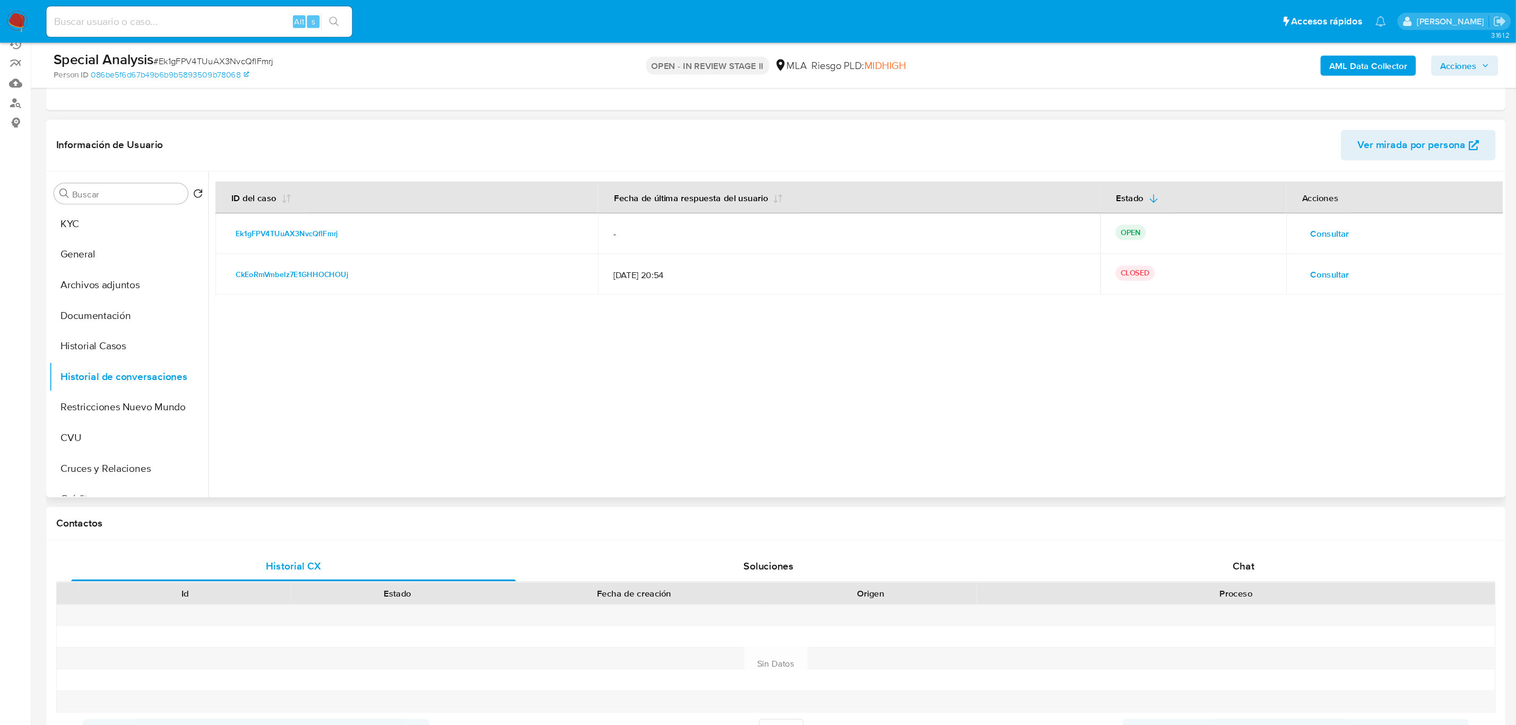
scroll to position [133, 0]
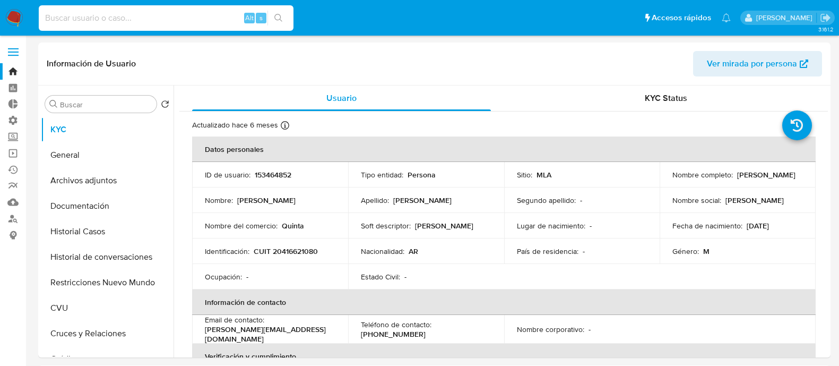
select select "10"
type input "cctx2O3h4va5098xt1jVWRmg"
click at [282, 14] on icon "search-icon" at bounding box center [278, 18] width 8 height 8
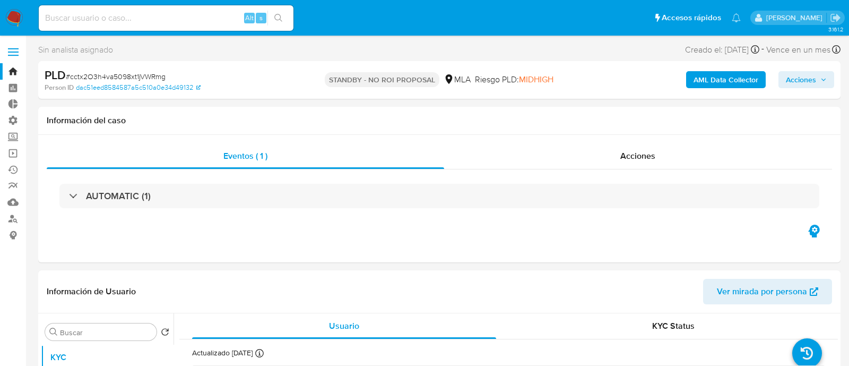
select select "10"
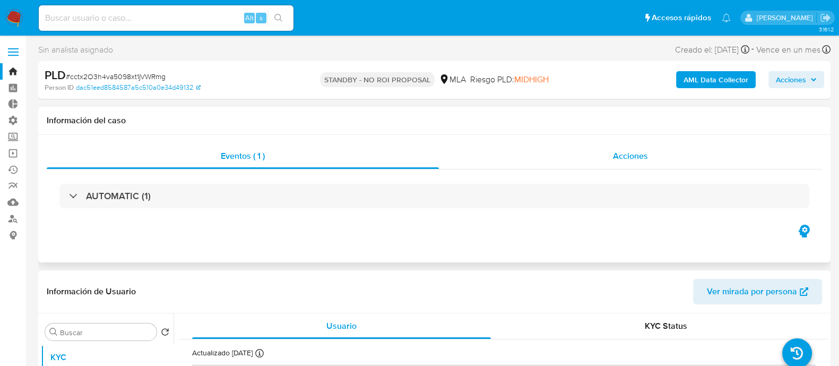
click at [600, 154] on div "Acciones" at bounding box center [630, 155] width 383 height 25
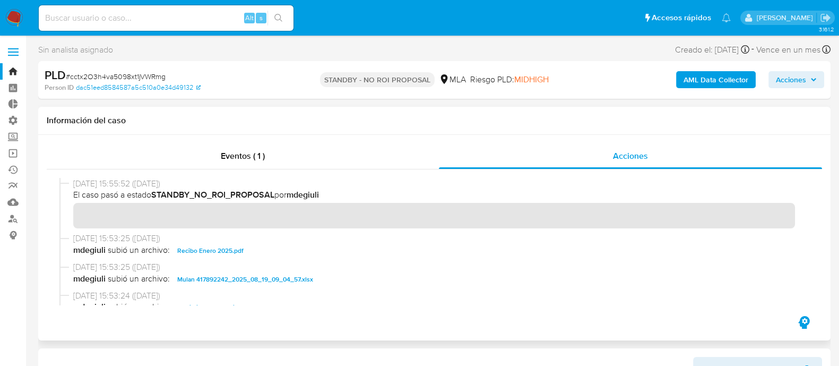
scroll to position [66, 0]
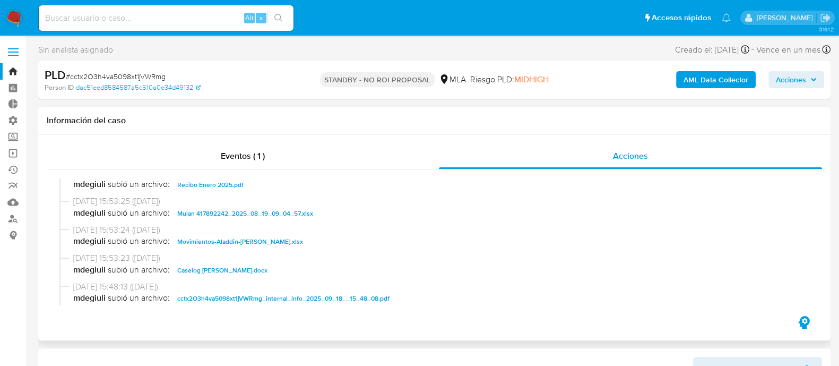
click at [286, 242] on span "Movimientos-Aladdin-Gabriel Lionel Valido.xlsx" at bounding box center [240, 241] width 126 height 13
click at [256, 269] on span "Caselog Gabriel Lionel Valido.docx" at bounding box center [222, 270] width 90 height 13
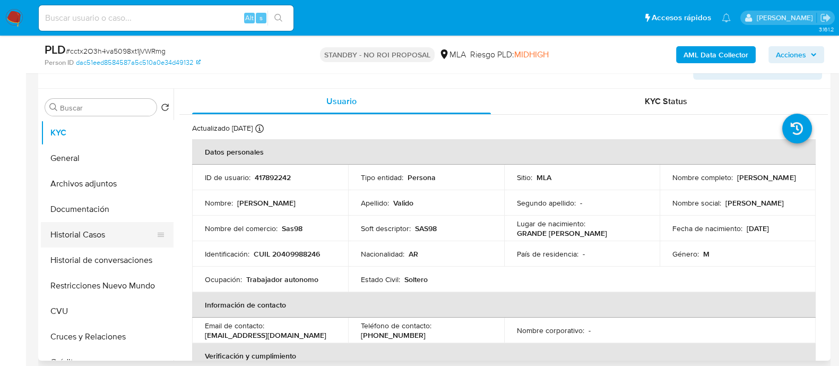
click at [102, 235] on button "Historial Casos" at bounding box center [103, 234] width 124 height 25
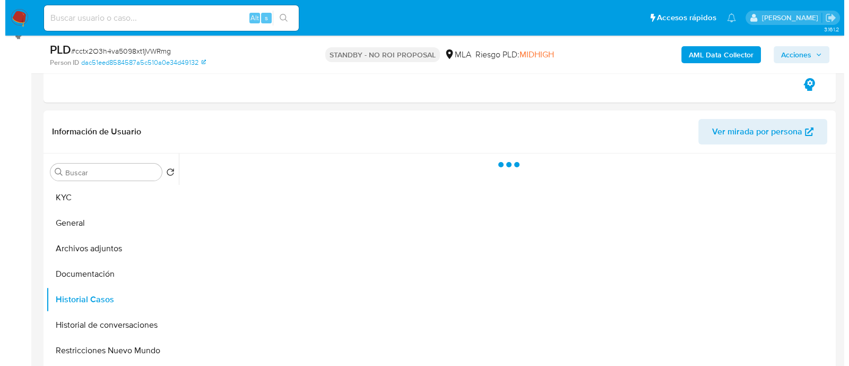
scroll to position [199, 0]
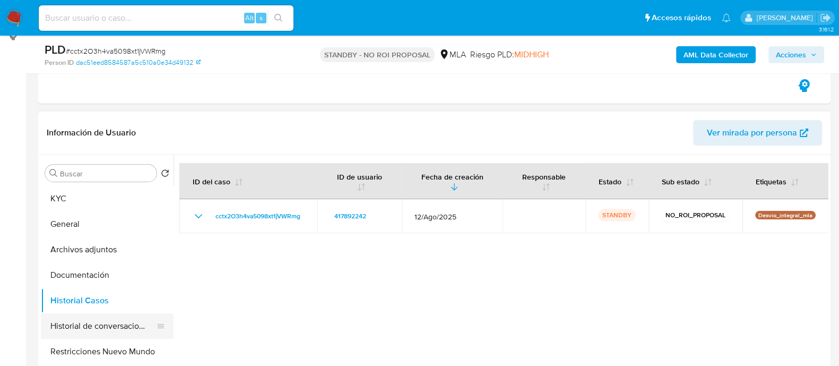
click at [100, 332] on button "Historial de conversaciones" at bounding box center [103, 325] width 124 height 25
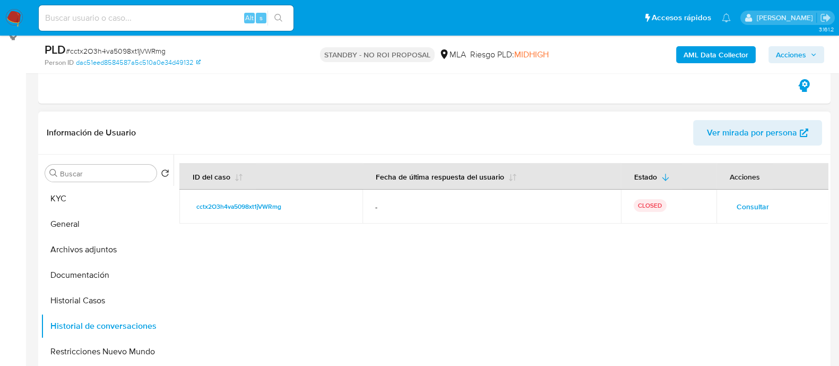
click at [737, 207] on span "Consultar" at bounding box center [753, 206] width 32 height 15
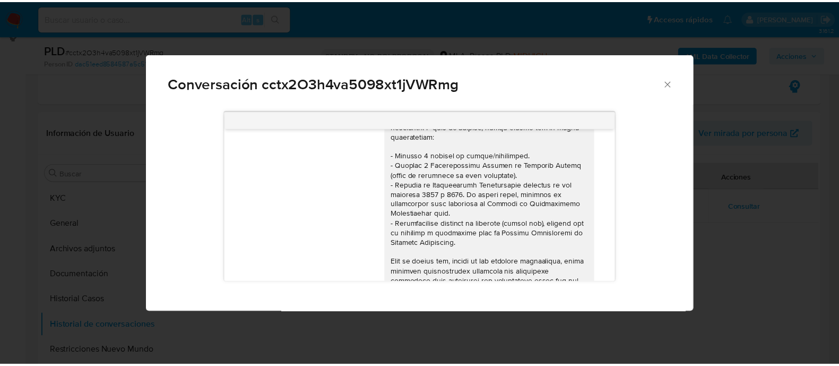
scroll to position [0, 0]
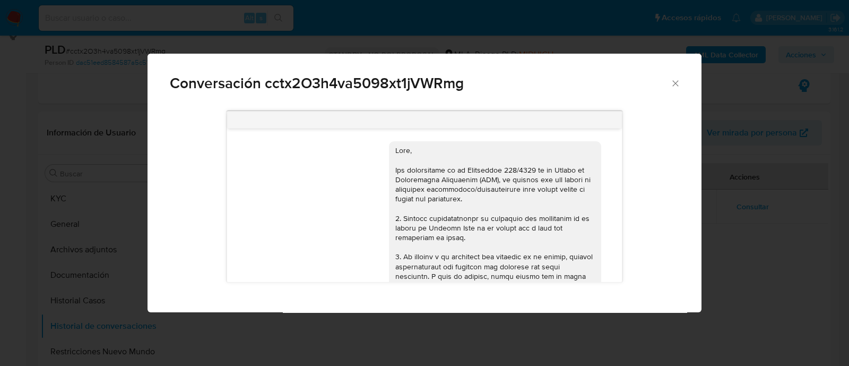
click at [763, 229] on div "Conversación cctx2O3h4va5098xt1jVWRmg 18/08/2025 17:28:18 Hola, Esperamos que t…" at bounding box center [424, 183] width 849 height 366
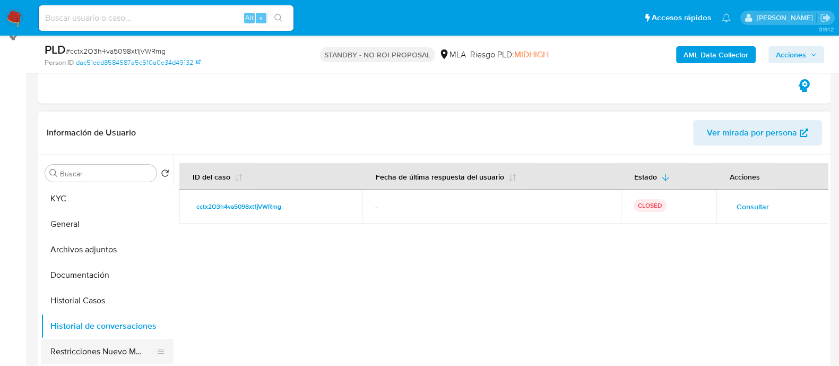
click at [90, 350] on button "Restricciones Nuevo Mundo" at bounding box center [103, 351] width 124 height 25
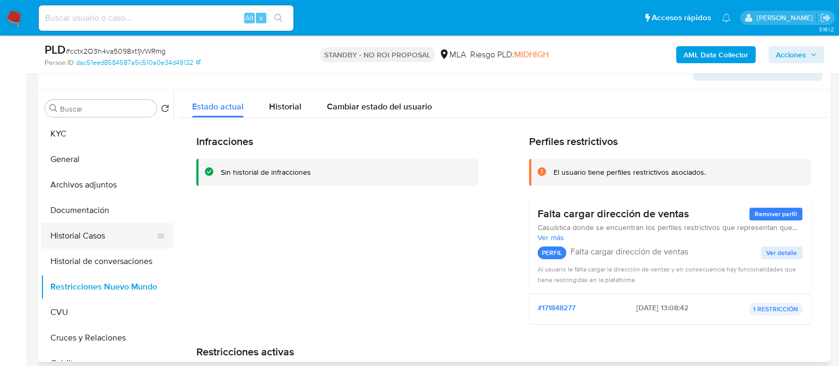
scroll to position [265, 0]
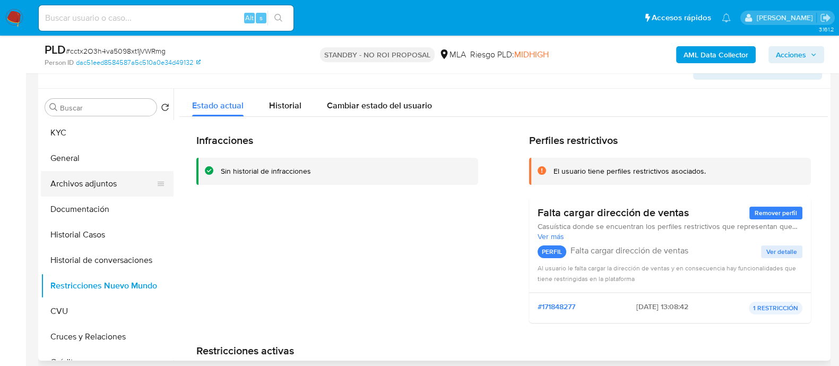
click at [112, 186] on button "Archivos adjuntos" at bounding box center [103, 183] width 124 height 25
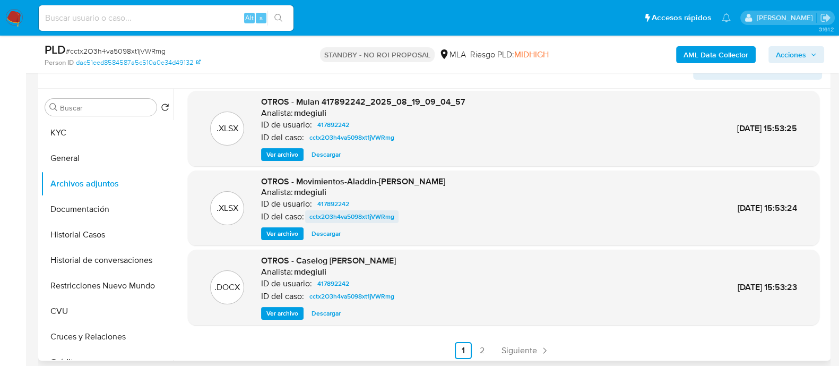
scroll to position [89, 0]
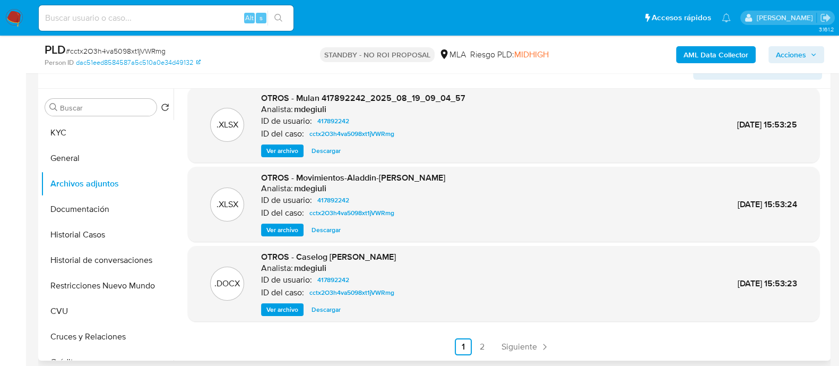
click at [328, 309] on span "Descargar" at bounding box center [326, 309] width 29 height 11
click at [334, 227] on span "Descargar" at bounding box center [326, 229] width 29 height 11
click at [105, 207] on button "Documentación" at bounding box center [103, 208] width 124 height 25
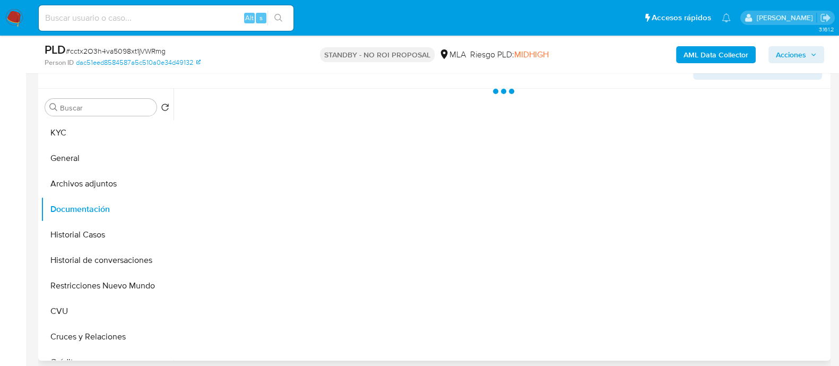
scroll to position [0, 0]
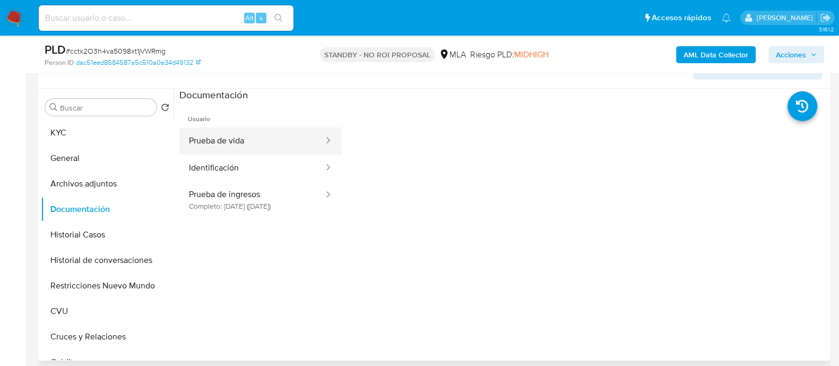
click at [284, 138] on button "Prueba de vida" at bounding box center [251, 140] width 145 height 27
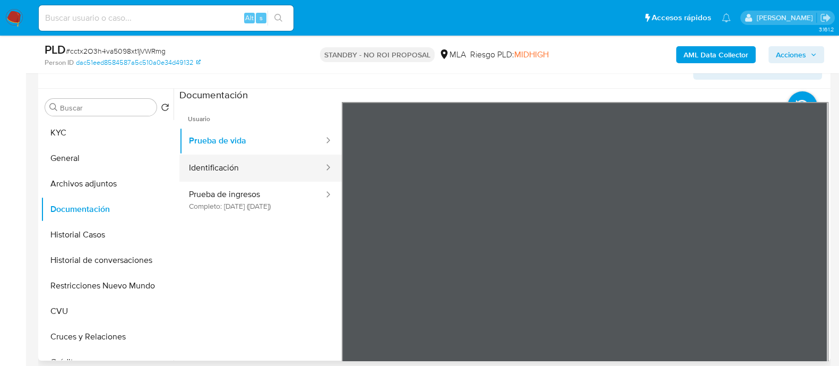
click at [238, 155] on button "Identificación" at bounding box center [251, 167] width 145 height 27
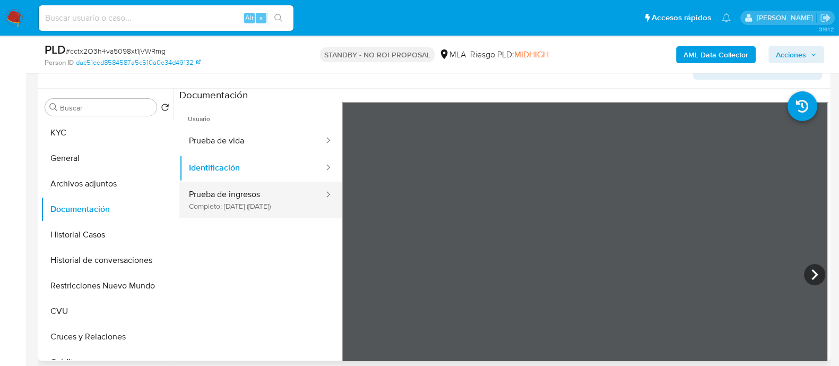
click at [254, 202] on button "Prueba de ingresos Completo: 21/03/2025 (hace 6 meses)" at bounding box center [251, 200] width 145 height 36
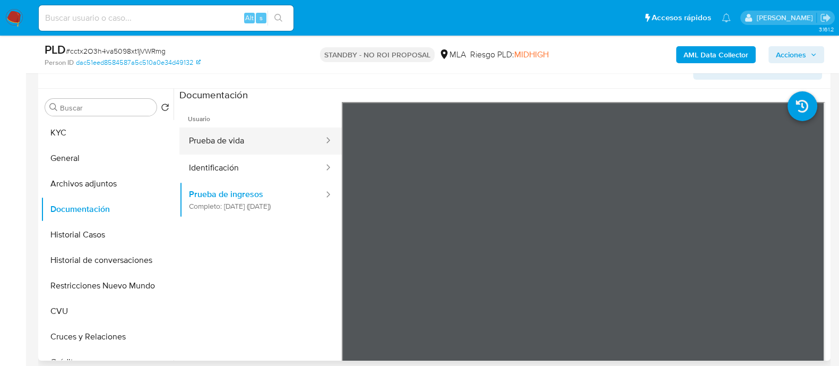
click at [195, 143] on button "Prueba de vida" at bounding box center [251, 140] width 145 height 27
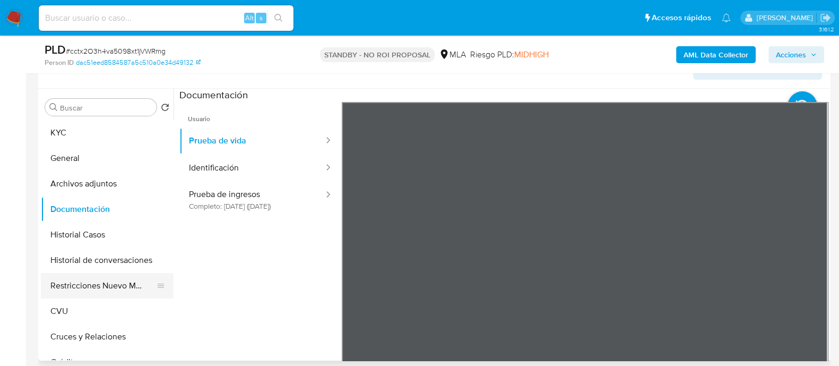
click at [90, 294] on button "Restricciones Nuevo Mundo" at bounding box center [103, 285] width 124 height 25
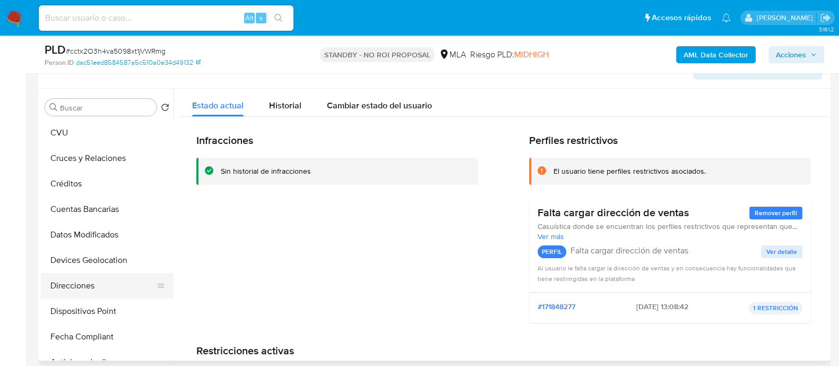
scroll to position [199, 0]
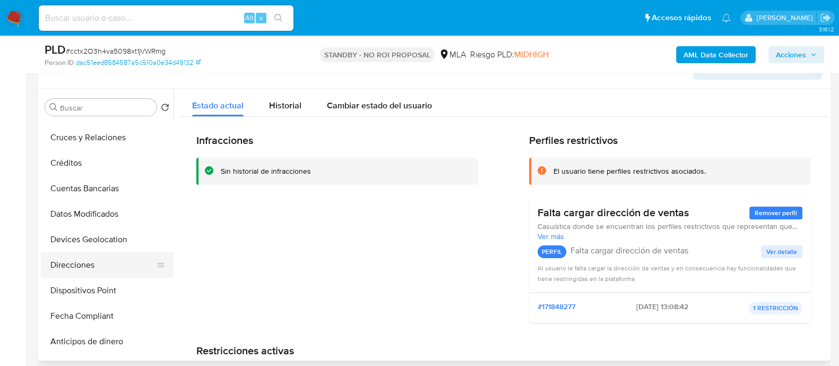
click at [98, 267] on button "Direcciones" at bounding box center [103, 264] width 124 height 25
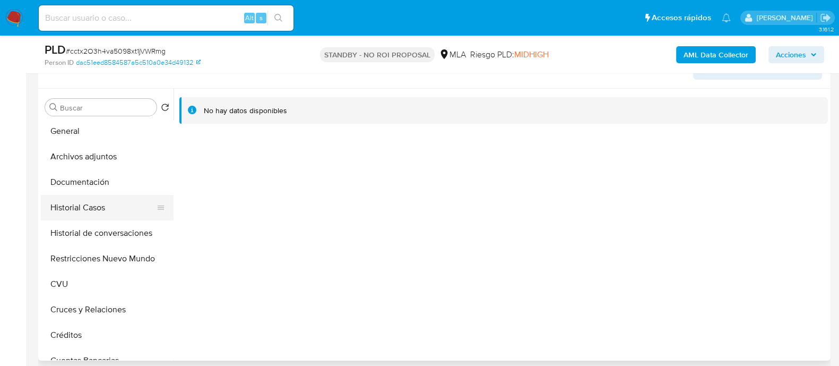
scroll to position [0, 0]
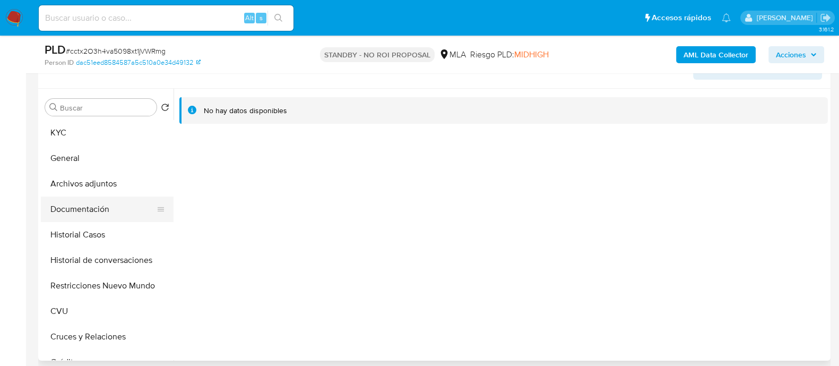
click at [123, 207] on button "Documentación" at bounding box center [103, 208] width 124 height 25
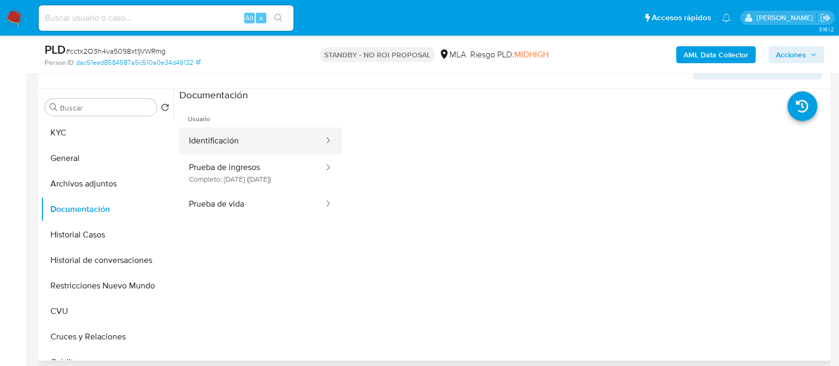
click at [255, 128] on button "Identificación" at bounding box center [251, 140] width 145 height 27
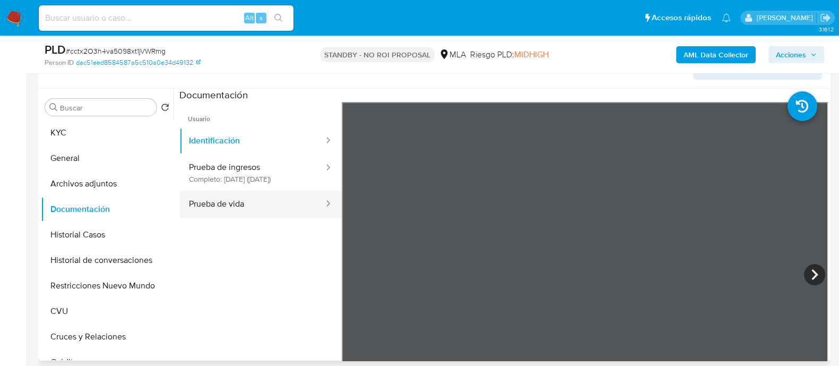
click at [274, 208] on button "Prueba de vida" at bounding box center [251, 204] width 145 height 27
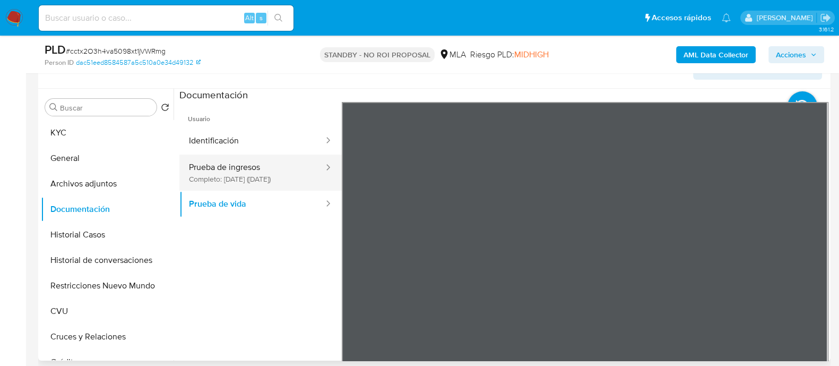
click at [271, 176] on button "Prueba de ingresos Completo: 21/03/2025 (hace 6 meses)" at bounding box center [251, 172] width 145 height 36
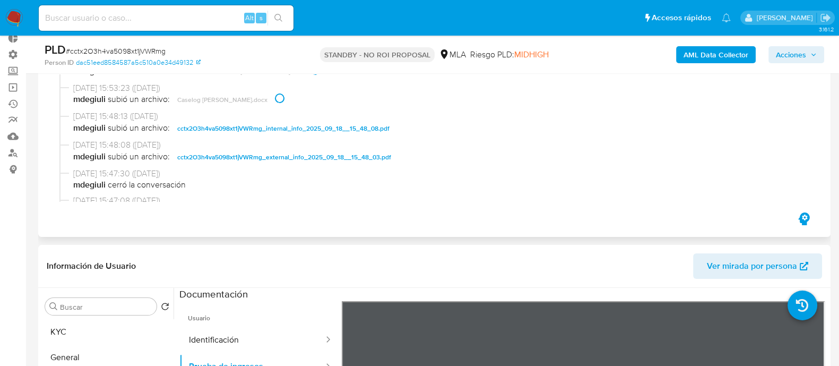
scroll to position [265, 0]
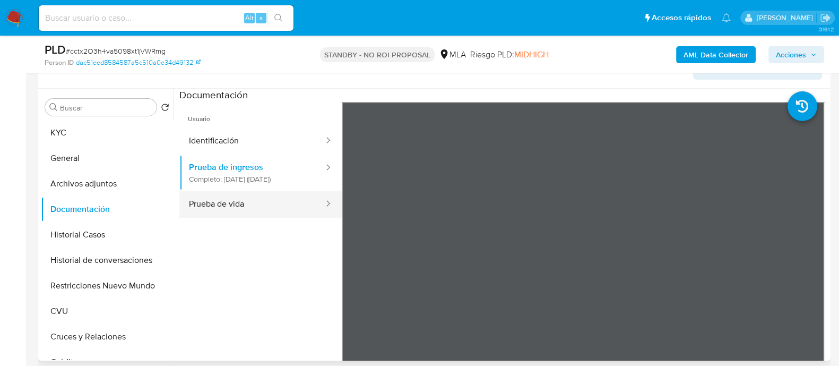
click at [276, 215] on button "Prueba de vida" at bounding box center [251, 204] width 145 height 27
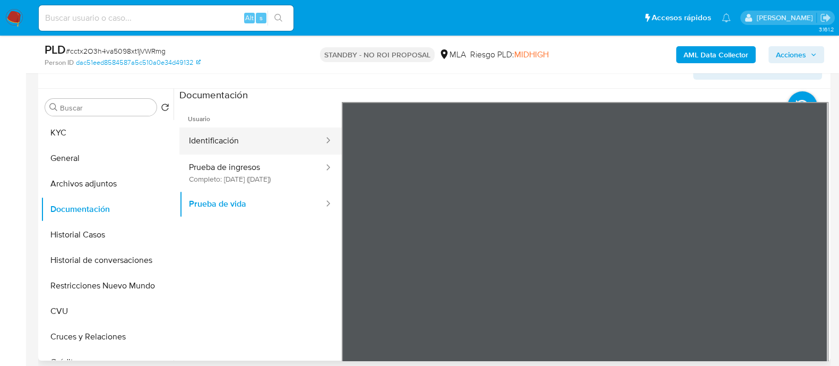
click at [267, 133] on button "Identificación" at bounding box center [251, 140] width 145 height 27
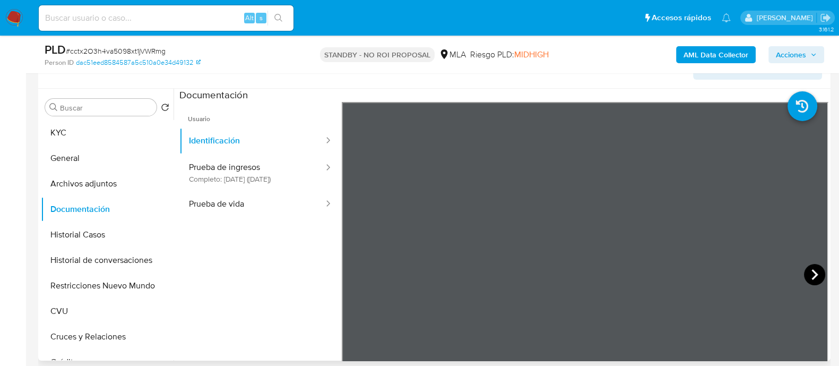
click at [816, 274] on icon at bounding box center [814, 274] width 21 height 21
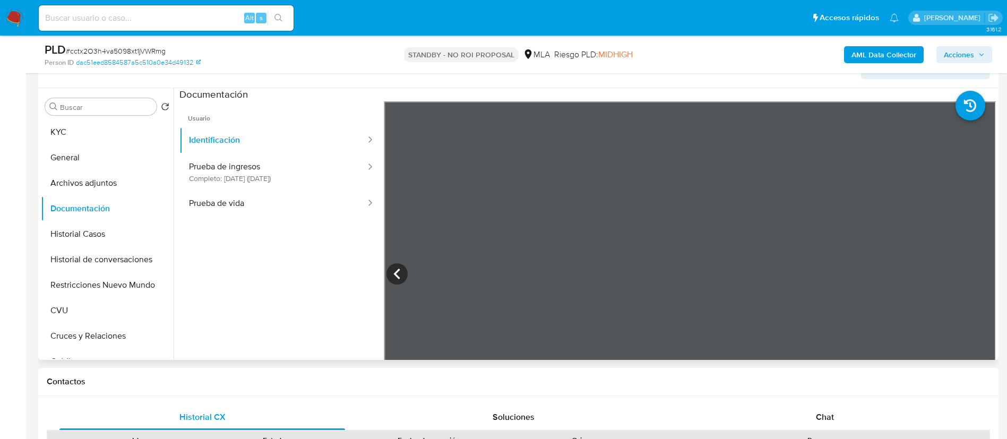
scroll to position [133, 0]
click at [116, 124] on button "KYC" at bounding box center [103, 131] width 124 height 25
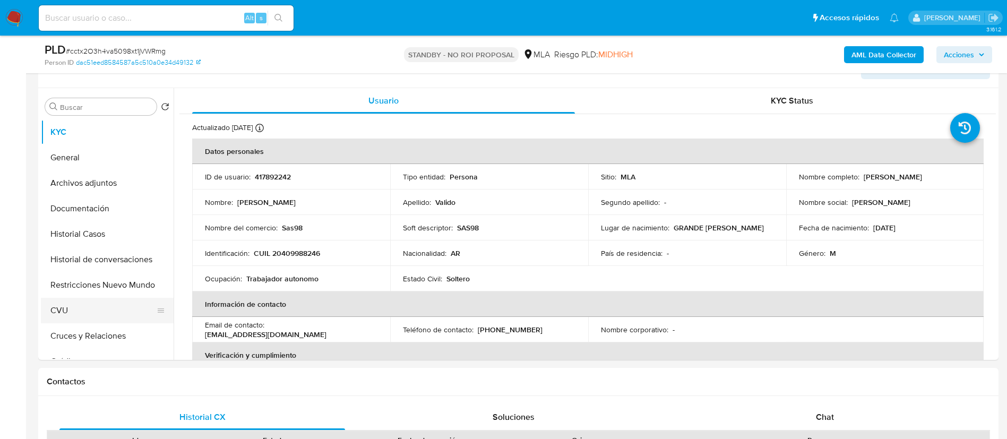
click at [90, 303] on button "CVU" at bounding box center [103, 310] width 124 height 25
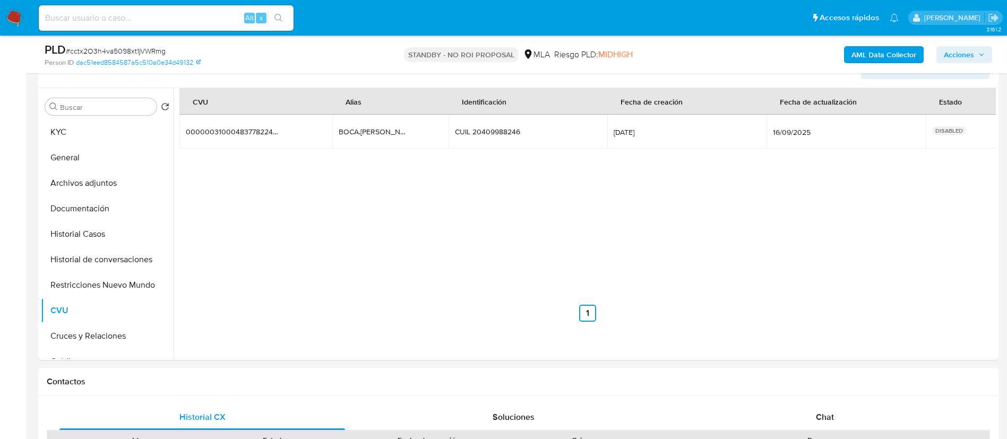
drag, startPoint x: 393, startPoint y: 135, endPoint x: 339, endPoint y: 131, distance: 54.8
click at [339, 131] on td "BOCA.LIONEL BOCA.LIONEL" at bounding box center [390, 132] width 116 height 34
drag, startPoint x: 292, startPoint y: 125, endPoint x: 200, endPoint y: 127, distance: 92.4
click at [191, 136] on td "0000003100048377822447 0000003100048377822447" at bounding box center [255, 132] width 153 height 34
click at [219, 128] on div "0000003100048377822447" at bounding box center [232, 132] width 93 height 10
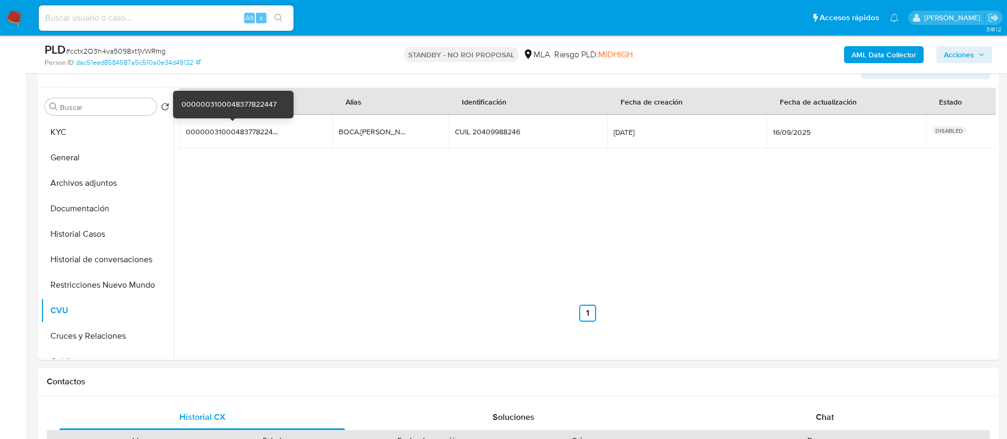
click at [219, 128] on div "0000003100048377822447" at bounding box center [232, 132] width 93 height 10
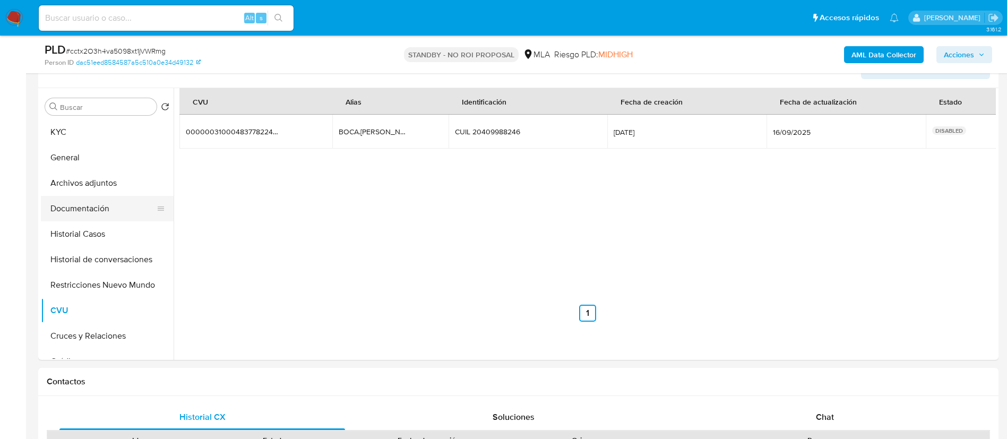
click at [105, 212] on button "Documentación" at bounding box center [103, 208] width 124 height 25
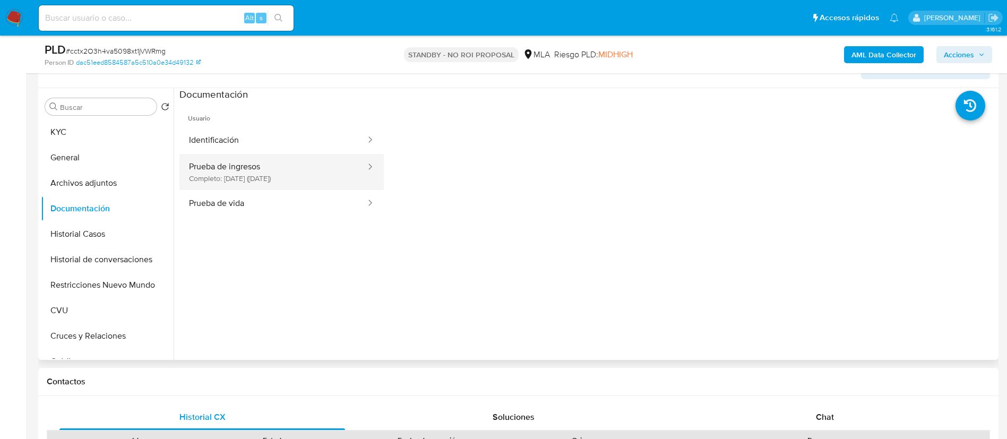
click at [276, 177] on button "Prueba de ingresos Completo: 21/03/2025 (hace 6 meses)" at bounding box center [272, 172] width 187 height 36
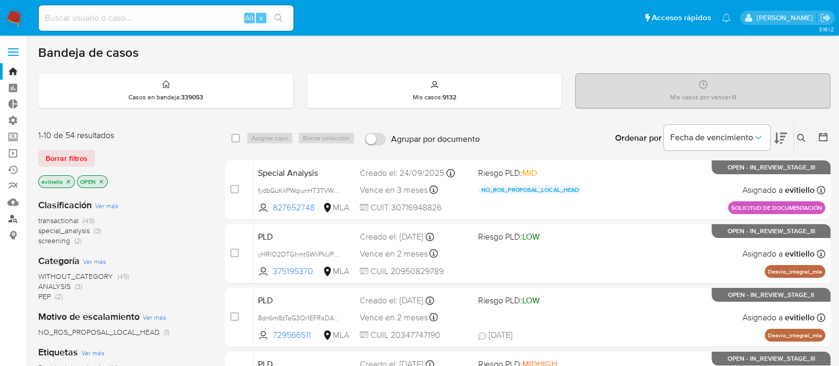
click at [15, 219] on link "Buscador de personas" at bounding box center [63, 218] width 126 height 16
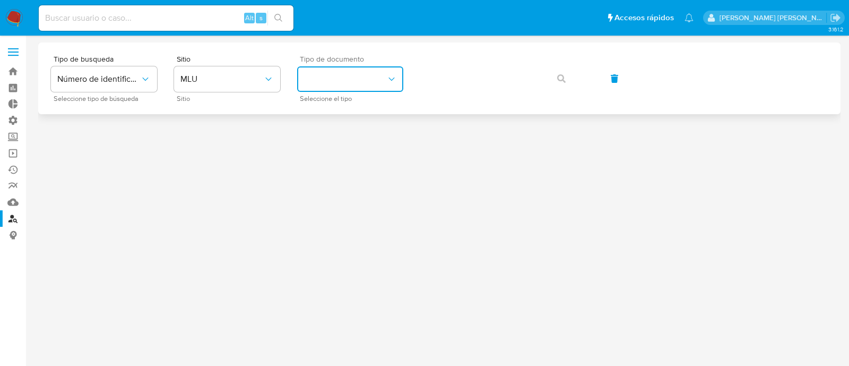
click at [350, 74] on button "identificationType" at bounding box center [350, 78] width 106 height 25
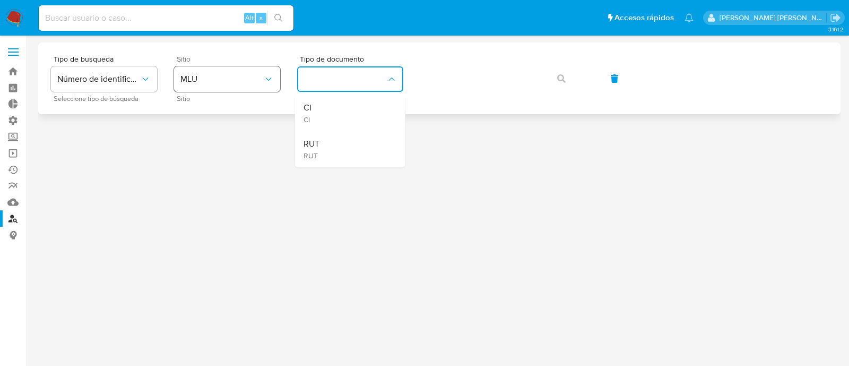
click at [220, 80] on span "MLU" at bounding box center [221, 79] width 83 height 11
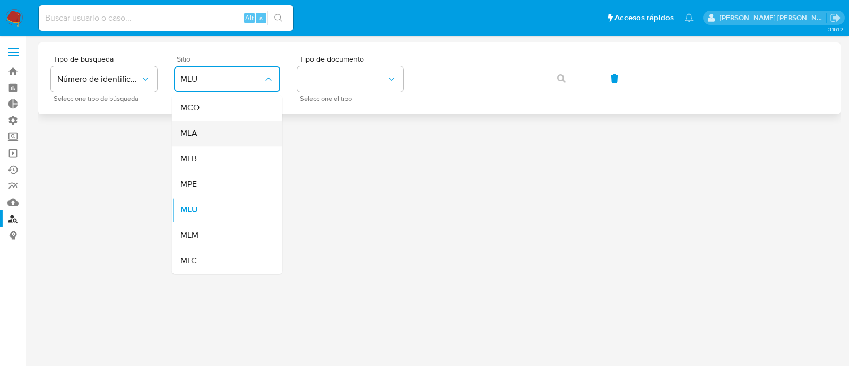
click at [233, 134] on div "MLA" at bounding box center [223, 132] width 87 height 25
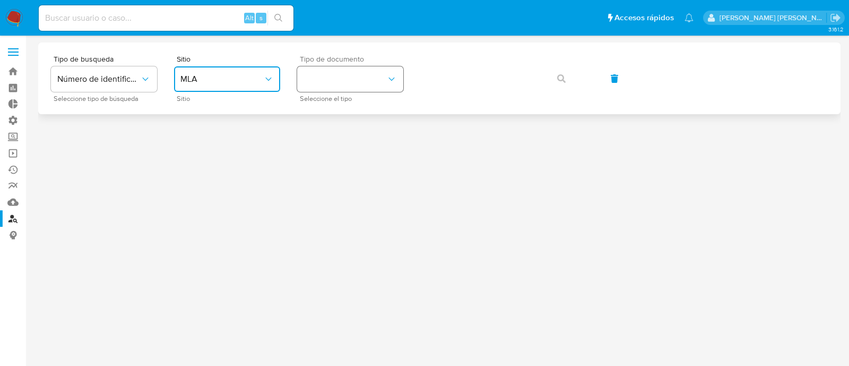
click at [402, 70] on button "identificationType" at bounding box center [350, 78] width 106 height 25
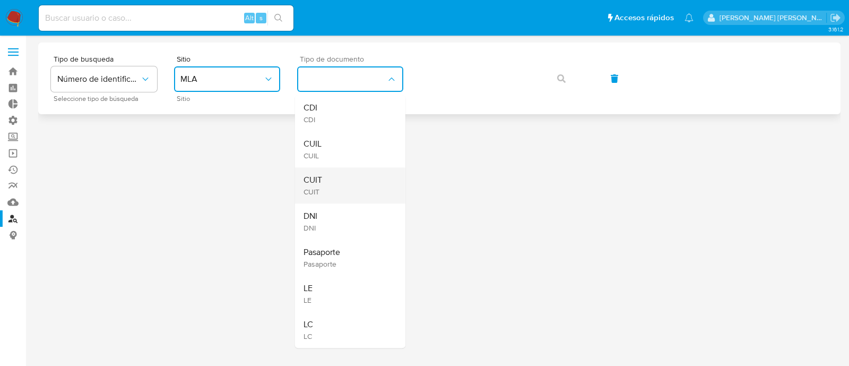
click at [366, 193] on div "CUIT CUIT" at bounding box center [347, 185] width 87 height 36
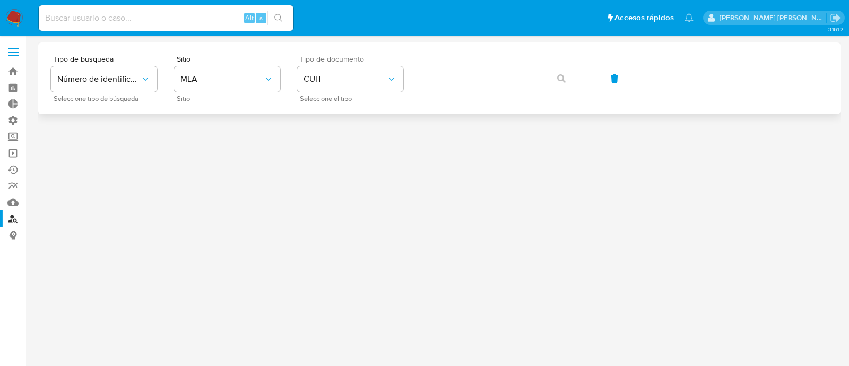
click at [494, 62] on div "Tipo de busqueda Número de identificación Seleccione tipo de búsqueda Sitio MLA…" at bounding box center [439, 78] width 777 height 46
click at [566, 74] on button "button" at bounding box center [561, 78] width 36 height 25
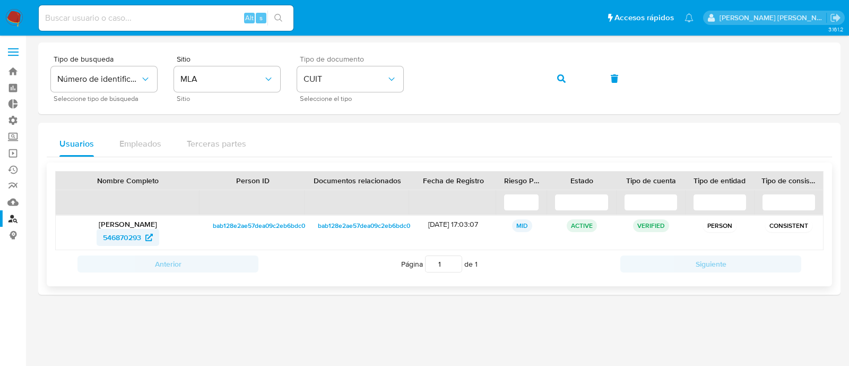
click at [142, 237] on span "546870293" at bounding box center [128, 237] width 50 height 17
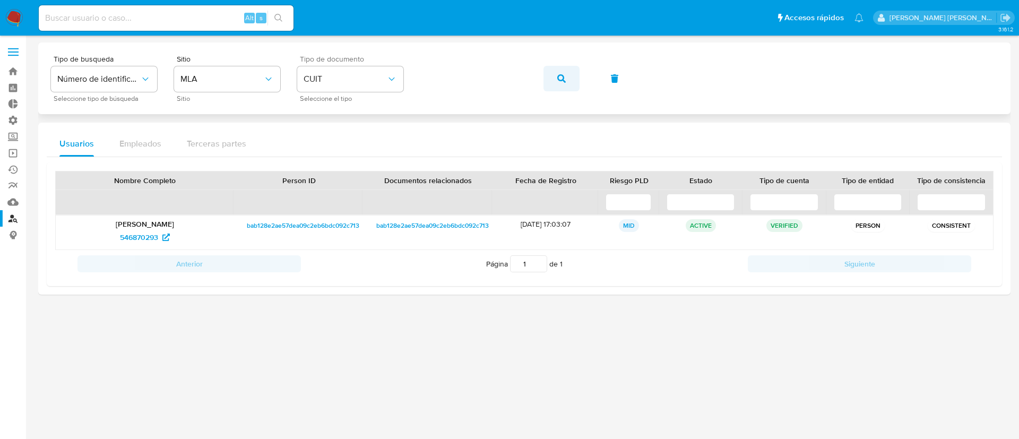
click at [556, 76] on button "button" at bounding box center [561, 78] width 36 height 25
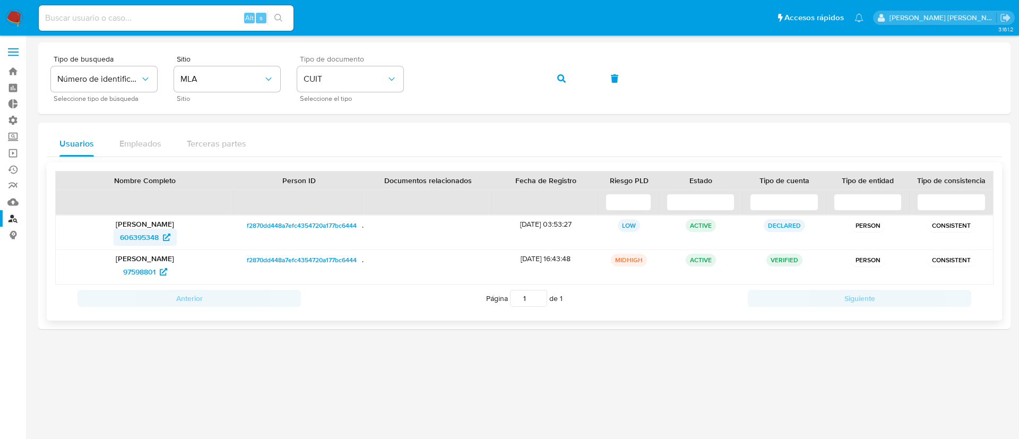
click at [141, 235] on span "606395348" at bounding box center [139, 237] width 39 height 17
click at [186, 14] on input at bounding box center [166, 18] width 255 height 14
paste input "Ek1gFPV4TUuAX3NvcQflFmrj"
type input "Ek1gFPV4TUuAX3NvcQflFmrj"
click at [282, 15] on icon "search-icon" at bounding box center [278, 18] width 8 height 8
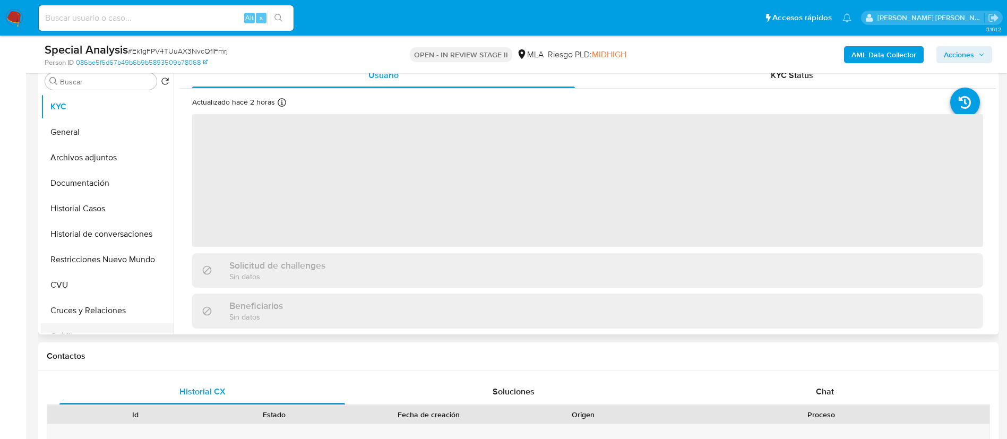
scroll to position [239, 0]
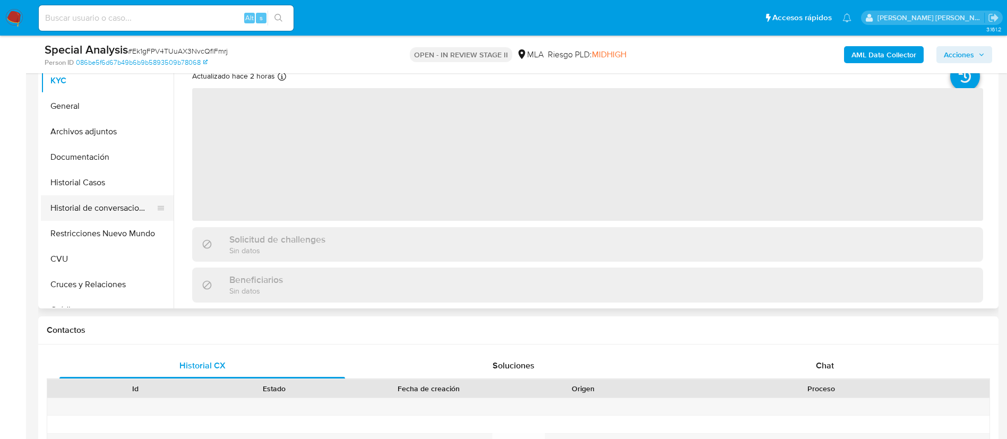
click at [125, 210] on button "Historial de conversaciones" at bounding box center [103, 207] width 124 height 25
select select "10"
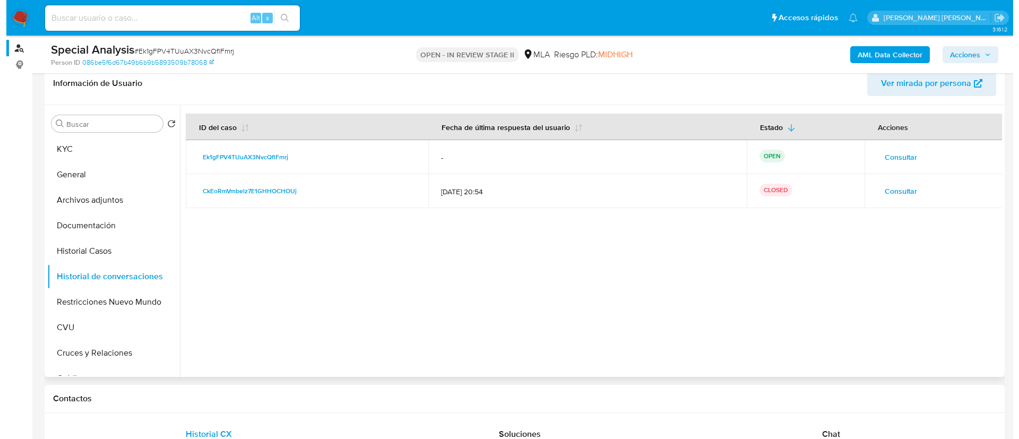
scroll to position [159, 0]
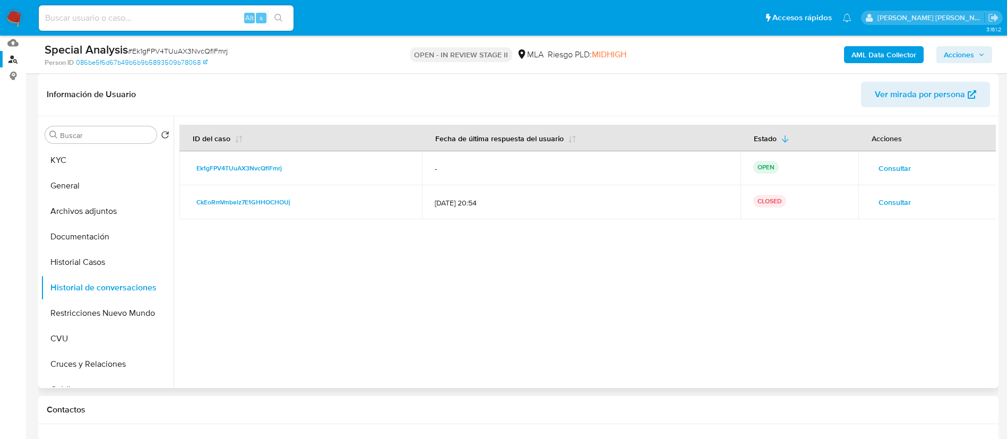
click at [849, 170] on span "Consultar" at bounding box center [894, 168] width 32 height 15
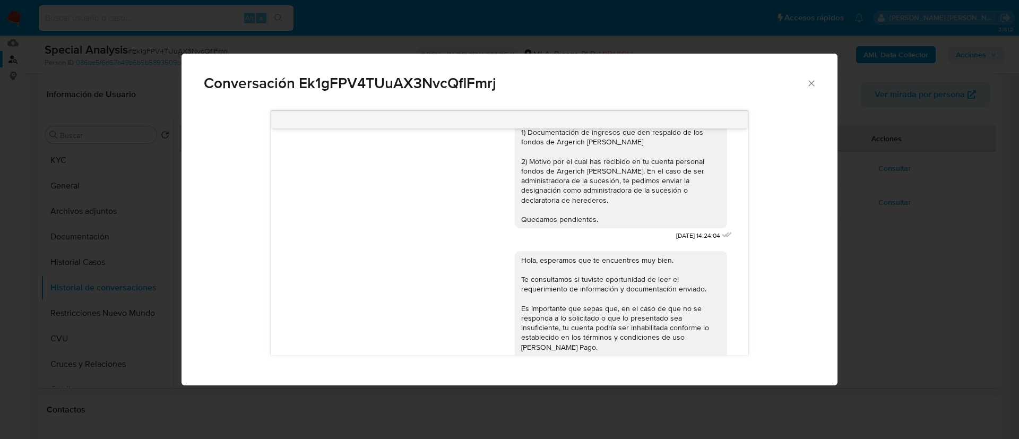
scroll to position [0, 0]
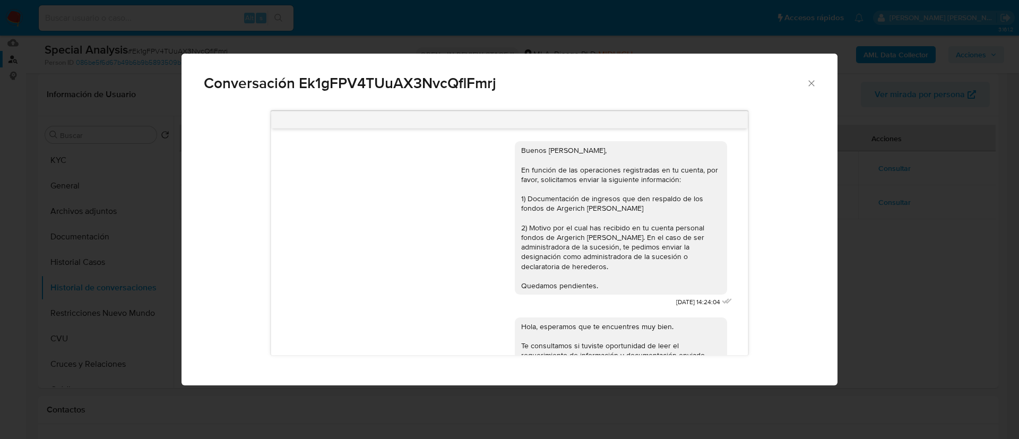
click at [812, 219] on div "Buenos días, En función de las operaciones registradas en tu cuenta, por favor,…" at bounding box center [509, 233] width 611 height 260
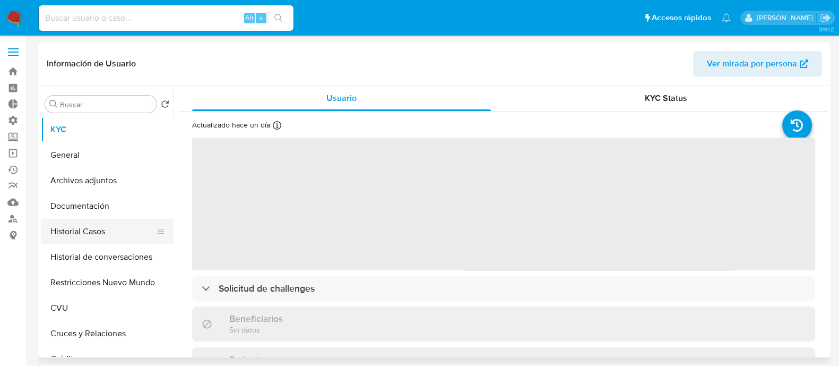
click at [126, 230] on button "Historial Casos" at bounding box center [103, 231] width 124 height 25
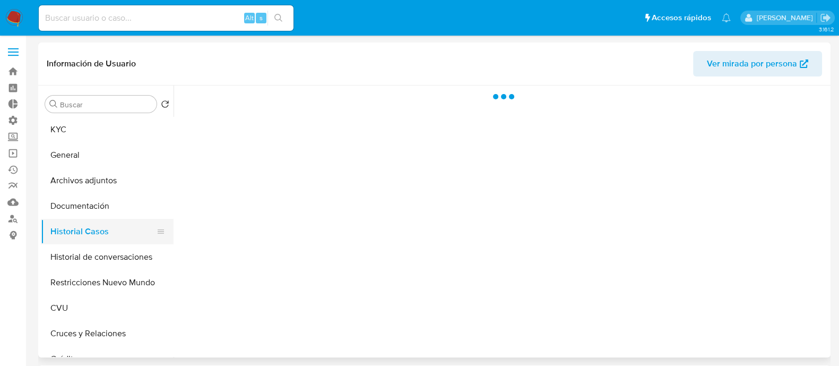
select select "10"
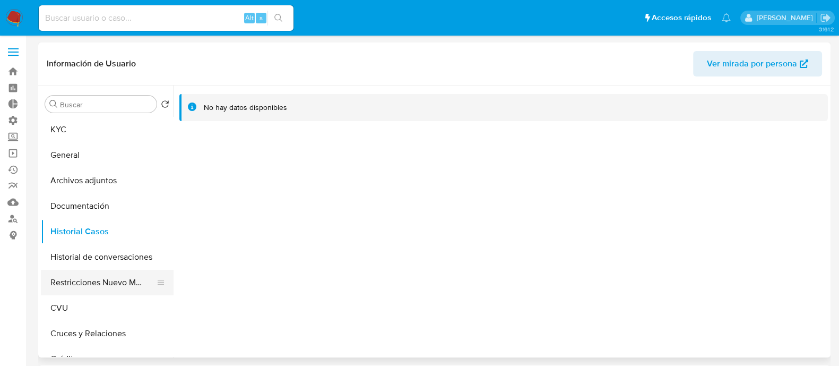
click at [111, 288] on button "Restricciones Nuevo Mundo" at bounding box center [103, 282] width 124 height 25
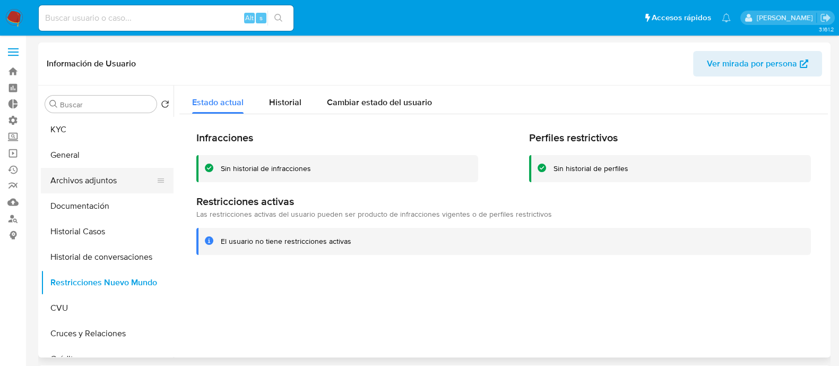
click at [108, 186] on button "Archivos adjuntos" at bounding box center [103, 180] width 124 height 25
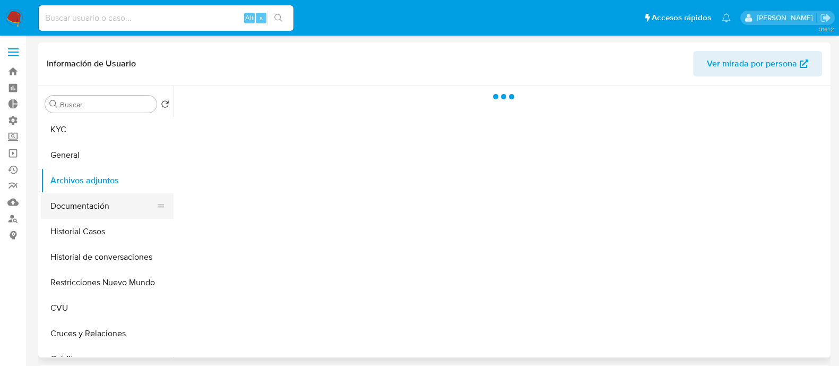
click at [111, 206] on button "Documentación" at bounding box center [103, 205] width 124 height 25
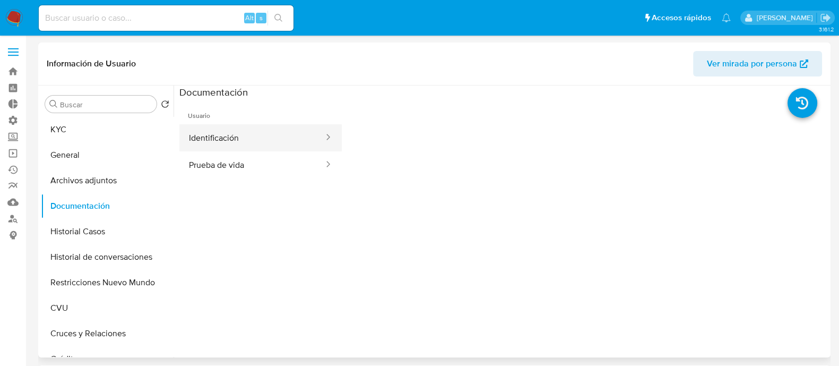
click at [249, 144] on button "Identificación" at bounding box center [251, 137] width 145 height 27
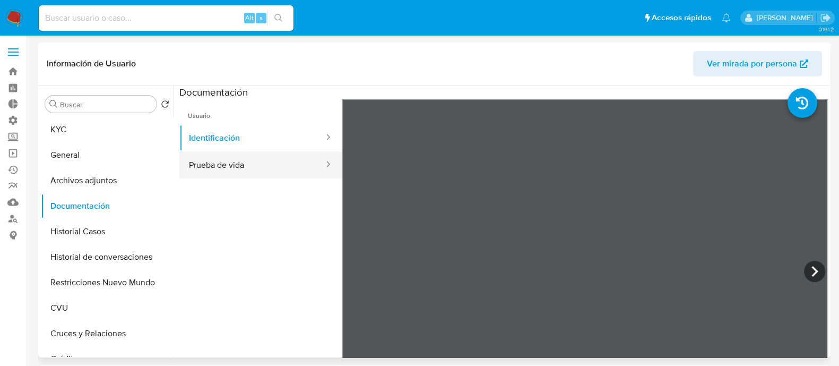
click at [238, 171] on button "Prueba de vida" at bounding box center [251, 164] width 145 height 27
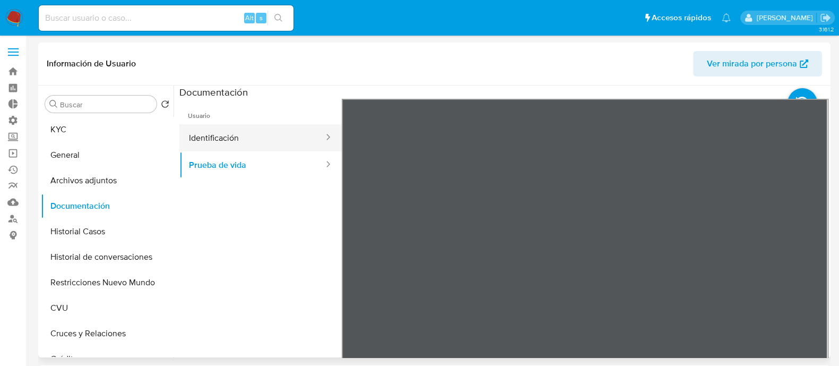
click at [252, 144] on button "Identificación" at bounding box center [251, 137] width 145 height 27
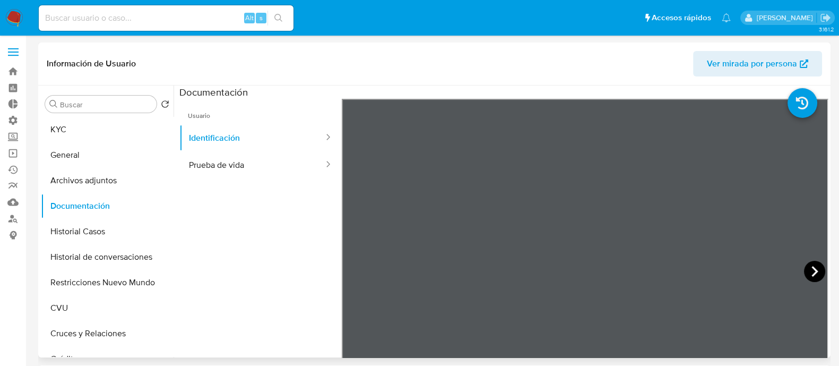
click at [813, 269] on icon at bounding box center [814, 271] width 21 height 21
click at [77, 132] on button "KYC" at bounding box center [103, 129] width 124 height 25
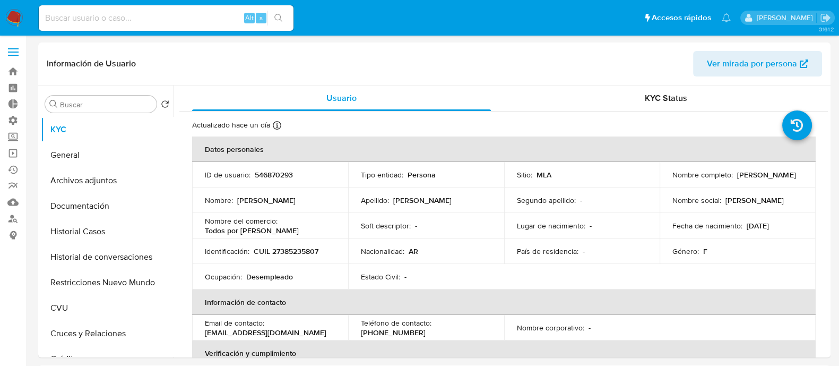
click at [309, 246] on p "CUIL 27385235807" at bounding box center [286, 251] width 65 height 10
copy p "27385235807"
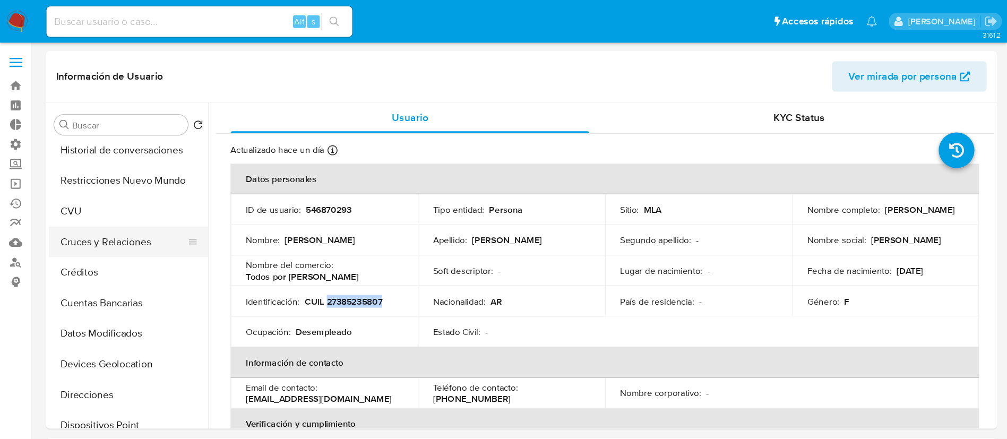
scroll to position [132, 0]
click at [99, 176] on button "CVU" at bounding box center [103, 175] width 124 height 25
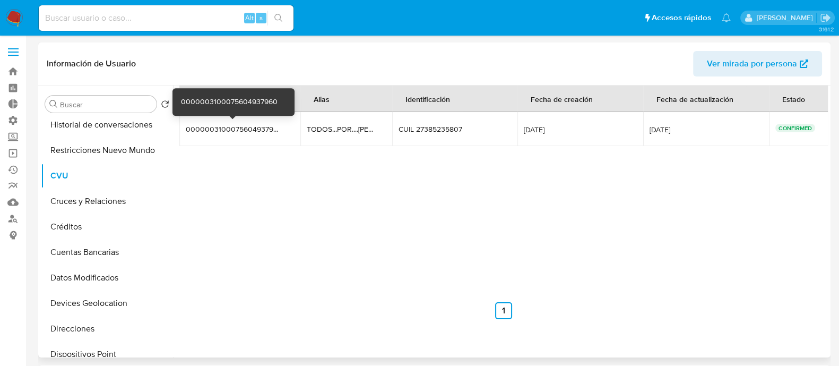
click at [248, 129] on div "0000003100075604937960" at bounding box center [232, 129] width 93 height 10
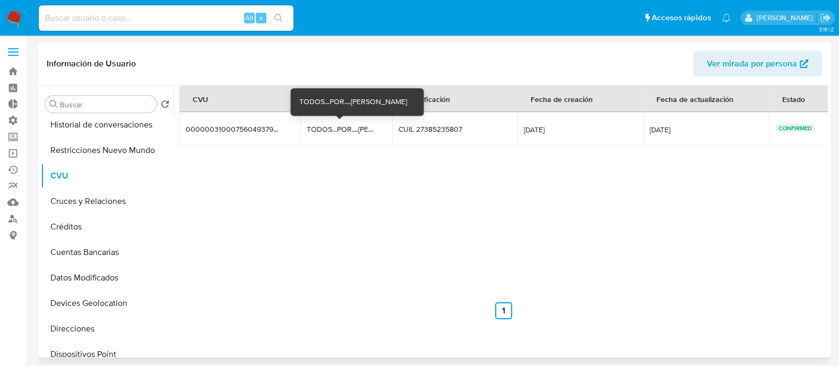
click at [313, 131] on div "TODOS...POR....NOAH" at bounding box center [341, 129] width 68 height 10
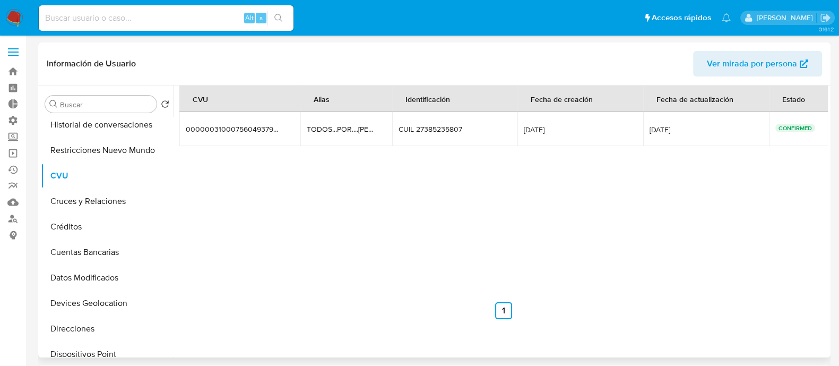
click at [370, 194] on div "CVU Alias Identificación Fecha de creación Fecha de actualización Estado 000000…" at bounding box center [503, 202] width 649 height 234
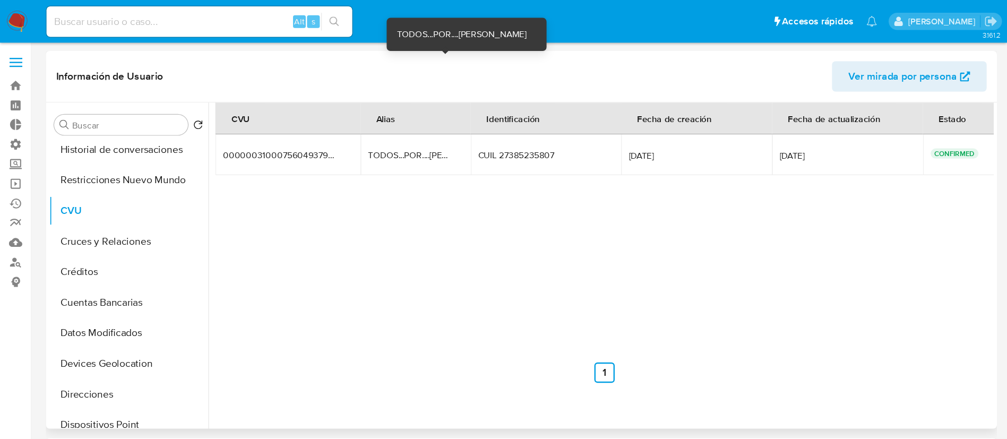
scroll to position [133, 0]
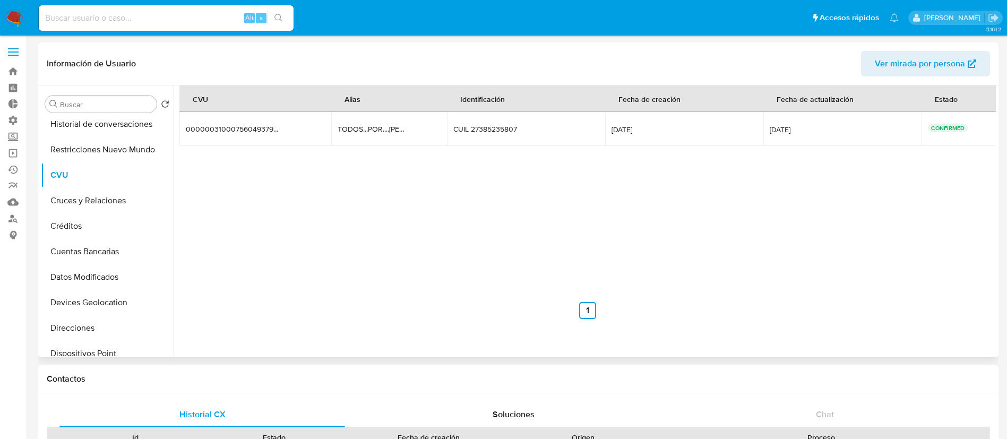
drag, startPoint x: 359, startPoint y: 137, endPoint x: 441, endPoint y: 141, distance: 82.3
click at [441, 141] on td "TODOS...POR....NOAH TODOS...POR....NOAH" at bounding box center [389, 129] width 116 height 34
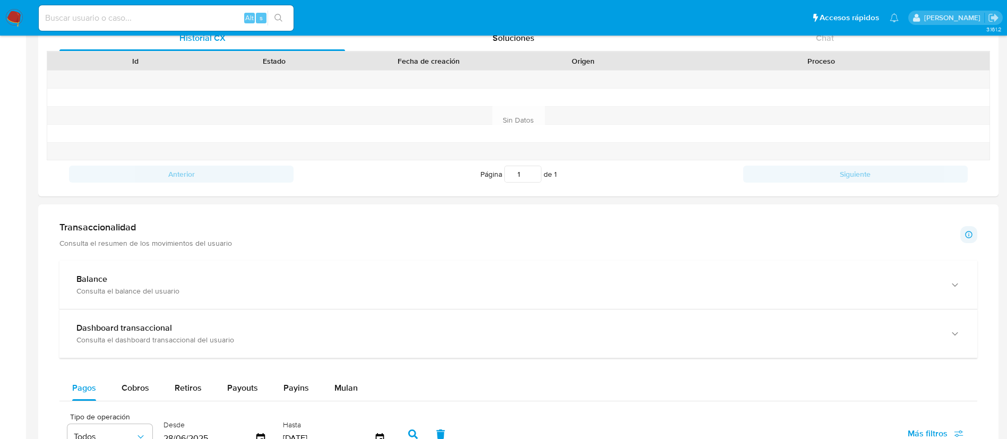
scroll to position [318, 0]
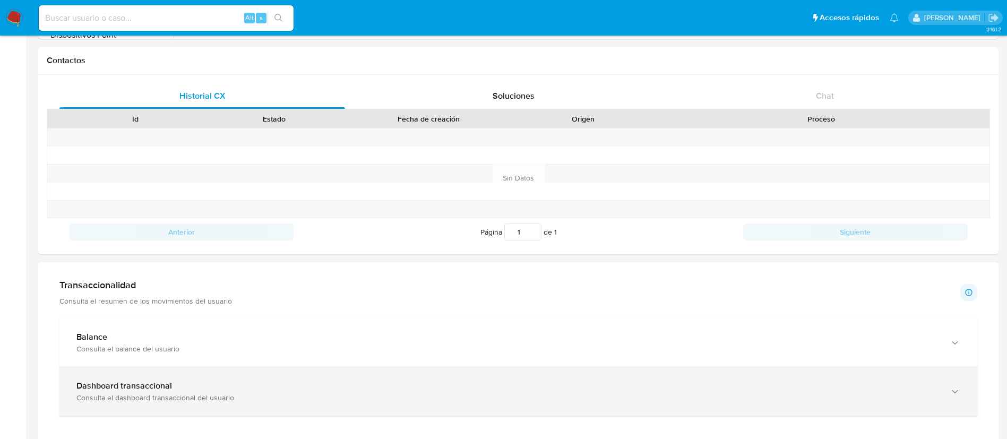
click at [164, 365] on div "Dashboard transaccional Consulta el dashboard transaccional del usuario" at bounding box center [518, 391] width 918 height 48
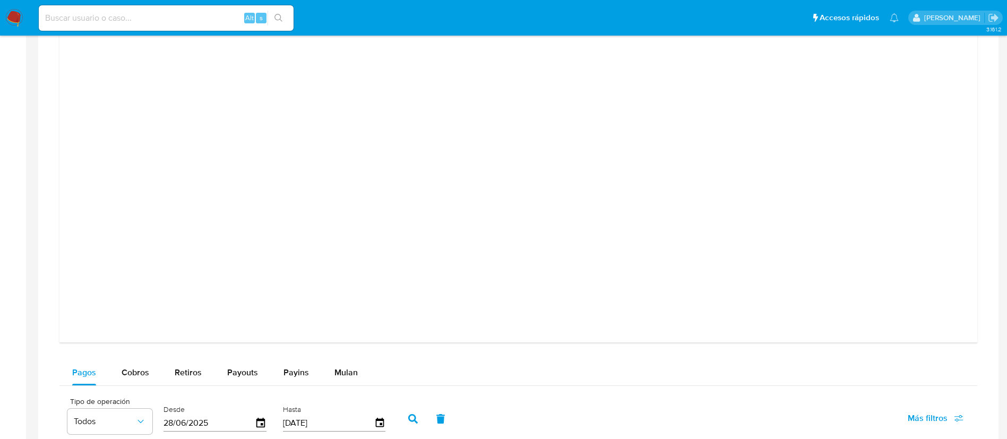
scroll to position [955, 0]
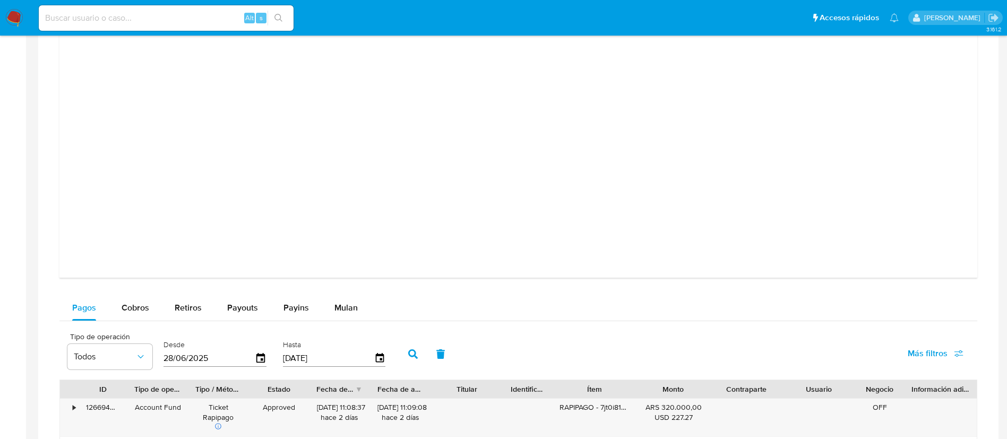
click at [169, 160] on div at bounding box center [518, 26] width 901 height 478
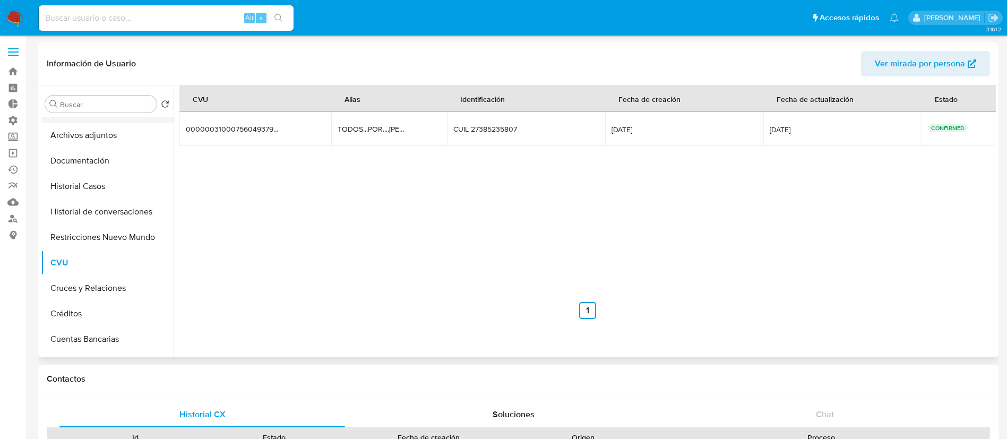
scroll to position [0, 0]
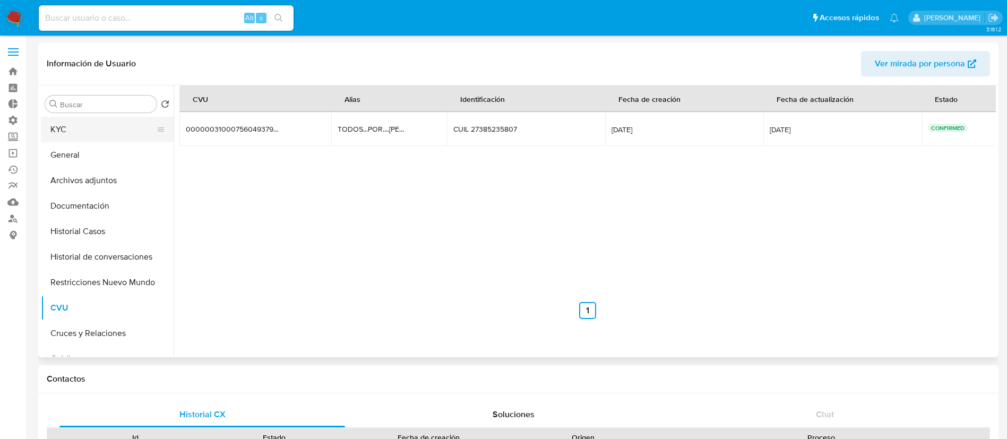
click at [121, 129] on button "KYC" at bounding box center [103, 129] width 124 height 25
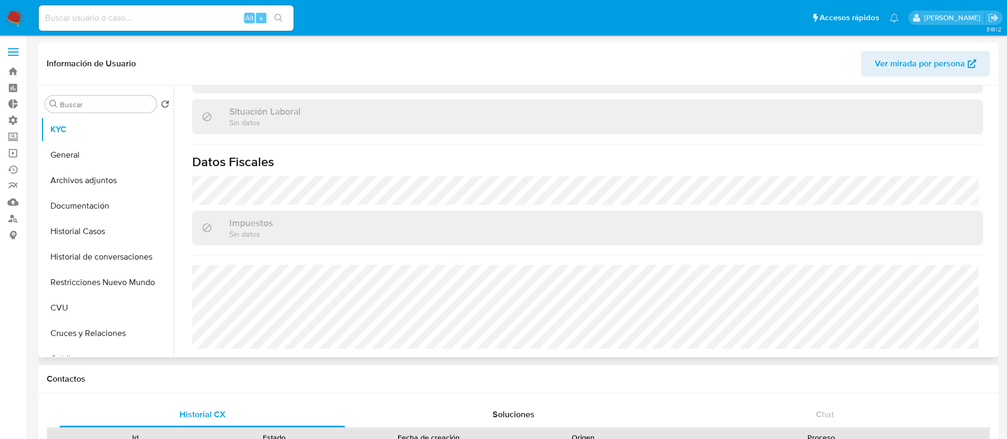
scroll to position [62, 0]
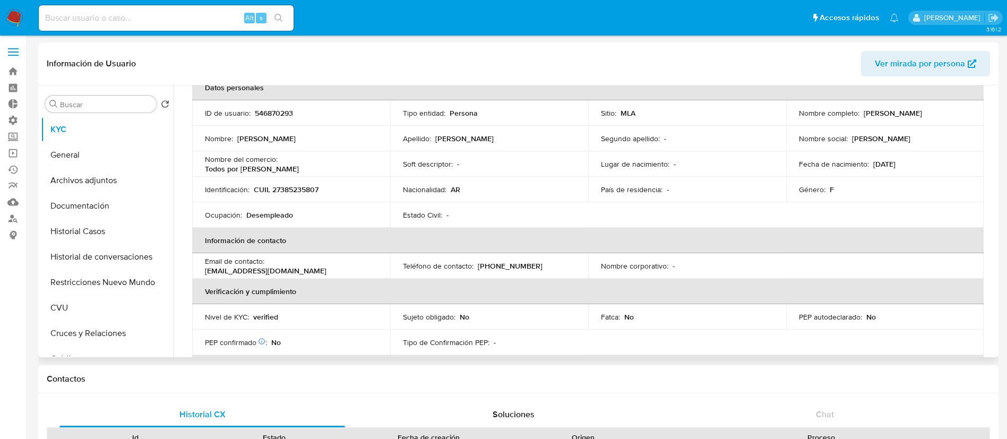
drag, startPoint x: 961, startPoint y: 109, endPoint x: 860, endPoint y: 117, distance: 101.6
click at [849, 117] on div "Nombre completo : Johanna Elizabeth Rosales" at bounding box center [885, 113] width 172 height 10
copy p "Johanna Elizabeth Rosales"
click at [849, 111] on div "Nombre completo : Johanna Elizabeth Rosales" at bounding box center [885, 113] width 172 height 10
drag, startPoint x: 955, startPoint y: 114, endPoint x: 861, endPoint y: 116, distance: 94.0
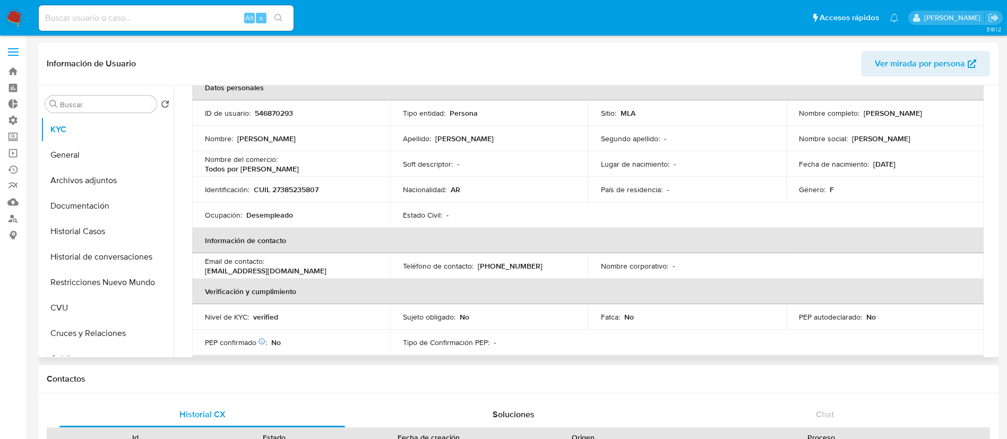
click at [849, 116] on div "Nombre completo : Johanna Elizabeth Rosales" at bounding box center [885, 113] width 172 height 10
copy p "Johanna Elizabeth Rosales"
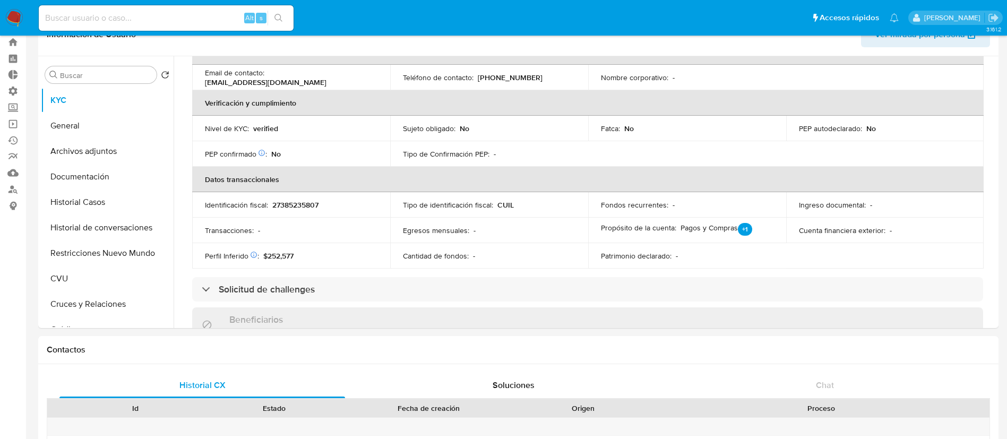
scroll to position [0, 0]
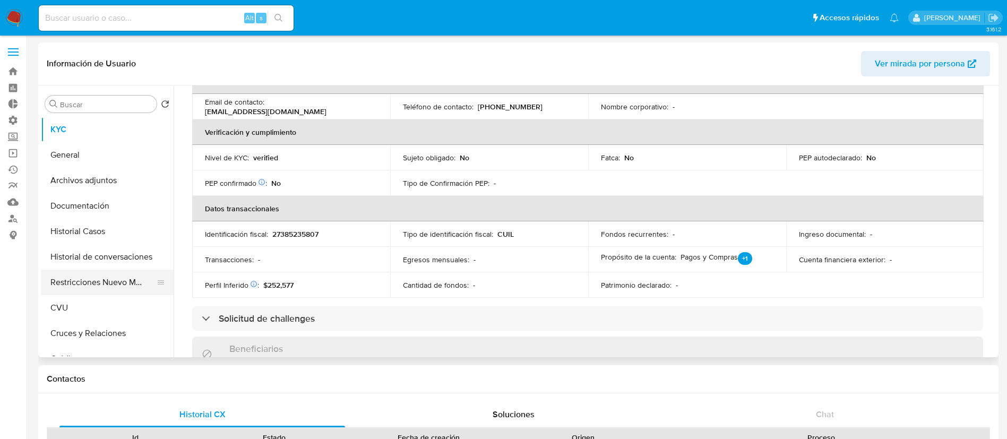
click at [101, 289] on button "Restricciones Nuevo Mundo" at bounding box center [103, 282] width 124 height 25
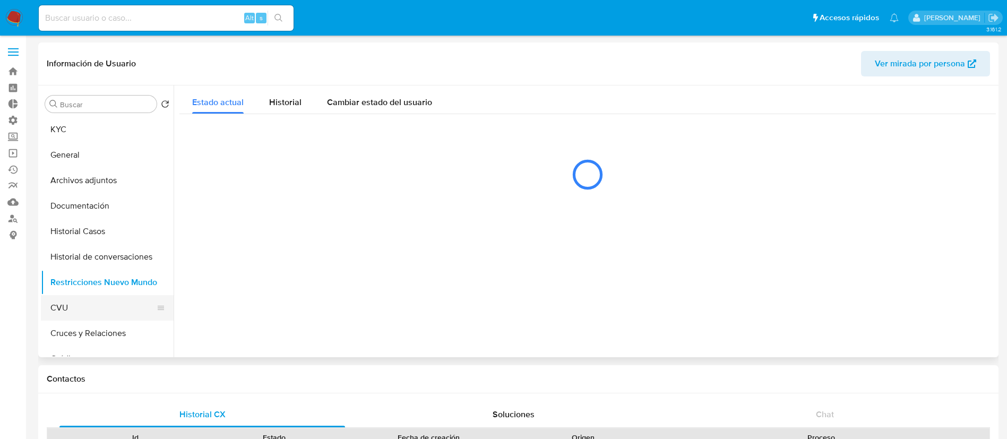
click at [105, 298] on button "CVU" at bounding box center [103, 307] width 124 height 25
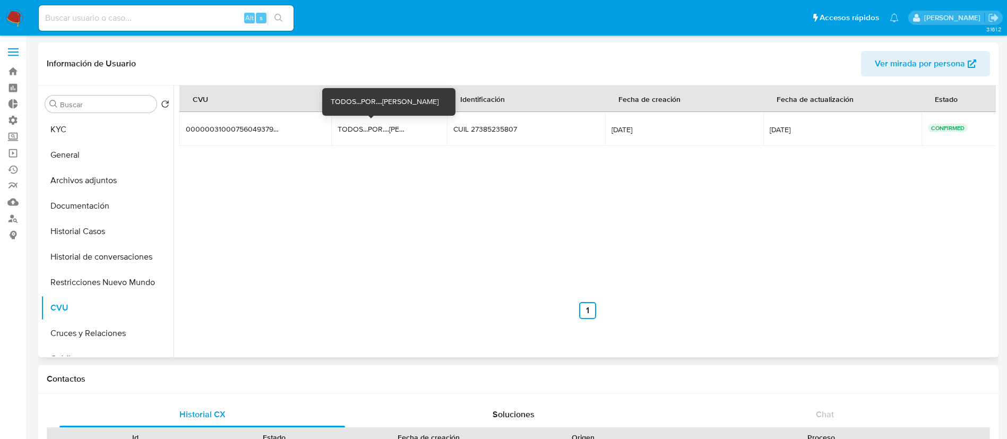
click at [340, 134] on td "TODOS...POR....NOAH TODOS...POR....NOAH" at bounding box center [389, 129] width 116 height 34
click at [340, 123] on td "TODOS...POR....NOAH TODOS...POR....NOAH" at bounding box center [389, 129] width 116 height 34
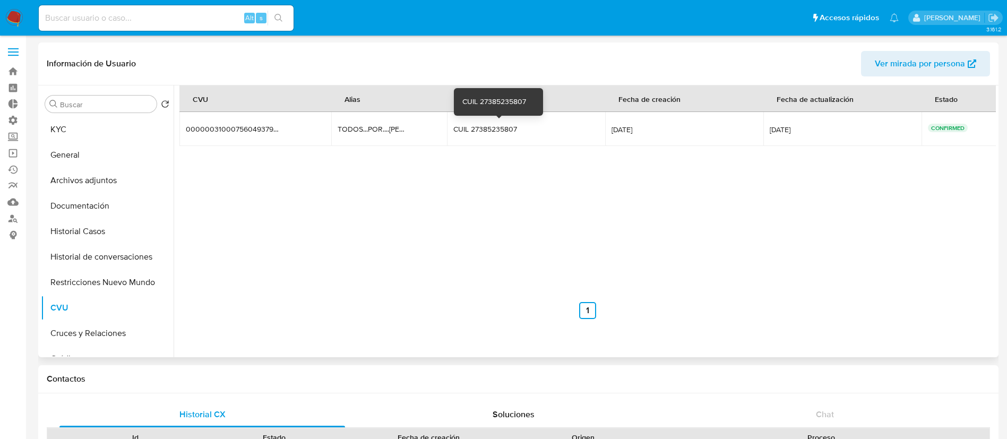
drag, startPoint x: 338, startPoint y: 129, endPoint x: 497, endPoint y: 129, distance: 158.7
click at [497, 129] on tr "0000003100075604937960 0000003100075604937960 TODOS...POR....NOAH TODOS...POR..…" at bounding box center [587, 129] width 817 height 34
click at [97, 238] on button "Historial Casos" at bounding box center [103, 231] width 124 height 25
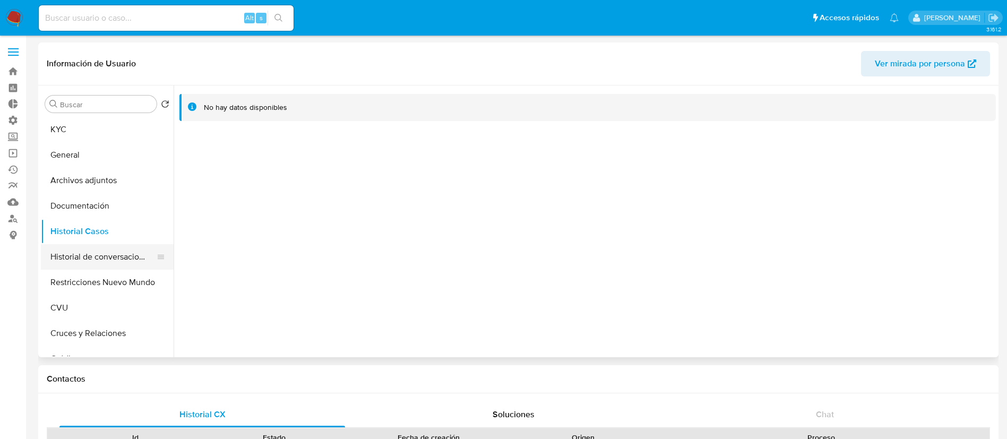
click at [105, 255] on button "Historial de conversaciones" at bounding box center [103, 256] width 124 height 25
drag, startPoint x: 83, startPoint y: 188, endPoint x: 92, endPoint y: 201, distance: 16.0
click at [83, 188] on button "Archivos adjuntos" at bounding box center [107, 180] width 133 height 25
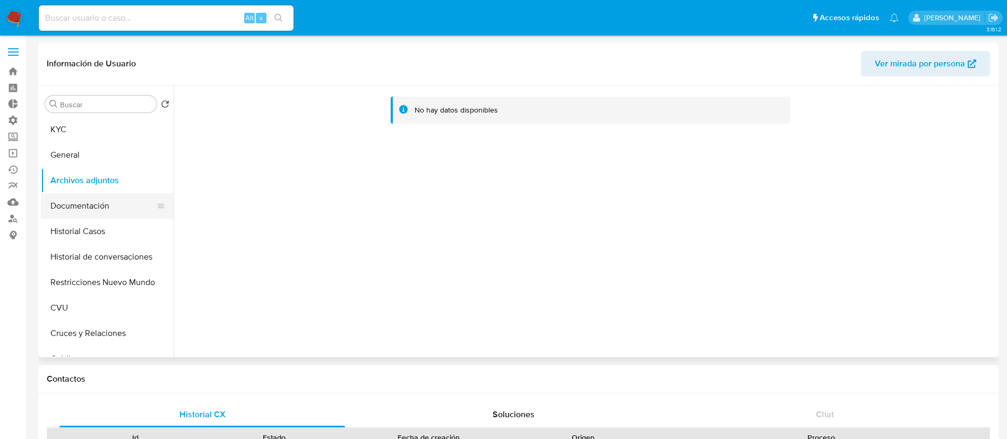
click at [93, 203] on button "Documentación" at bounding box center [103, 205] width 124 height 25
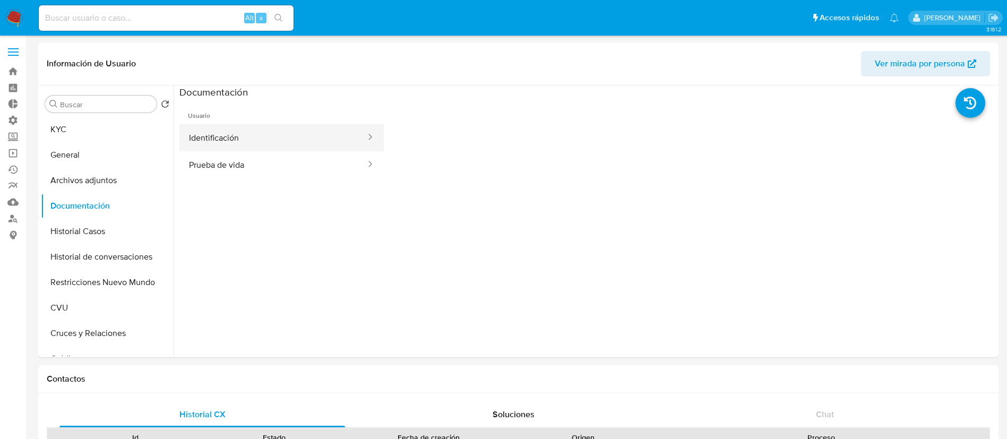
click at [304, 146] on button "Identificación" at bounding box center [272, 137] width 187 height 27
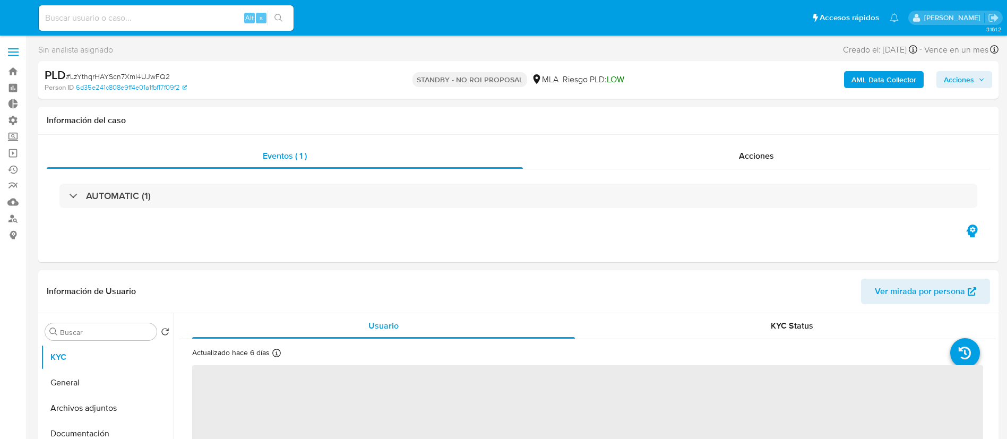
select select "10"
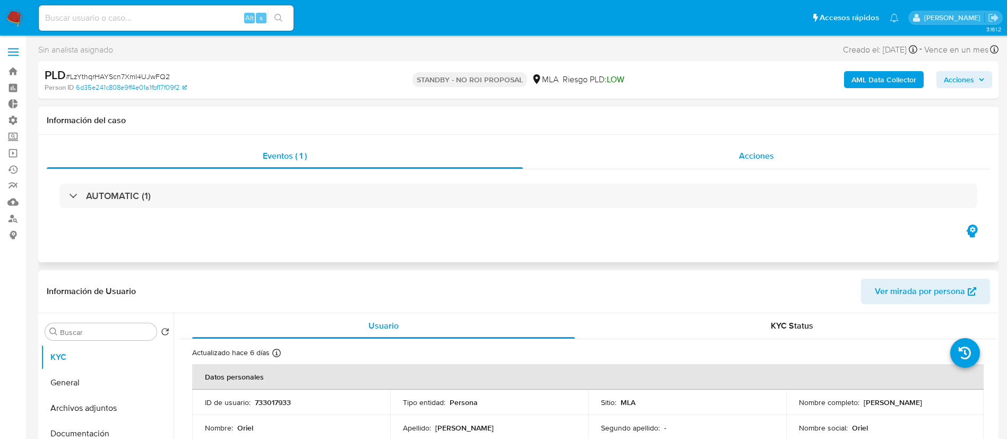
click at [772, 165] on div "Acciones" at bounding box center [756, 155] width 467 height 25
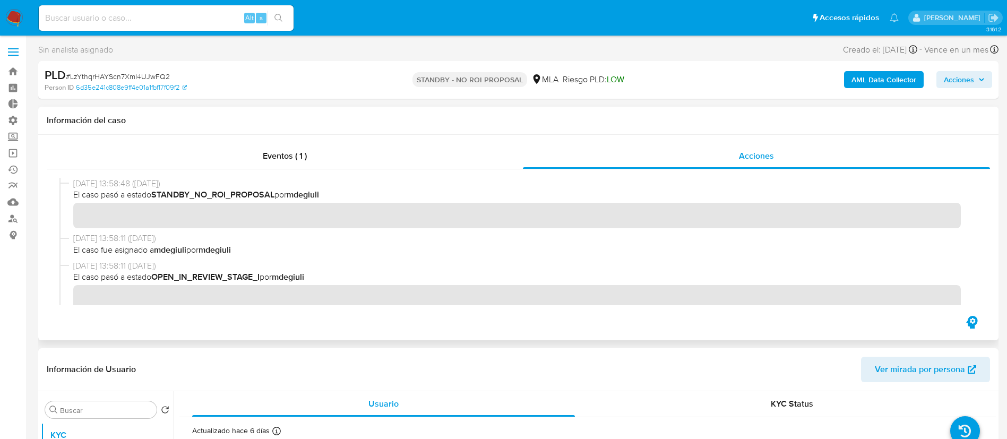
scroll to position [398, 0]
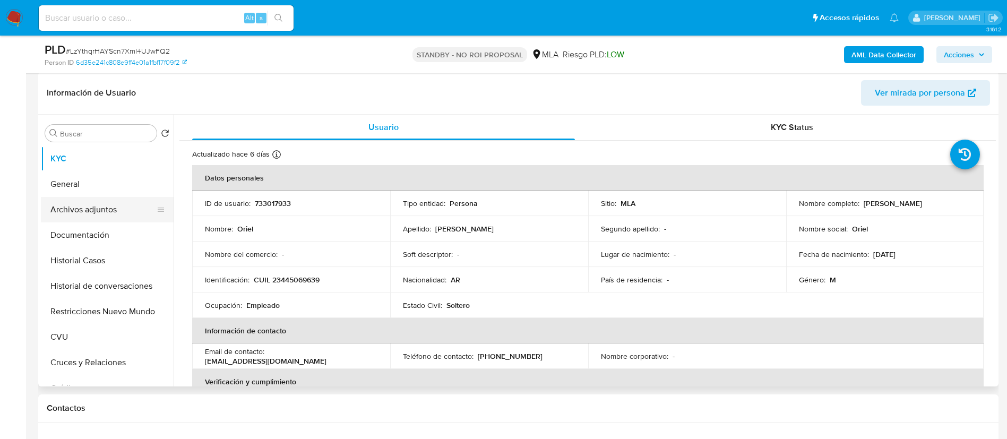
click at [116, 216] on button "Archivos adjuntos" at bounding box center [103, 209] width 124 height 25
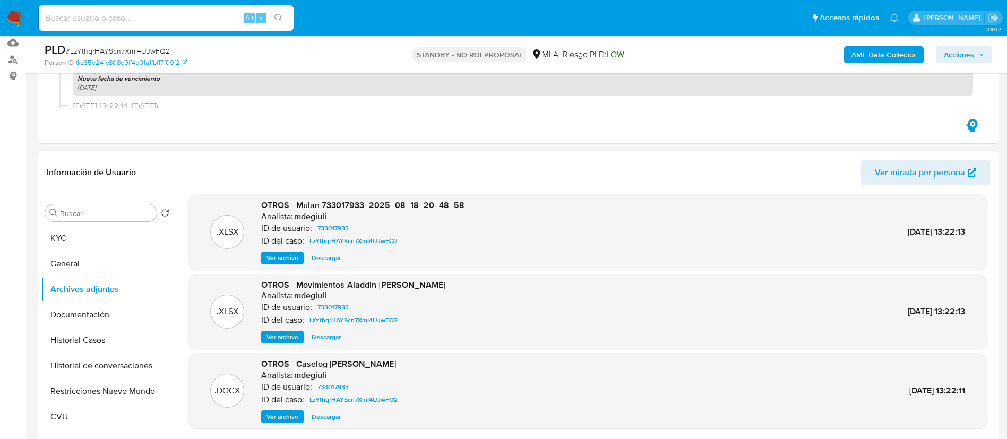
scroll to position [89, 0]
click at [335, 331] on span "Descargar" at bounding box center [326, 335] width 29 height 11
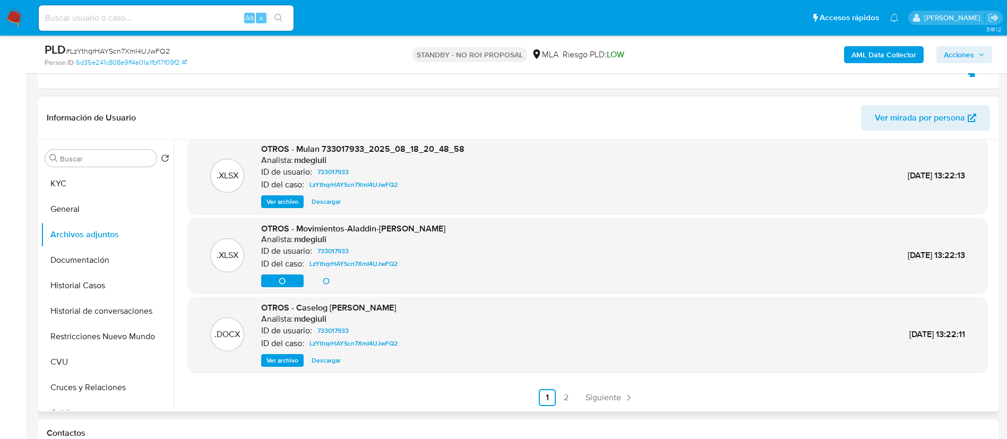
scroll to position [239, 0]
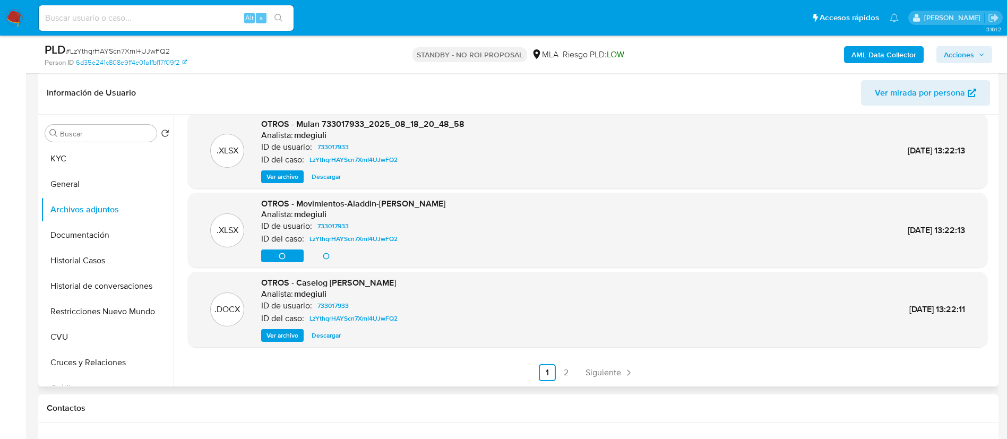
click at [334, 338] on span "Descargar" at bounding box center [326, 335] width 29 height 11
click at [601, 368] on span "Siguiente" at bounding box center [603, 372] width 36 height 8
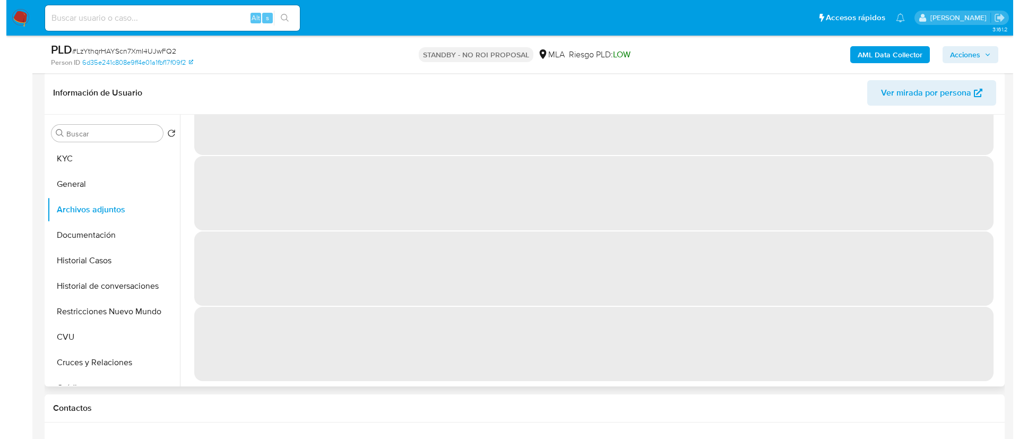
scroll to position [0, 0]
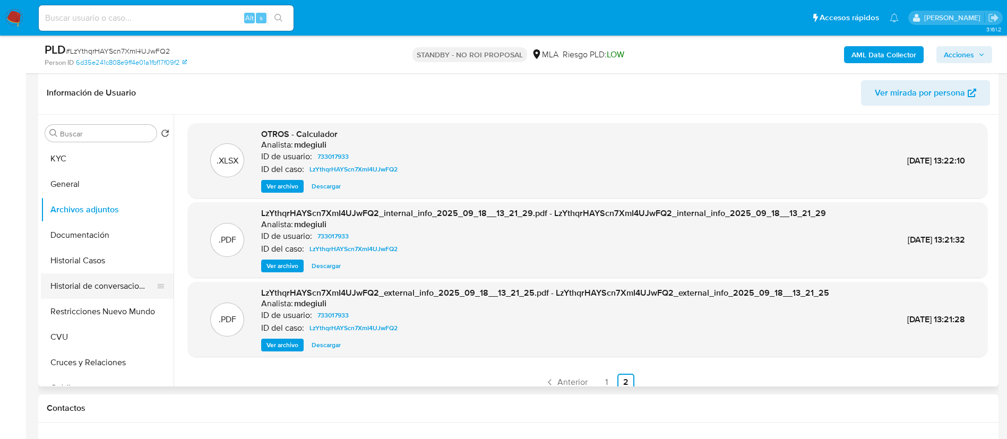
click at [73, 288] on button "Historial de conversaciones" at bounding box center [103, 285] width 124 height 25
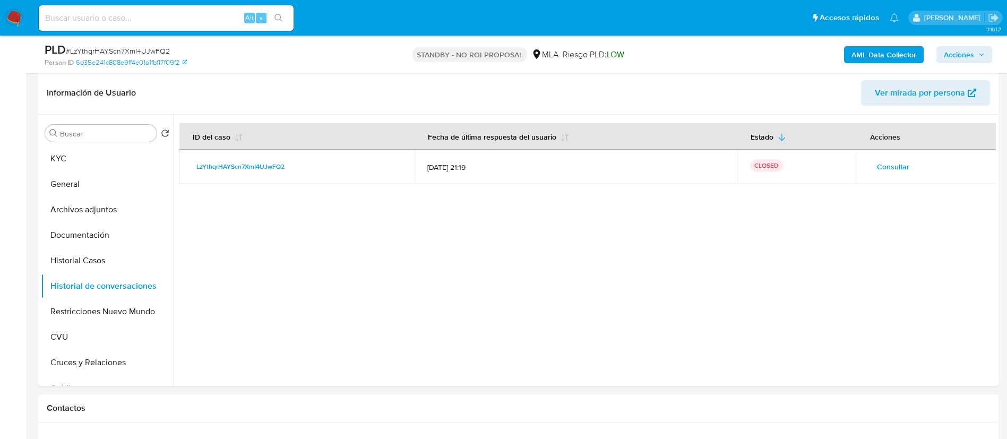
click at [488, 226] on div at bounding box center [585, 251] width 822 height 272
click at [903, 165] on span "Consultar" at bounding box center [893, 166] width 32 height 15
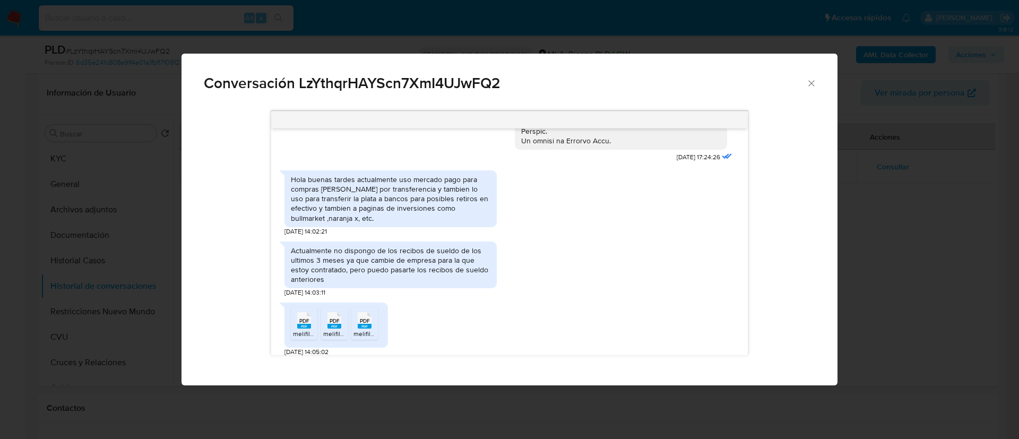
scroll to position [535, 0]
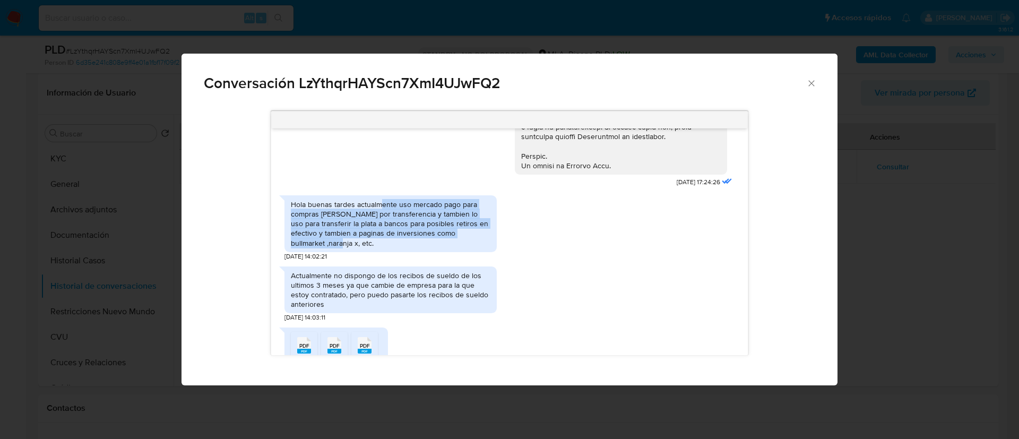
drag, startPoint x: 489, startPoint y: 244, endPoint x: 382, endPoint y: 215, distance: 110.5
click at [382, 215] on div "Hola buenas tardes actualmente uso mercado pago para compras de mercado por tra…" at bounding box center [391, 224] width 200 height 48
click at [385, 225] on div "Hola buenas tardes actualmente uso mercado pago para compras de mercado por tra…" at bounding box center [391, 224] width 200 height 48
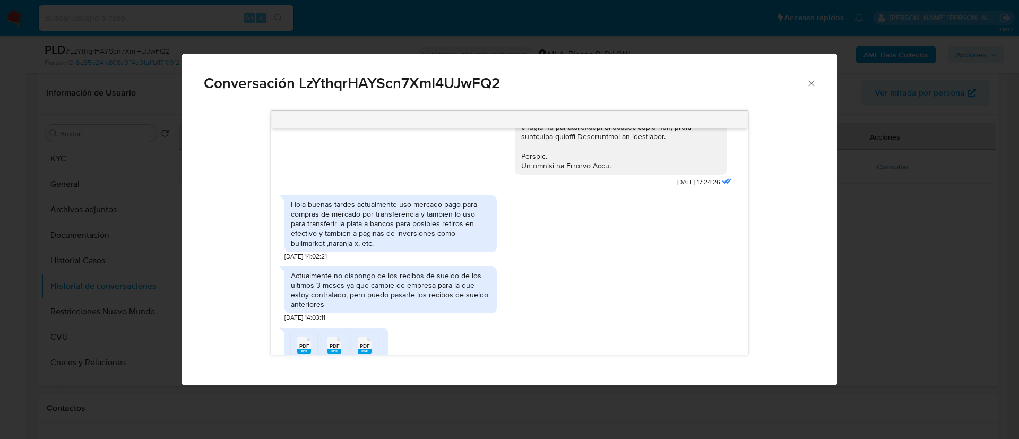
click div "Conversación LzYthqrHAYScn7XmI4UJwFQ2 18/08/2025 17:24:26 Hola buenas tardes ac…"
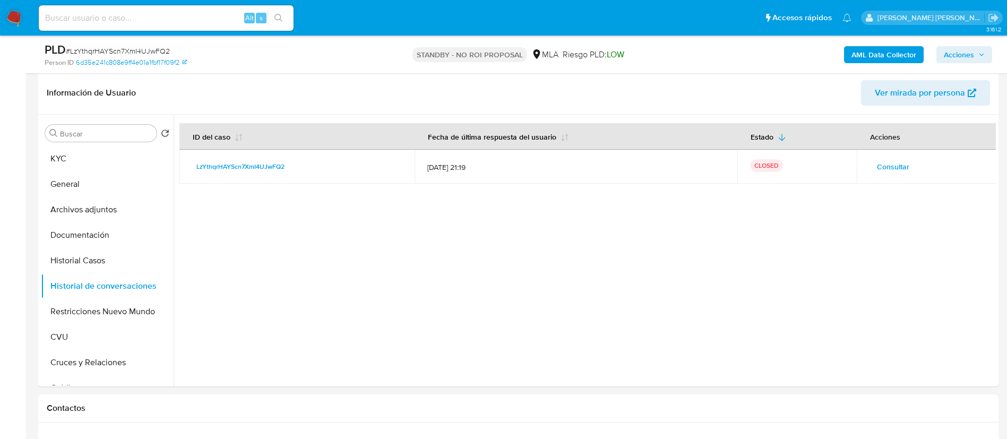
click b "AML Data Collector"
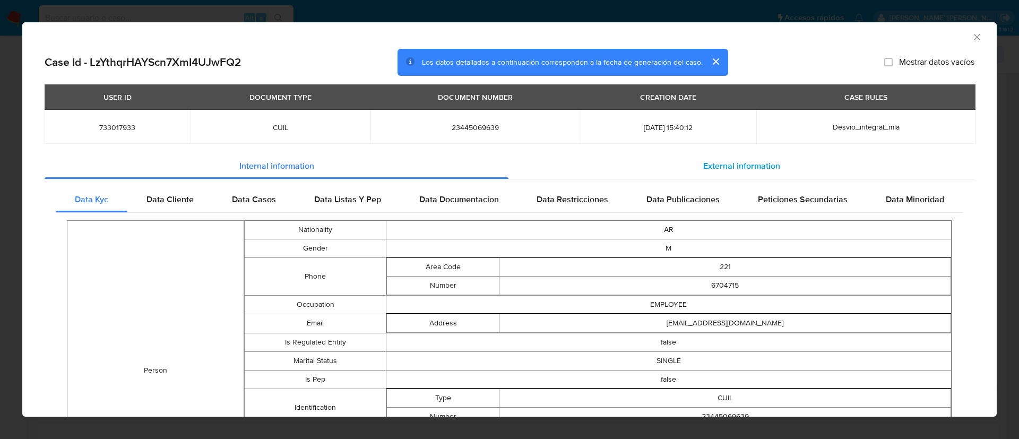
click span "External information"
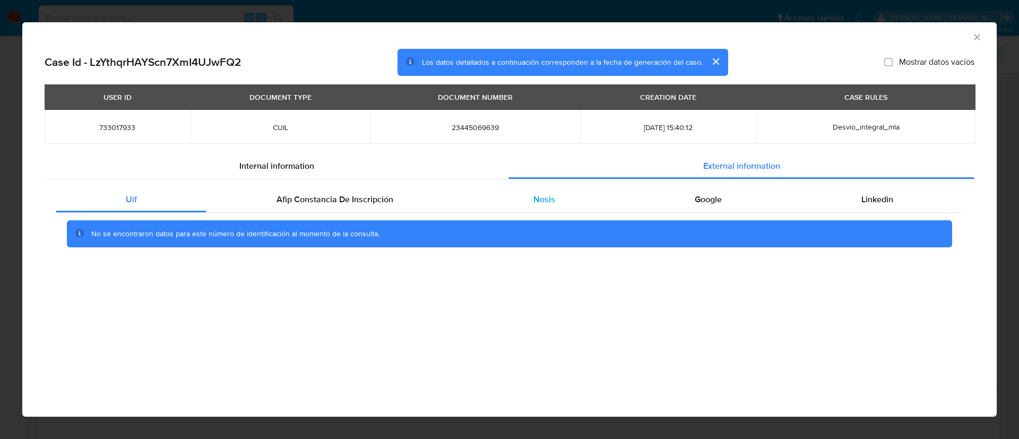
click div "Nosis"
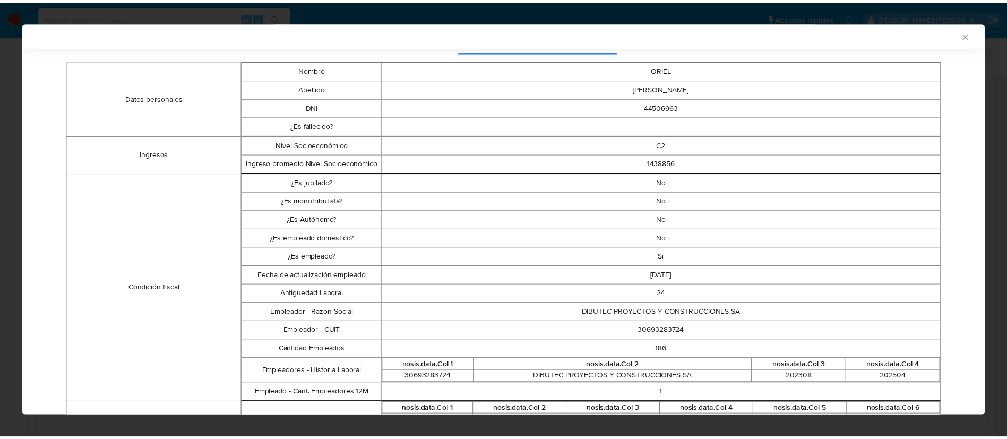
scroll to position [157, 0]
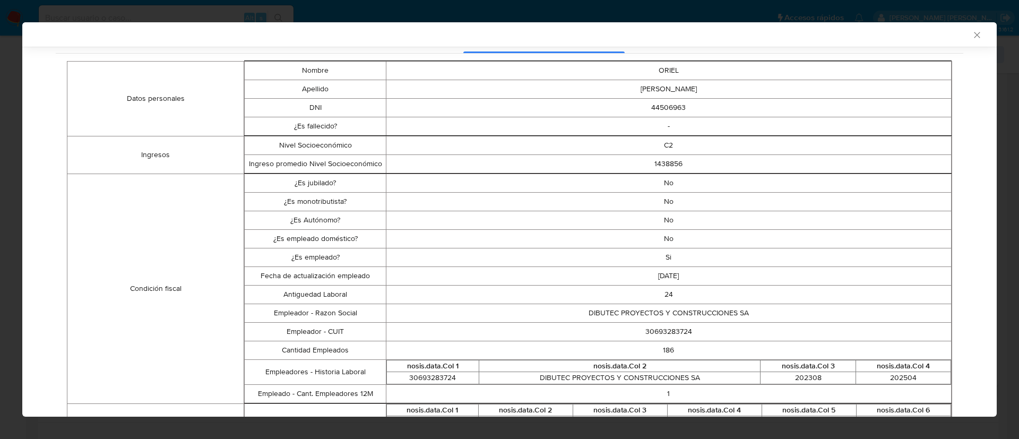
click icon "Cerrar ventana"
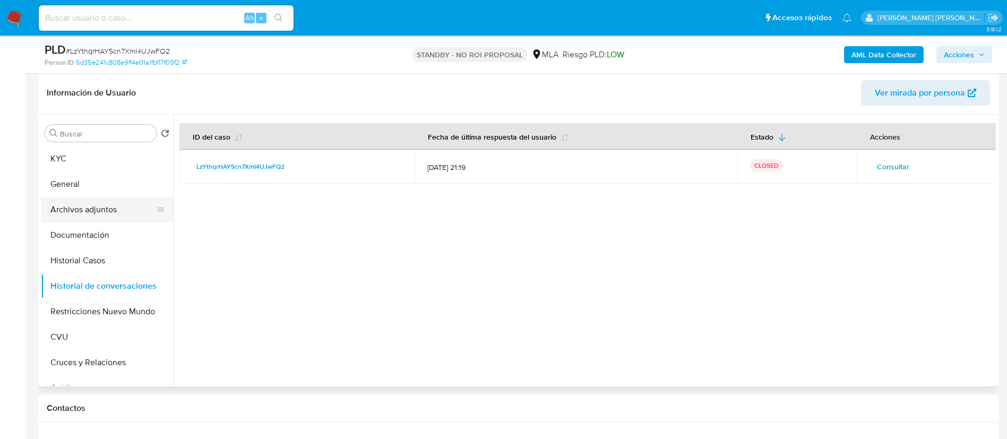
click button "Archivos adjuntos"
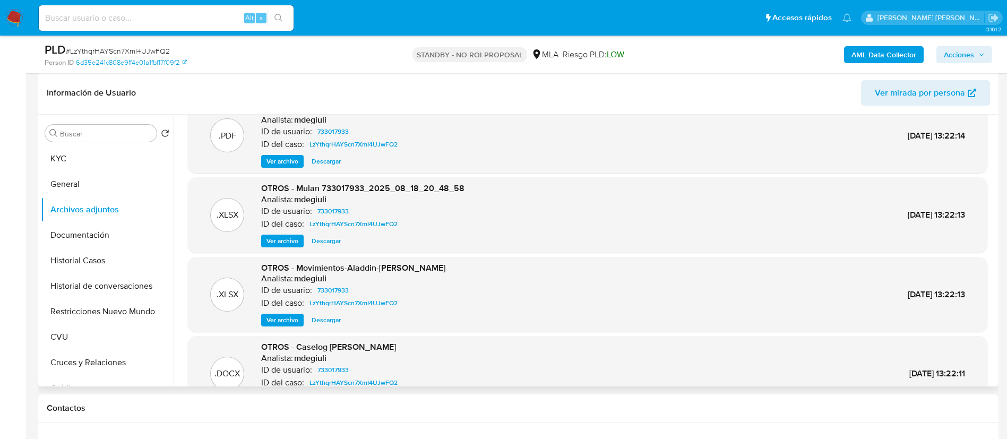
scroll to position [0, 0]
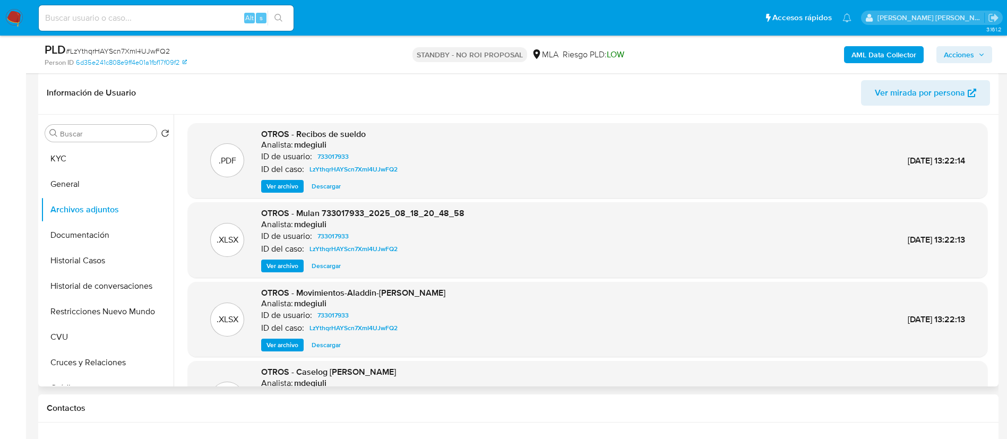
click span "Descargar"
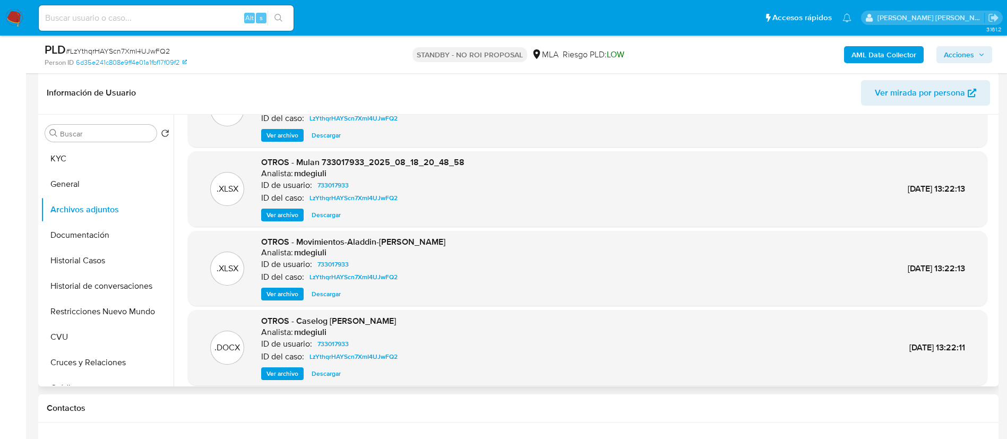
scroll to position [89, 0]
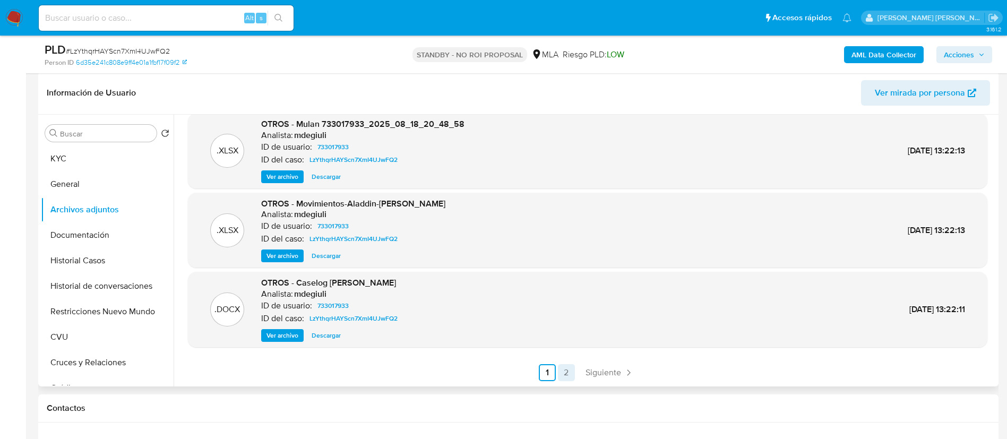
click link "2"
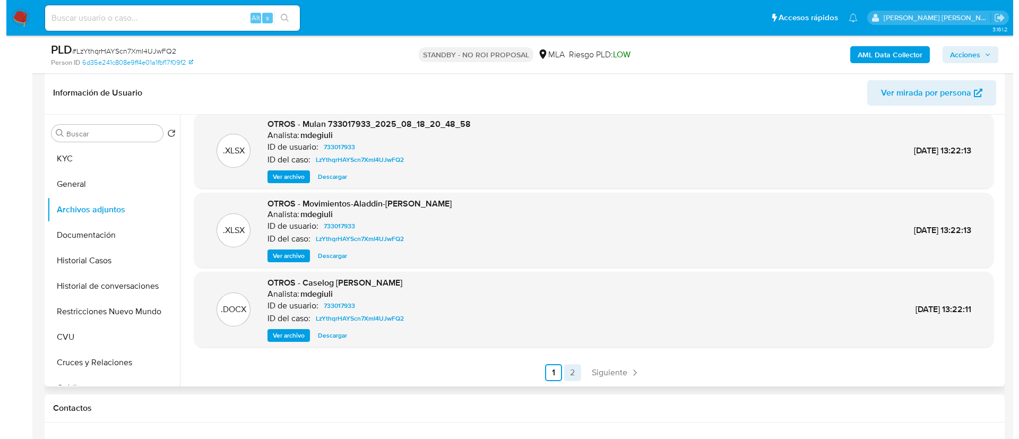
scroll to position [0, 0]
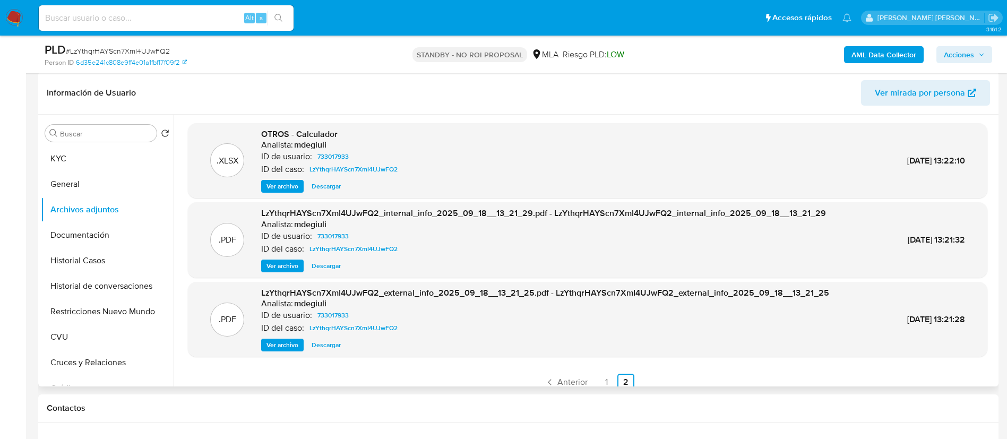
click div ".XLSX OTROS - Calculador Analista: mdegiuli ID de usuario: 733017933 ID del cas…"
click span "Ver archivo"
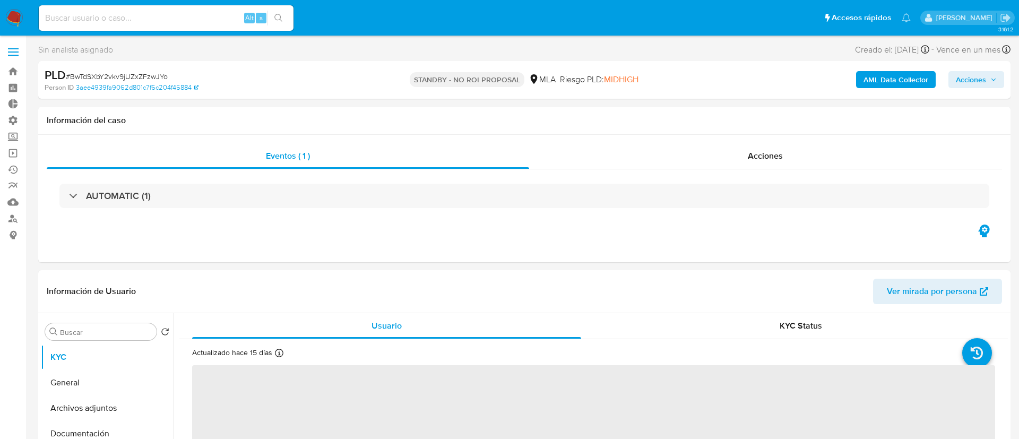
select select "10"
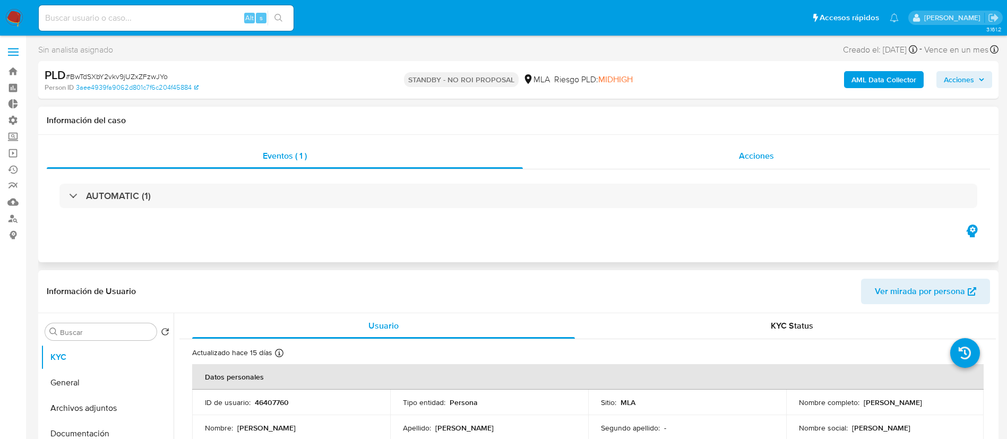
click at [732, 145] on div "Acciones" at bounding box center [756, 155] width 467 height 25
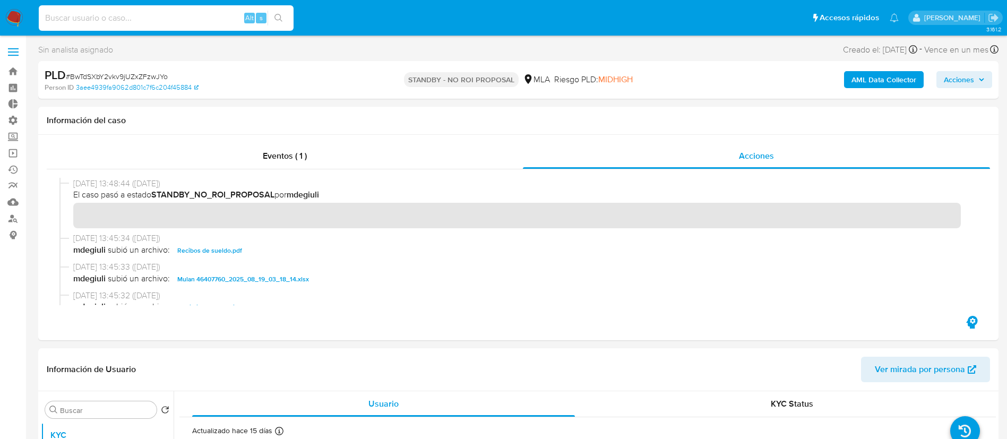
click at [217, 15] on input at bounding box center [166, 18] width 255 height 14
paste input "BwTdSXbY2vkv9jUZxZFzwJYo"
click at [274, 12] on button "search-icon" at bounding box center [278, 18] width 22 height 15
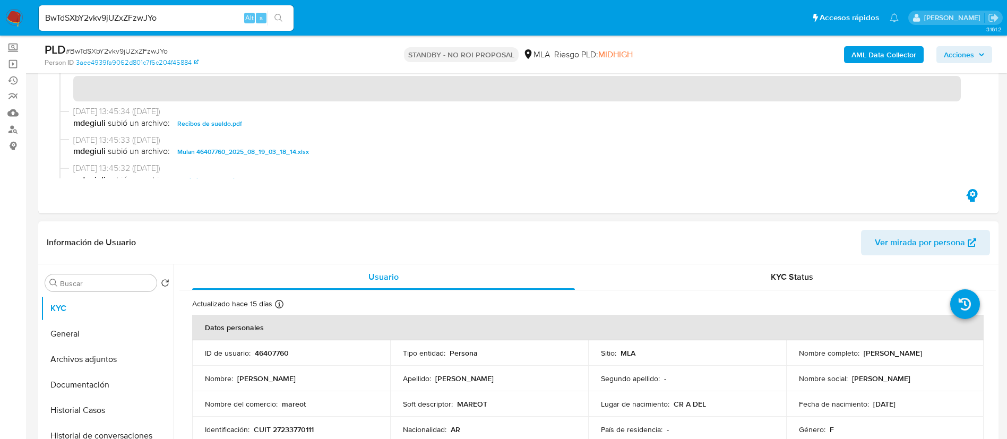
scroll to position [239, 0]
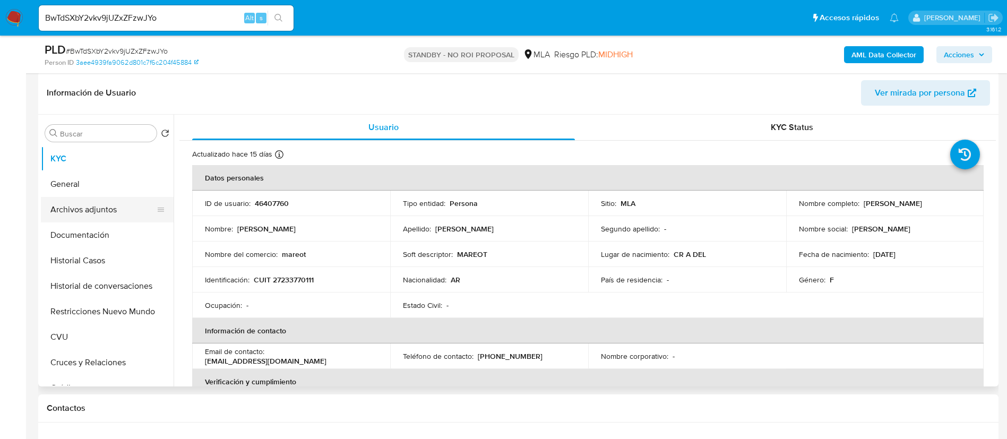
click at [125, 209] on button "Archivos adjuntos" at bounding box center [103, 209] width 124 height 25
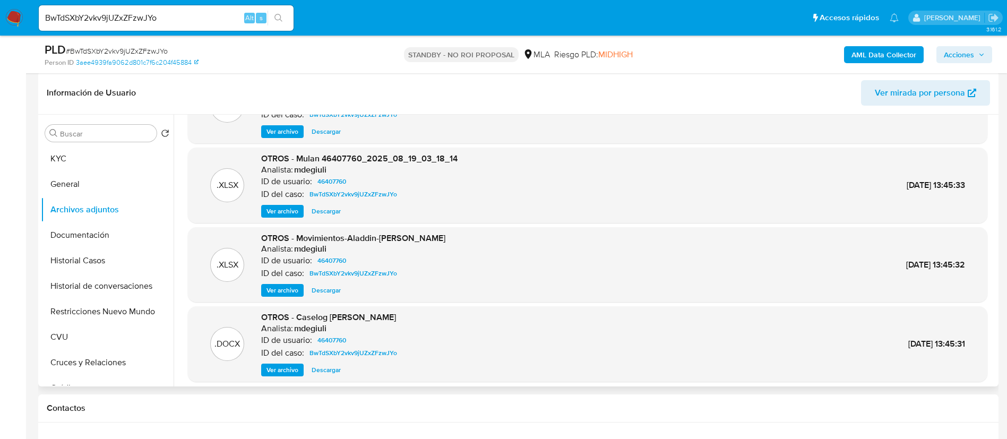
scroll to position [80, 0]
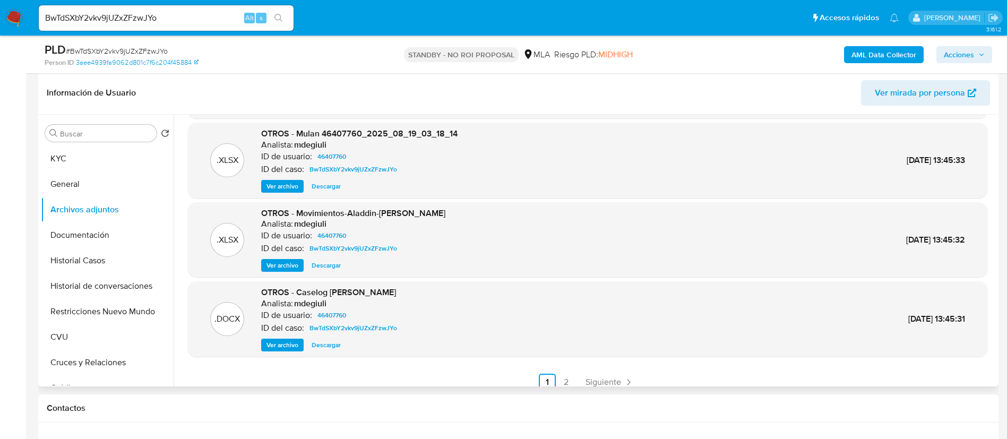
click at [335, 266] on span "Descargar" at bounding box center [326, 265] width 29 height 11
click at [333, 349] on span "Descargar" at bounding box center [326, 345] width 29 height 11
click at [600, 378] on span "Siguiente" at bounding box center [603, 382] width 36 height 8
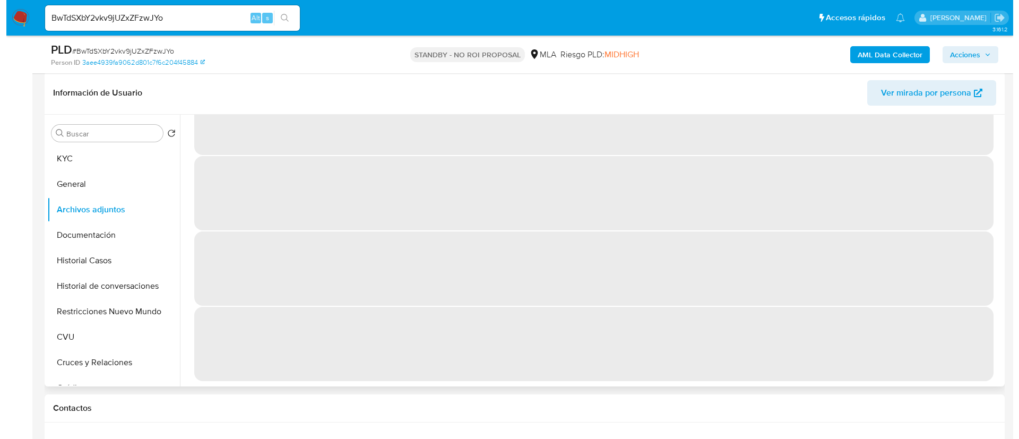
scroll to position [0, 0]
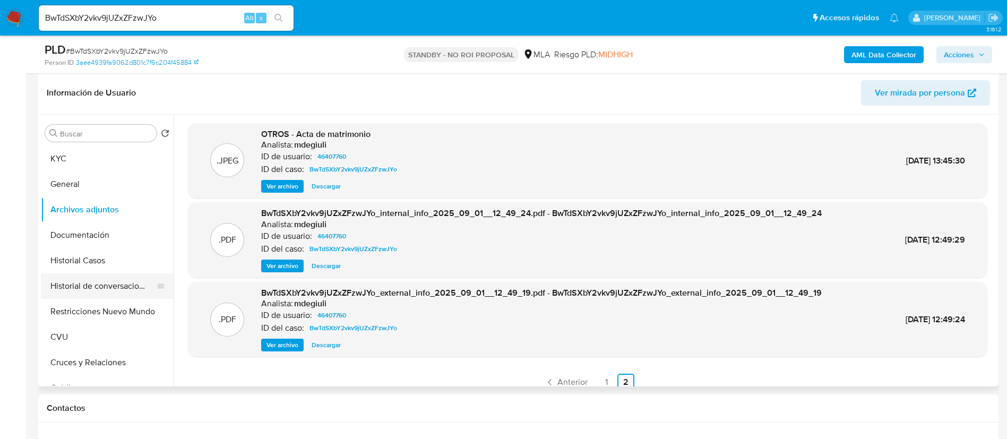
click at [96, 284] on button "Historial de conversaciones" at bounding box center [103, 285] width 124 height 25
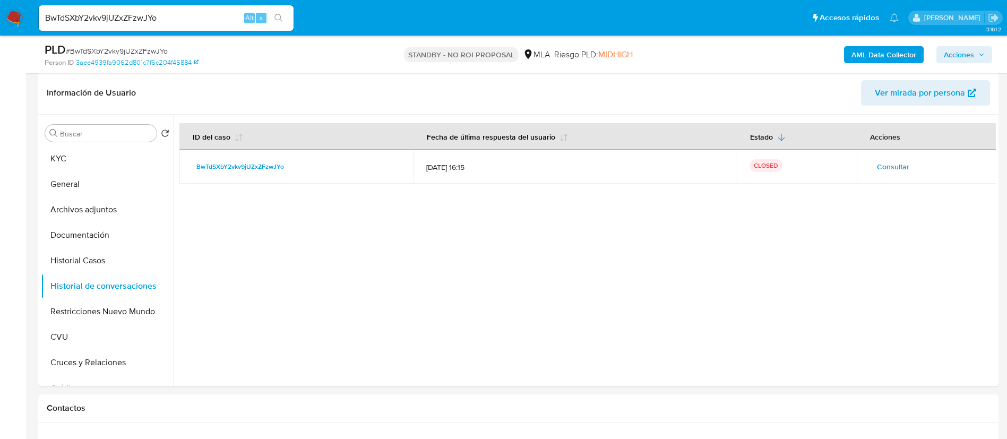
click at [929, 166] on div "Consultar" at bounding box center [926, 166] width 115 height 17
click at [895, 168] on span "Consultar" at bounding box center [893, 166] width 32 height 15
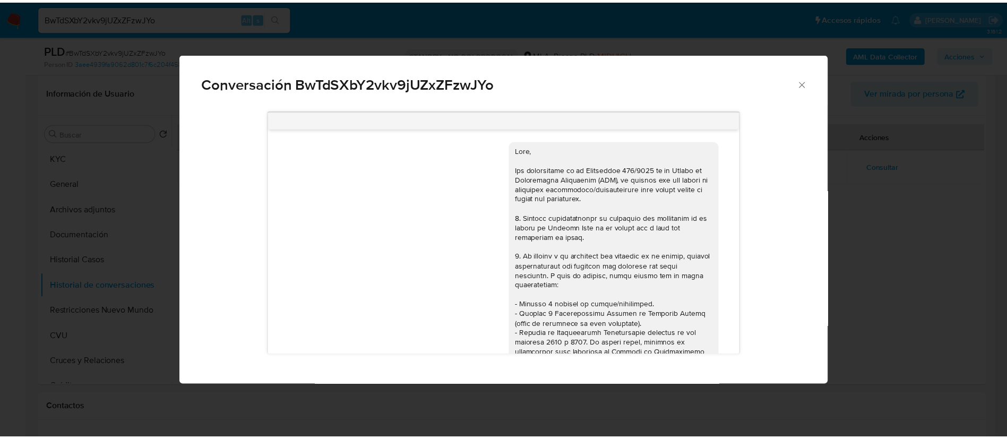
scroll to position [794, 0]
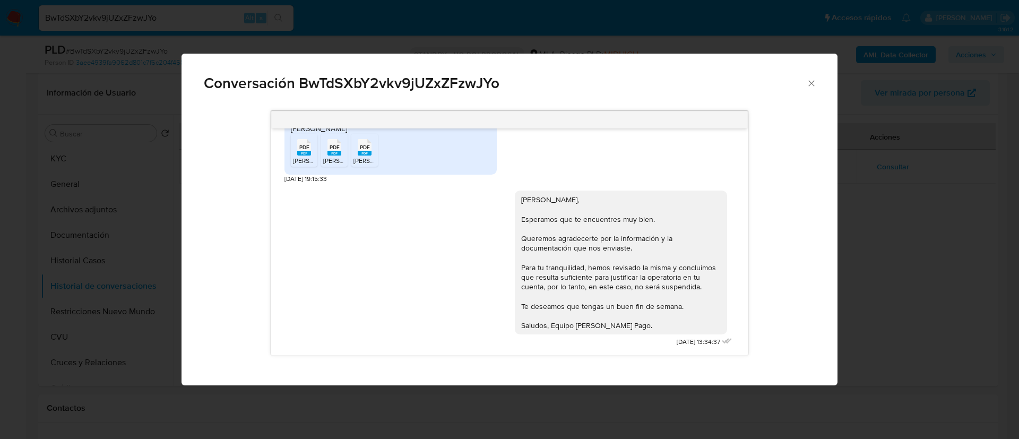
click at [891, 155] on div "Conversación BwTdSXbY2vkv9jUZxZFzwJYo 18/08/2025 17:23:26 Buenas tardes, Con re…" at bounding box center [509, 219] width 1019 height 439
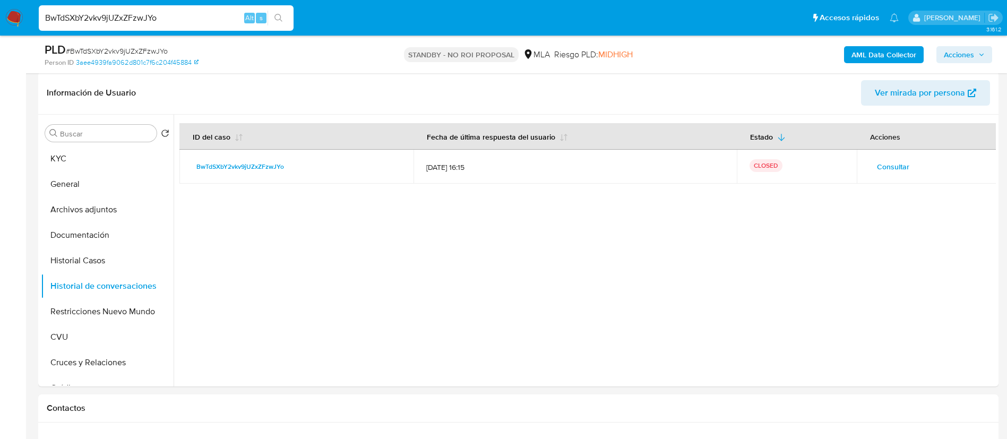
click at [211, 18] on input "BwTdSXbY2vkv9jUZxZFzwJYo" at bounding box center [166, 18] width 255 height 14
paste input "AeR62W2TITV5YSoprYWTKhL5"
type input "AeR62W2TITV5YSoprYWTKhL5"
click at [277, 20] on icon "search-icon" at bounding box center [278, 18] width 8 height 8
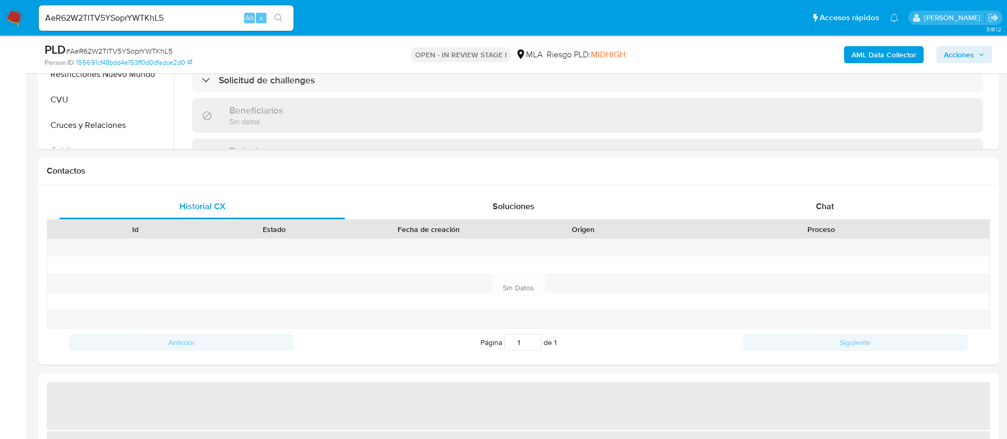
select select "10"
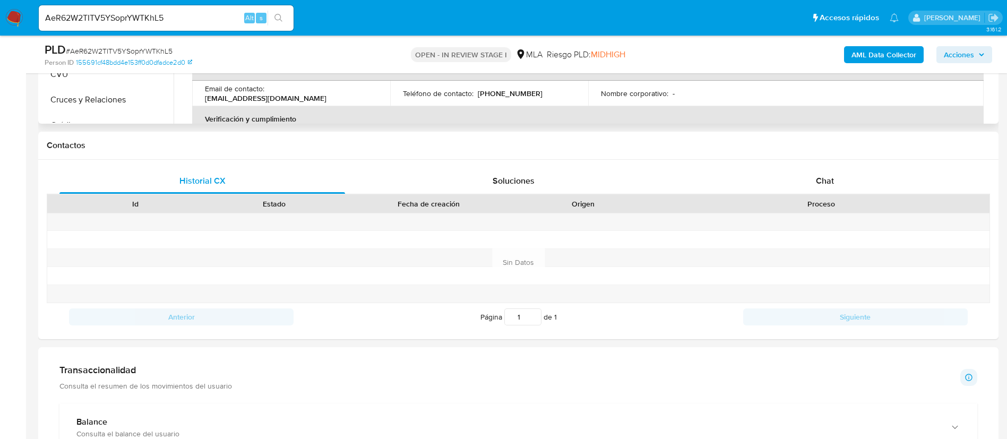
scroll to position [239, 0]
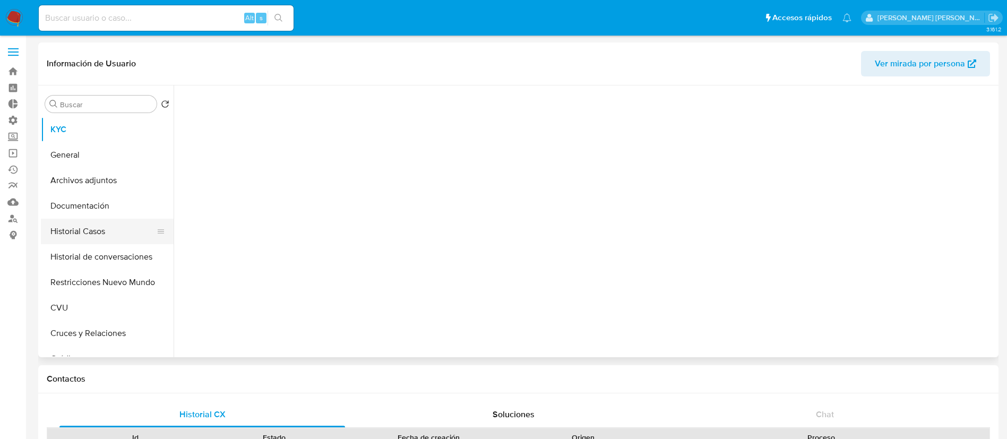
click at [102, 235] on button "Historial Casos" at bounding box center [103, 231] width 124 height 25
select select "10"
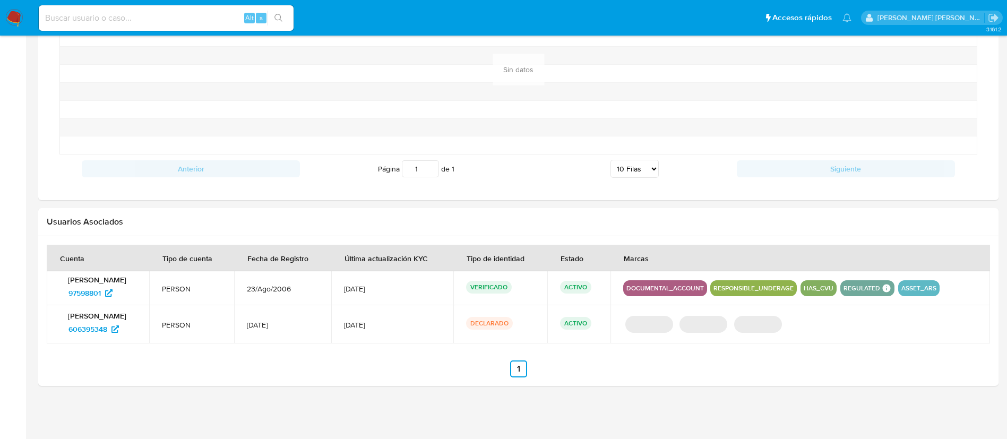
scroll to position [876, 0]
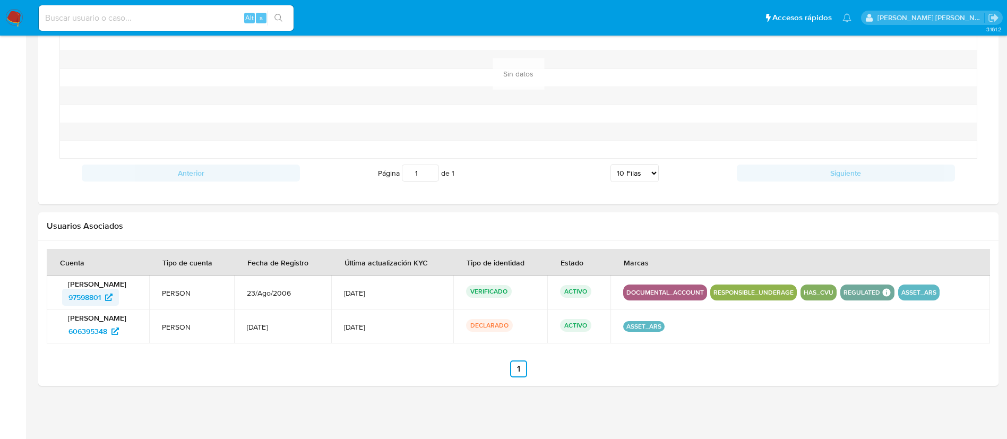
click at [89, 303] on span "97598801" at bounding box center [84, 297] width 32 height 17
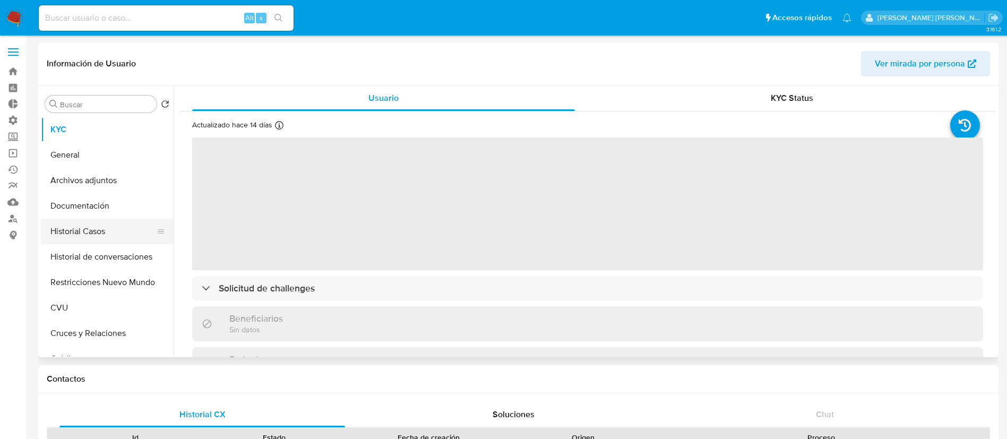
click at [120, 234] on button "Historial Casos" at bounding box center [103, 231] width 124 height 25
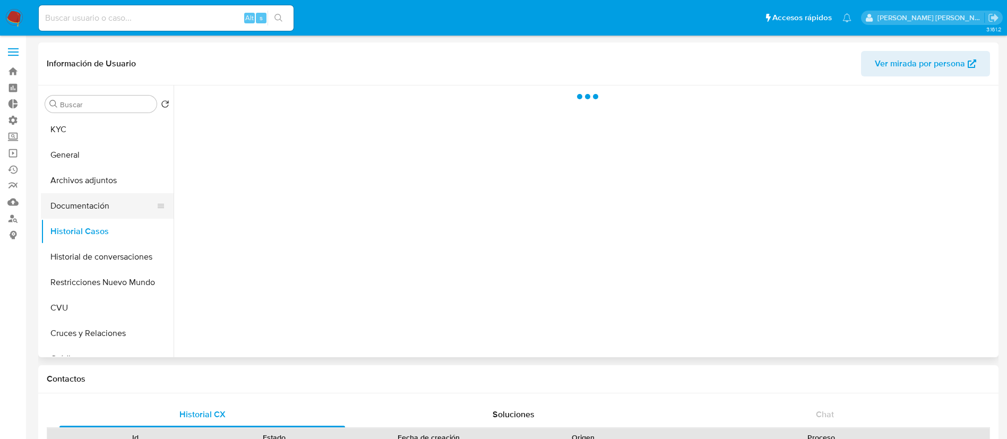
select select "10"
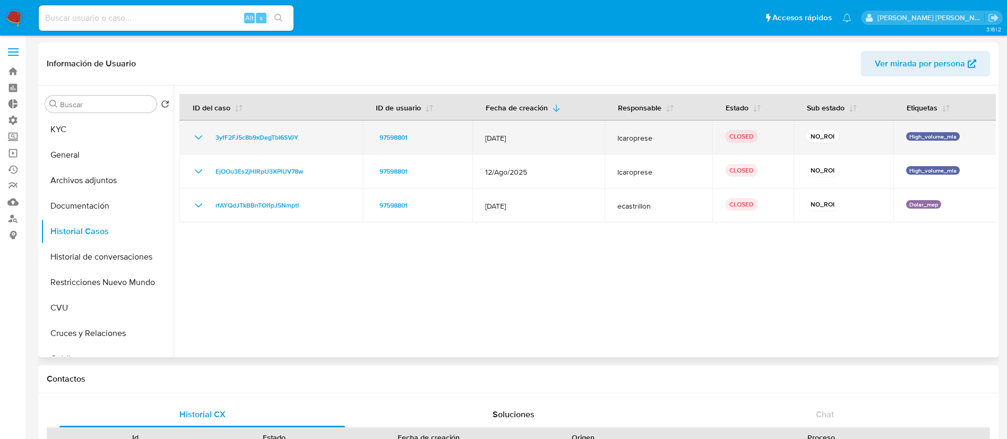
click at [201, 134] on icon "Mostrar/Ocultar" at bounding box center [198, 137] width 13 height 13
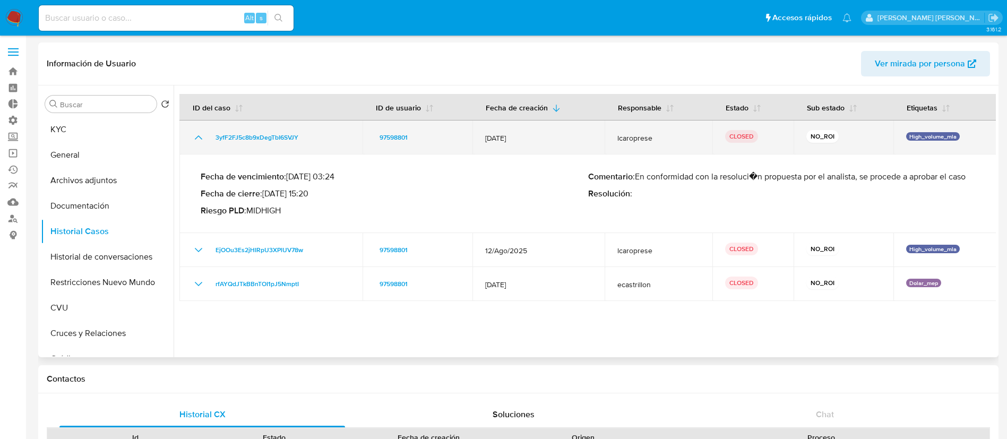
click at [201, 134] on icon "Mostrar/Ocultar" at bounding box center [198, 137] width 13 height 13
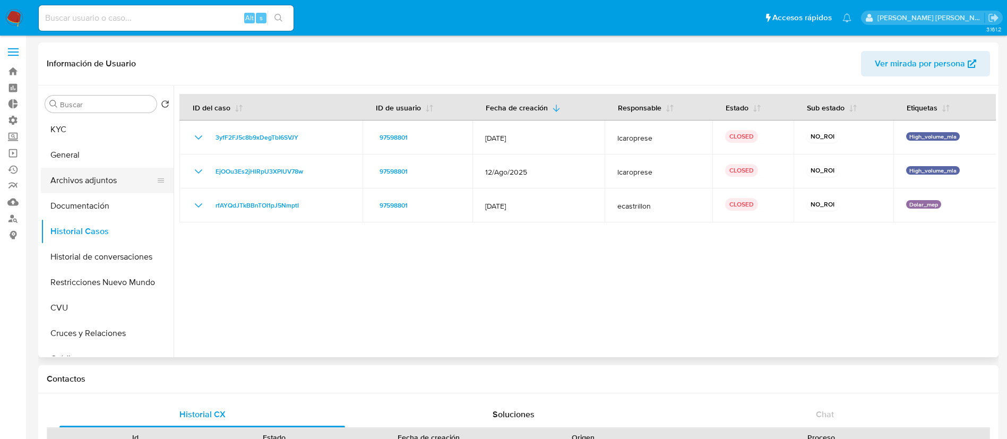
click at [126, 181] on button "Archivos adjuntos" at bounding box center [103, 180] width 124 height 25
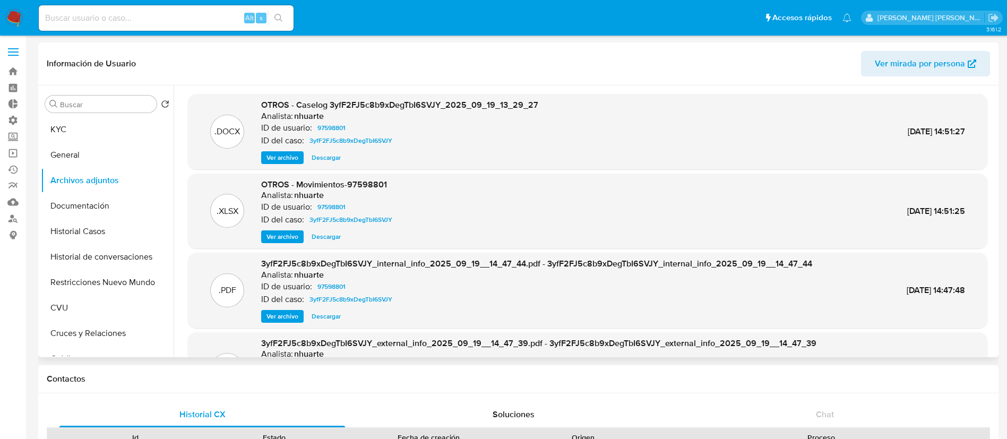
click at [266, 152] on span "Ver archivo" at bounding box center [282, 157] width 32 height 11
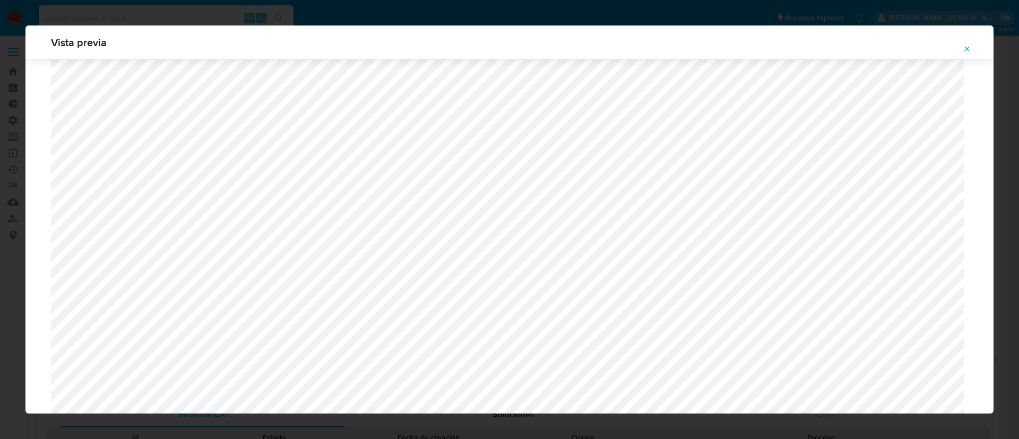
scroll to position [1093, 0]
click at [967, 56] on button "Attachment preview" at bounding box center [966, 48] width 23 height 17
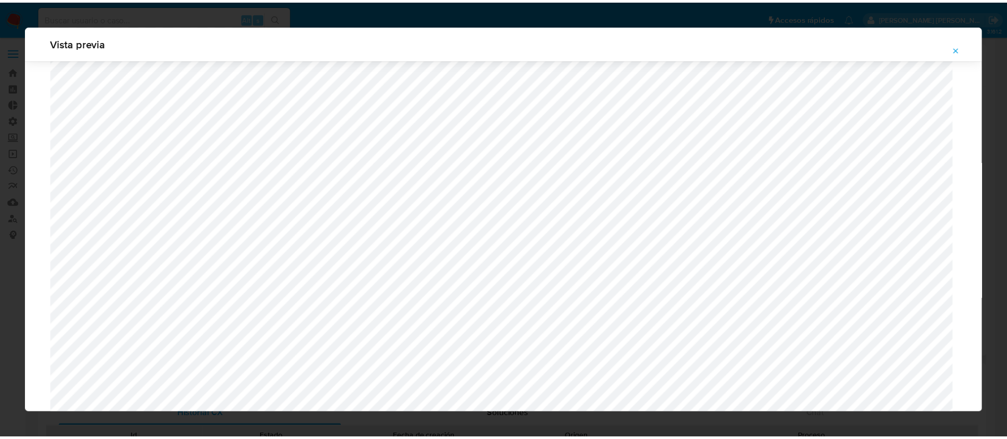
scroll to position [0, 0]
